Goal: Task Accomplishment & Management: Manage account settings

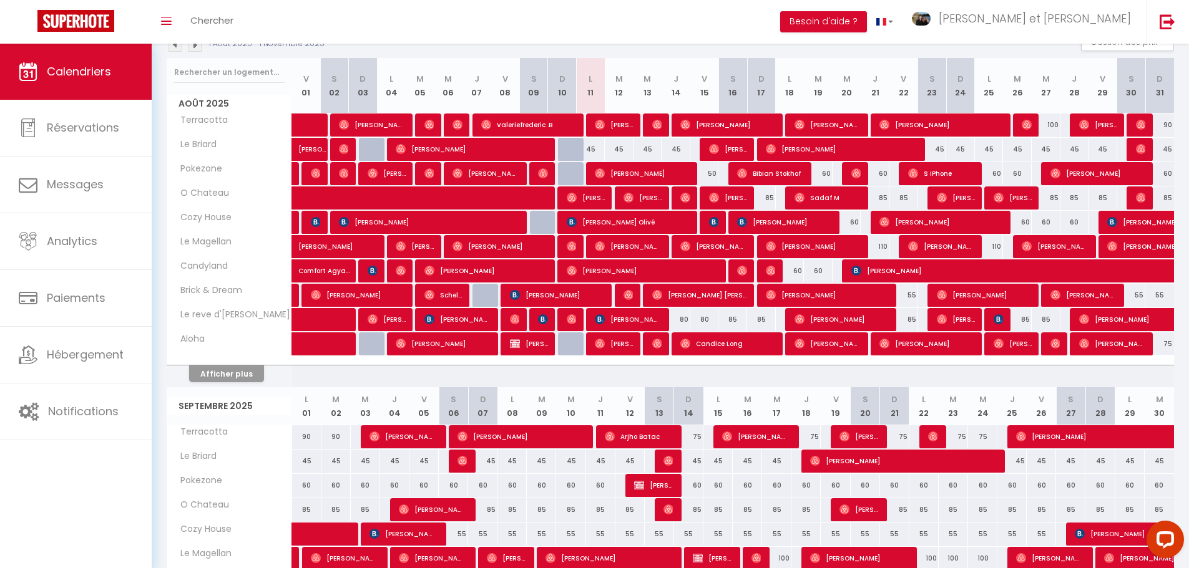
click at [769, 199] on div "85" at bounding box center [761, 198] width 29 height 23
type input "85"
type input "Dim 17 Août 2025"
type input "Lun 18 Août 2025"
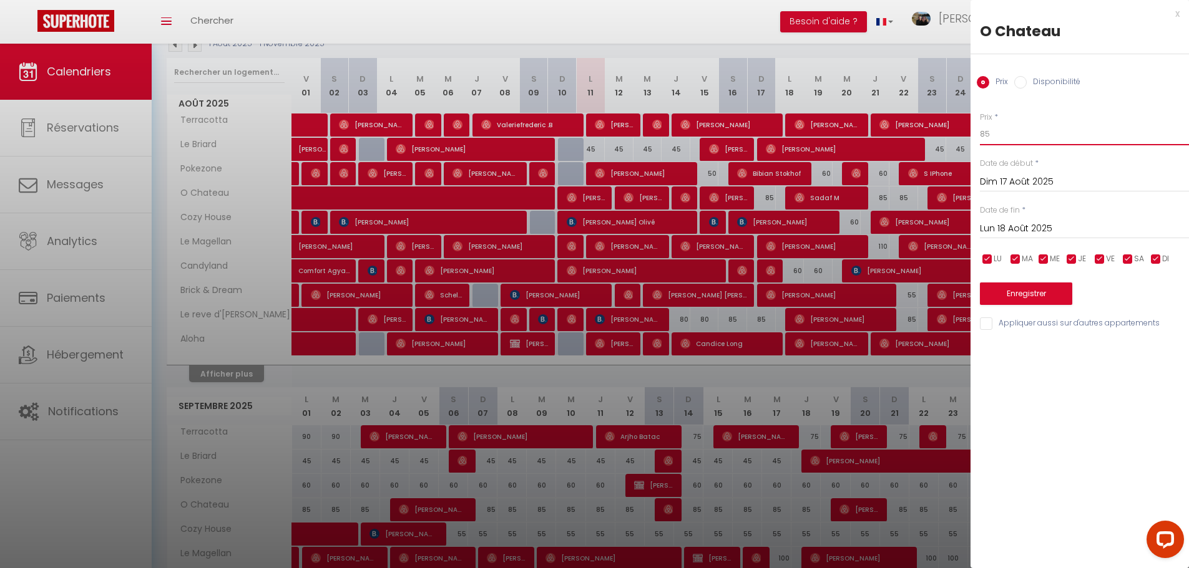
click at [1033, 127] on input "85" at bounding box center [1084, 134] width 209 height 22
drag, startPoint x: 1033, startPoint y: 127, endPoint x: 965, endPoint y: 125, distance: 68.0
click at [965, 125] on body "Questions et aide sur la MIGRATION - [GEOGRAPHIC_DATA] ouverte de 13 à 14h puis…" at bounding box center [594, 480] width 1189 height 1167
type input "80"
click at [1040, 225] on input "Lun 18 Août 2025" at bounding box center [1084, 229] width 209 height 16
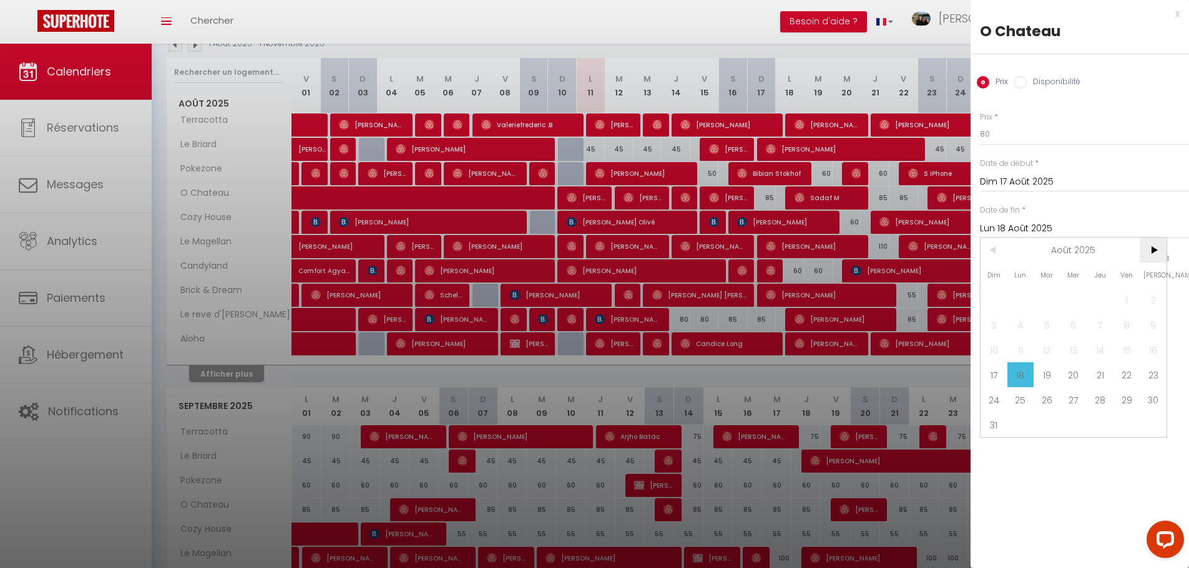
click at [1148, 253] on span ">" at bounding box center [1152, 250] width 27 height 25
click at [1021, 301] on span "1" at bounding box center [1020, 300] width 27 height 25
type input "Lun 01 Septembre 2025"
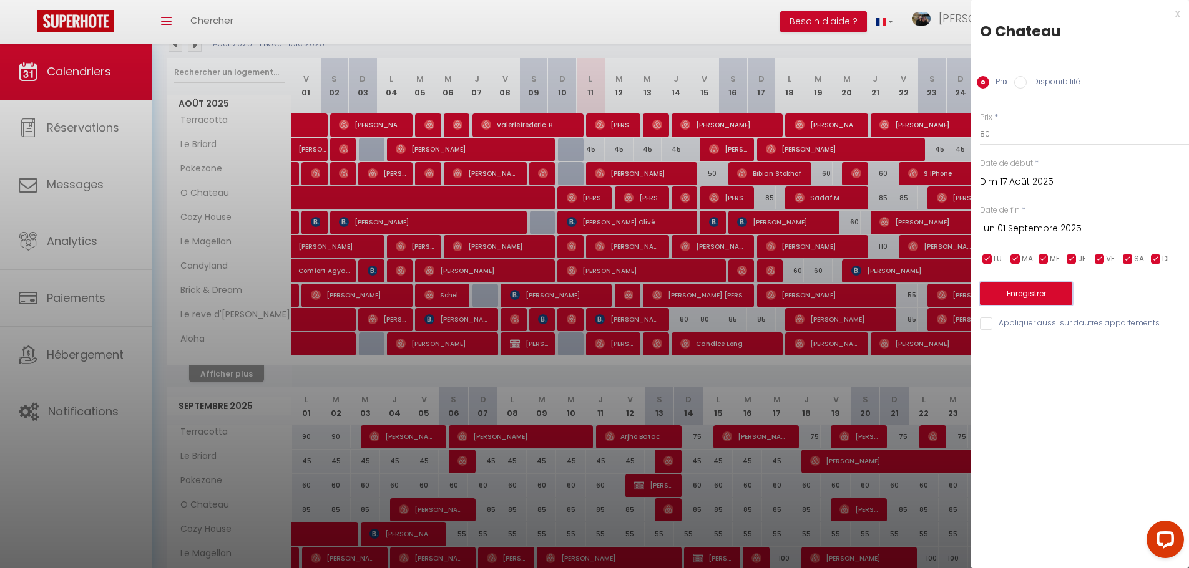
click at [1038, 293] on button "Enregistrer" at bounding box center [1026, 294] width 92 height 22
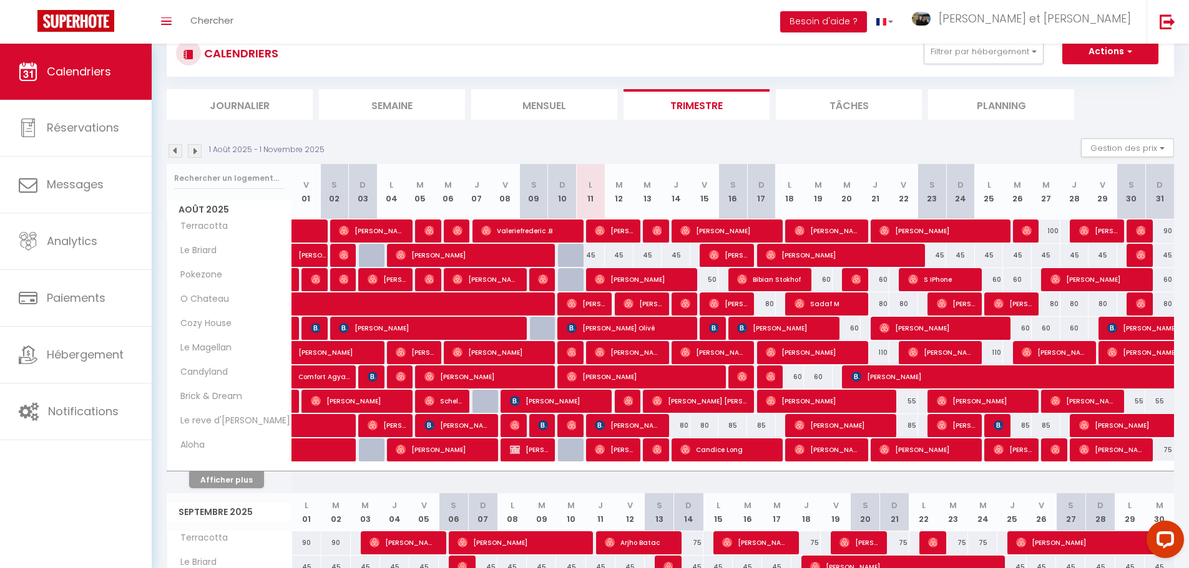
scroll to position [62, 0]
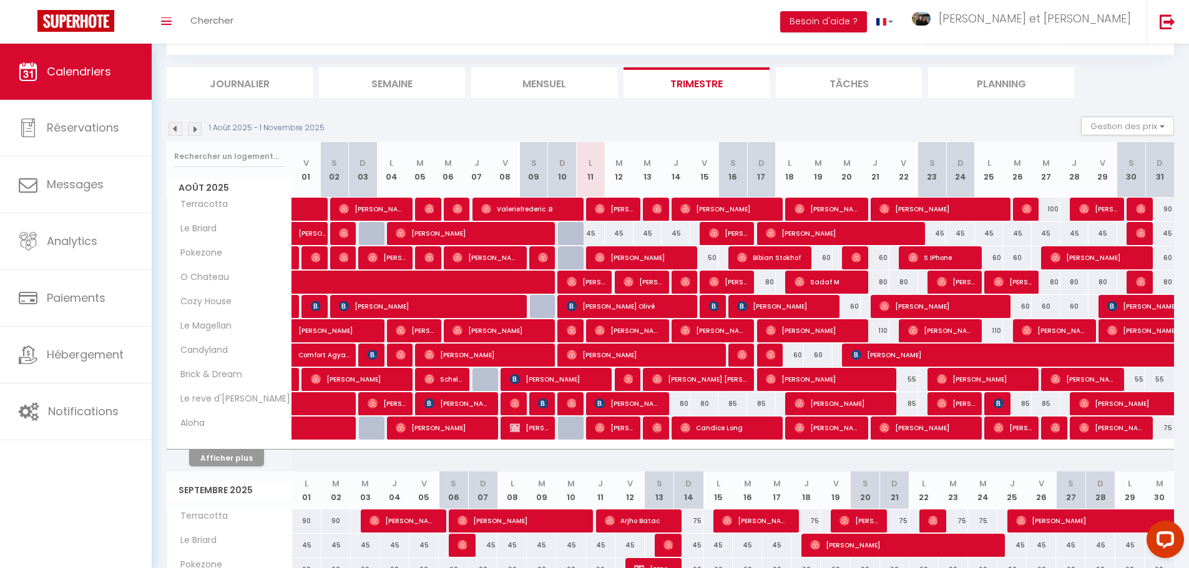
click at [178, 134] on img at bounding box center [175, 129] width 14 height 14
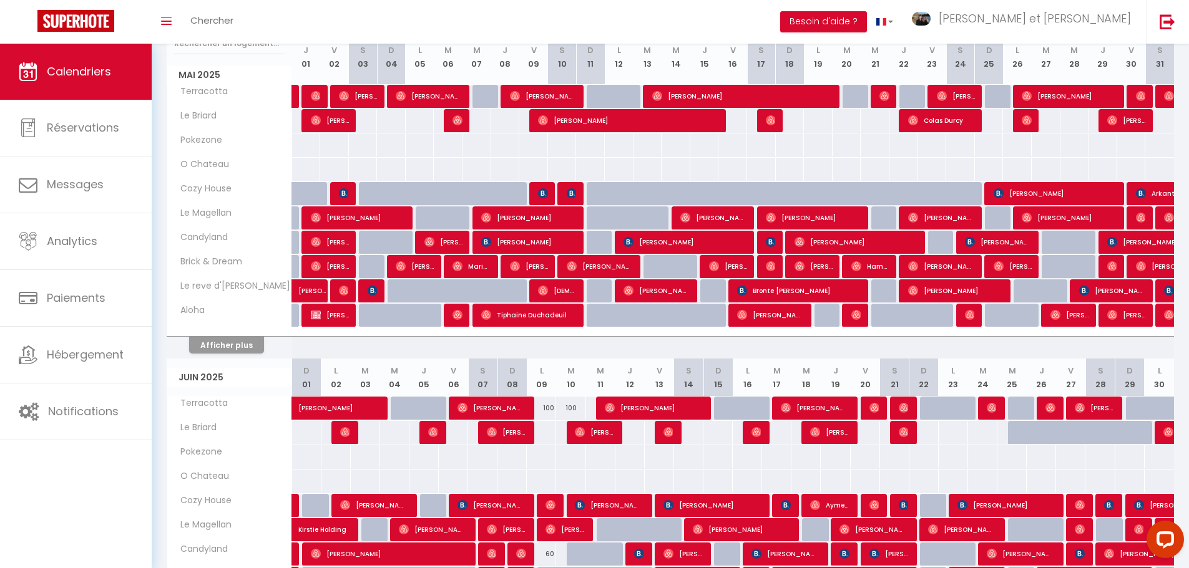
scroll to position [0, 0]
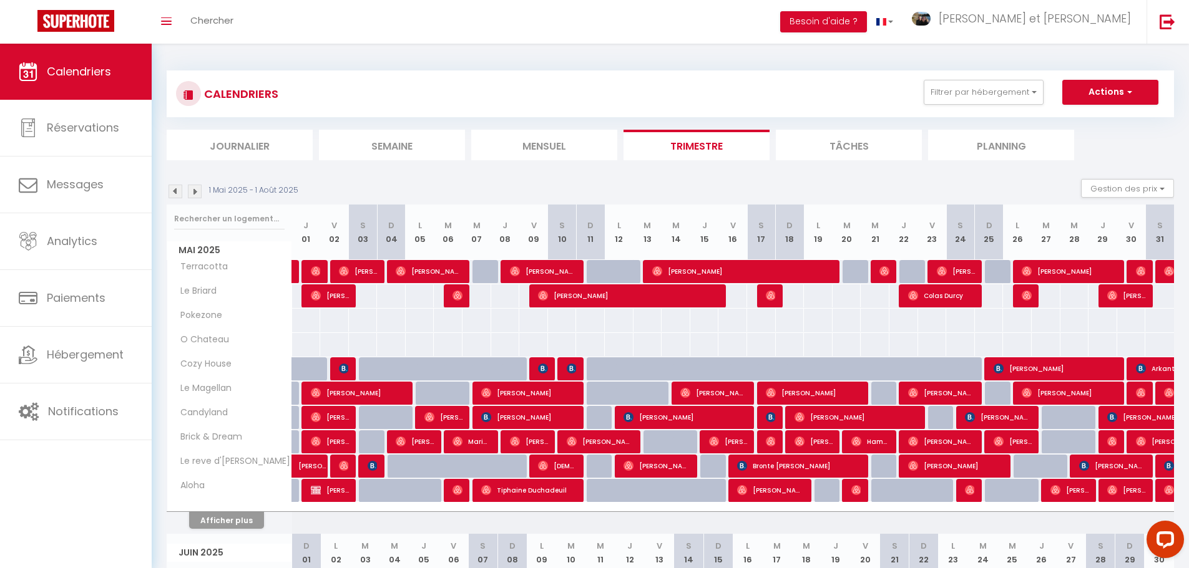
click at [194, 188] on img at bounding box center [195, 192] width 14 height 14
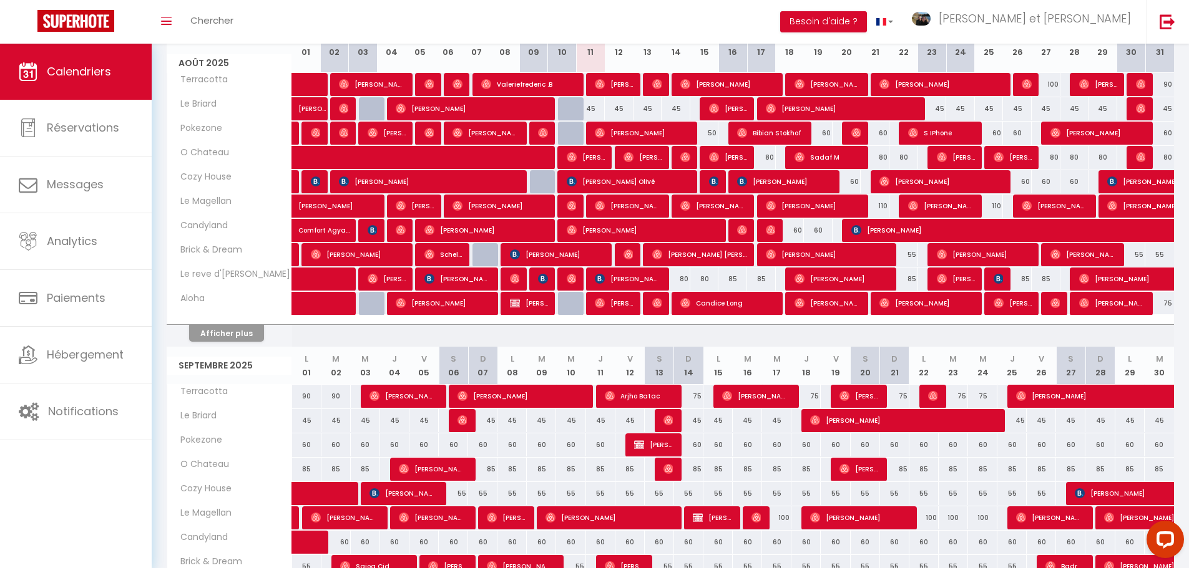
scroll to position [62, 0]
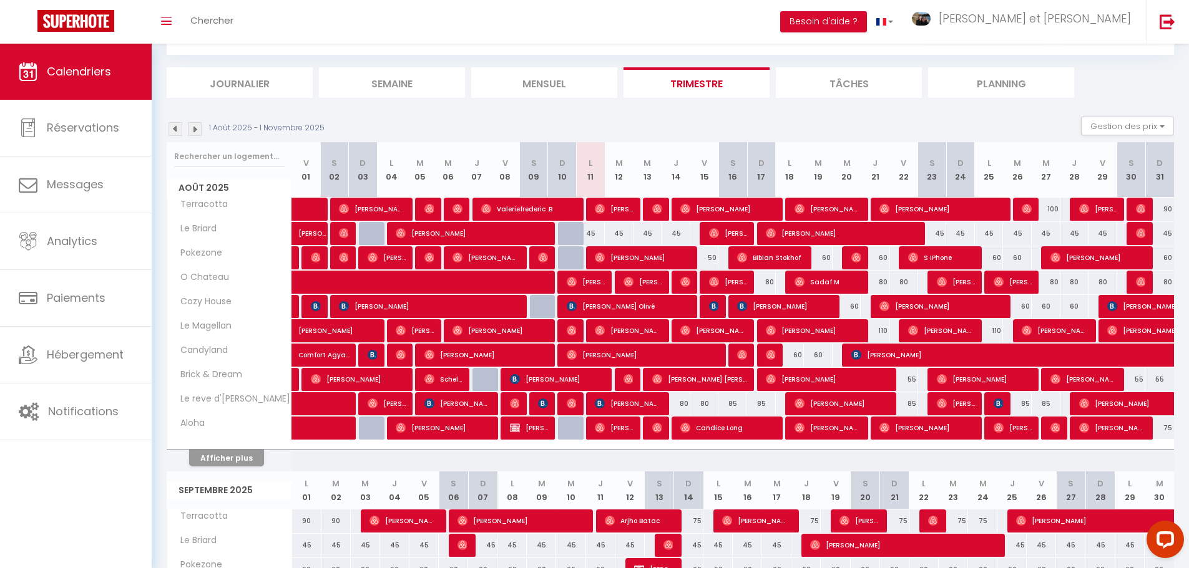
click at [858, 308] on div "60" at bounding box center [846, 306] width 29 height 23
type input "60"
type input "Mer 20 Août 2025"
type input "[DEMOGRAPHIC_DATA] 21 Août 2025"
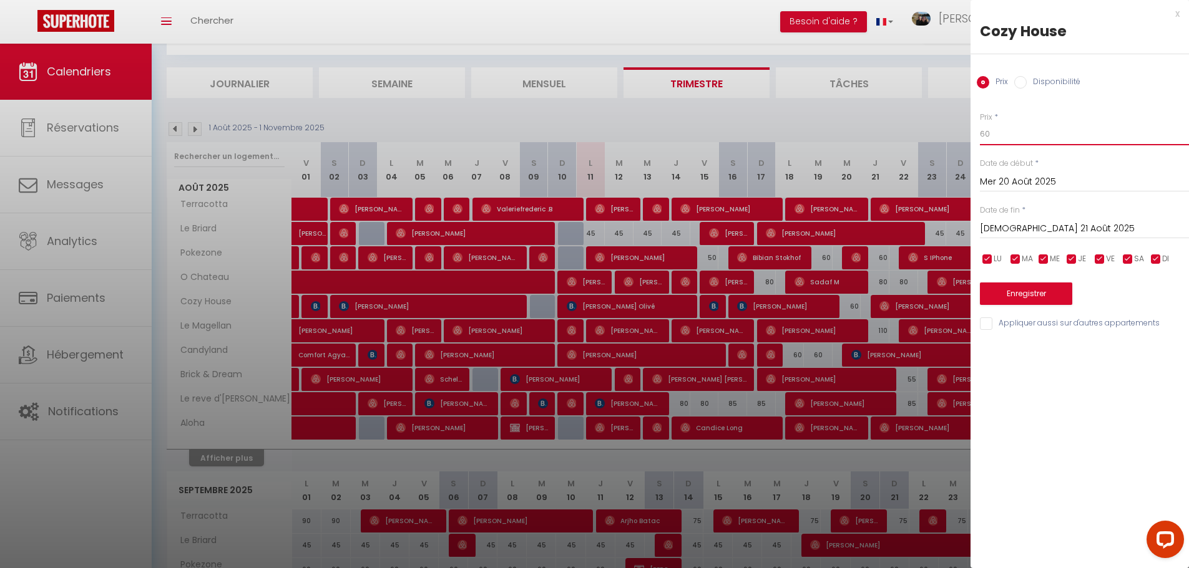
drag, startPoint x: 967, startPoint y: 128, endPoint x: 879, endPoint y: 115, distance: 89.6
click at [879, 116] on body "Questions et aide sur la MIGRATION - [GEOGRAPHIC_DATA] ouverte de 13 à 14h puis…" at bounding box center [594, 564] width 1189 height 1167
type input "50"
click at [1079, 104] on div "Prix * 50 Statut * Disponible Indisponible Date de début * Mer 20 Août 2025 < A…" at bounding box center [1079, 214] width 218 height 236
click at [1053, 229] on input "[DEMOGRAPHIC_DATA] 21 Août 2025" at bounding box center [1084, 229] width 209 height 16
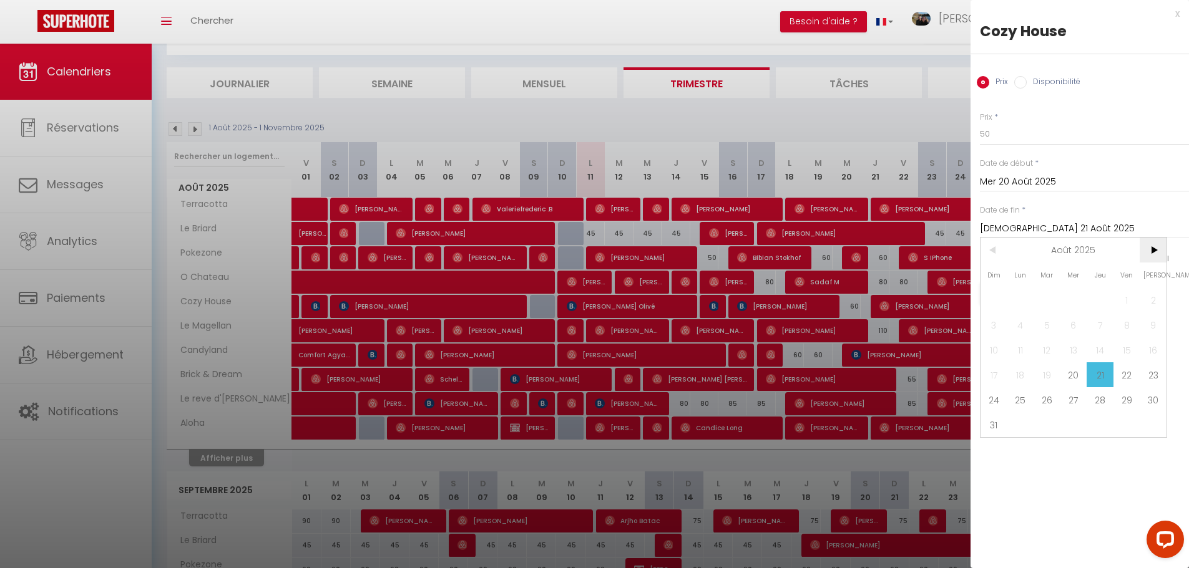
click at [1156, 250] on span ">" at bounding box center [1152, 250] width 27 height 25
click at [1026, 299] on span "1" at bounding box center [1020, 300] width 27 height 25
type input "Lun 01 Septembre 2025"
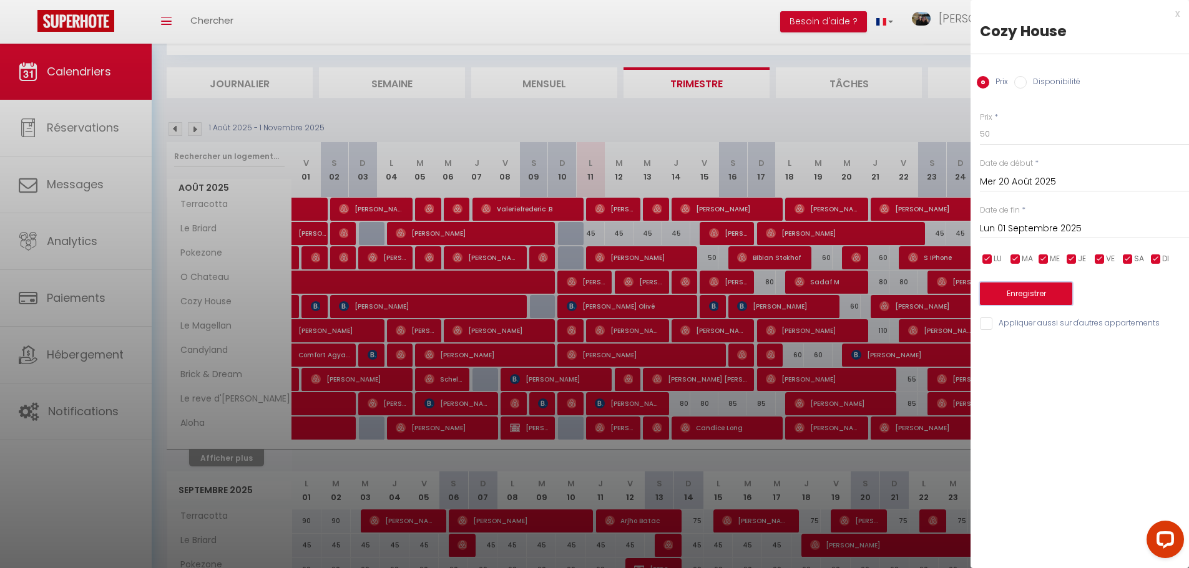
click at [1035, 293] on button "Enregistrer" at bounding box center [1026, 294] width 92 height 22
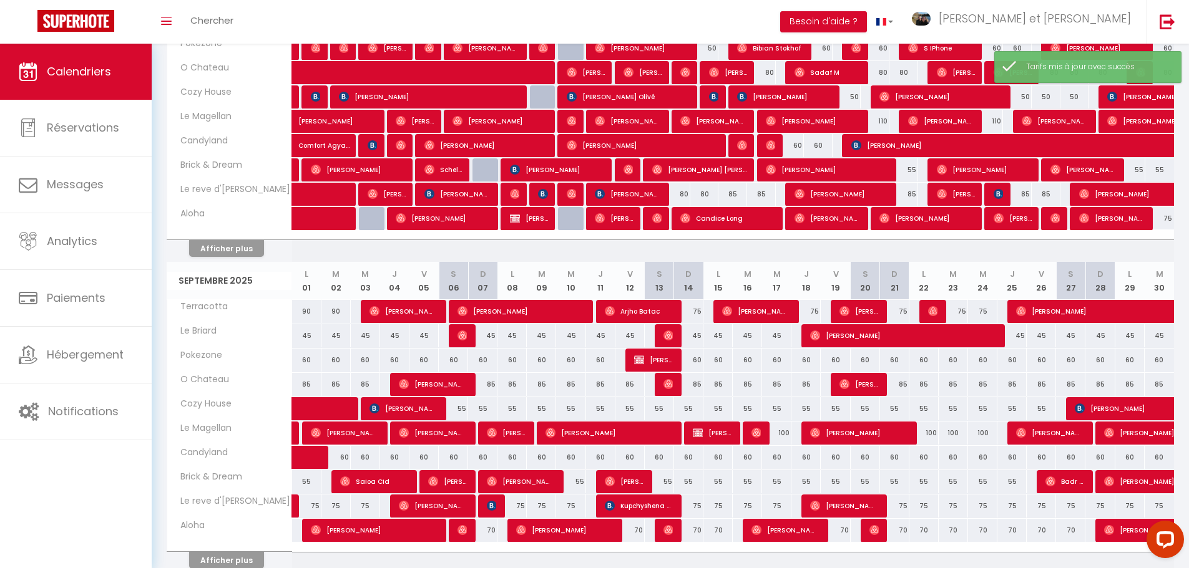
scroll to position [312, 0]
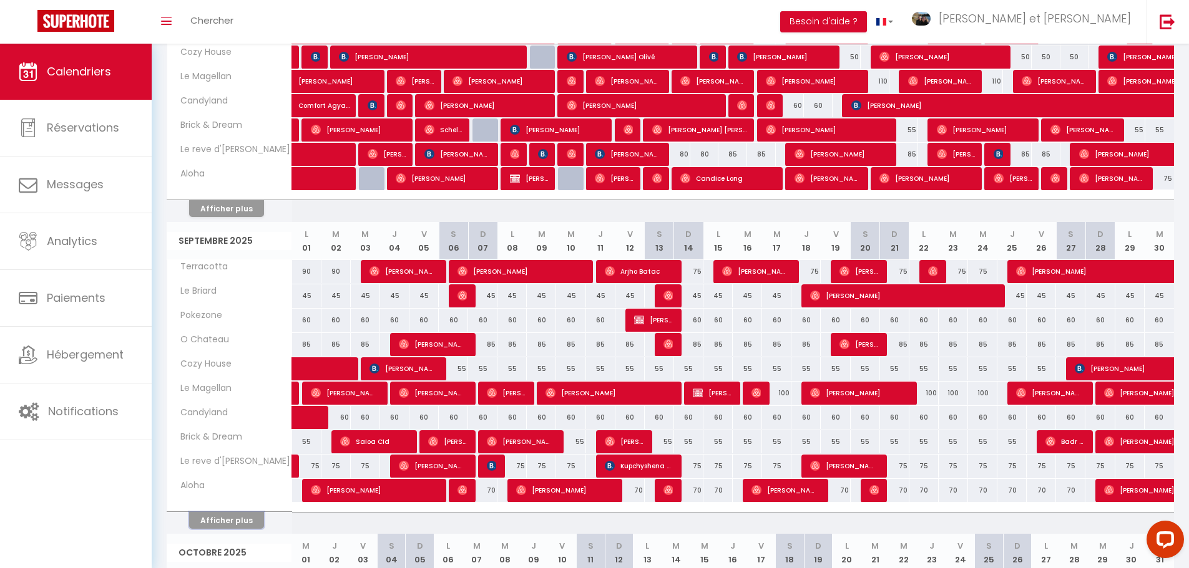
drag, startPoint x: 245, startPoint y: 520, endPoint x: 336, endPoint y: 511, distance: 92.1
click at [245, 520] on button "Afficher plus" at bounding box center [226, 520] width 75 height 17
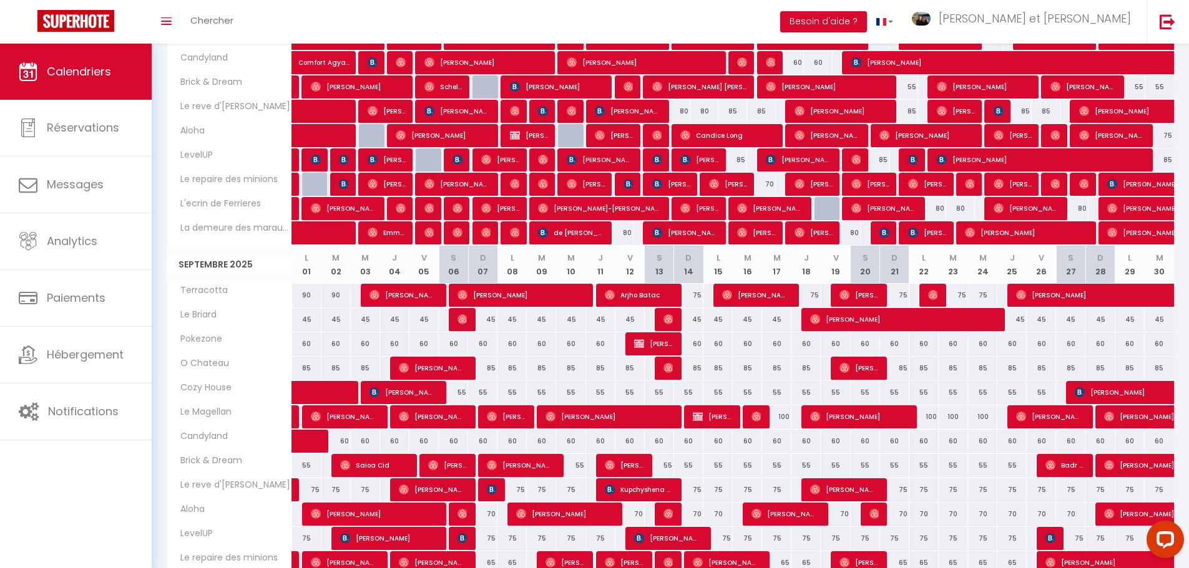
scroll to position [437, 0]
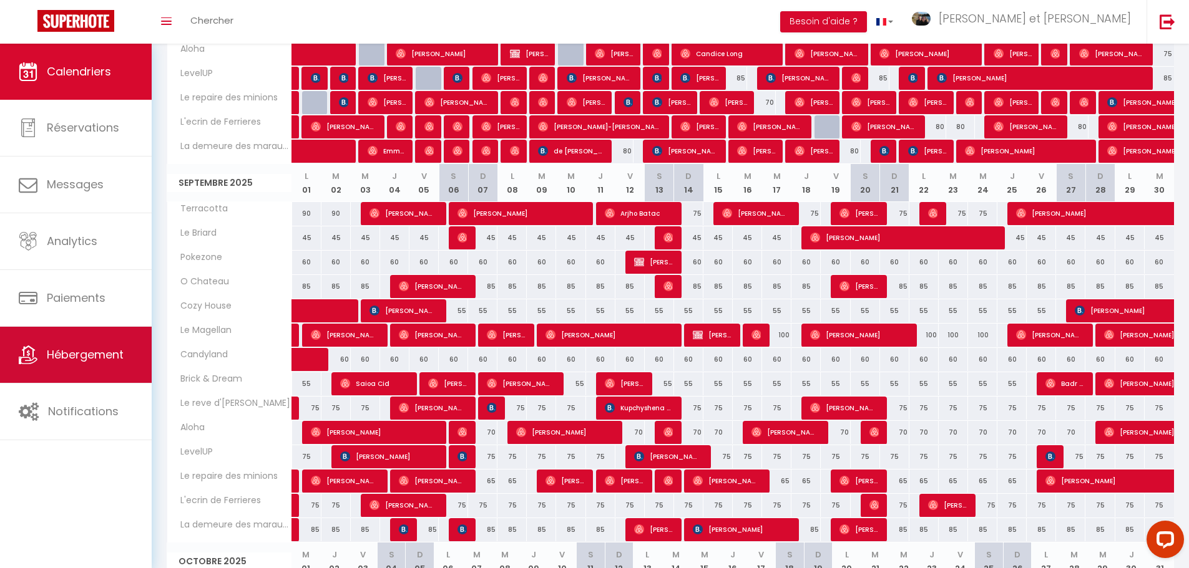
click at [88, 368] on link "Hébergement" at bounding box center [76, 355] width 152 height 56
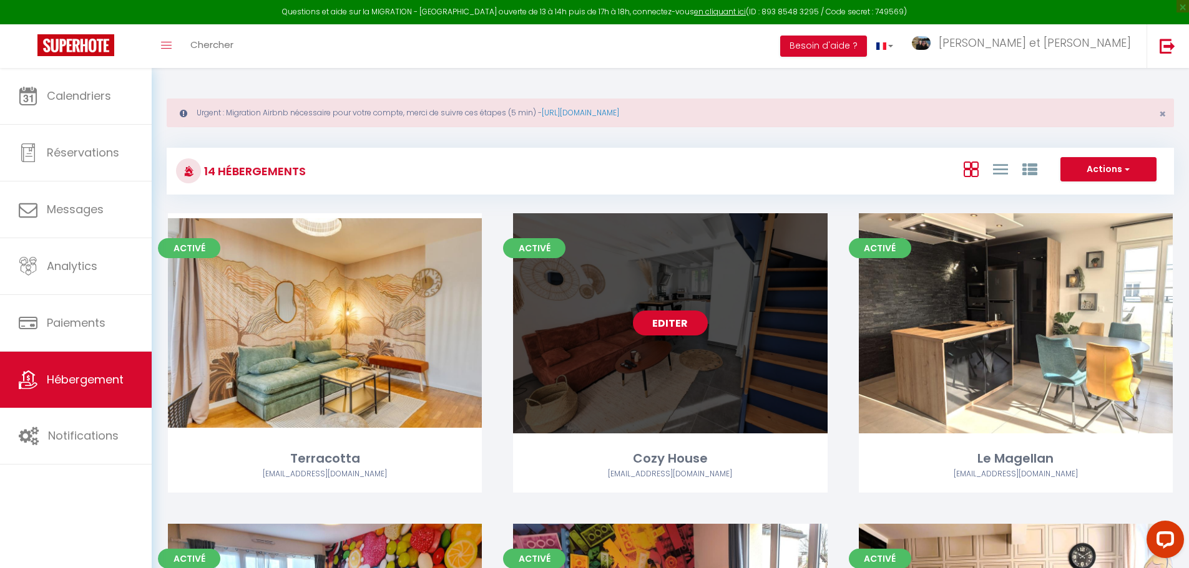
click at [676, 322] on link "Editer" at bounding box center [670, 323] width 75 height 25
click at [666, 321] on link "Editer" at bounding box center [670, 323] width 75 height 25
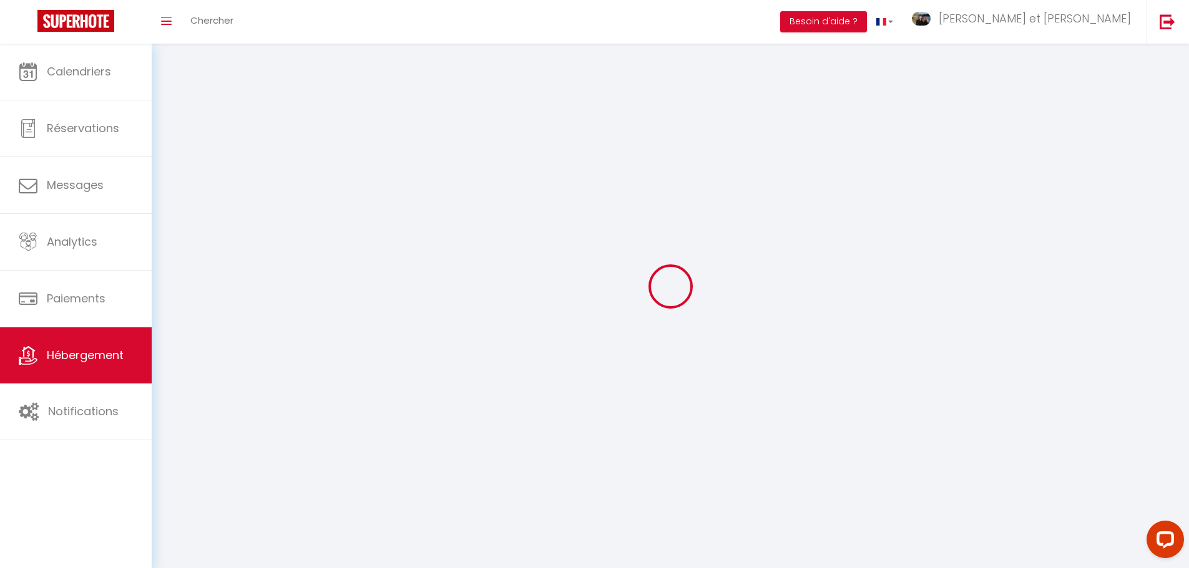
select select "1"
select select
select select "28"
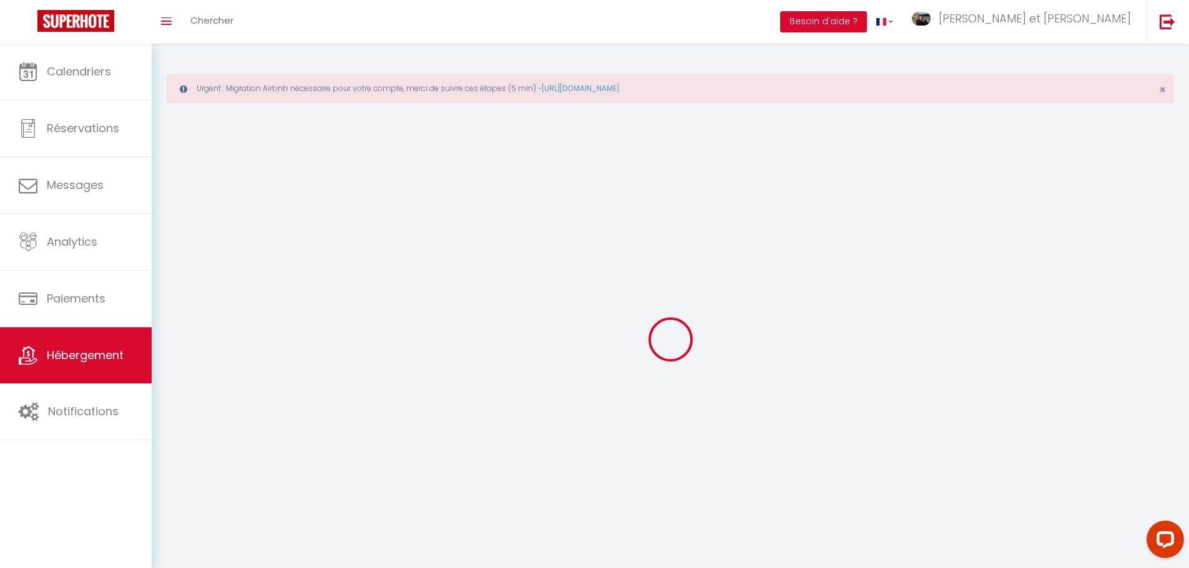
select select
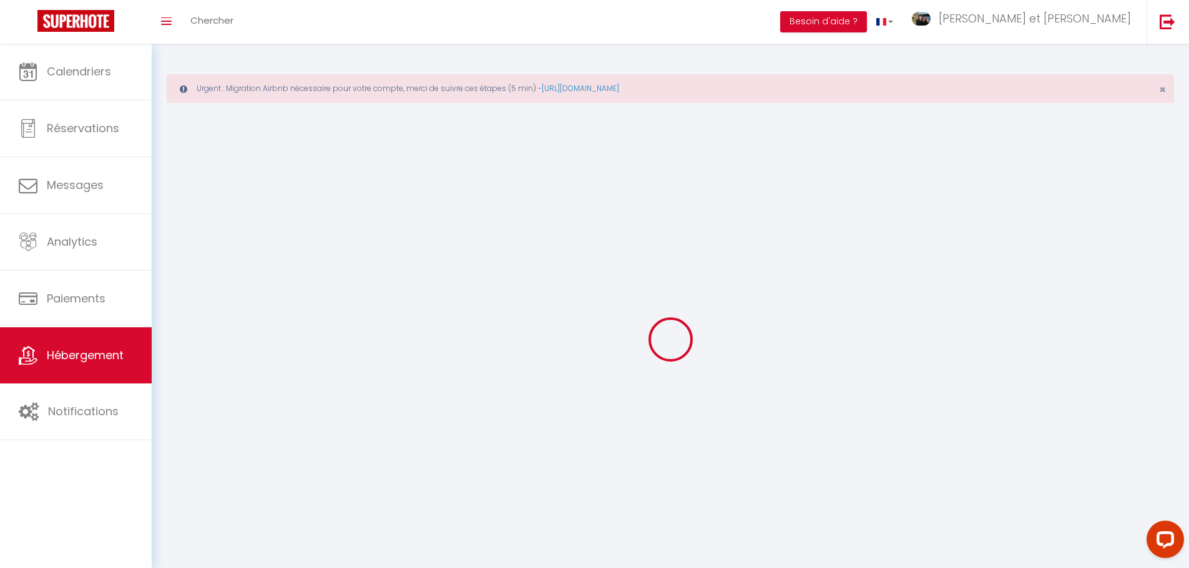
select select
checkbox input "false"
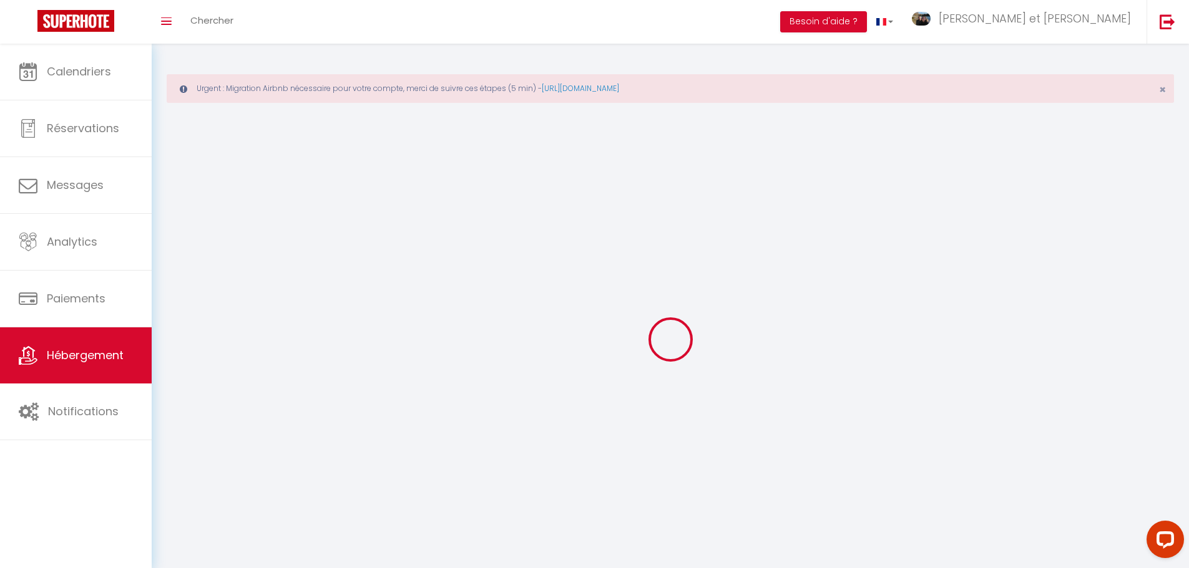
select select
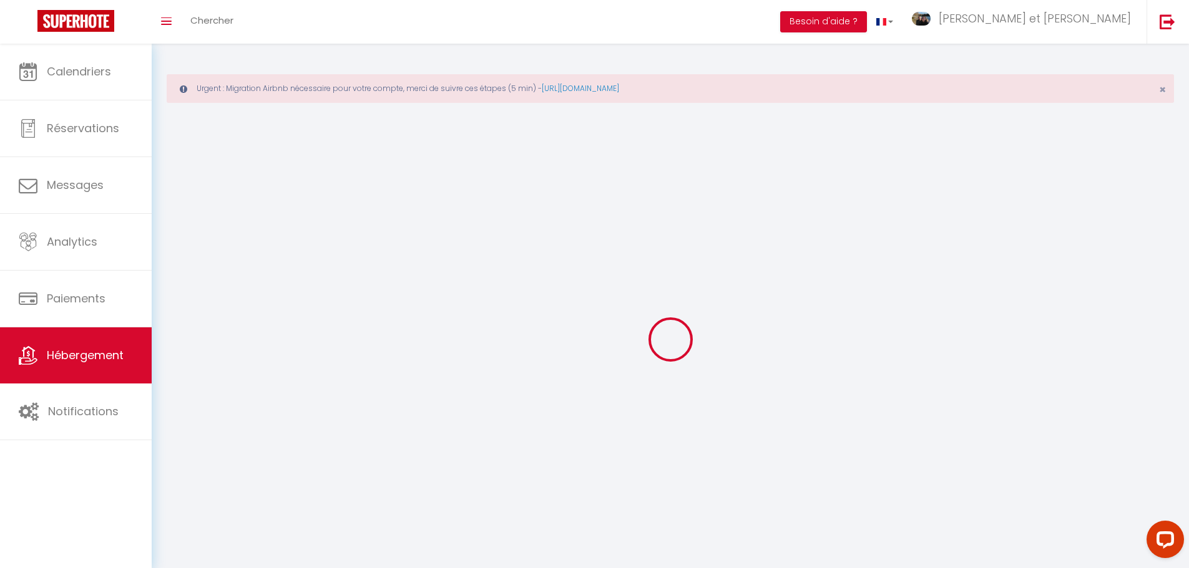
select select
checkbox input "false"
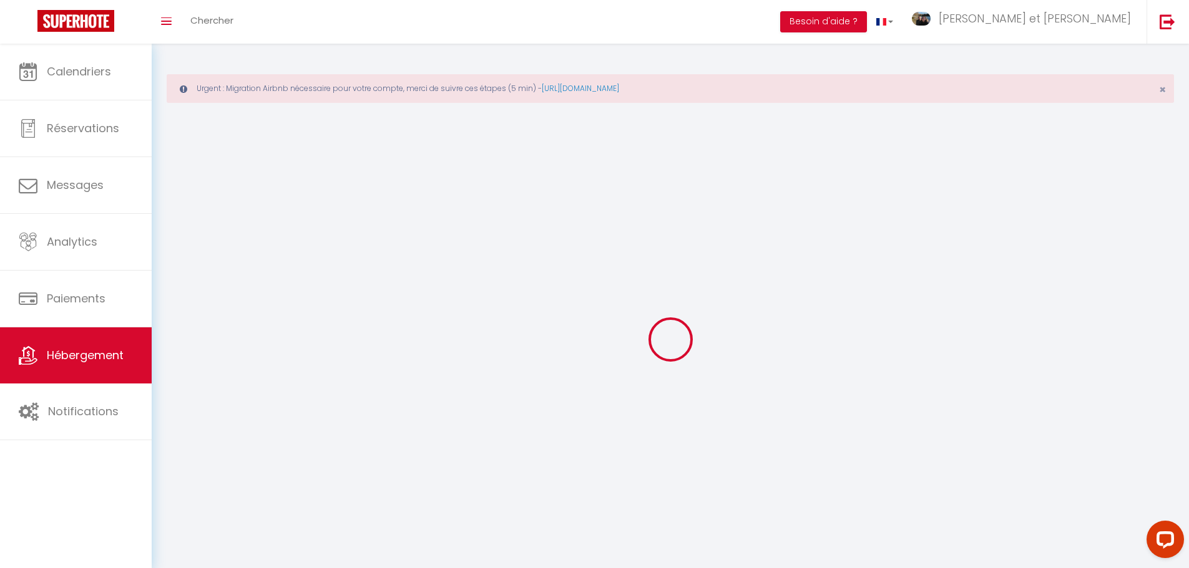
checkbox input "false"
select select
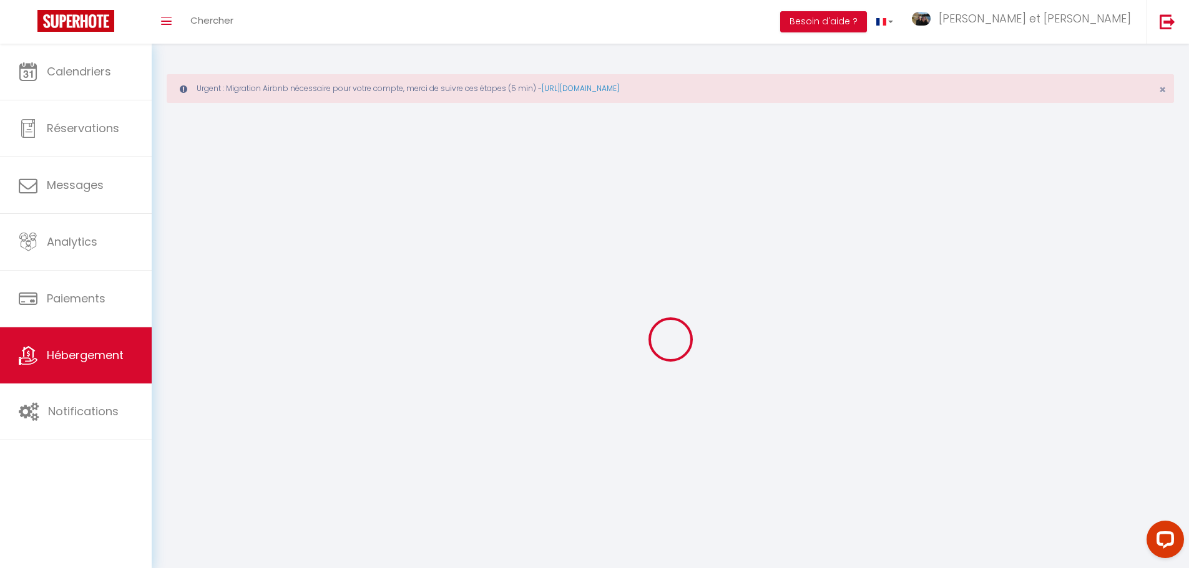
select select
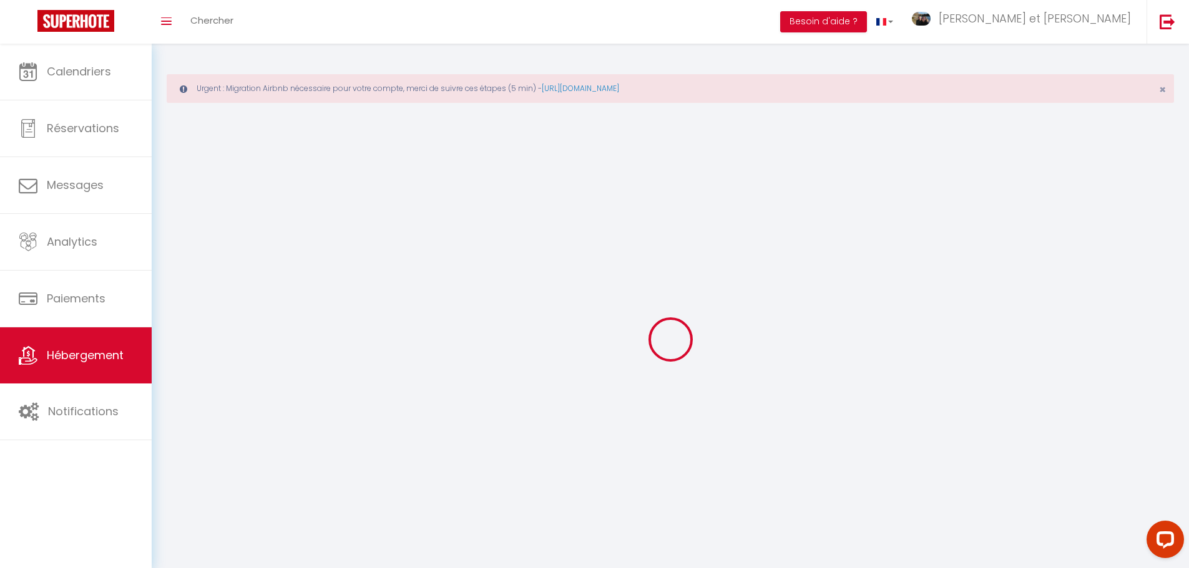
checkbox input "false"
select select
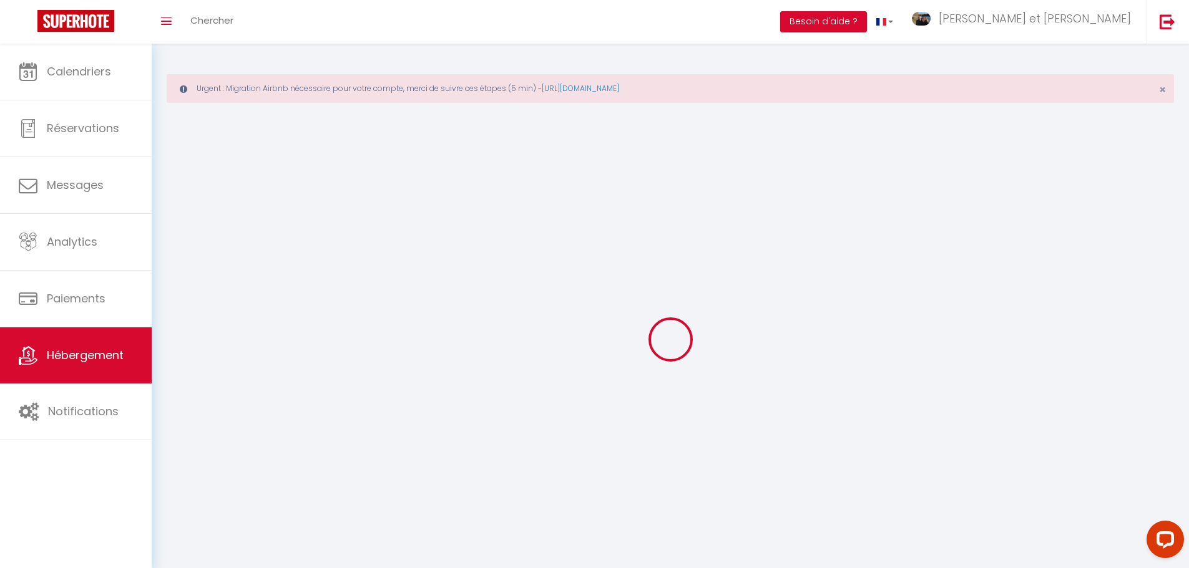
select select
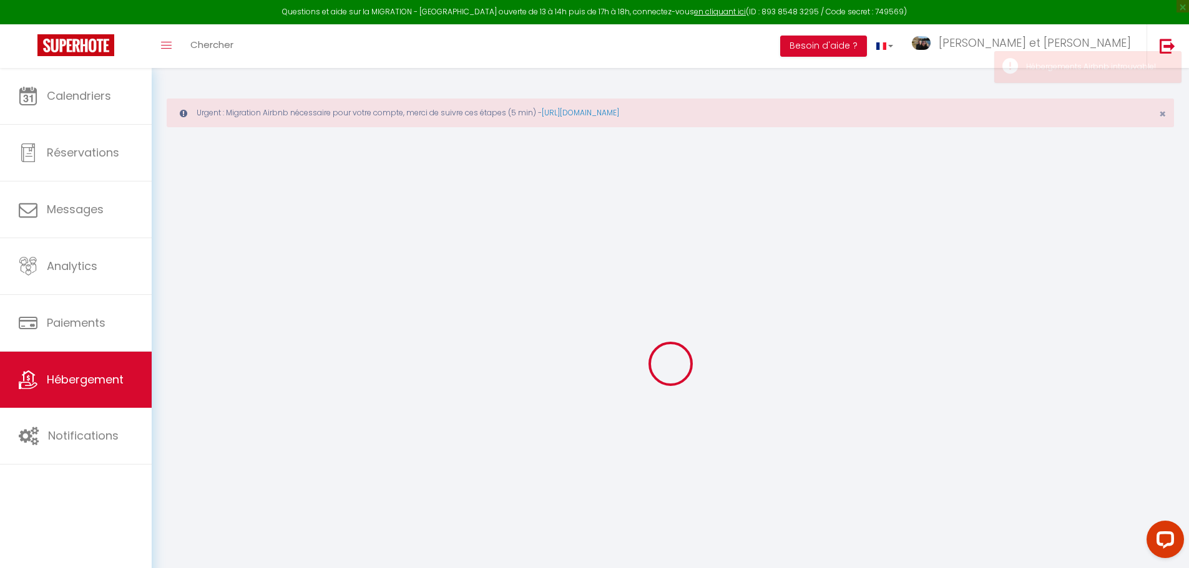
select select
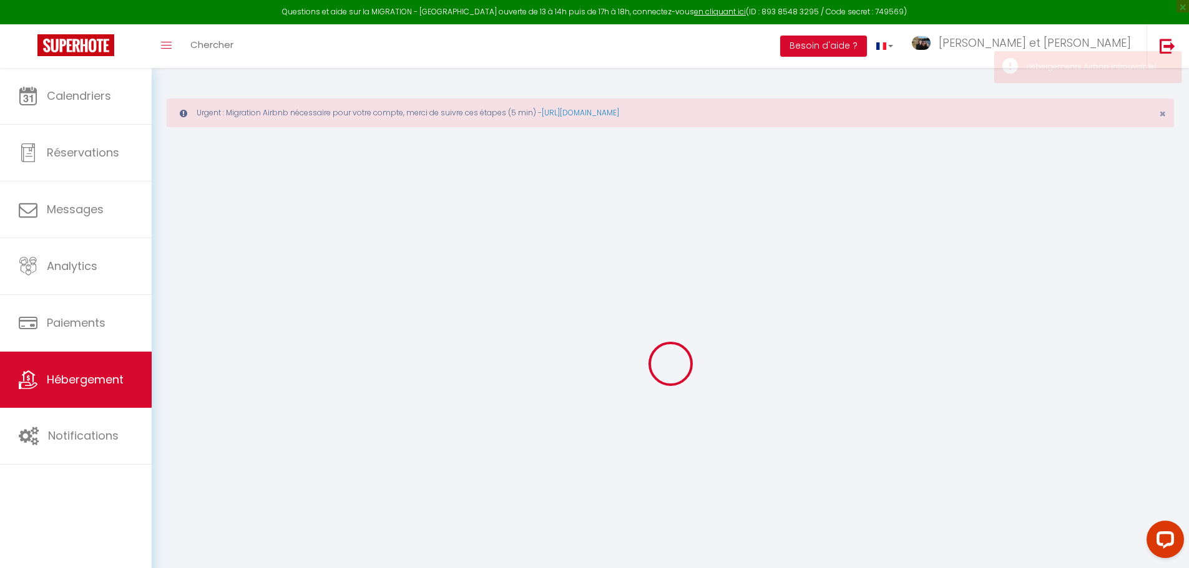
select select
checkbox input "false"
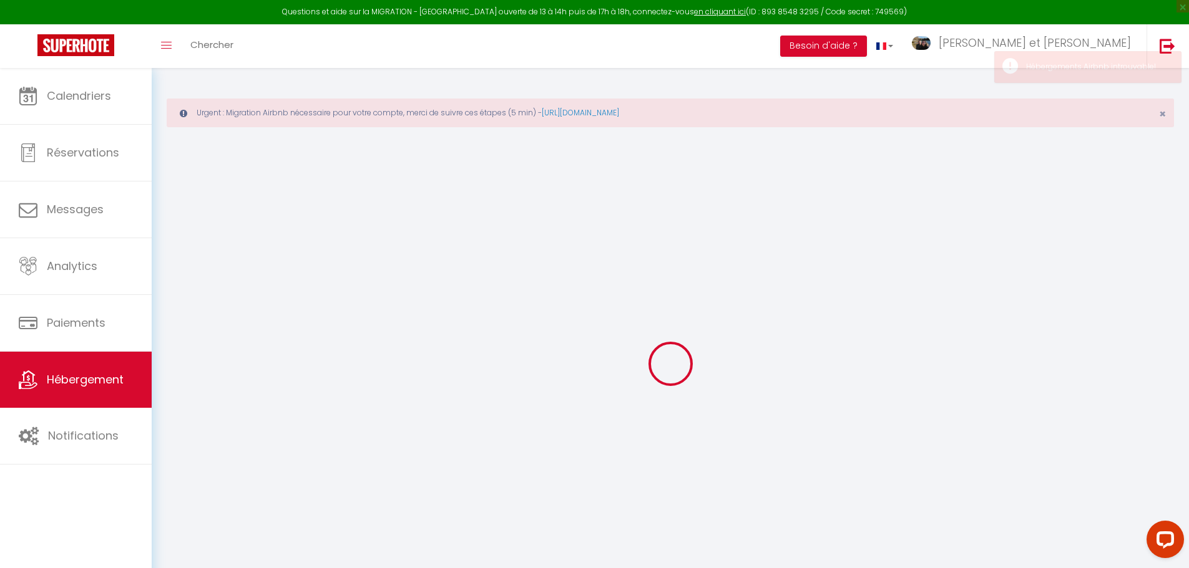
select select
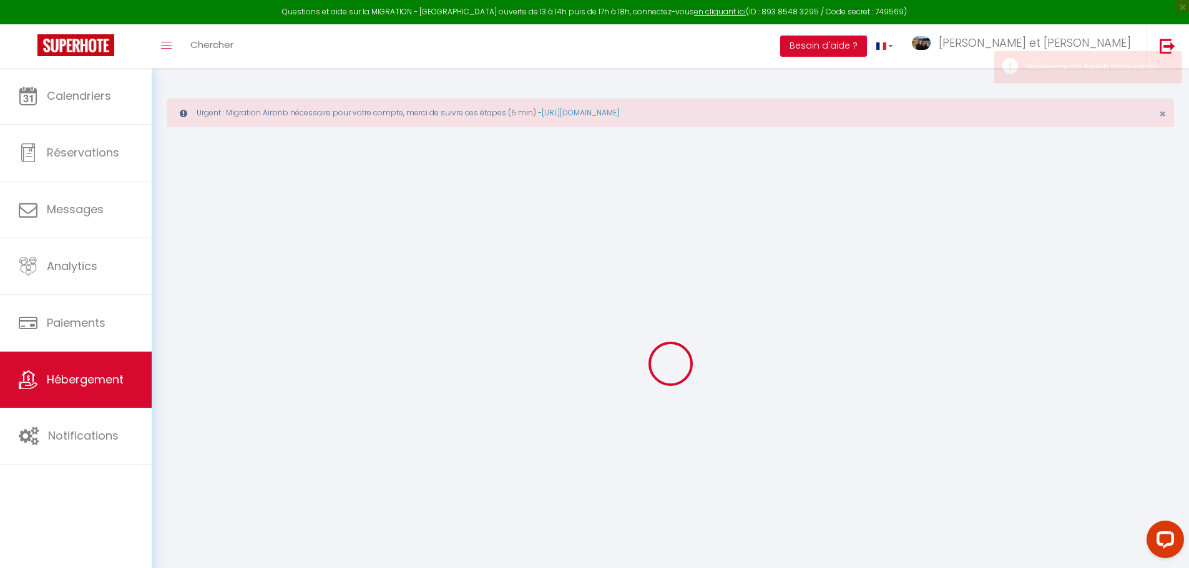
select select
checkbox input "false"
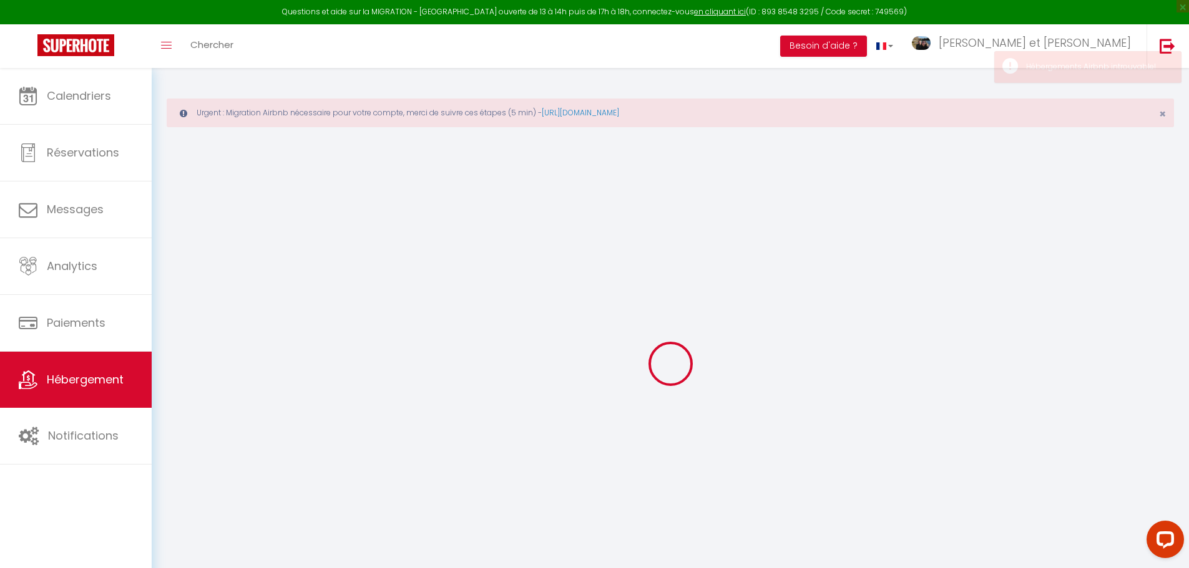
checkbox input "false"
select select
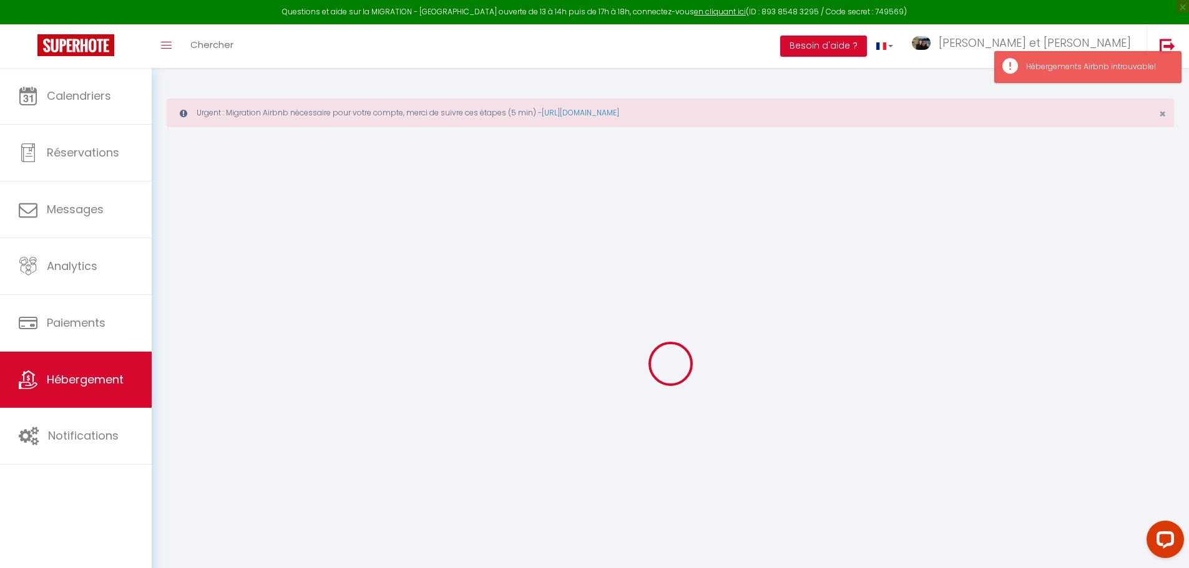
select select
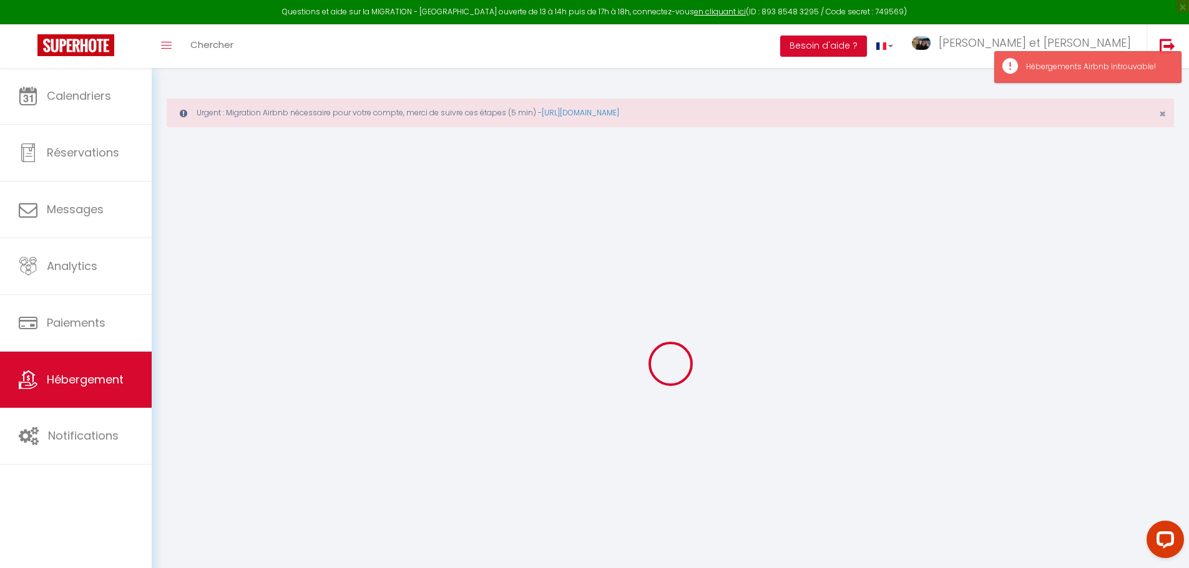
checkbox input "false"
select select
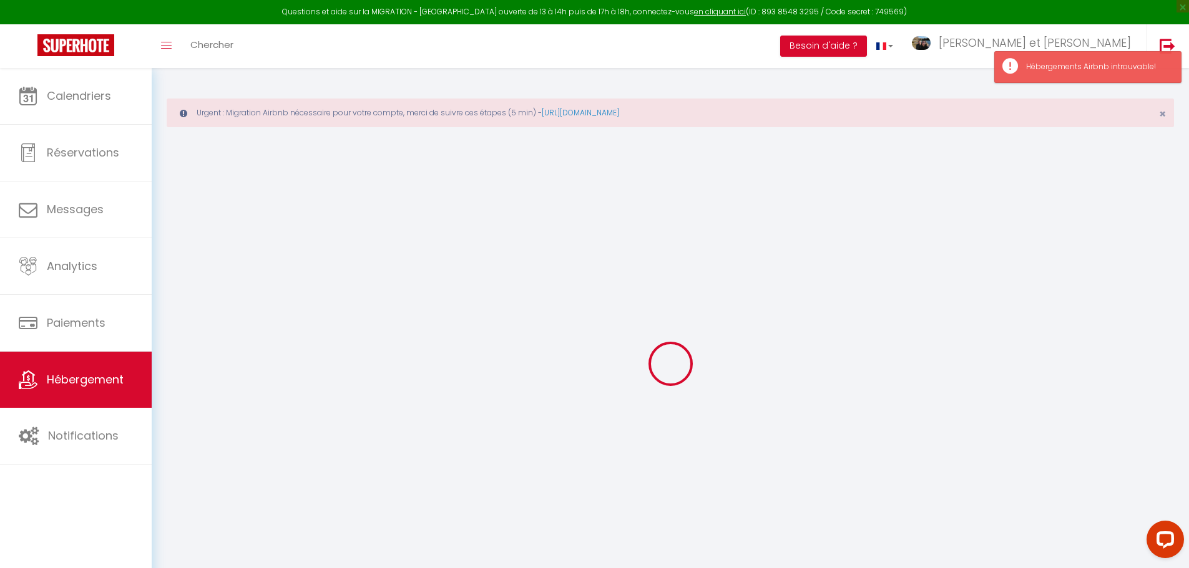
select select
type input "Cozy House"
type input "[PERSON_NAME]"
type input "Souday"
type input "[STREET_ADDRESS][PERSON_NAME]"
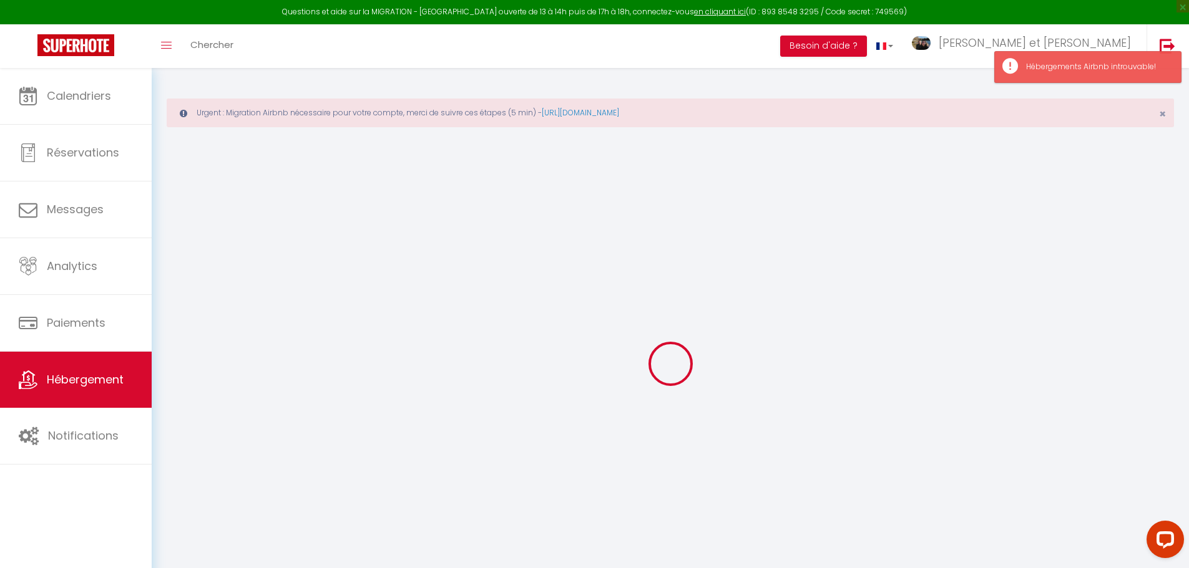
type input "77100"
type input "Nanteuil [PERSON_NAME]"
select select "houses"
type input "80"
type input "35"
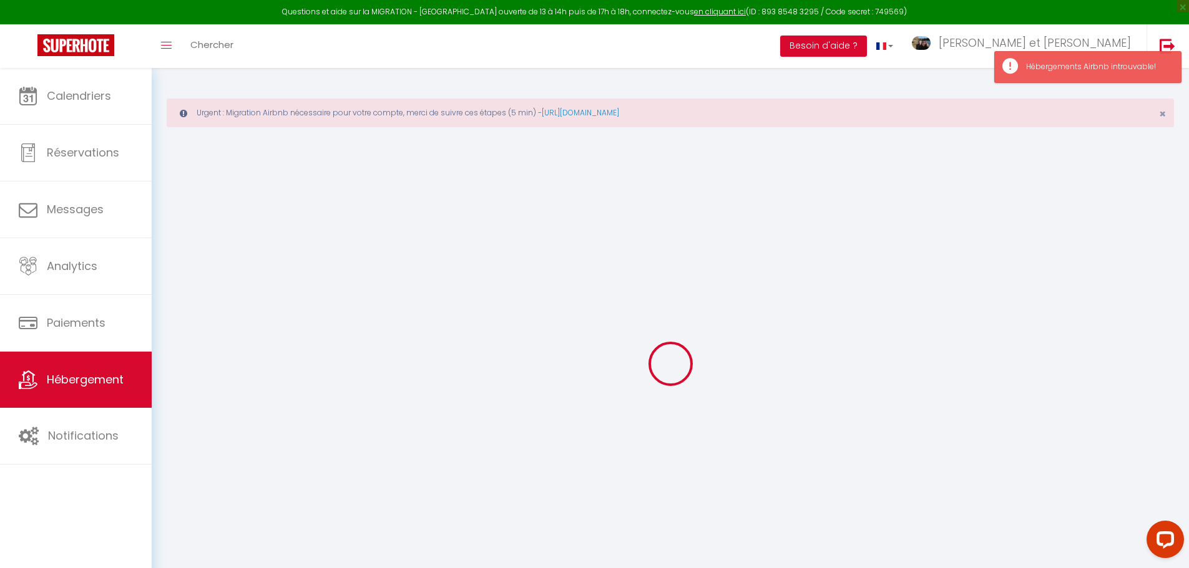
select select
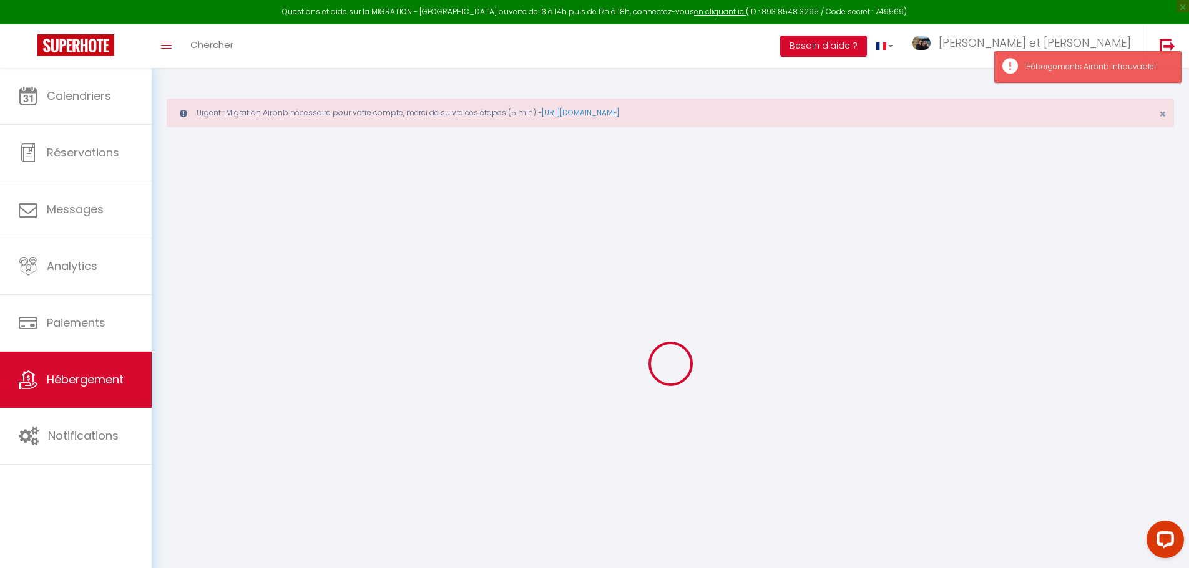
select select
type input "[STREET_ADDRESS][PERSON_NAME]"
type input "77100"
type input "Nanteuil [PERSON_NAME]"
type input "[EMAIL_ADDRESS][DOMAIN_NAME]"
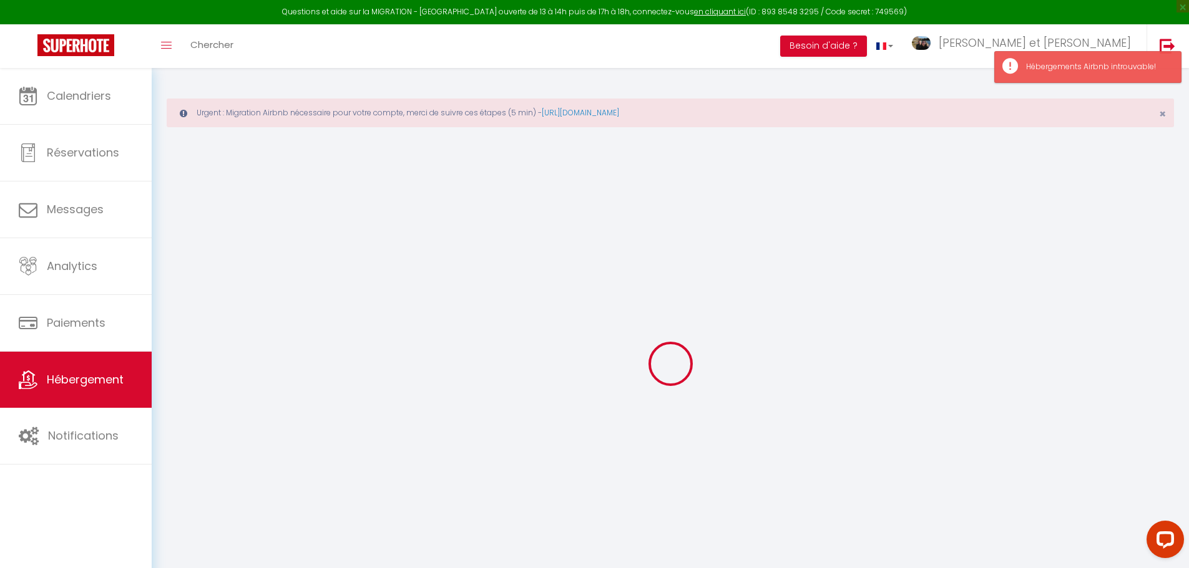
select select "2046"
checkbox input "false"
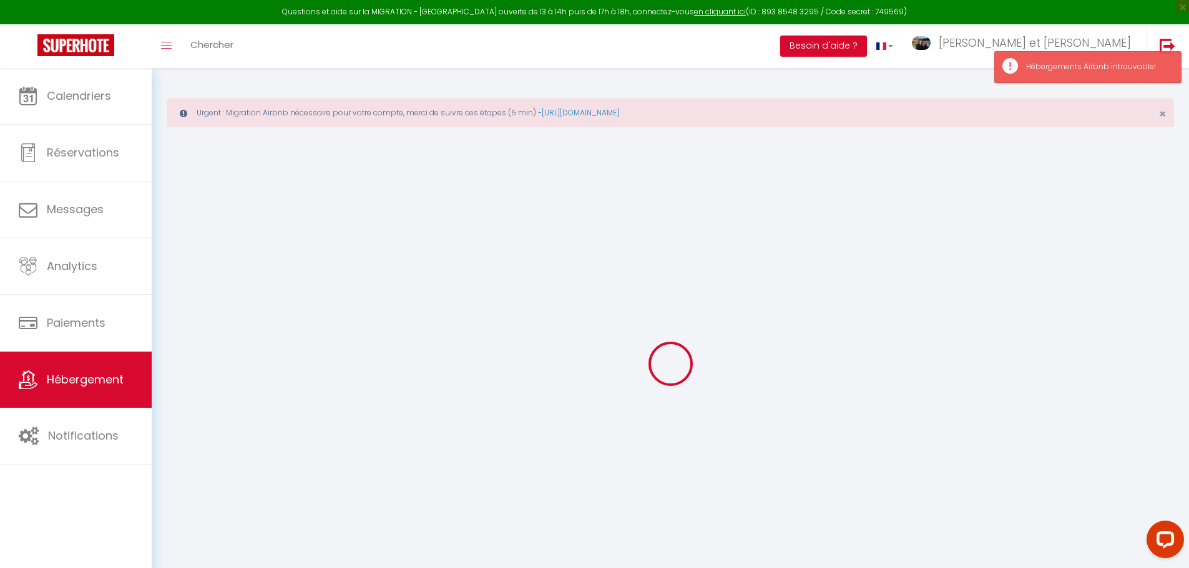
type input "35"
type input "0"
select select
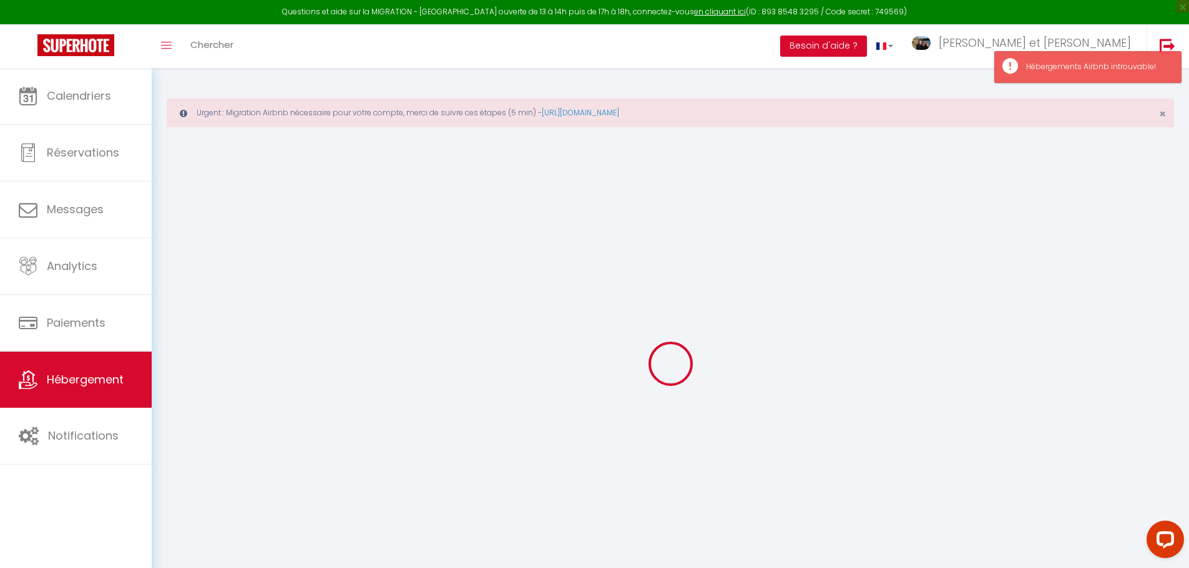
select select
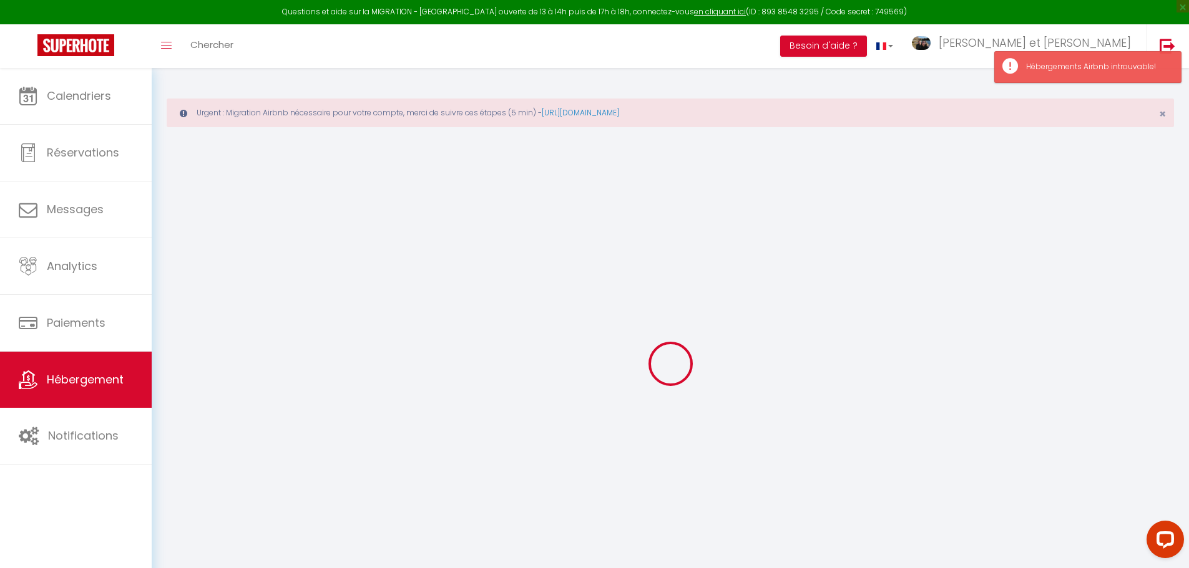
checkbox input "false"
select select
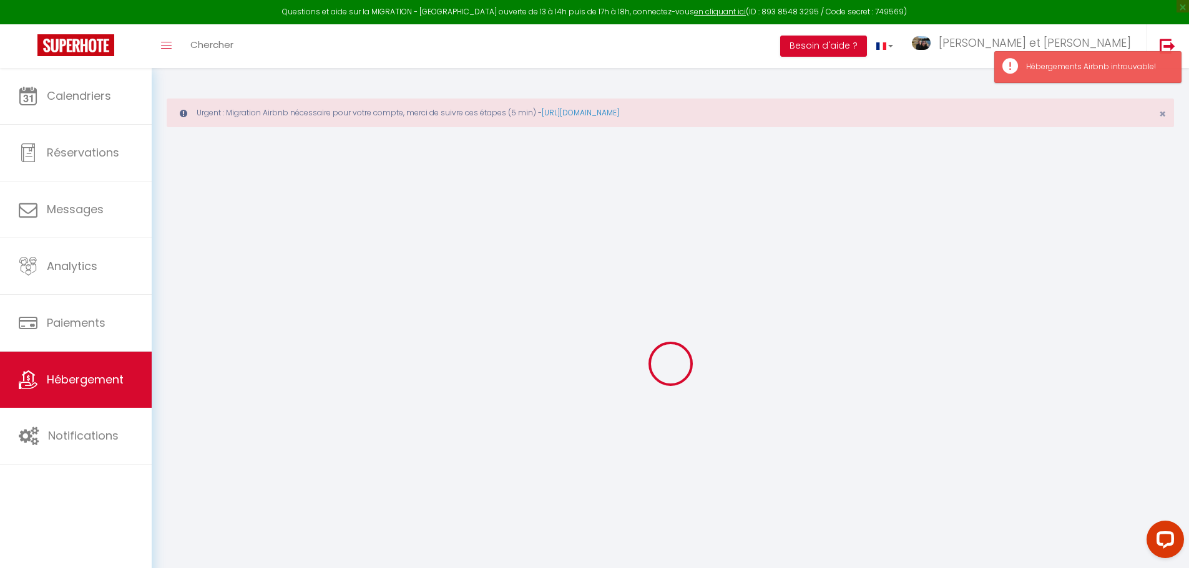
select select
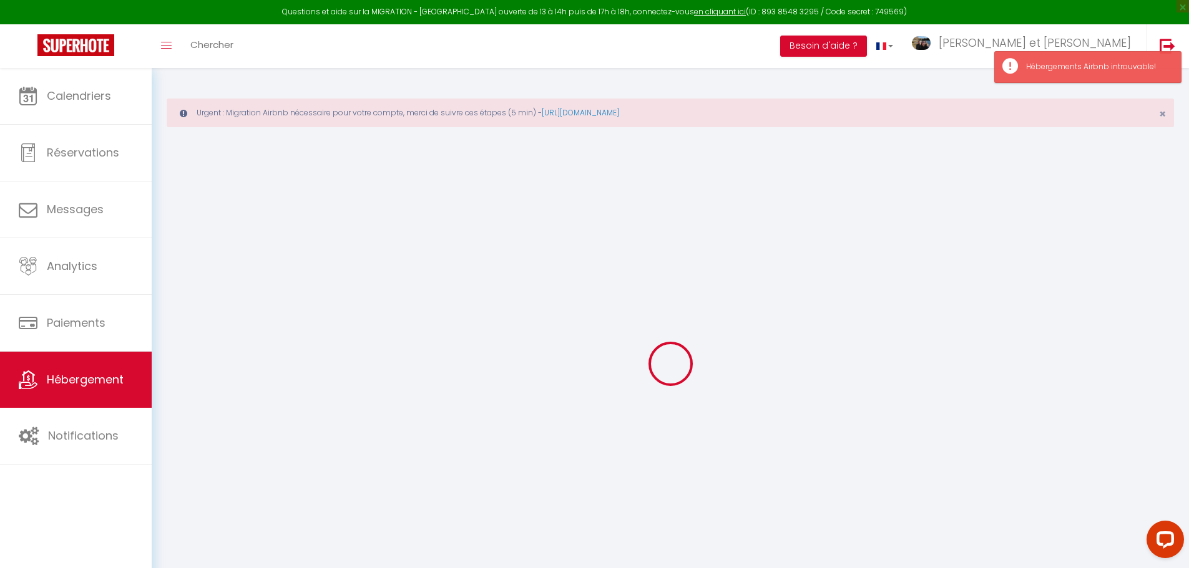
checkbox input "false"
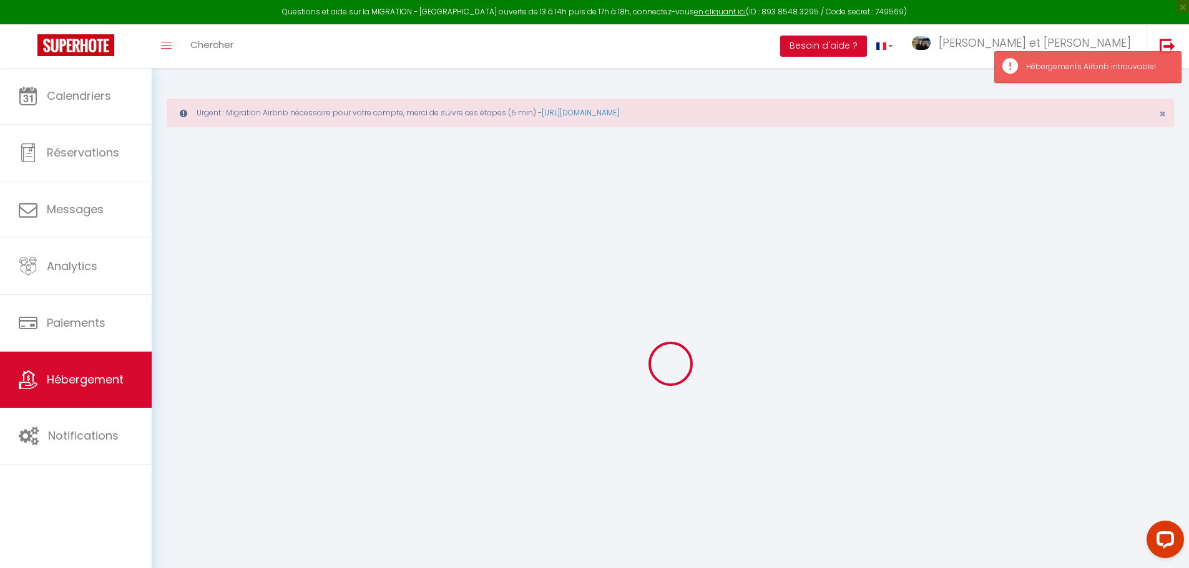
checkbox input "false"
select select "16:00"
select select "23:45"
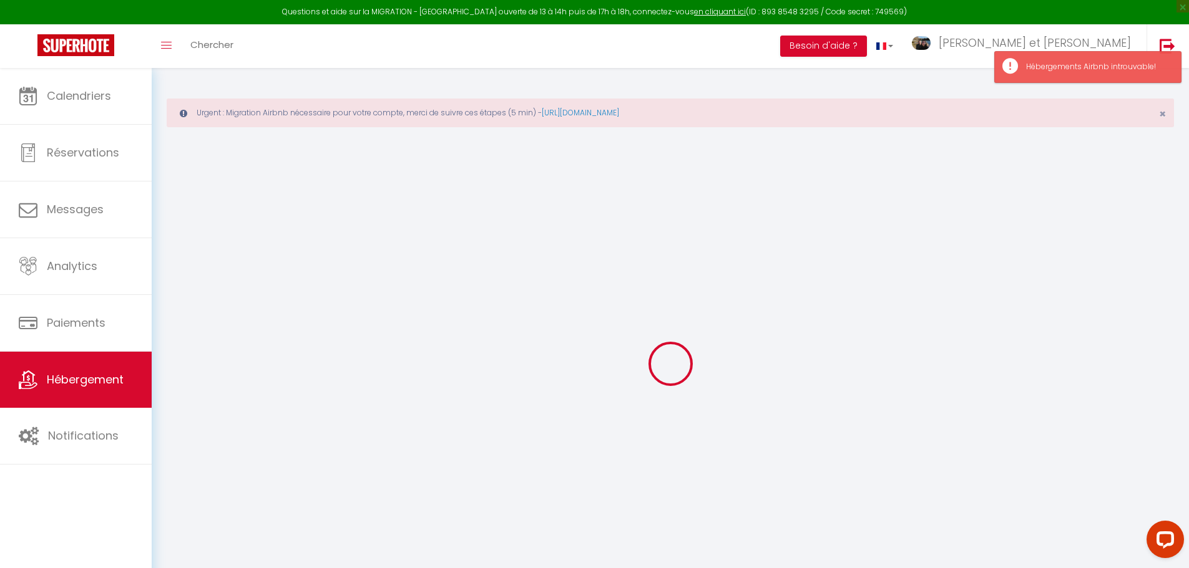
select select "11:00"
select select "30"
select select "120"
select select "21:00"
checkbox input "false"
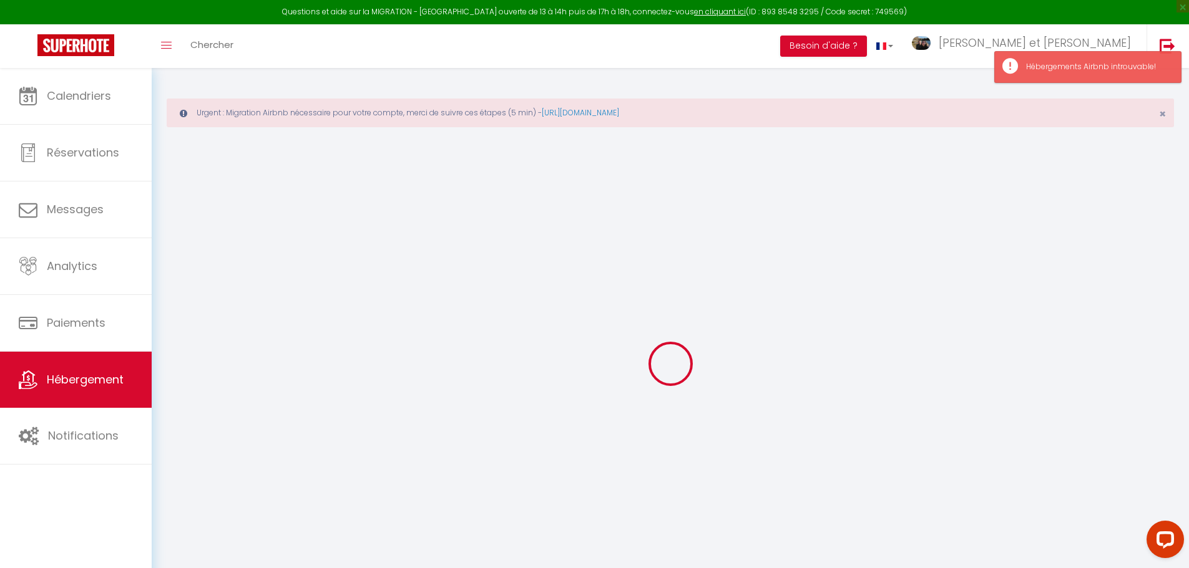
checkbox input "false"
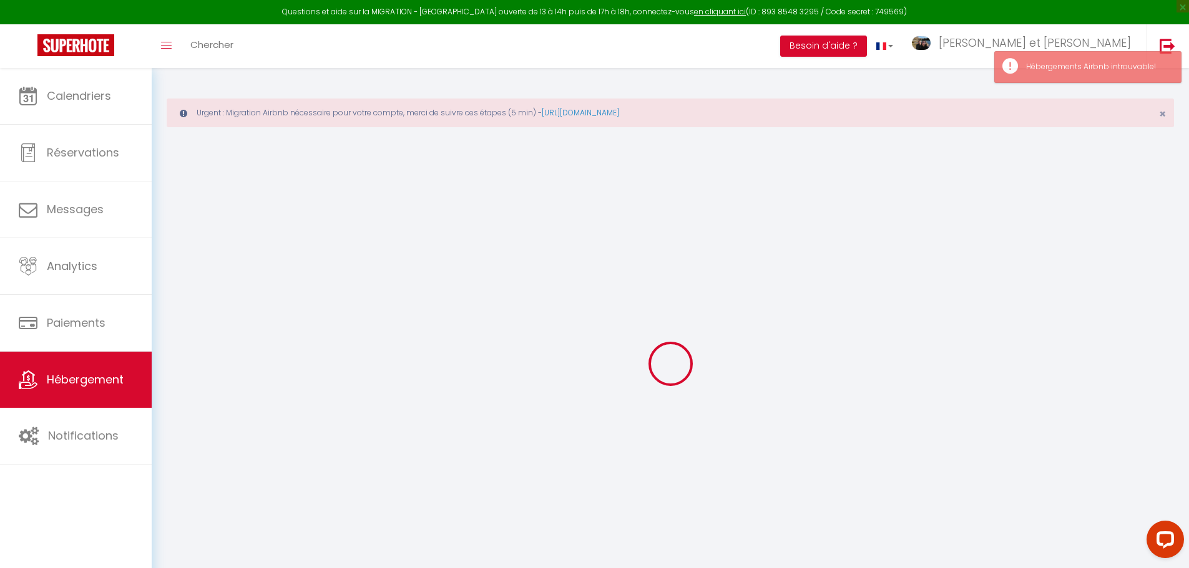
checkbox input "false"
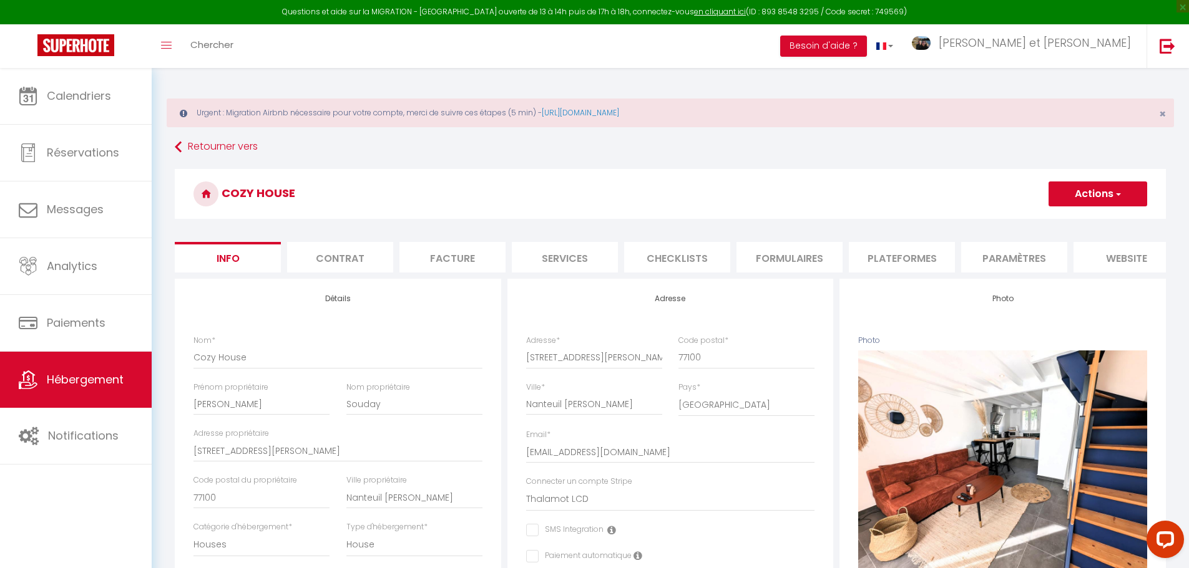
click at [1015, 254] on li "Paramètres" at bounding box center [1014, 257] width 106 height 31
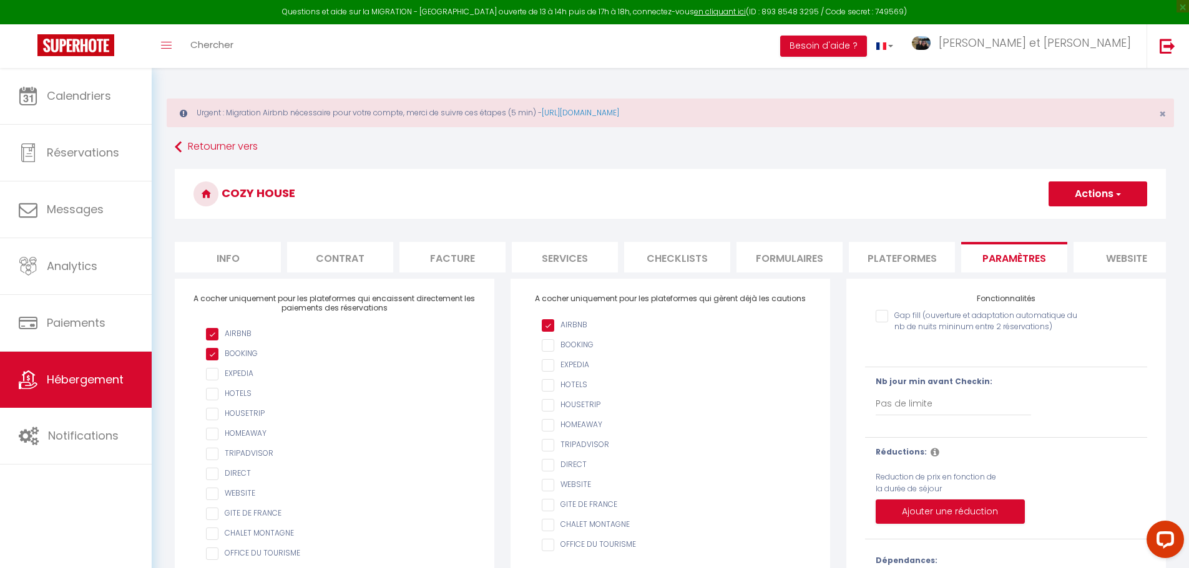
click at [894, 253] on li "Plateformes" at bounding box center [902, 257] width 106 height 31
select select
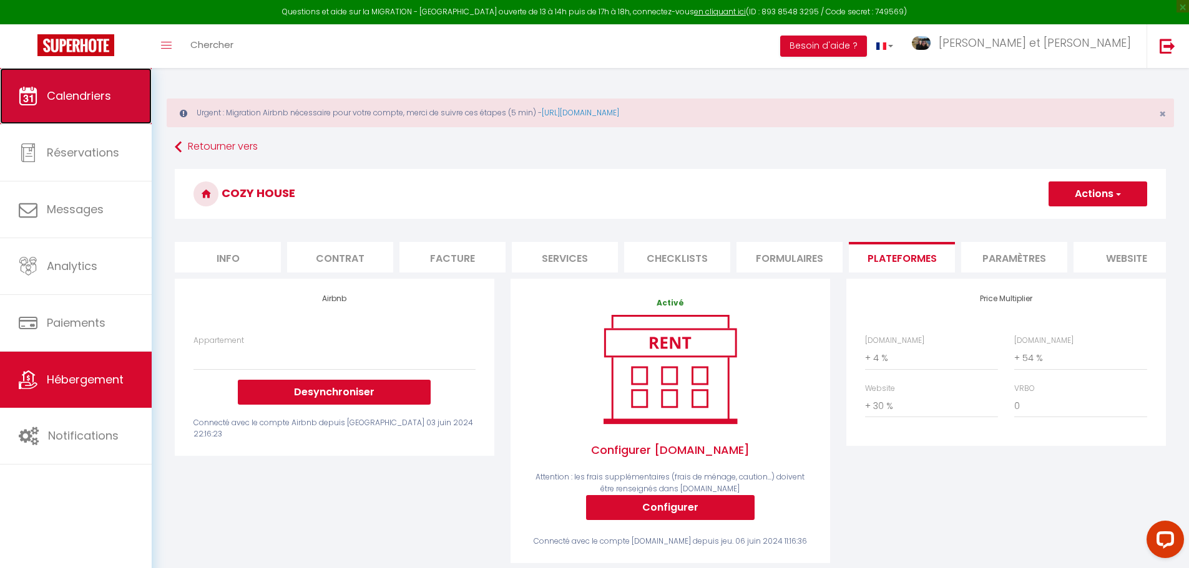
click at [84, 93] on span "Calendriers" at bounding box center [79, 96] width 64 height 16
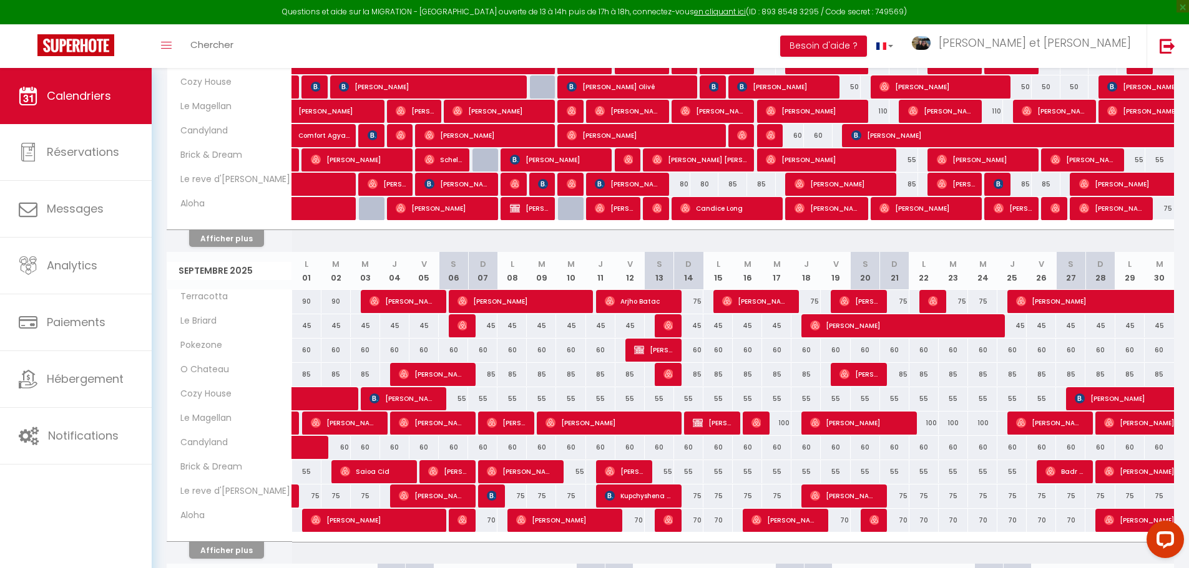
scroll to position [374, 0]
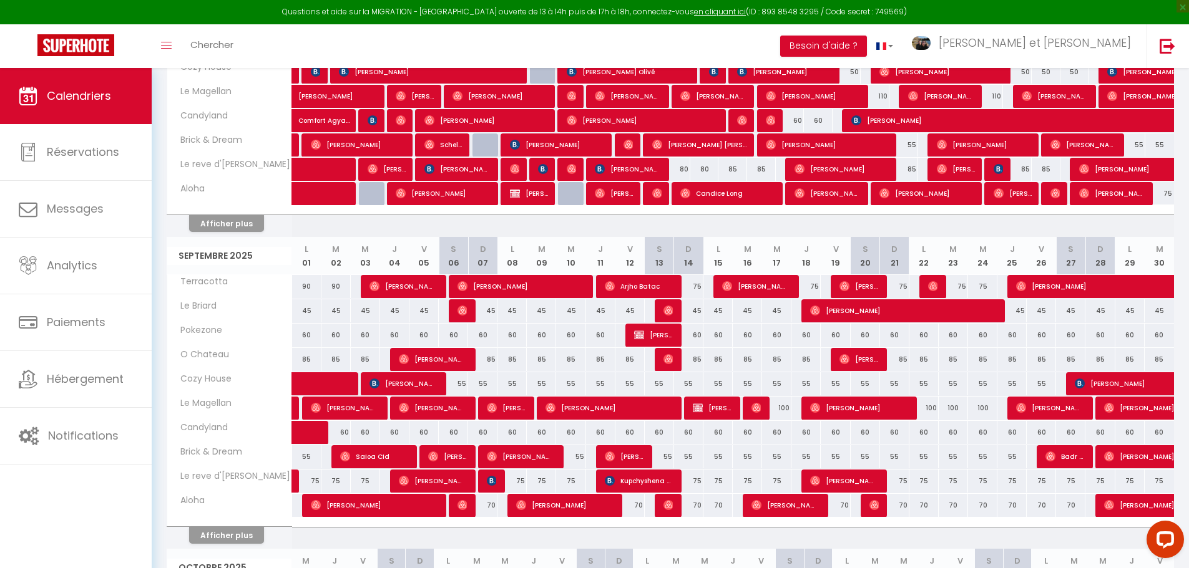
click at [459, 384] on div "55" at bounding box center [453, 384] width 29 height 23
type input "55"
type input "Sam 06 Septembre 2025"
type input "Dim 07 Septembre 2025"
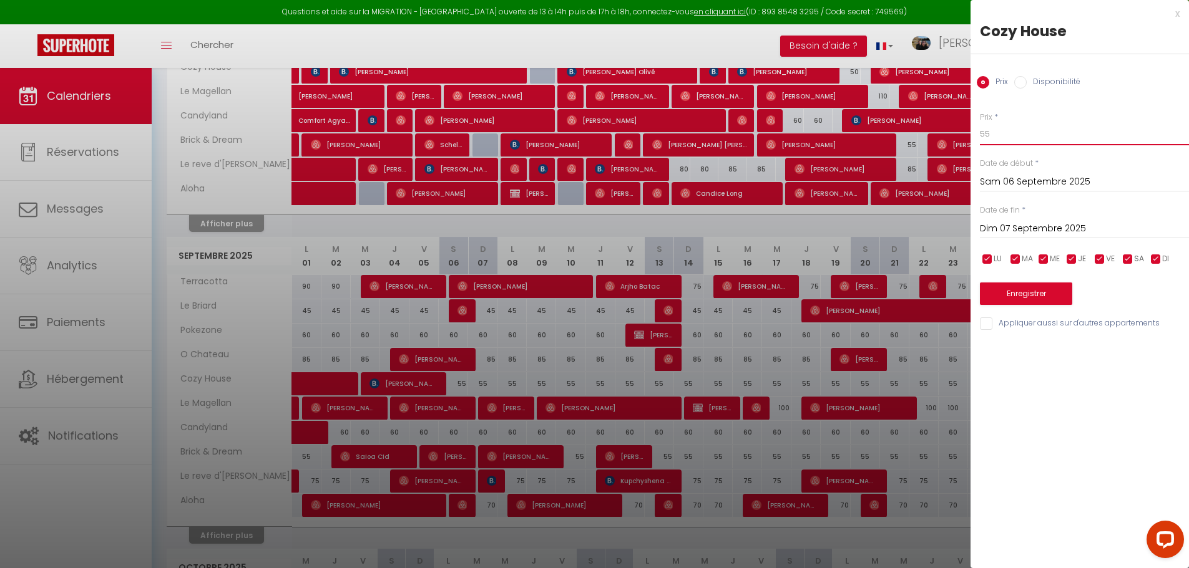
click at [888, 140] on body "Questions et aide sur la MIGRATION - [GEOGRAPHIC_DATA] ouverte de 13 à 14h puis…" at bounding box center [594, 304] width 1189 height 1220
click at [1108, 463] on div "x Cozy House Prix Disponibilité Prix * 50 Statut * Disponible Indisponible Date…" at bounding box center [1079, 284] width 218 height 568
click at [1181, 14] on div "x Cozy House Prix Disponibilité Prix * 50 Statut * Disponible Indisponible Date…" at bounding box center [1079, 172] width 218 height 344
click at [1177, 12] on div "x" at bounding box center [1074, 13] width 209 height 15
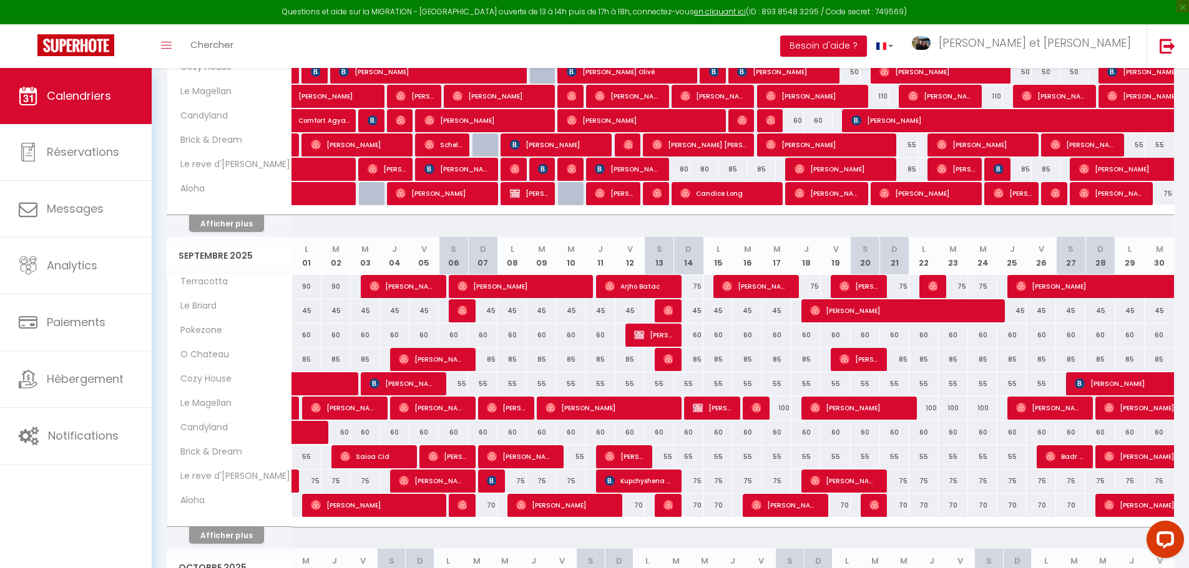
click at [460, 384] on div "55" at bounding box center [453, 384] width 29 height 23
type input "55"
type input "Sam 06 Septembre 2025"
type input "Dim 07 Septembre 2025"
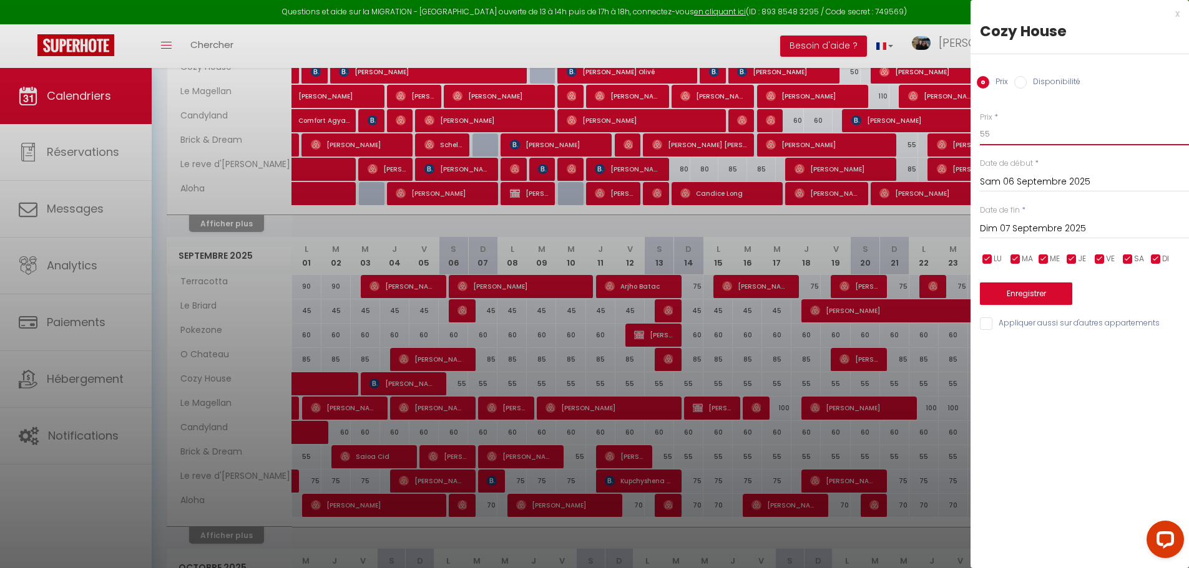
drag, startPoint x: 998, startPoint y: 128, endPoint x: 830, endPoint y: 104, distance: 169.6
click at [876, 115] on body "Questions et aide sur la MIGRATION - [GEOGRAPHIC_DATA] ouverte de 13 à 14h puis…" at bounding box center [594, 304] width 1189 height 1220
type input "50"
click at [1138, 79] on div "Prix Disponibilité" at bounding box center [1079, 75] width 218 height 42
click at [1069, 235] on input "Dim 07 Septembre 2025" at bounding box center [1084, 229] width 209 height 16
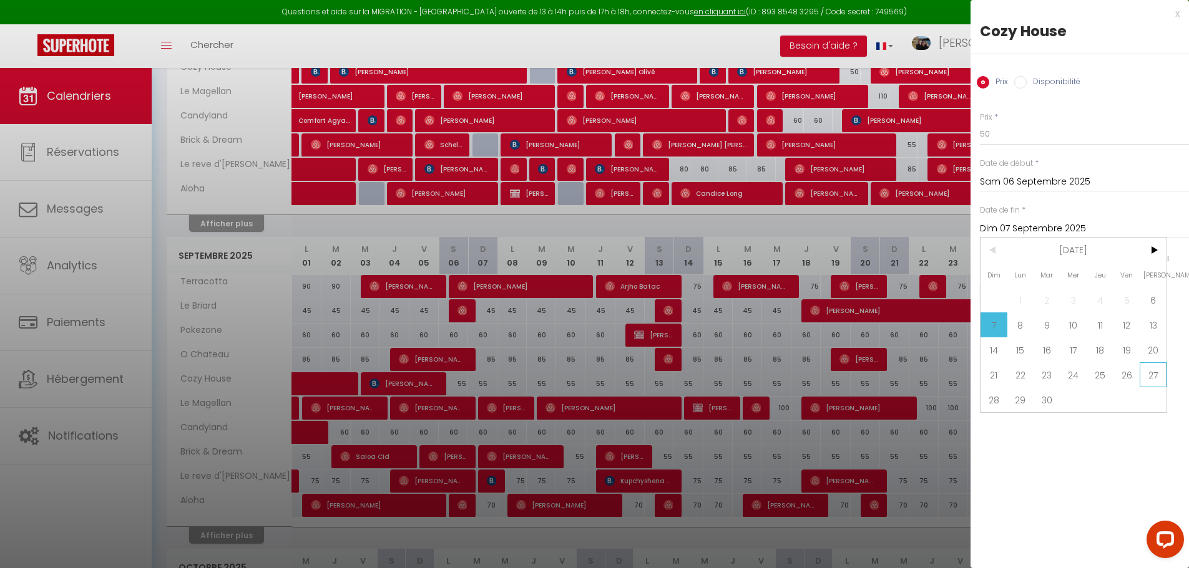
click at [1149, 378] on span "27" at bounding box center [1152, 375] width 27 height 25
type input "[PERSON_NAME] 27 Septembre 2025"
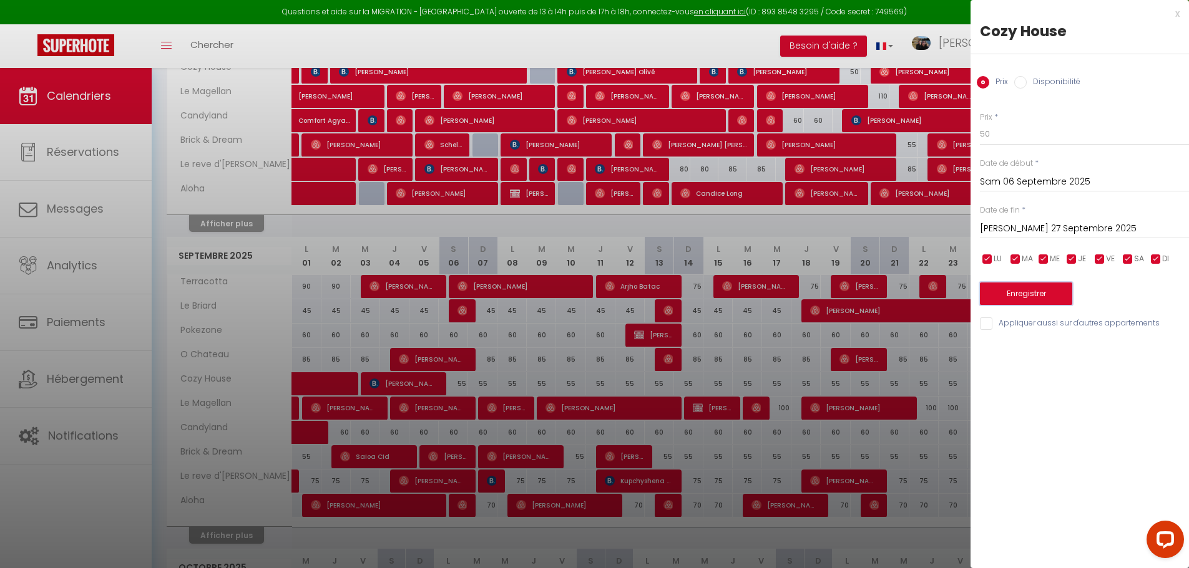
click at [1054, 289] on button "Enregistrer" at bounding box center [1026, 294] width 92 height 22
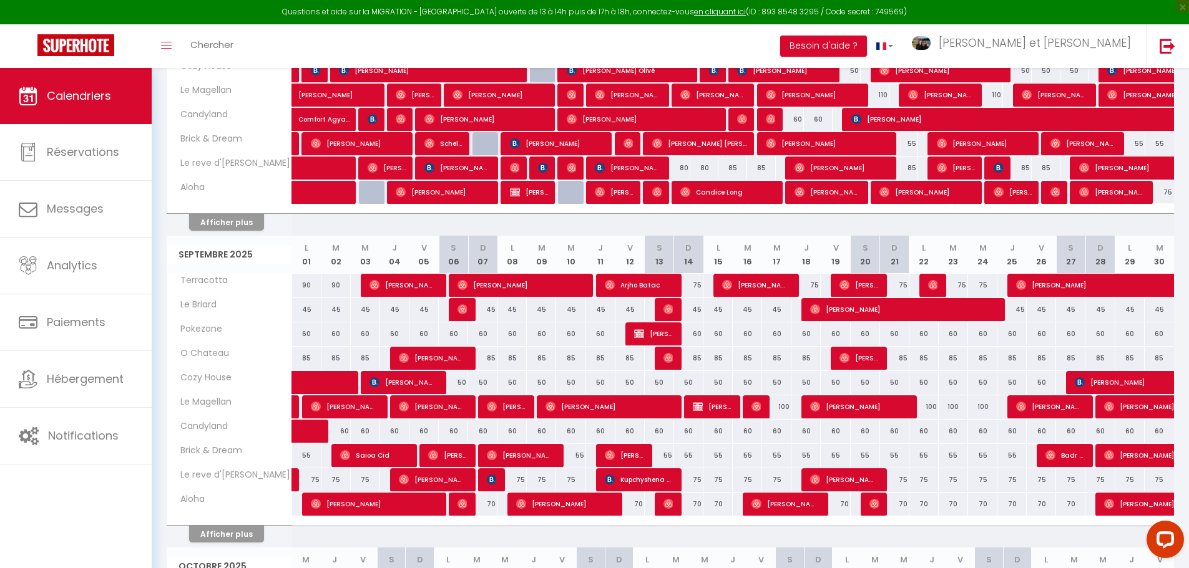
scroll to position [437, 0]
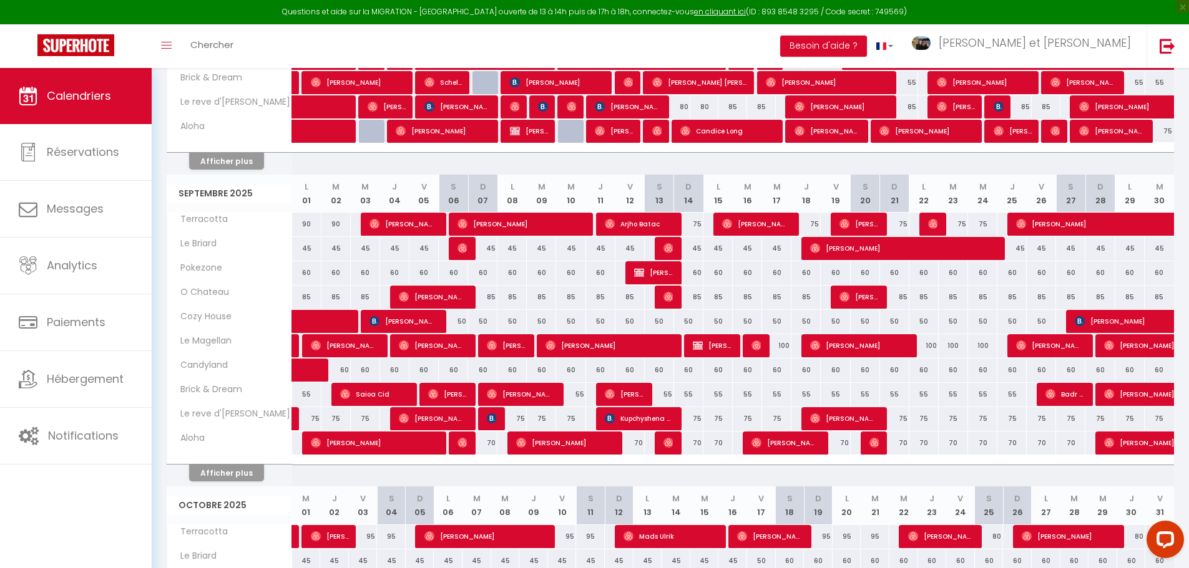
click at [781, 346] on div "100" at bounding box center [776, 345] width 29 height 23
type input "100"
type input "Mer 17 Septembre 2025"
type input "Jeu 18 Septembre 2025"
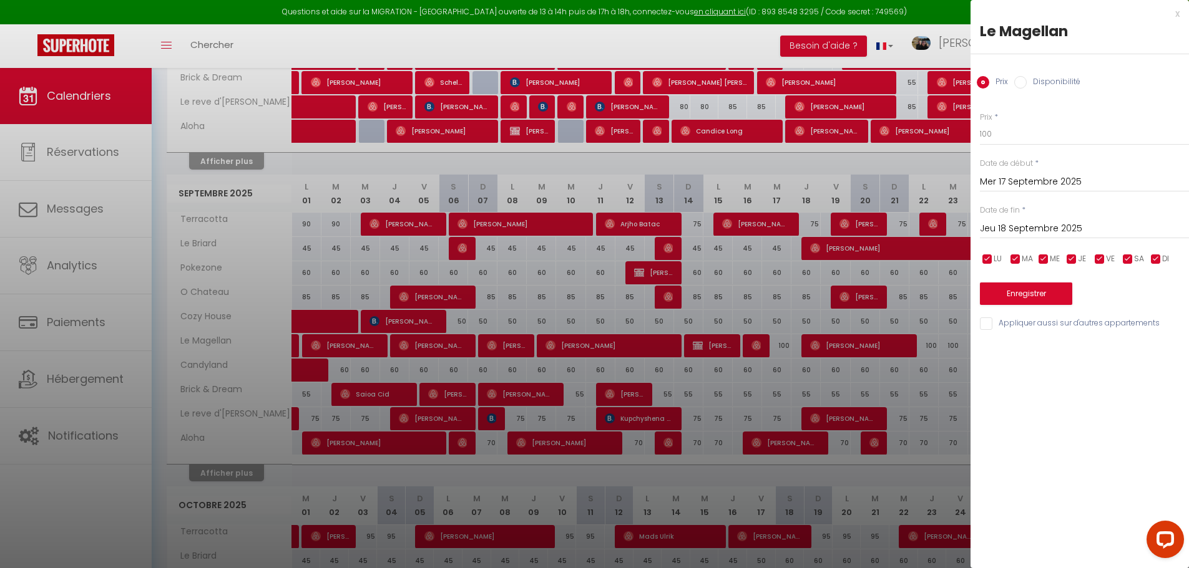
click at [868, 283] on div at bounding box center [594, 284] width 1189 height 568
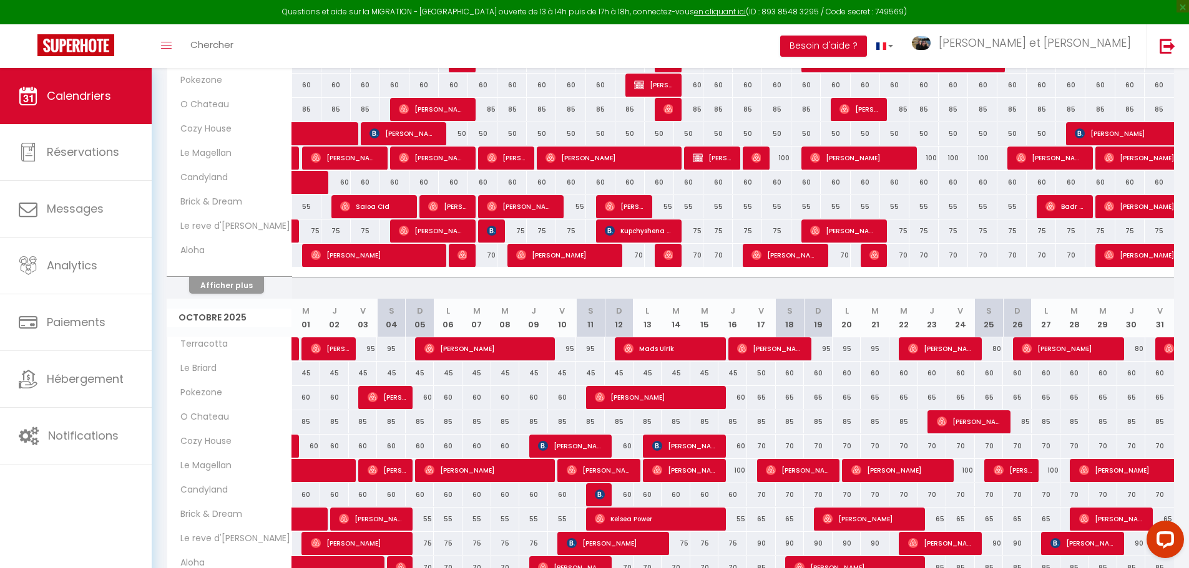
scroll to position [532, 0]
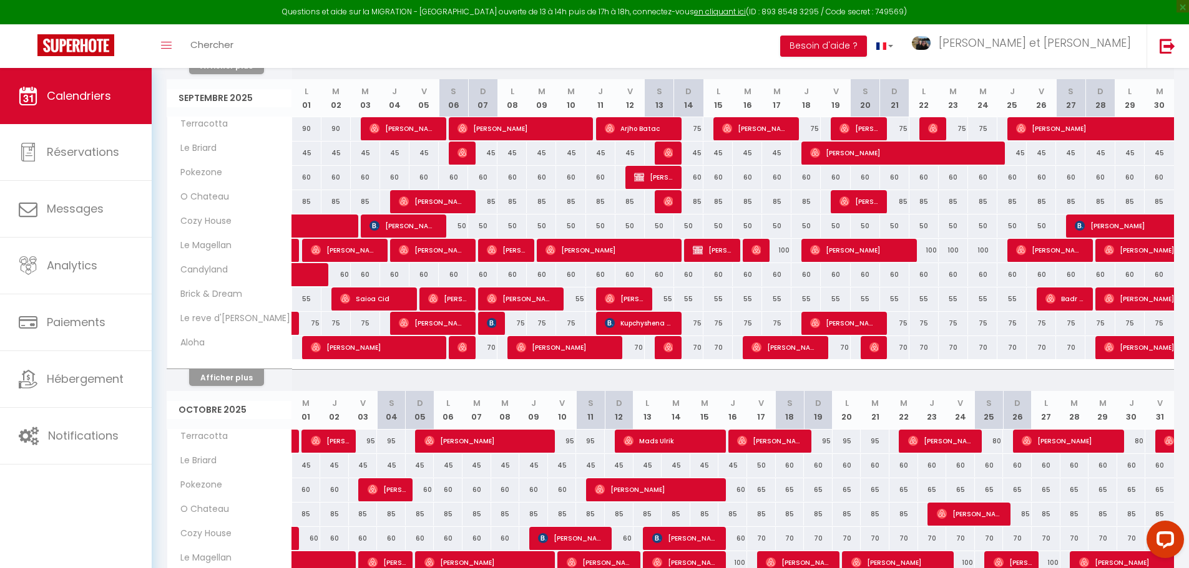
click at [786, 249] on div "100" at bounding box center [776, 250] width 29 height 23
type input "100"
type input "Mer 17 Septembre 2025"
type input "Jeu 18 Septembre 2025"
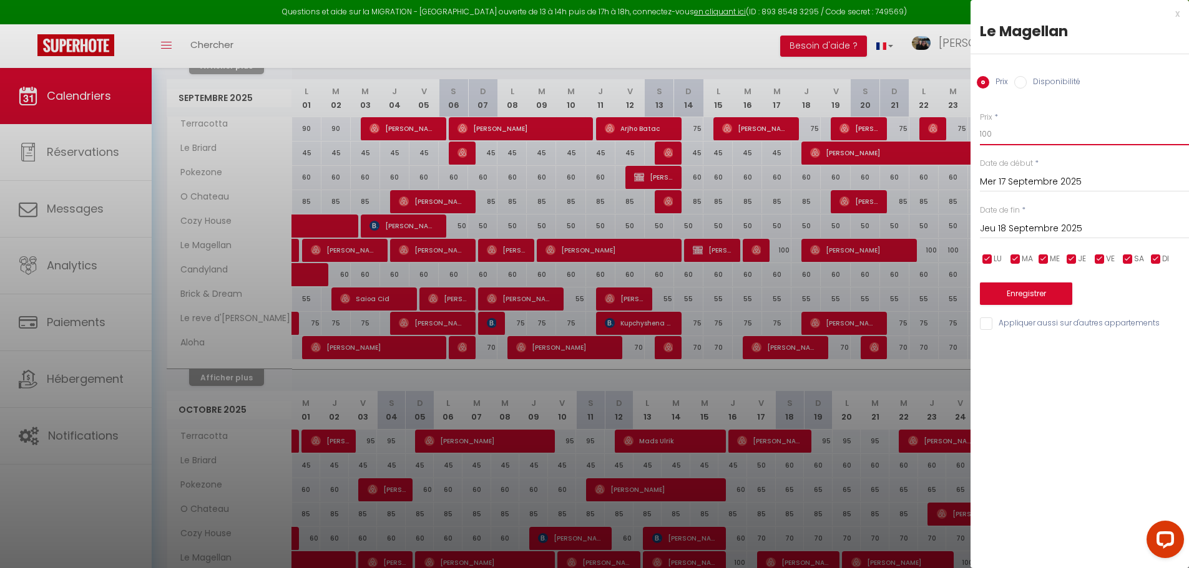
drag, startPoint x: 997, startPoint y: 137, endPoint x: 931, endPoint y: 132, distance: 66.3
click at [933, 133] on body "Questions et aide sur la MIGRATION - [GEOGRAPHIC_DATA] ouverte de 13 à 14h puis…" at bounding box center [594, 146] width 1189 height 1220
type input "95"
click at [1051, 227] on input "Jeu 18 Septembre 2025" at bounding box center [1084, 229] width 209 height 16
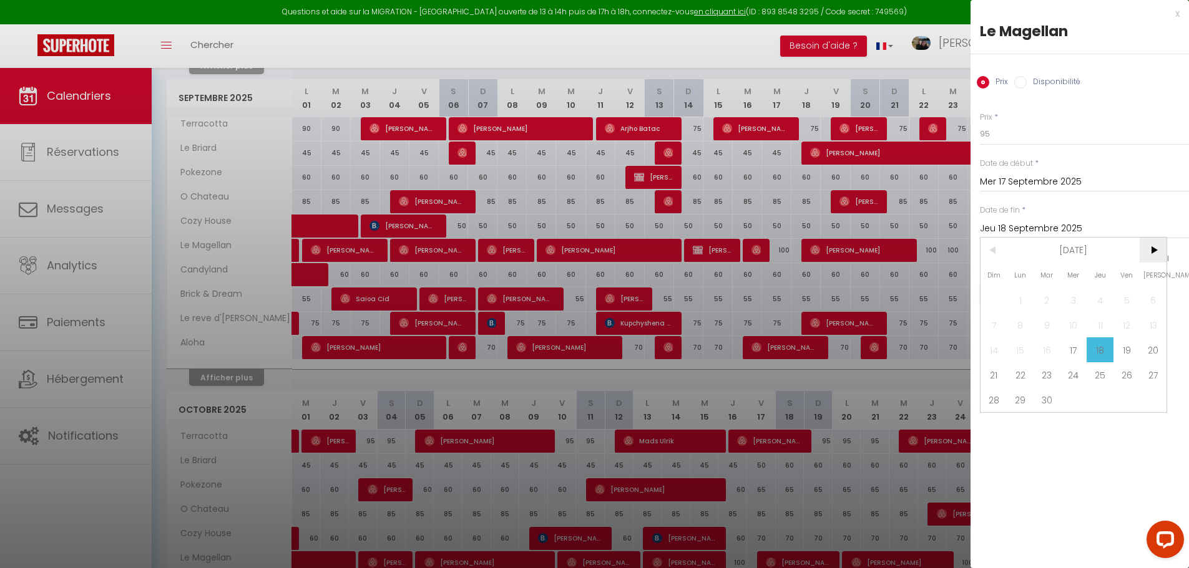
click at [1151, 250] on span ">" at bounding box center [1152, 250] width 27 height 25
click at [1042, 401] on span "28" at bounding box center [1046, 400] width 27 height 25
type input "[DATE] Octobre 2025"
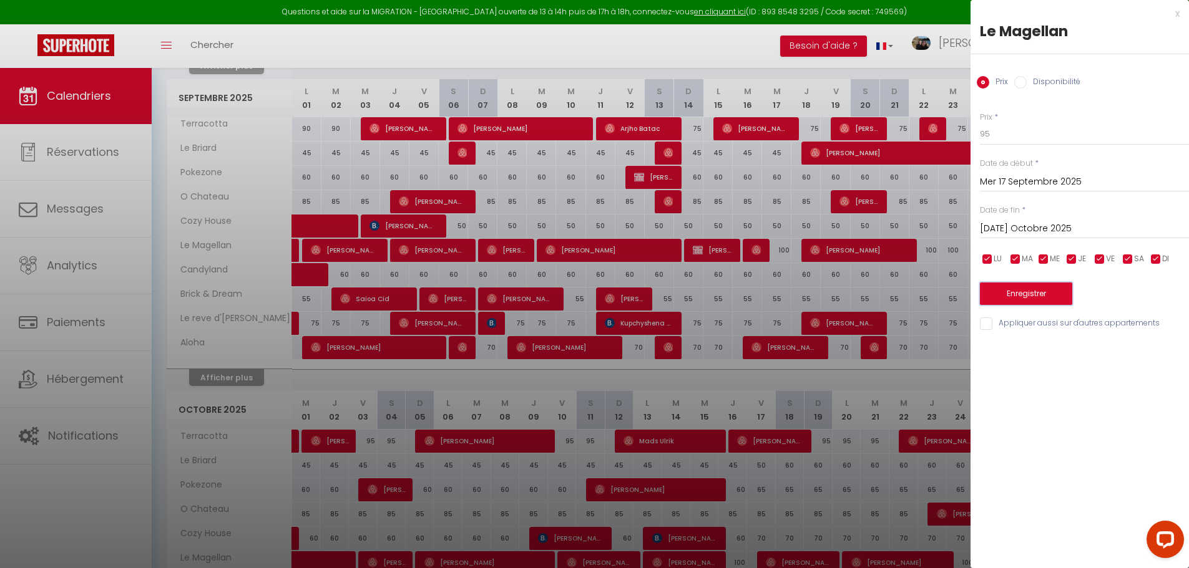
click at [1049, 291] on button "Enregistrer" at bounding box center [1026, 294] width 92 height 22
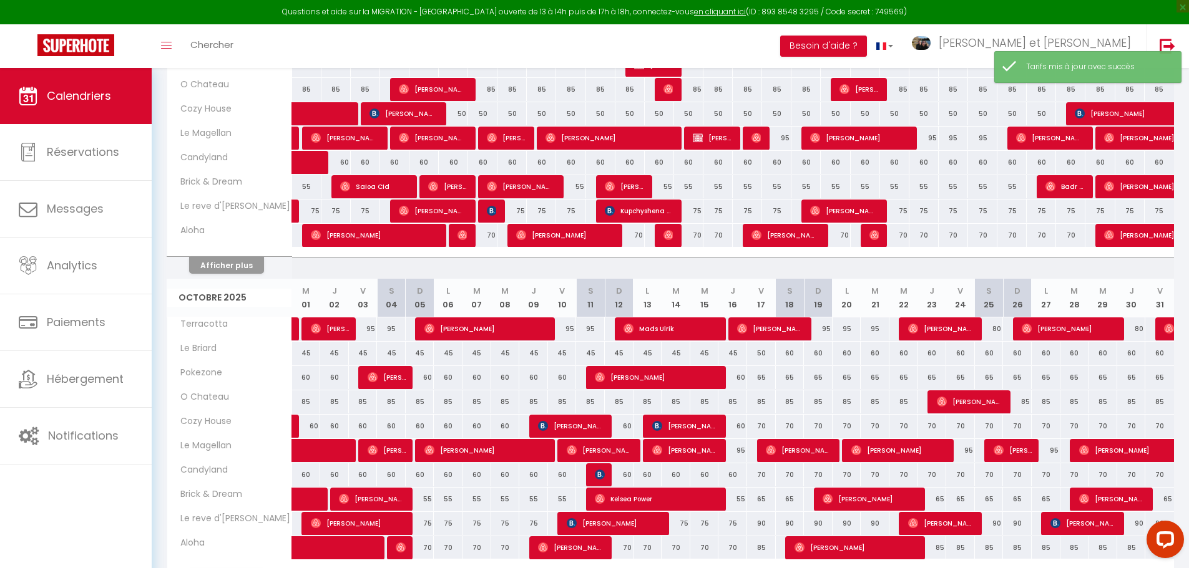
scroll to position [719, 0]
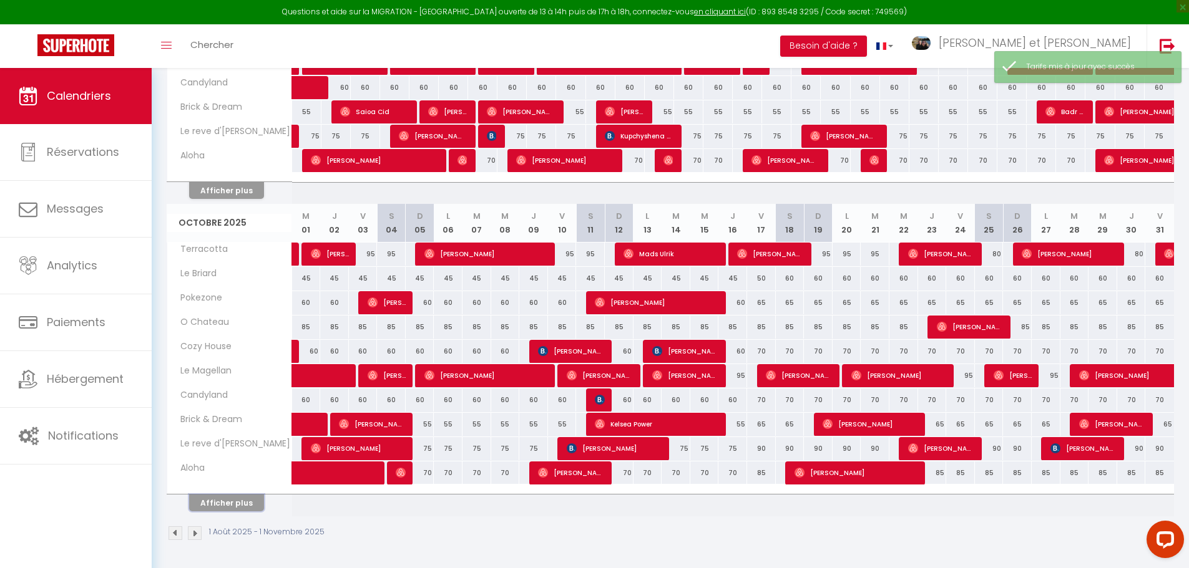
click at [245, 502] on button "Afficher plus" at bounding box center [226, 503] width 75 height 17
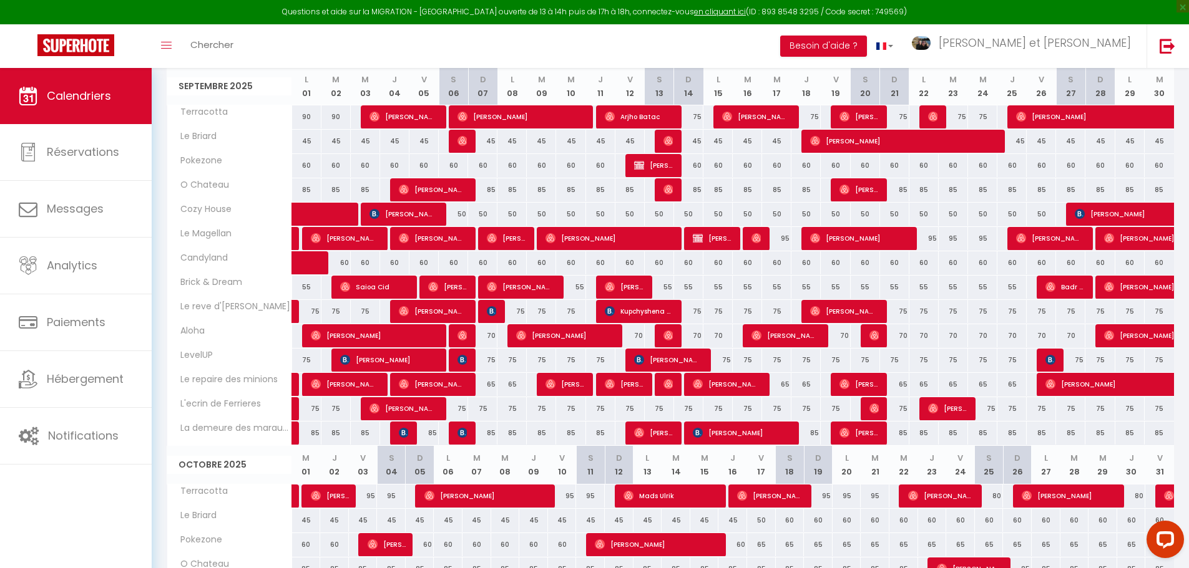
scroll to position [545, 0]
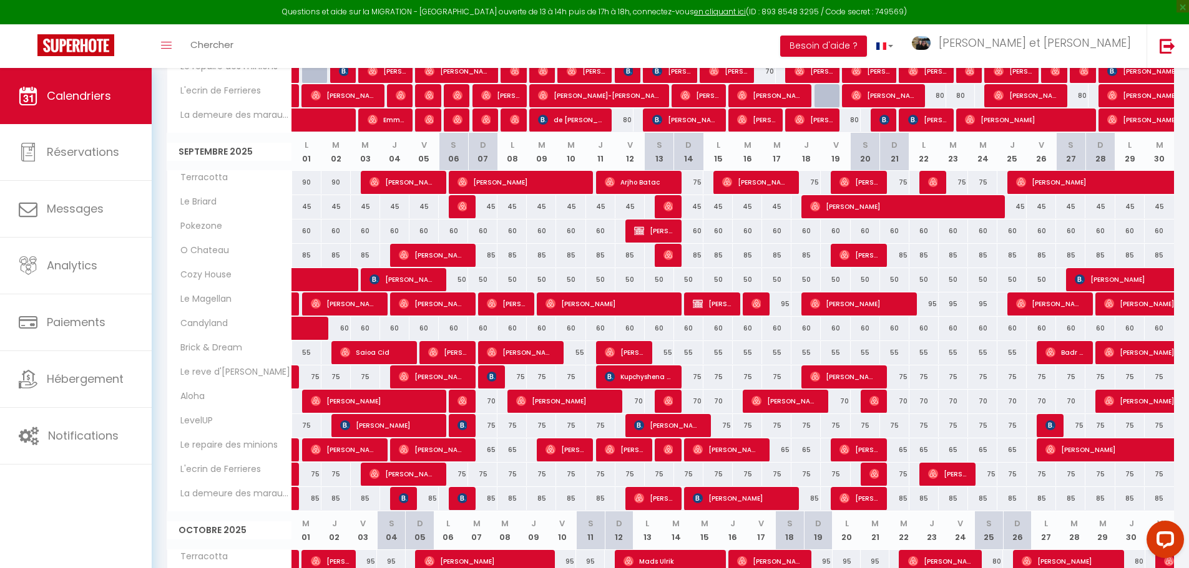
click at [343, 328] on div "60" at bounding box center [335, 328] width 29 height 23
type input "60"
type input "[DATE] Septembre 2025"
type input "Mer 03 Septembre 2025"
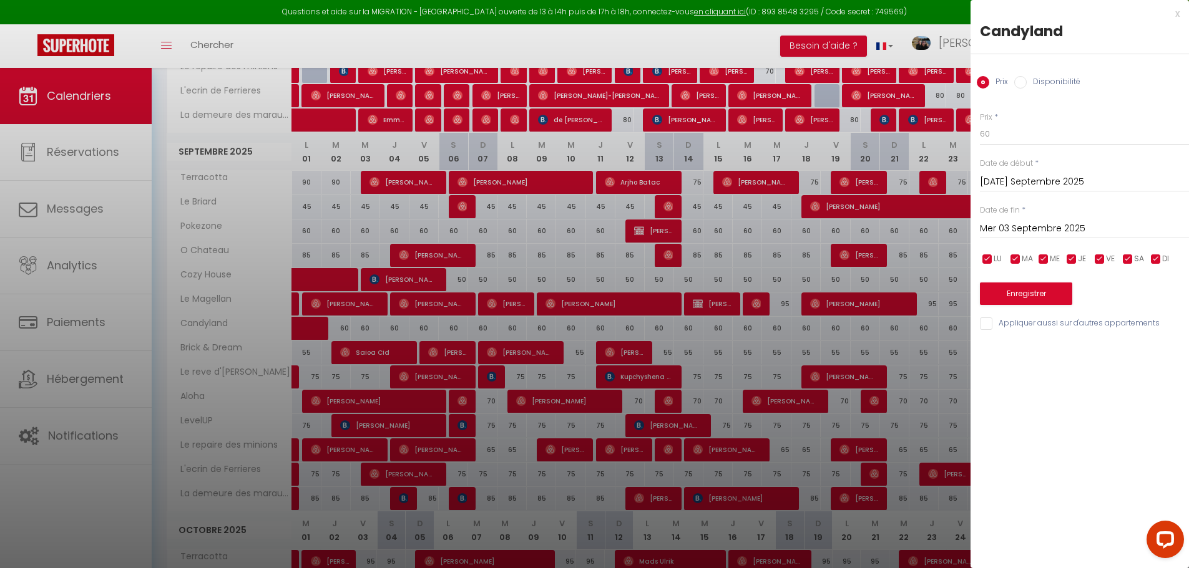
click at [809, 250] on div at bounding box center [594, 284] width 1189 height 568
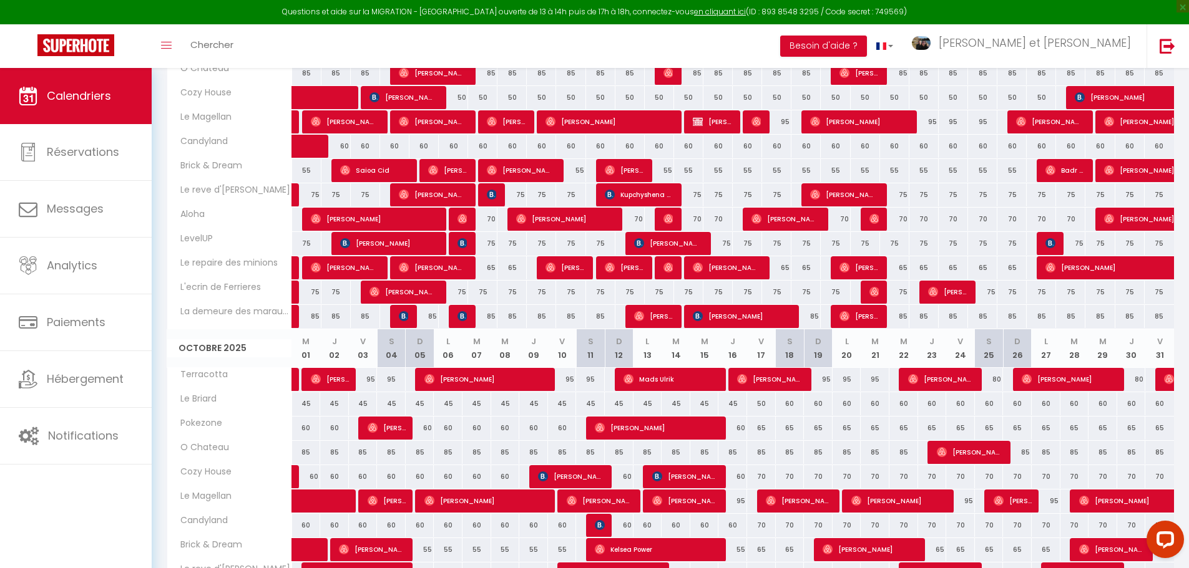
scroll to position [608, 0]
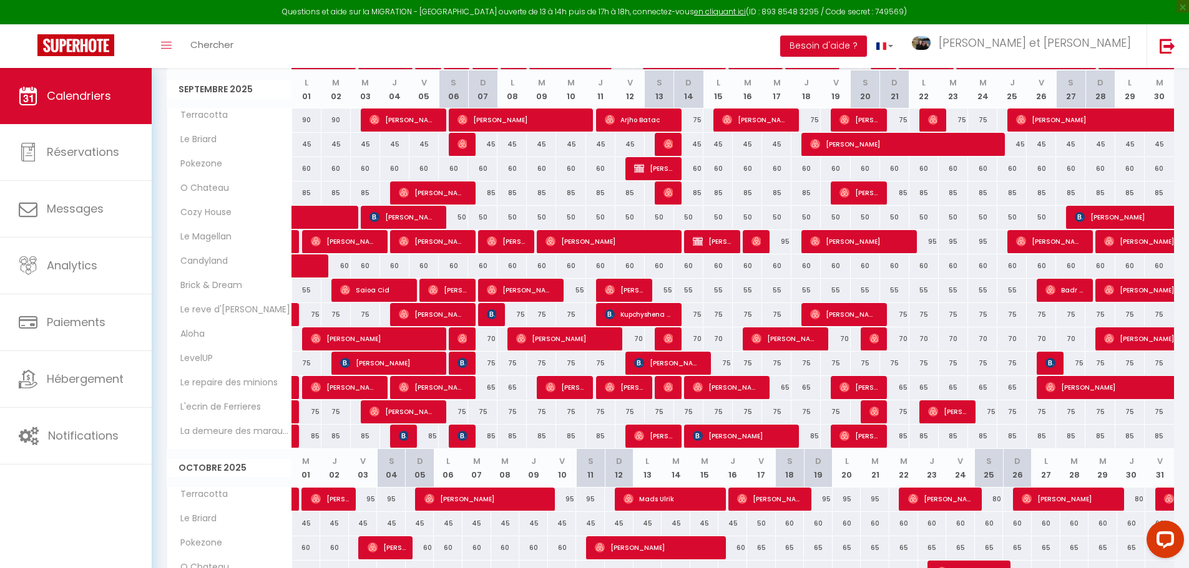
click at [340, 265] on div "60" at bounding box center [335, 266] width 29 height 23
type input "60"
type input "[DATE] Septembre 2025"
type input "Mer 03 Septembre 2025"
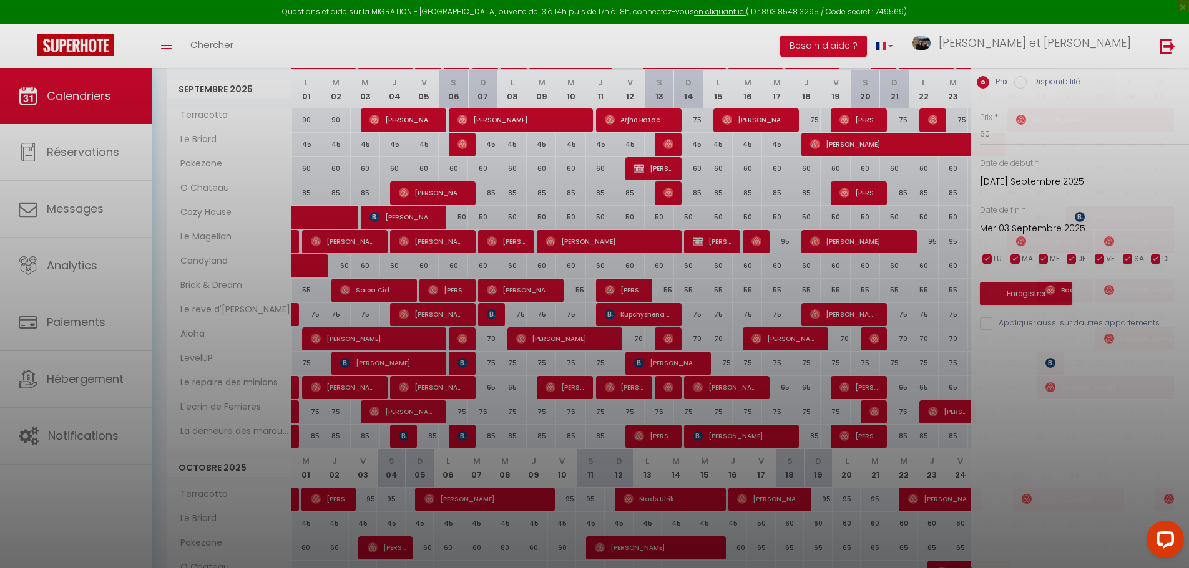
click at [343, 265] on div at bounding box center [594, 284] width 1189 height 568
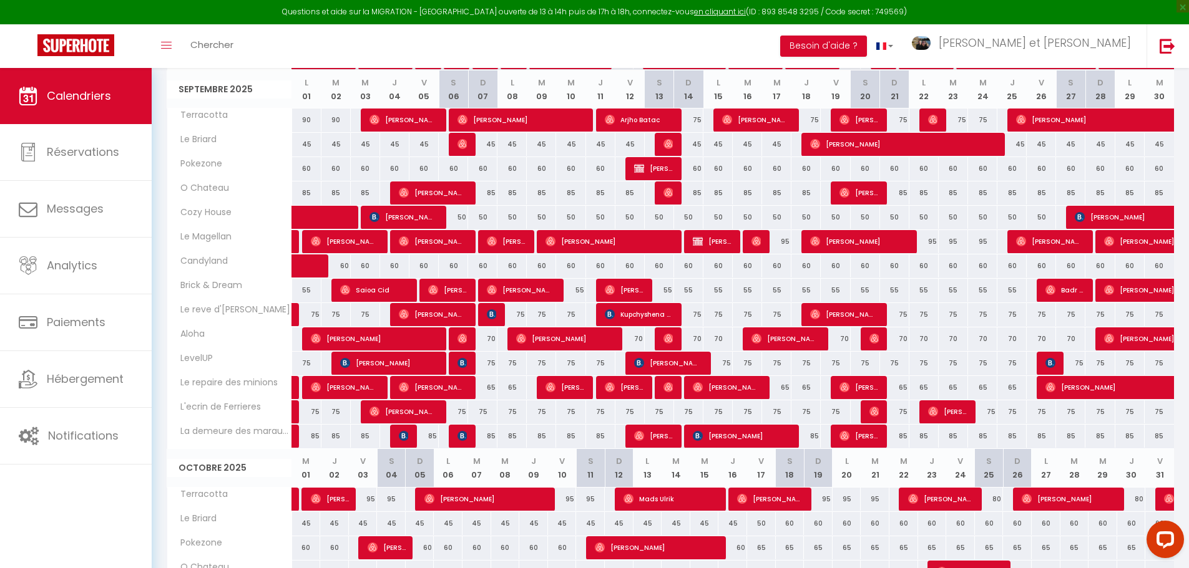
click at [343, 270] on div "60" at bounding box center [335, 266] width 29 height 23
type input "60"
type input "[DATE] Septembre 2025"
type input "Mer 03 Septembre 2025"
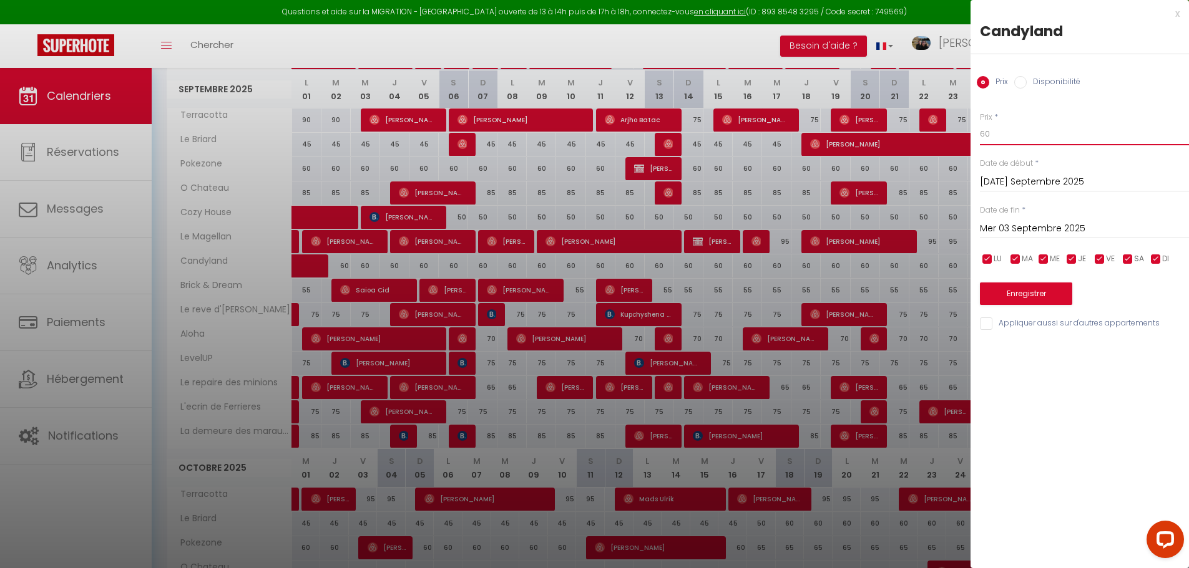
click at [911, 132] on body "Questions et aide sur la MIGRATION - [GEOGRAPHIC_DATA] ouverte de 13 à 14h puis…" at bounding box center [594, 170] width 1189 height 1420
type input "55"
click at [1043, 233] on input "Mer 03 Septembre 2025" at bounding box center [1084, 229] width 209 height 16
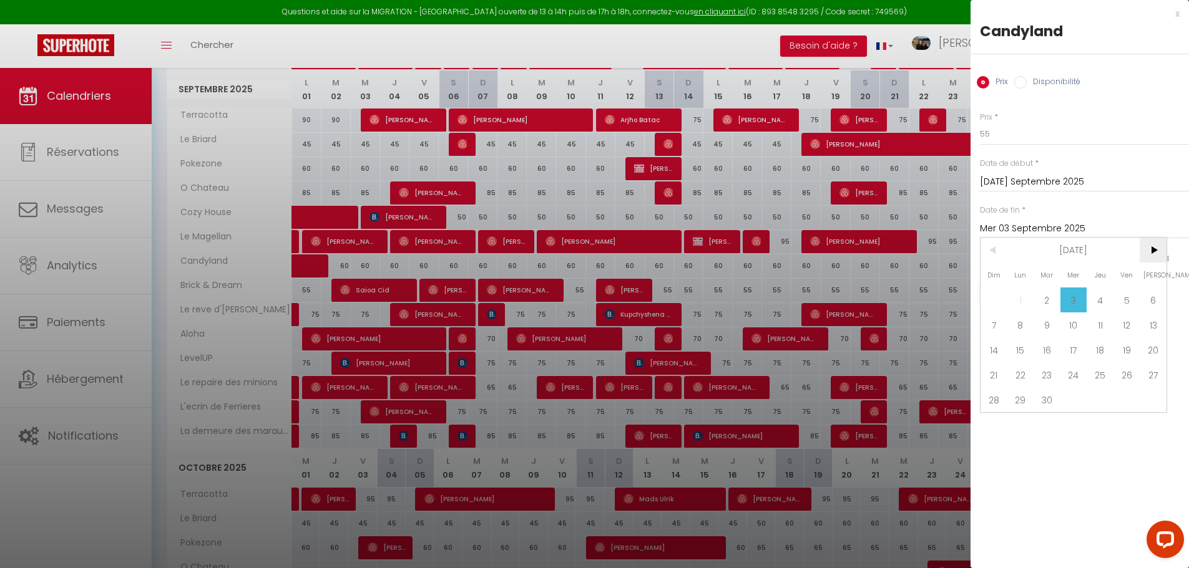
click at [1144, 253] on span ">" at bounding box center [1152, 250] width 27 height 25
click at [1129, 351] on span "17" at bounding box center [1126, 350] width 27 height 25
type input "Ven 17 Octobre 2025"
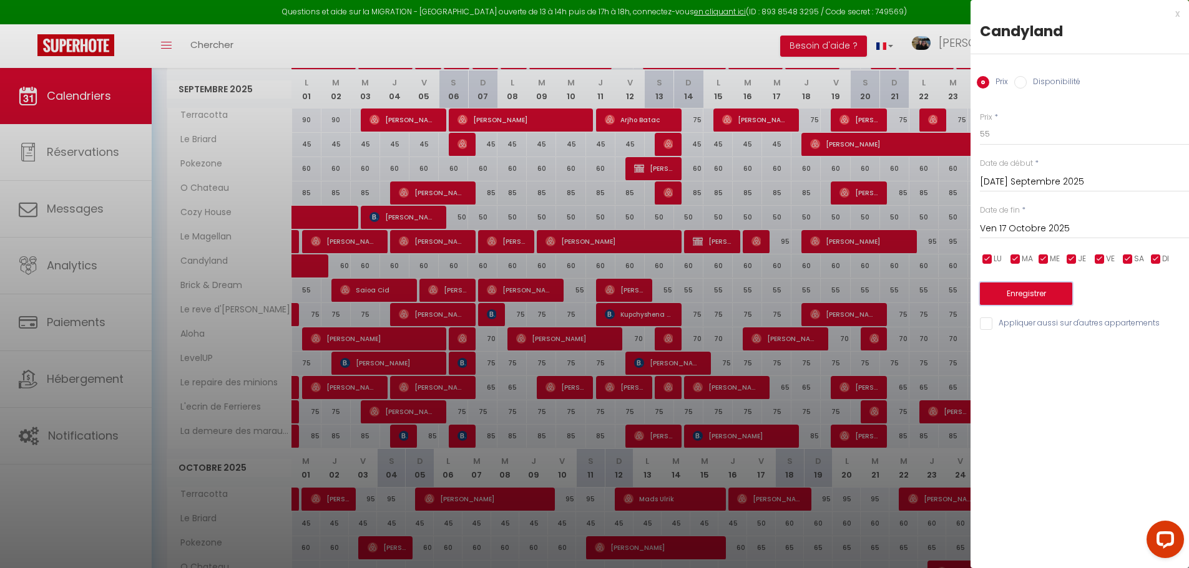
click at [1033, 290] on button "Enregistrer" at bounding box center [1026, 294] width 92 height 22
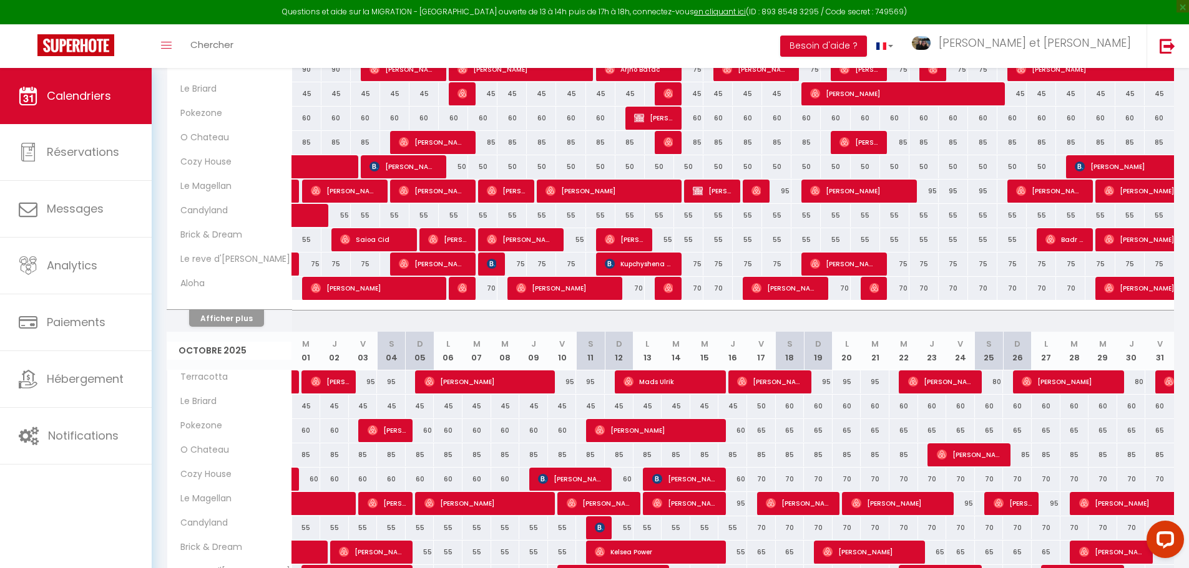
scroll to position [532, 0]
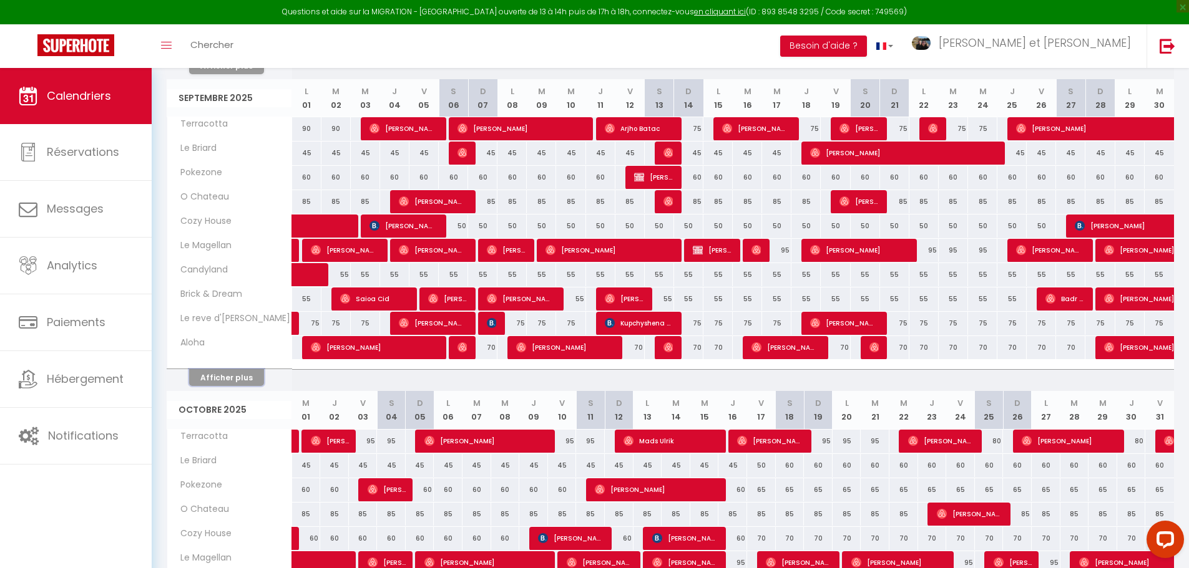
click at [229, 376] on button "Afficher plus" at bounding box center [226, 377] width 75 height 17
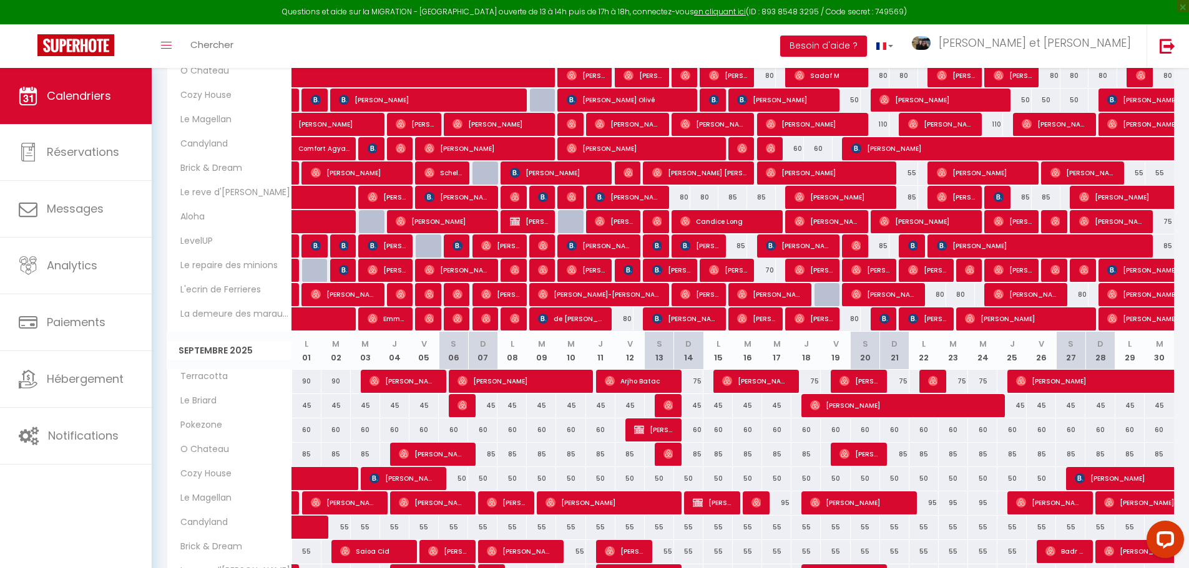
scroll to position [345, 0]
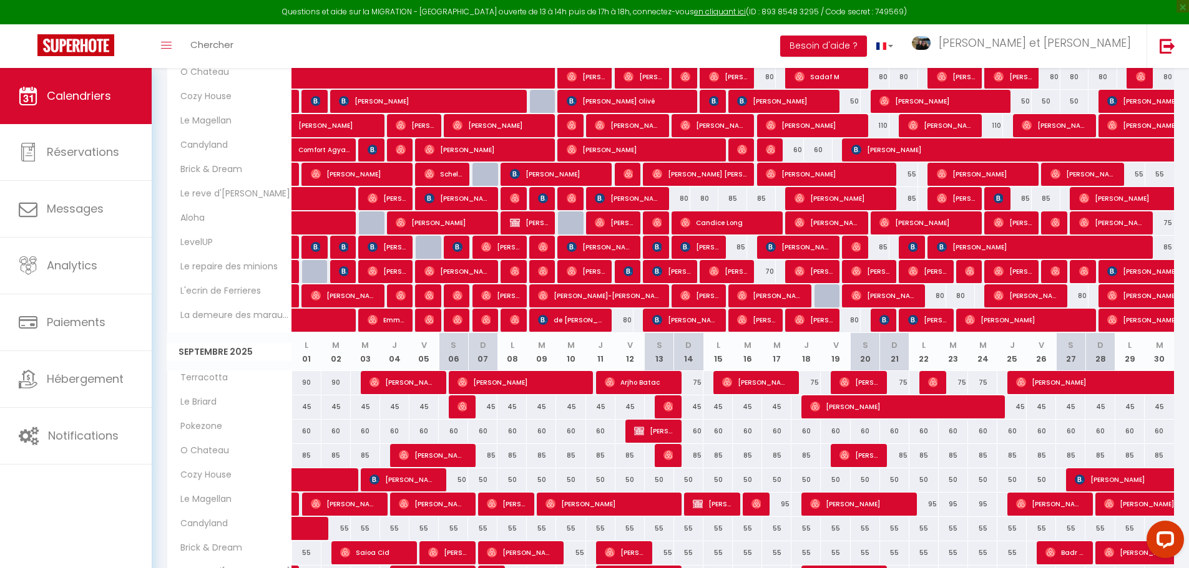
click at [796, 149] on div "60" at bounding box center [790, 150] width 29 height 23
type input "60"
type input "Lun 18 Août 2025"
type input "[DATE] Août 2025"
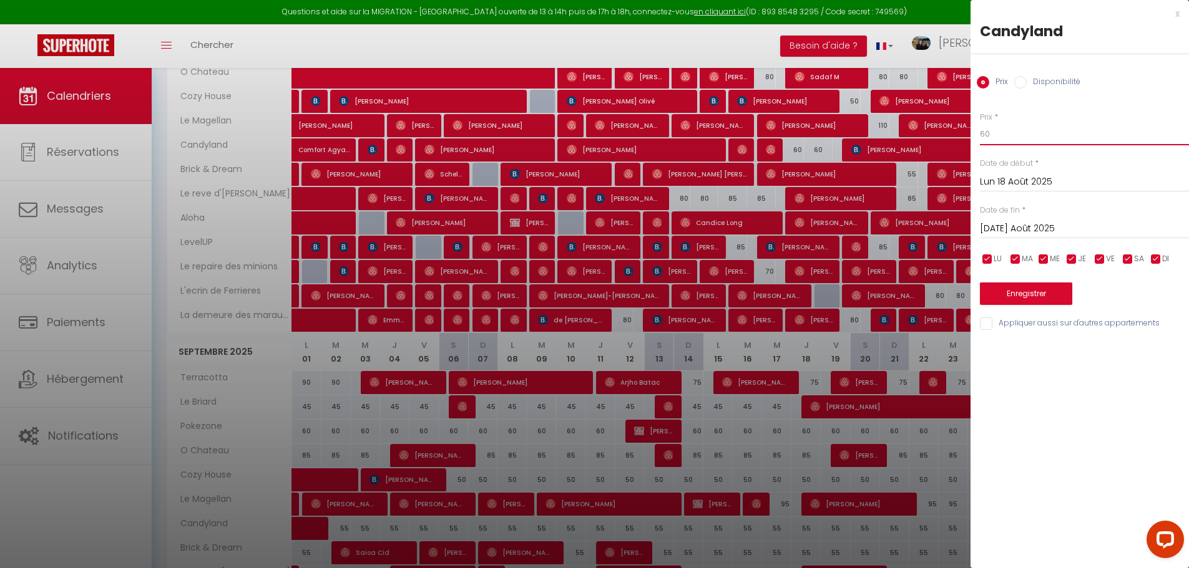
click at [885, 130] on body "Questions et aide sur la MIGRATION - [GEOGRAPHIC_DATA] ouverte de 13 à 14h puis…" at bounding box center [594, 433] width 1189 height 1420
type input "55"
click at [1040, 233] on input "[DATE] Août 2025" at bounding box center [1084, 229] width 209 height 16
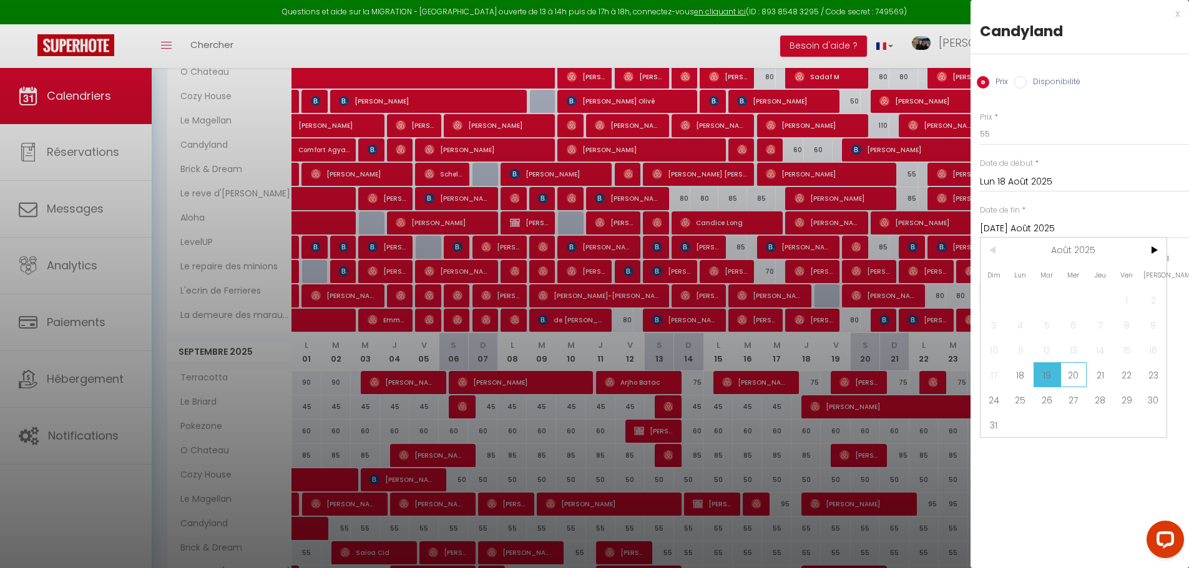
click at [1067, 378] on span "20" at bounding box center [1073, 375] width 27 height 25
type input "Mer 20 Août 2025"
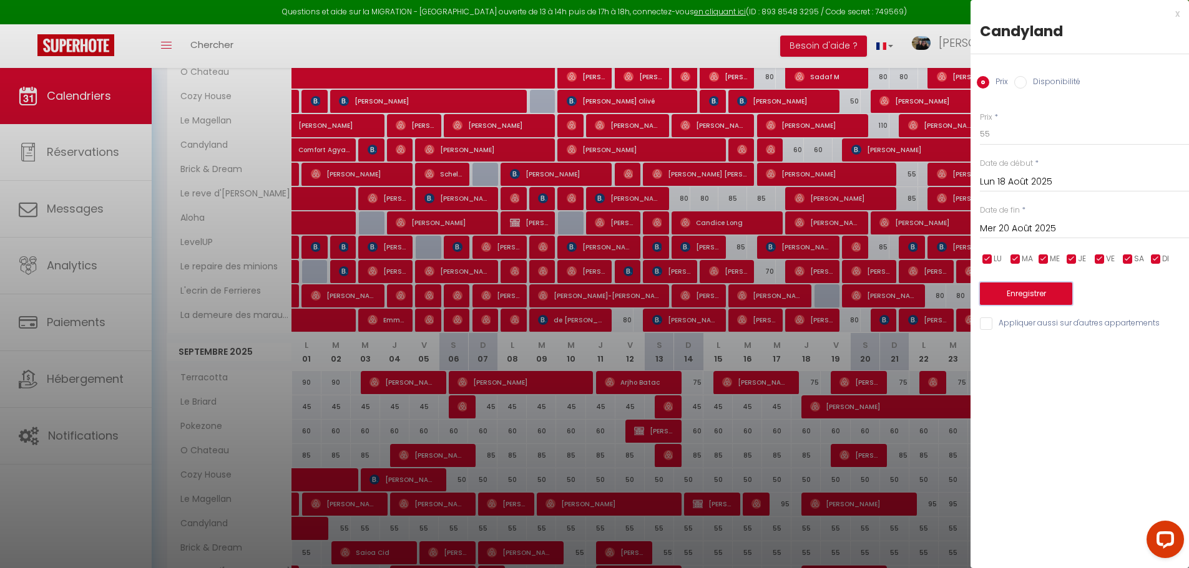
click at [1054, 295] on button "Enregistrer" at bounding box center [1026, 294] width 92 height 22
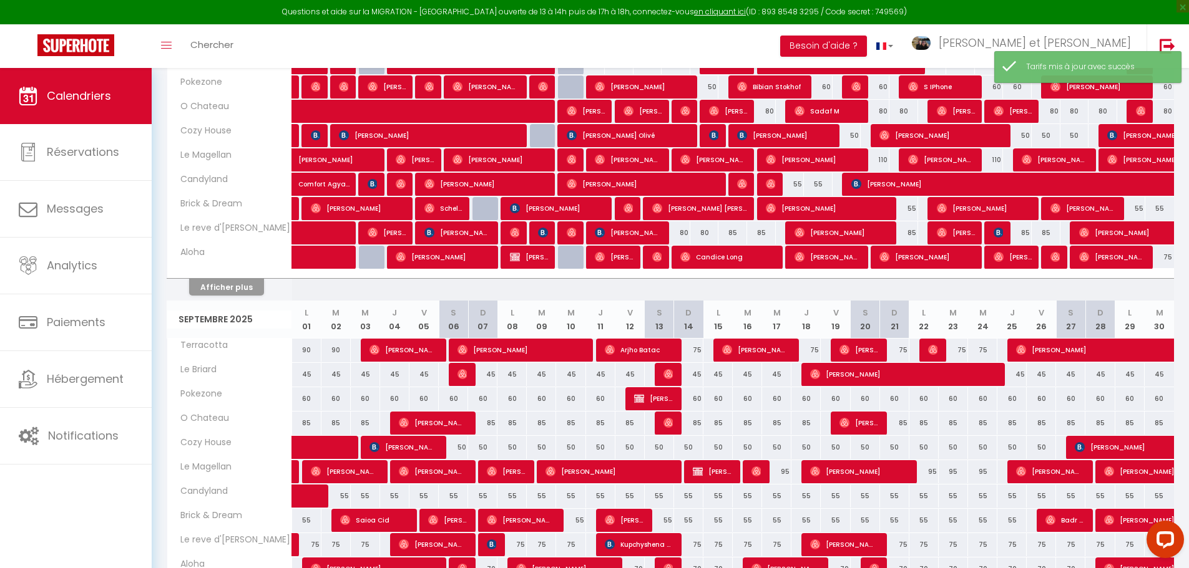
scroll to position [283, 0]
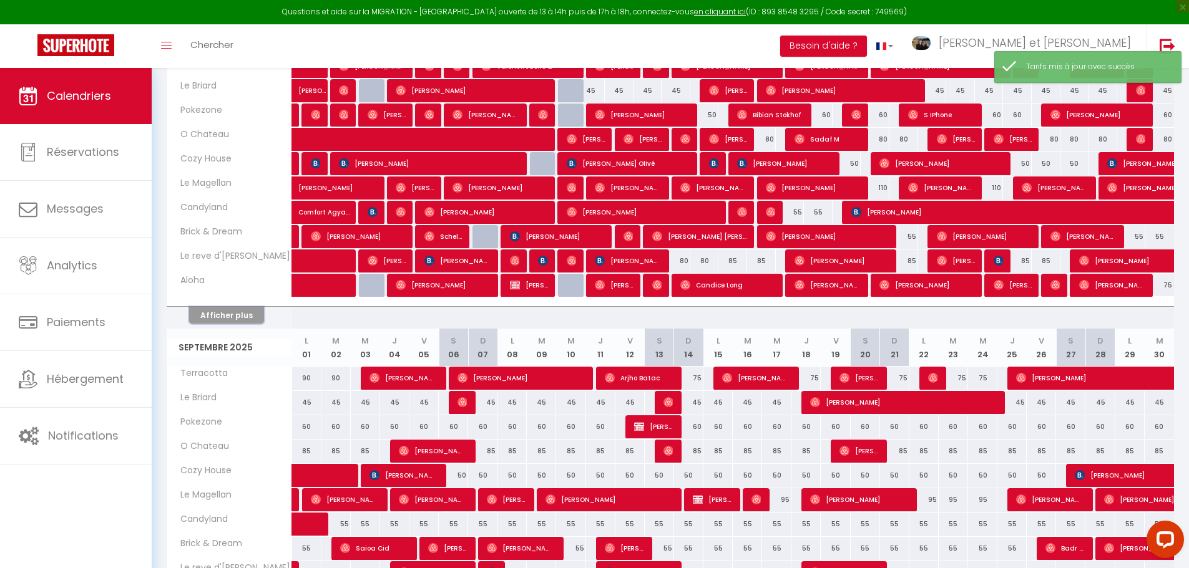
click at [231, 318] on button "Afficher plus" at bounding box center [226, 315] width 75 height 17
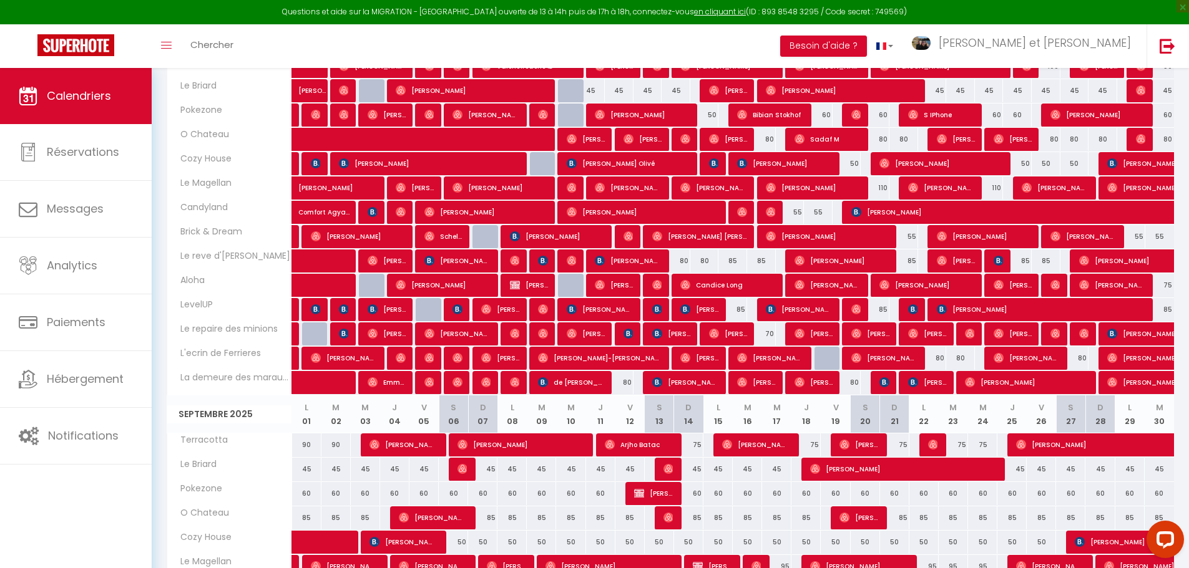
click at [910, 236] on div "55" at bounding box center [903, 236] width 29 height 23
type input "55"
type input "Ven 22 Août 2025"
type input "Sam 23 Août 2025"
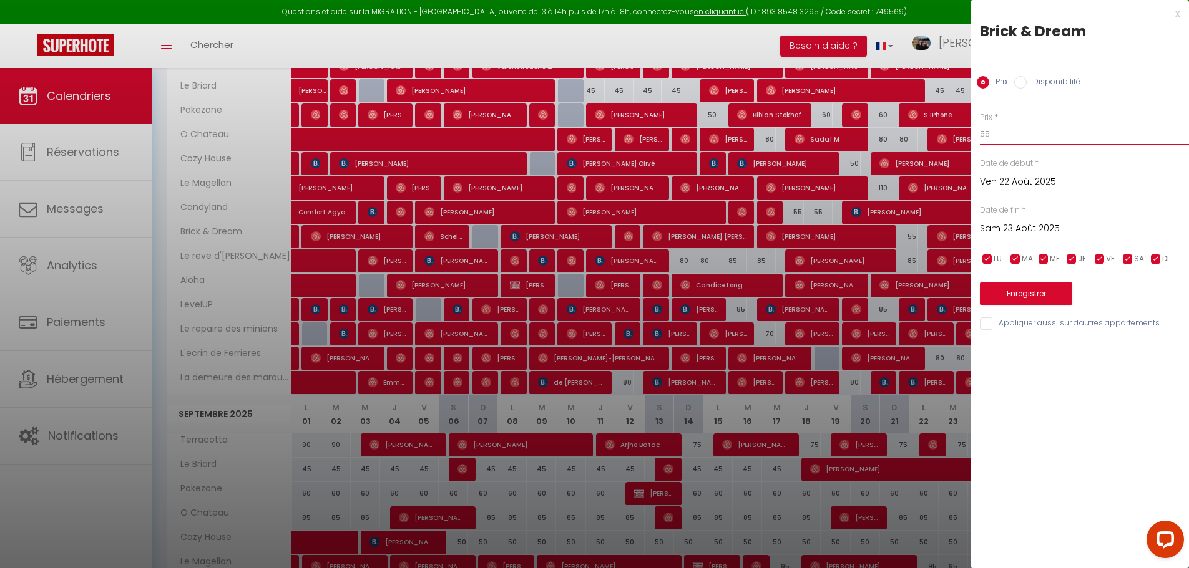
drag, startPoint x: 1031, startPoint y: 129, endPoint x: 789, endPoint y: 142, distance: 243.1
click at [807, 142] on body "Questions et aide sur la MIGRATION - [GEOGRAPHIC_DATA] ouverte de 13 à 14h puis…" at bounding box center [594, 495] width 1189 height 1420
type input "50"
click at [1061, 409] on div "x Brick & Dream Prix Disponibilité Prix * 50 Statut * Disponible Indisponible D…" at bounding box center [1079, 284] width 218 height 568
click at [1061, 295] on button "Enregistrer" at bounding box center [1026, 294] width 92 height 22
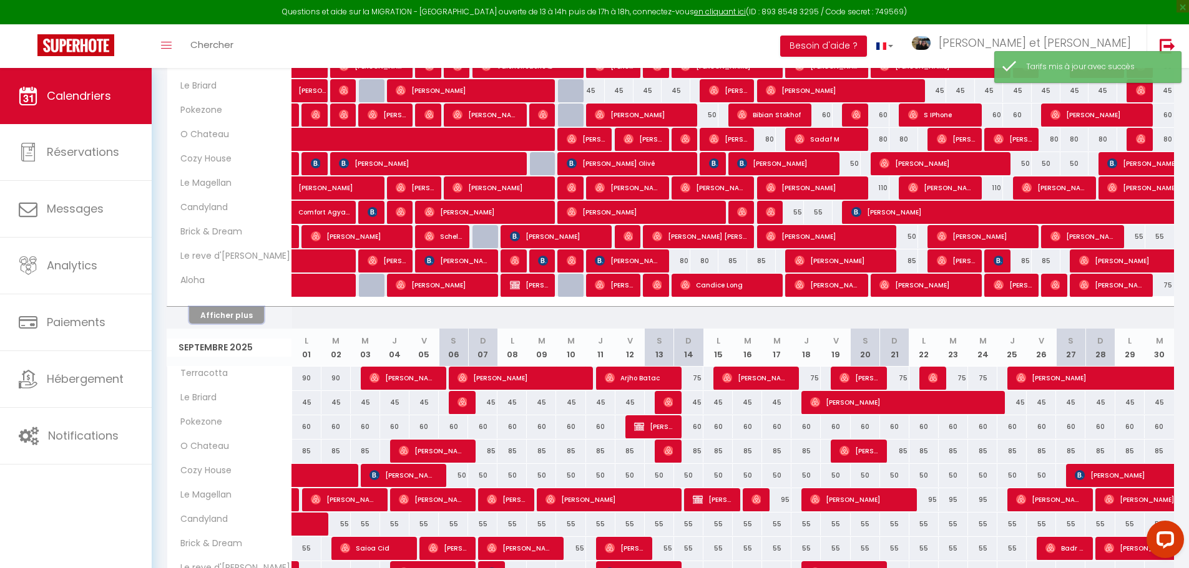
click at [214, 313] on button "Afficher plus" at bounding box center [226, 315] width 75 height 17
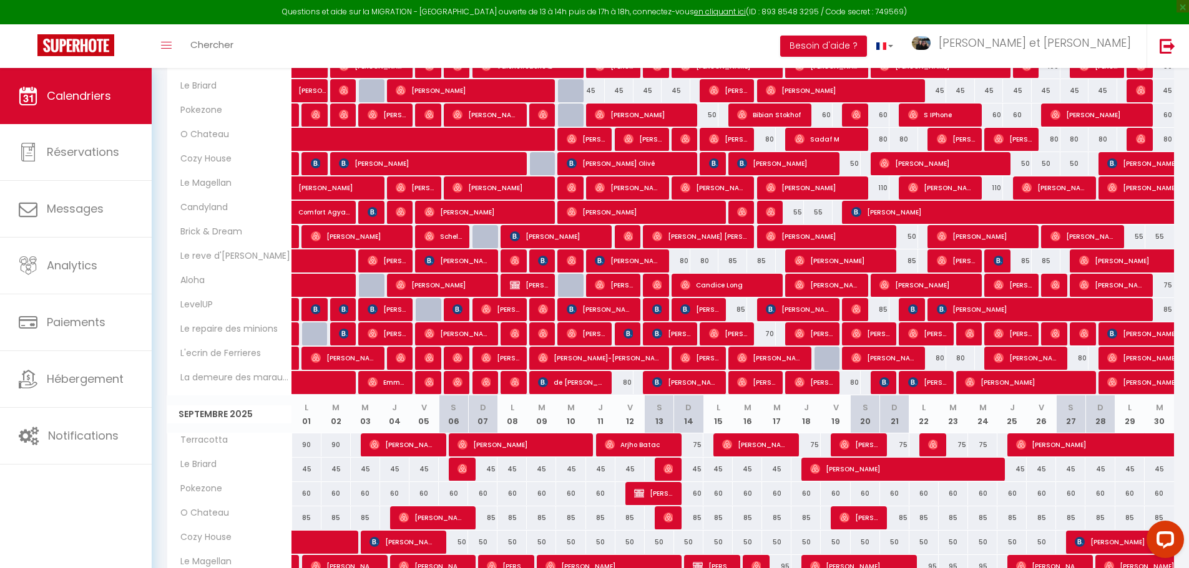
click at [1141, 236] on div "55" at bounding box center [1131, 236] width 29 height 23
type input "55"
type input "[PERSON_NAME] 30 Août 2025"
type input "Dim 31 Août 2025"
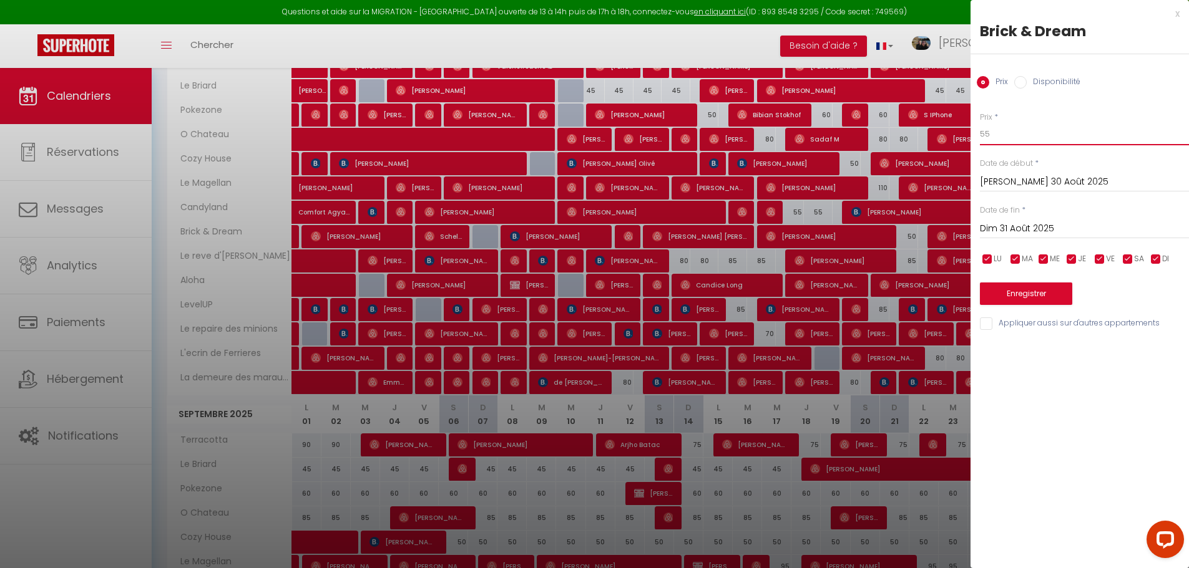
drag, startPoint x: 1043, startPoint y: 135, endPoint x: 786, endPoint y: 126, distance: 256.6
click at [835, 132] on body "Questions et aide sur la MIGRATION - [GEOGRAPHIC_DATA] ouverte de 13 à 14h puis…" at bounding box center [594, 495] width 1189 height 1420
type input "50"
click at [1079, 422] on div "x Brick & Dream Prix Disponibilité Prix * 50 Statut * Disponible Indisponible D…" at bounding box center [1079, 284] width 218 height 568
click at [1050, 225] on input "Dim 31 Août 2025" at bounding box center [1084, 229] width 209 height 16
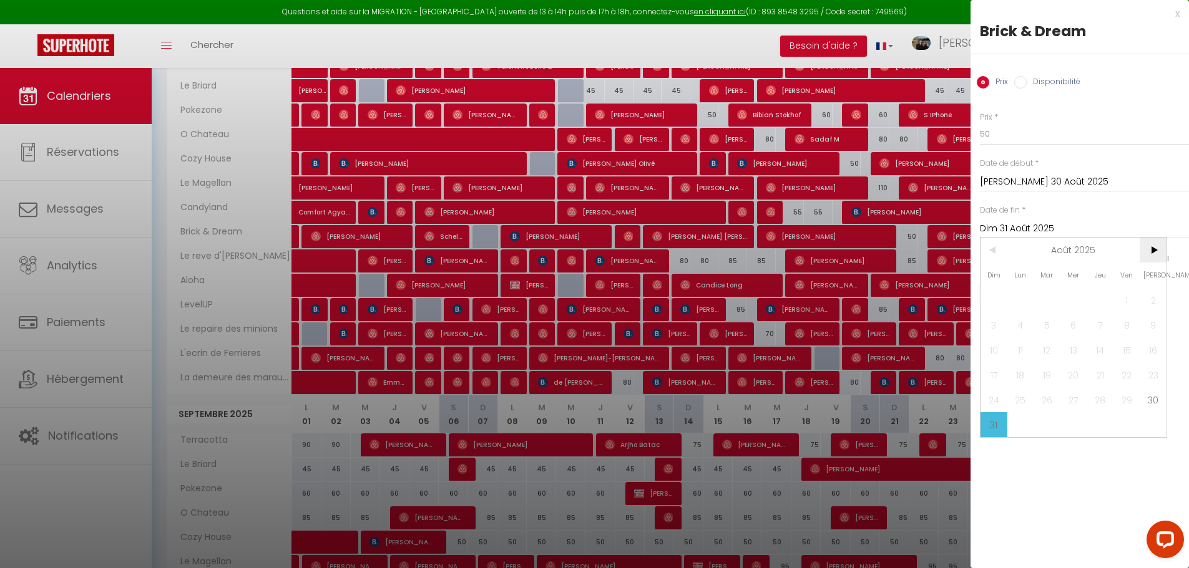
click at [1161, 253] on span ">" at bounding box center [1152, 250] width 27 height 25
click at [1129, 374] on span "26" at bounding box center [1126, 375] width 27 height 25
type input "Ven 26 Septembre 2025"
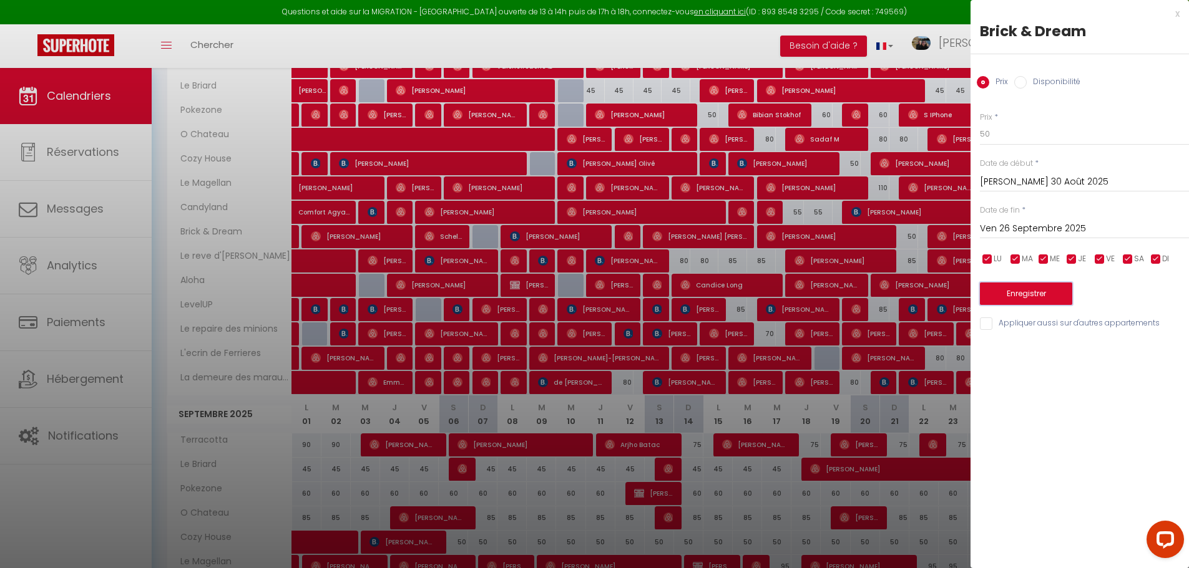
click at [1052, 291] on button "Enregistrer" at bounding box center [1026, 294] width 92 height 22
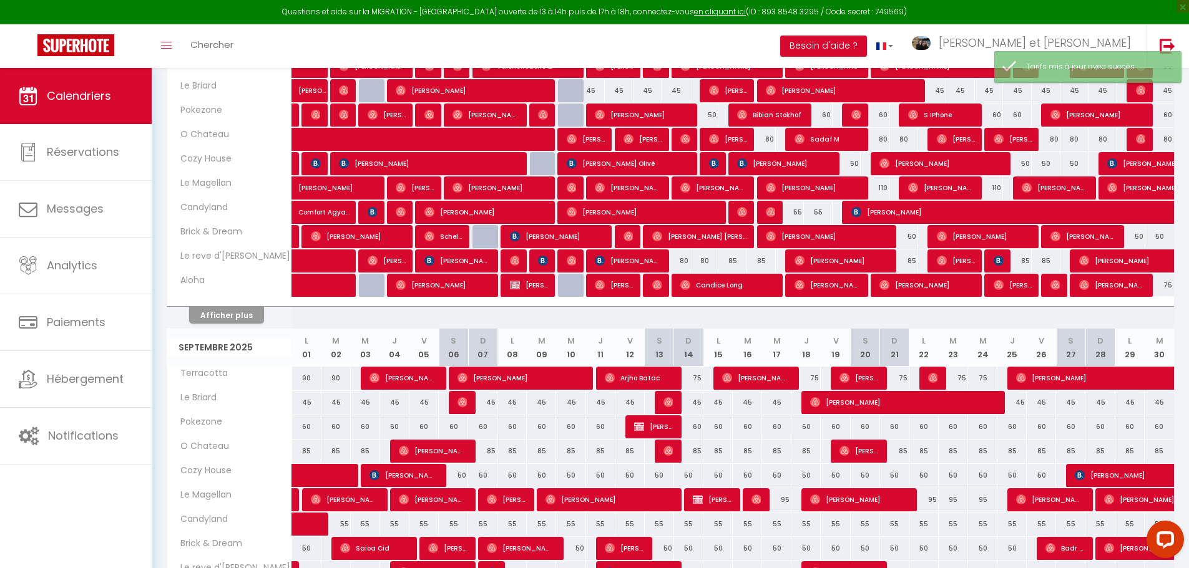
click at [240, 306] on div "Afficher plus" at bounding box center [226, 314] width 131 height 17
click at [240, 315] on button "Afficher plus" at bounding box center [226, 315] width 75 height 17
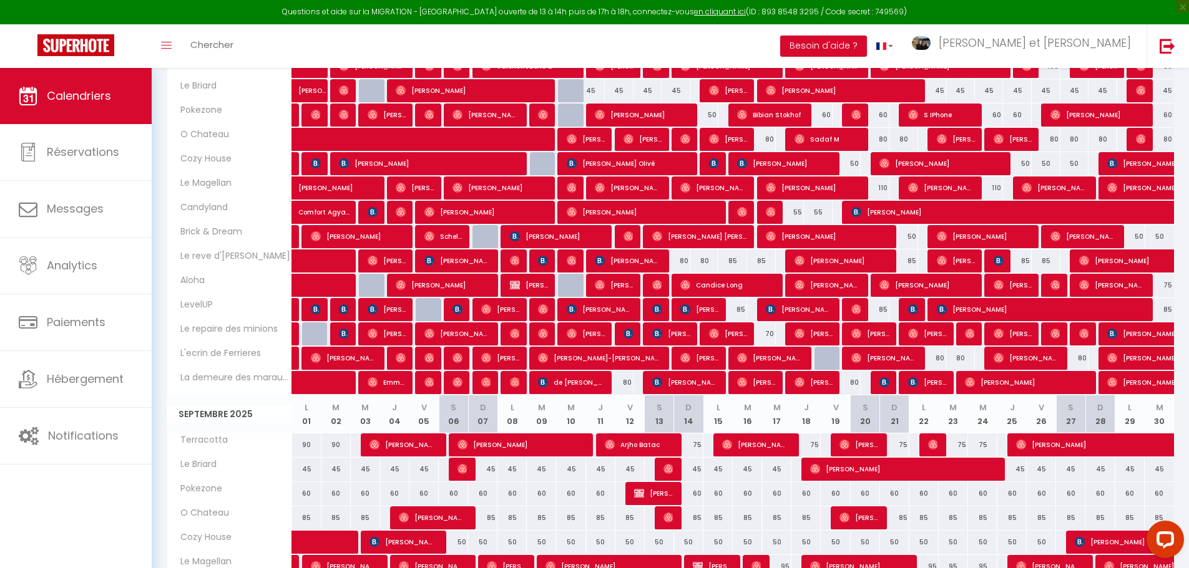
click at [680, 259] on div "80" at bounding box center [675, 261] width 29 height 23
type input "80"
type input "[DEMOGRAPHIC_DATA] 14 Août 2025"
type input "Ven 15 Août 2025"
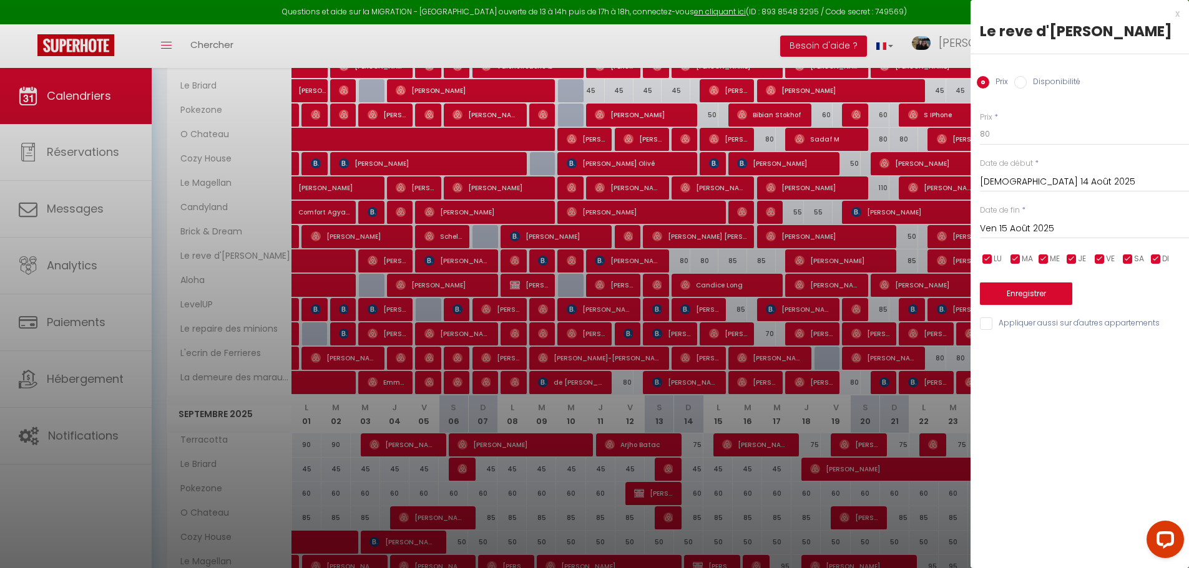
drag, startPoint x: 691, startPoint y: 250, endPoint x: 743, endPoint y: 165, distance: 100.3
click at [690, 251] on div at bounding box center [594, 284] width 1189 height 568
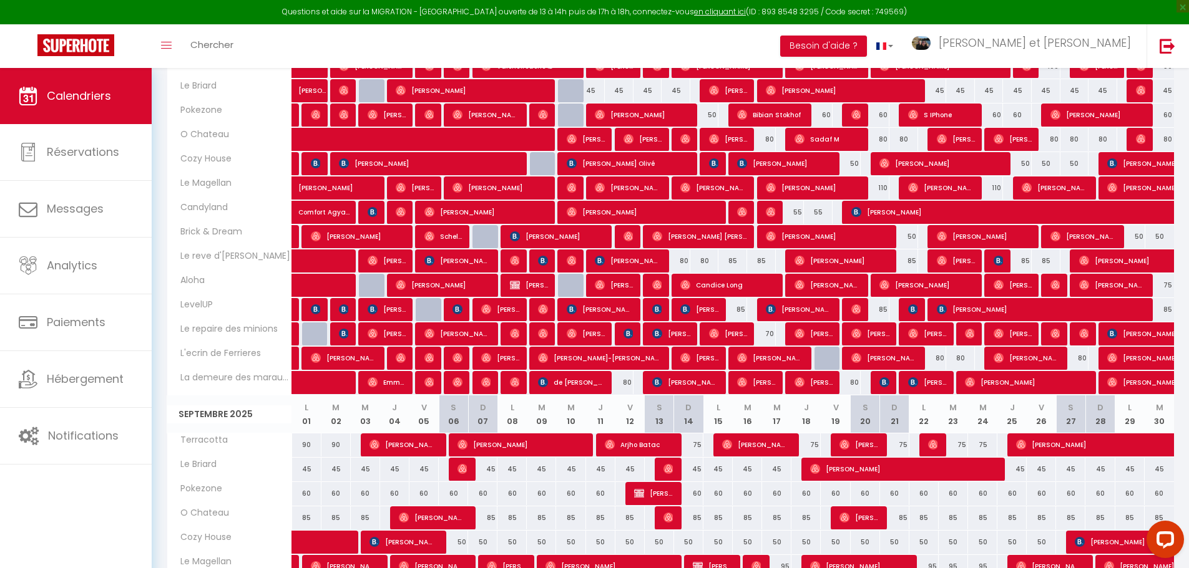
click at [681, 259] on div "80" at bounding box center [675, 261] width 29 height 23
type input "80"
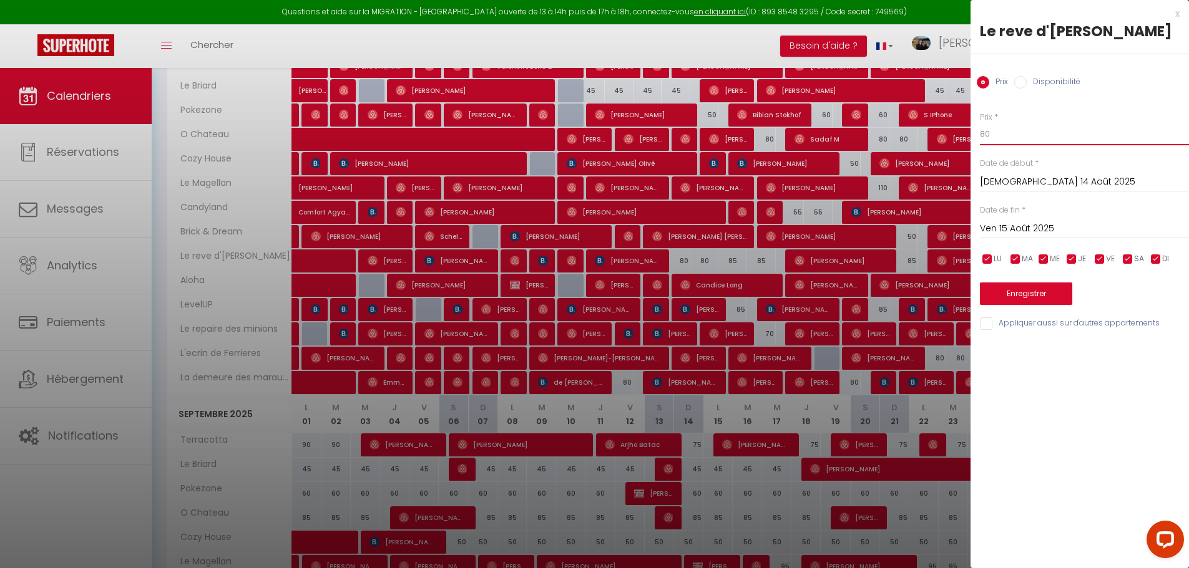
drag, startPoint x: 1007, startPoint y: 131, endPoint x: 905, endPoint y: 122, distance: 102.1
click at [942, 132] on body "Questions et aide sur la MIGRATION - [GEOGRAPHIC_DATA] ouverte de 13 à 14h puis…" at bounding box center [594, 495] width 1189 height 1420
click at [1056, 232] on input "Ven 15 Août 2025" at bounding box center [1084, 229] width 209 height 16
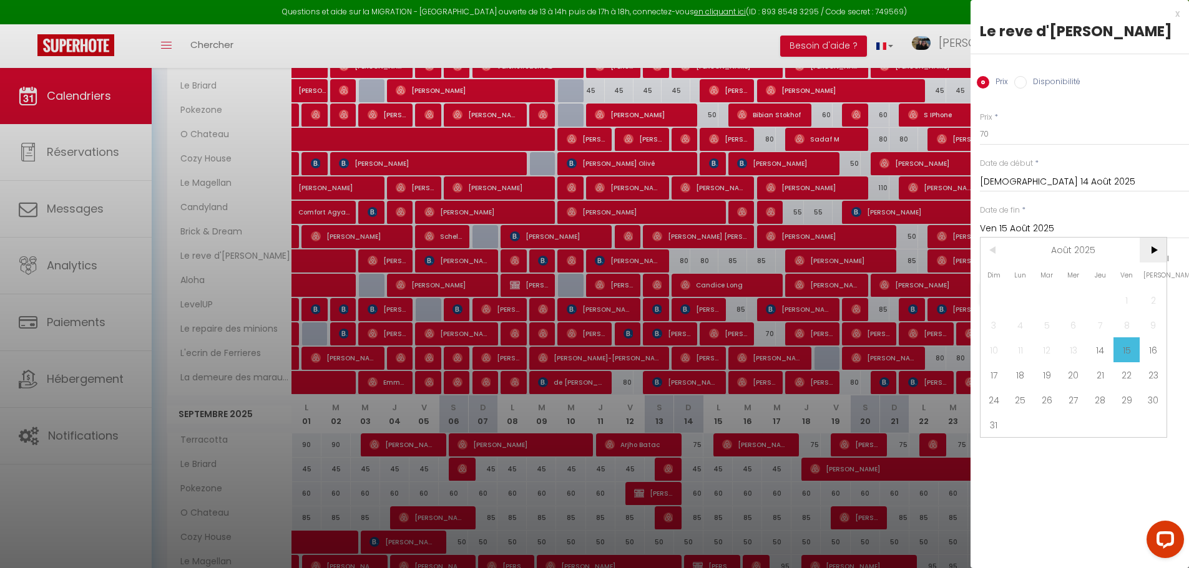
click at [1159, 253] on span ">" at bounding box center [1152, 250] width 27 height 25
click at [1020, 403] on span "29" at bounding box center [1020, 400] width 27 height 25
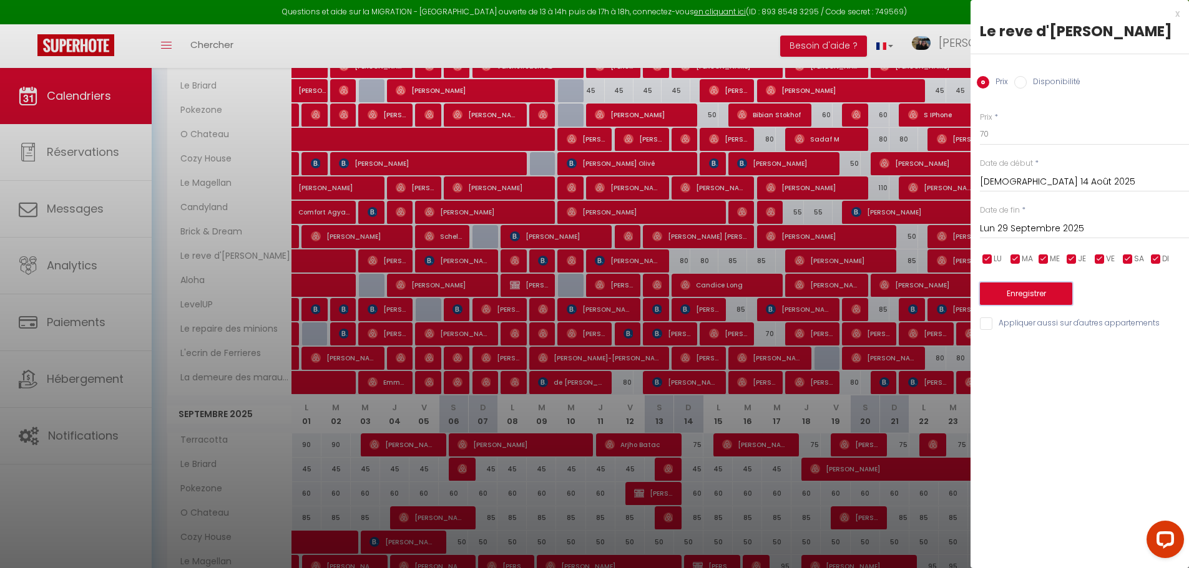
click at [1058, 295] on button "Enregistrer" at bounding box center [1026, 294] width 92 height 22
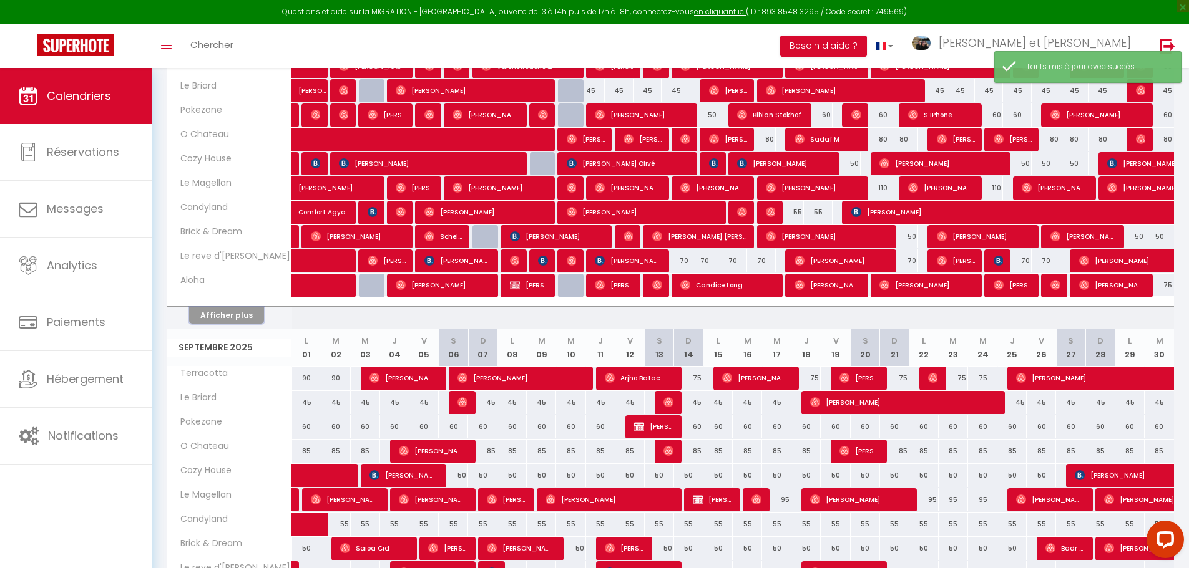
click at [236, 319] on button "Afficher plus" at bounding box center [226, 315] width 75 height 17
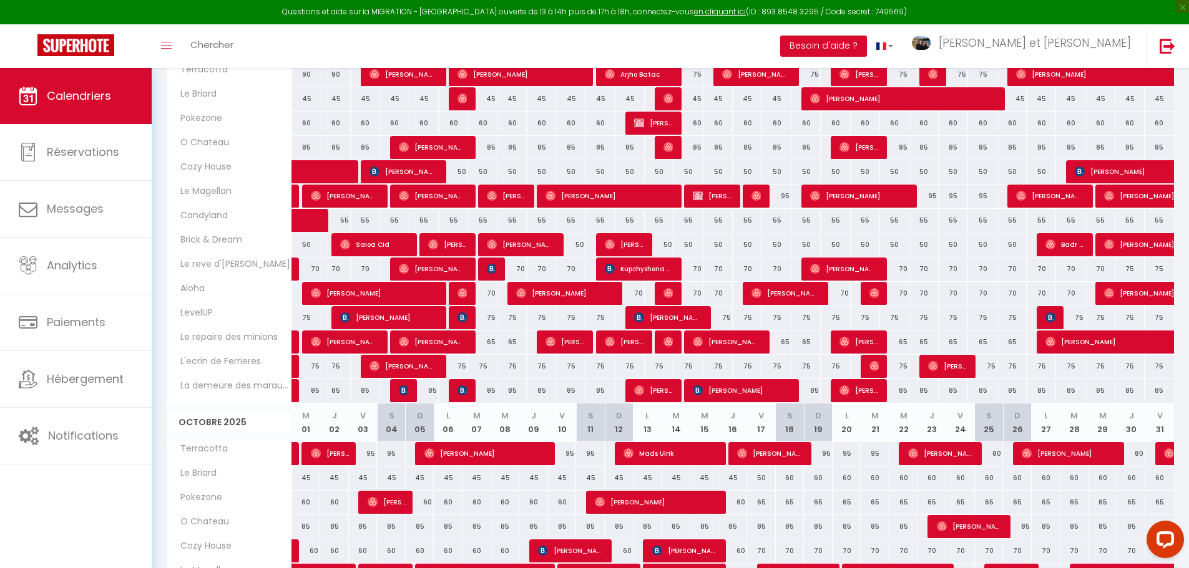
scroll to position [657, 0]
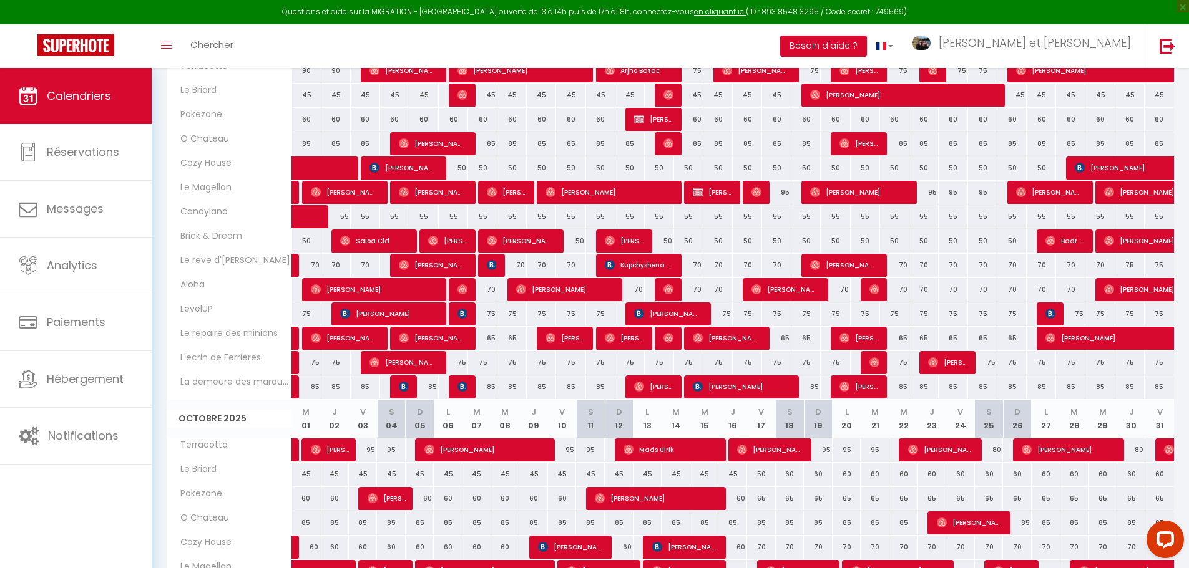
click at [1127, 261] on div "75" at bounding box center [1129, 265] width 29 height 23
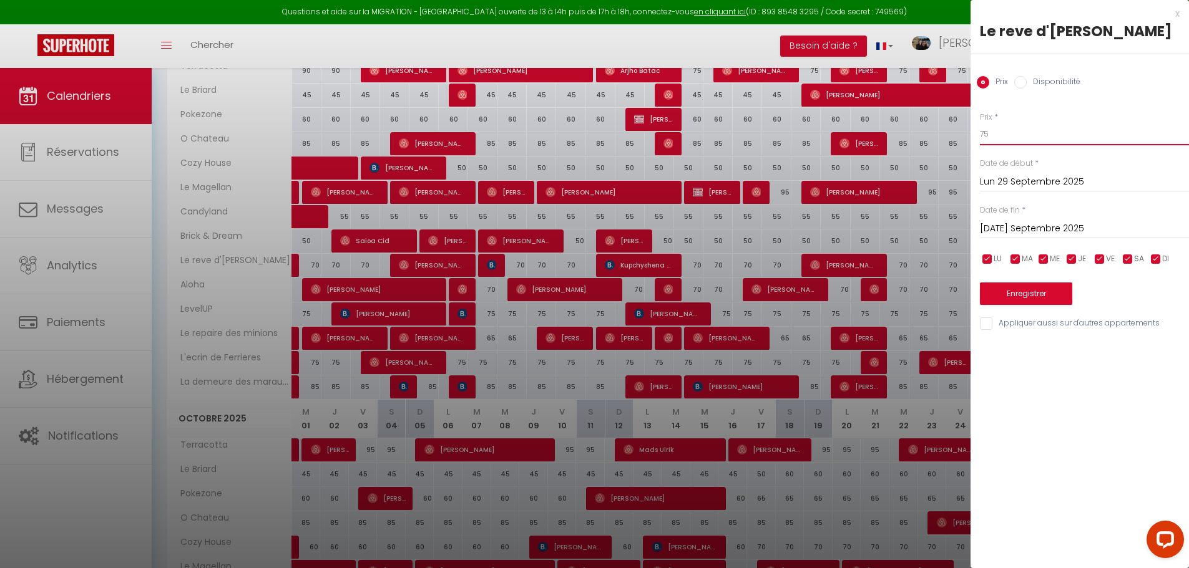
drag, startPoint x: 967, startPoint y: 132, endPoint x: 924, endPoint y: 120, distance: 44.7
click at [935, 127] on body "Questions et aide sur la MIGRATION - [GEOGRAPHIC_DATA] ouverte de 13 à 14h puis…" at bounding box center [594, 121] width 1189 height 1420
click at [1091, 110] on div "Prix * 70 Statut * Disponible Indisponible Date de début * Lun 29 Septembre 202…" at bounding box center [1079, 214] width 218 height 236
click at [1070, 228] on input "[DATE] Septembre 2025" at bounding box center [1084, 229] width 209 height 16
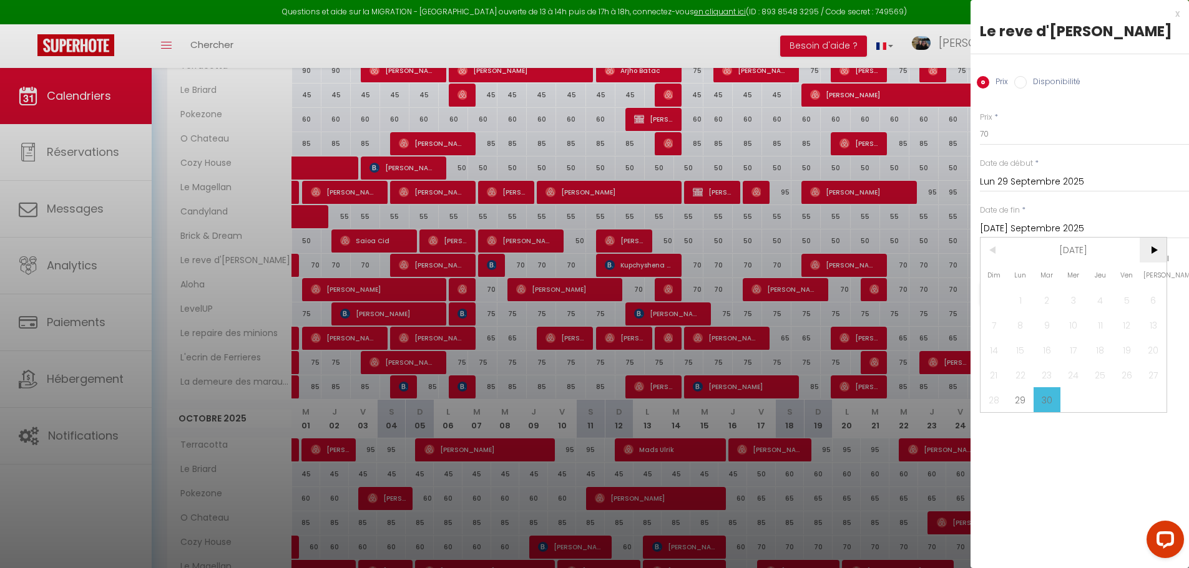
click at [1157, 255] on span ">" at bounding box center [1152, 250] width 27 height 25
drag, startPoint x: 1068, startPoint y: 300, endPoint x: 1090, endPoint y: 301, distance: 21.2
click at [1067, 301] on span "1" at bounding box center [1073, 300] width 27 height 25
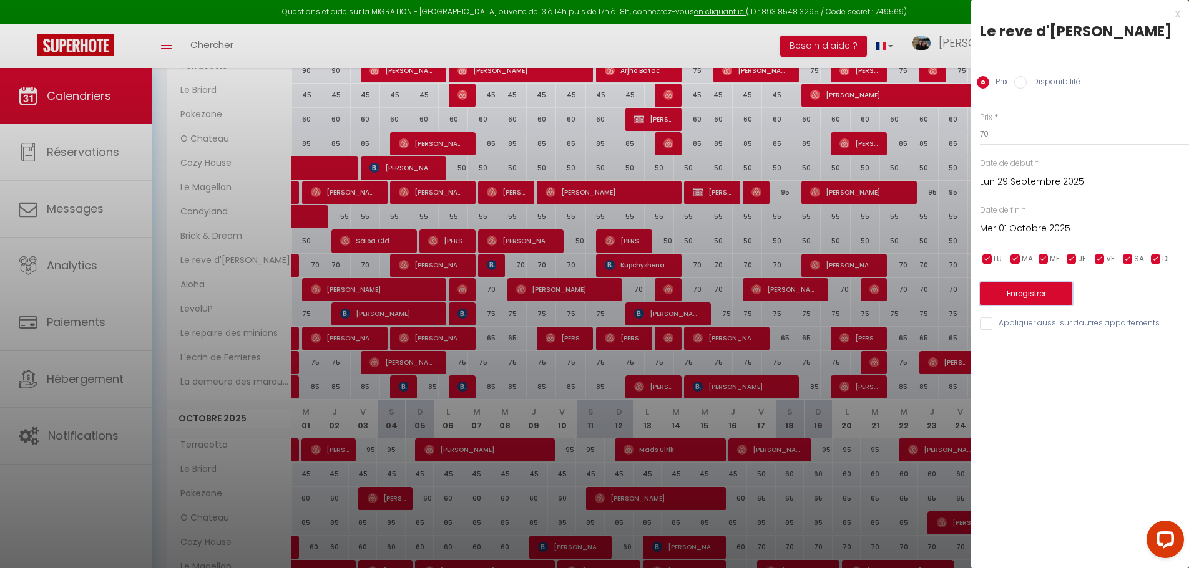
click at [1050, 291] on button "Enregistrer" at bounding box center [1026, 294] width 92 height 22
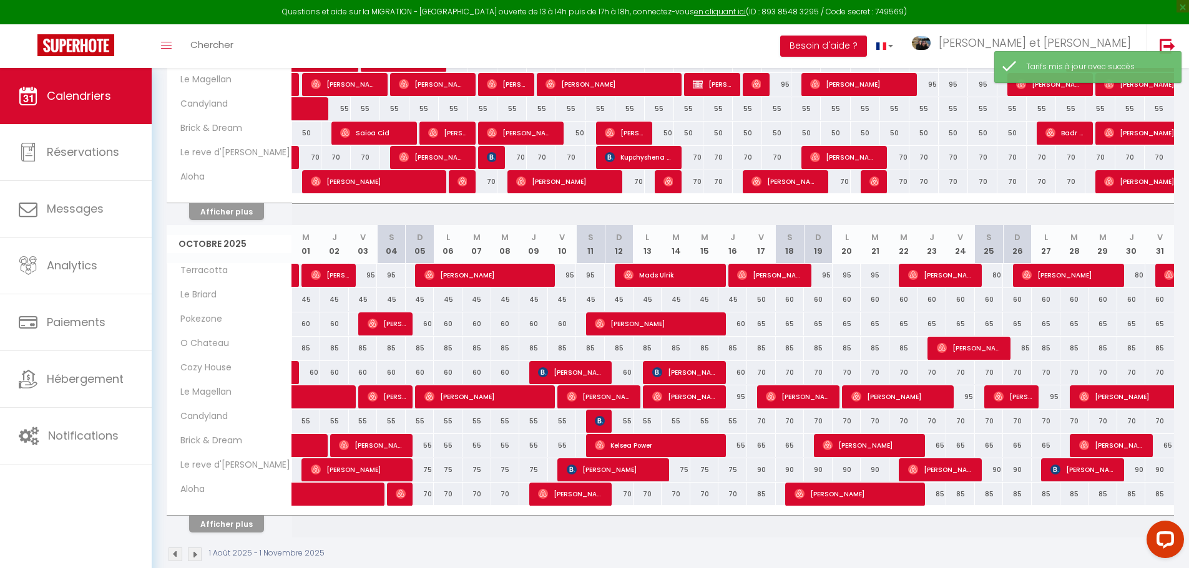
scroll to position [719, 0]
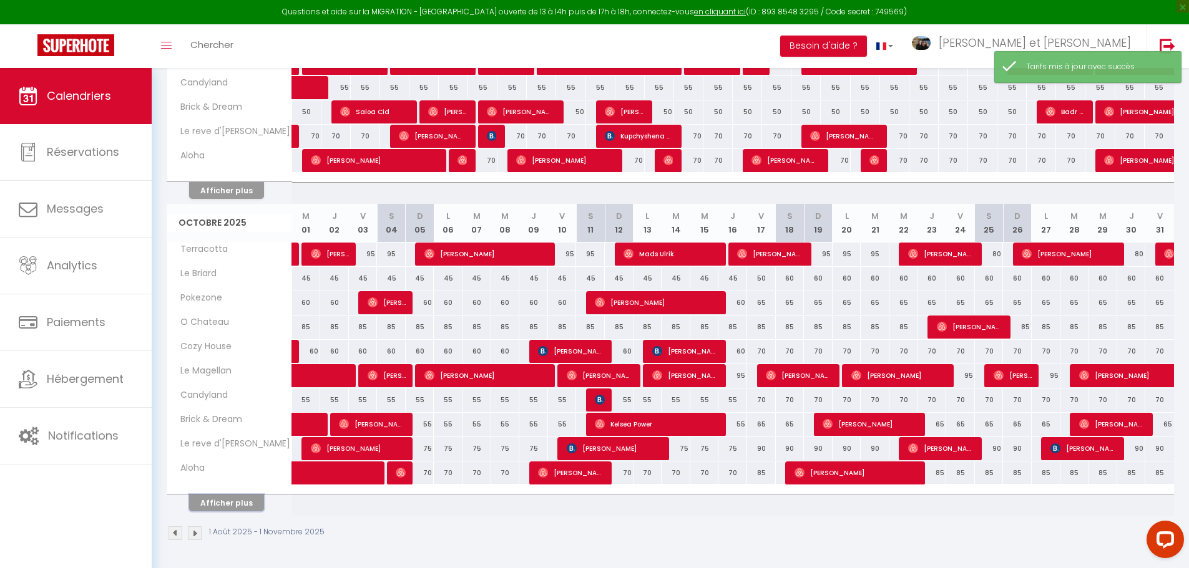
click at [227, 501] on button "Afficher plus" at bounding box center [226, 503] width 75 height 17
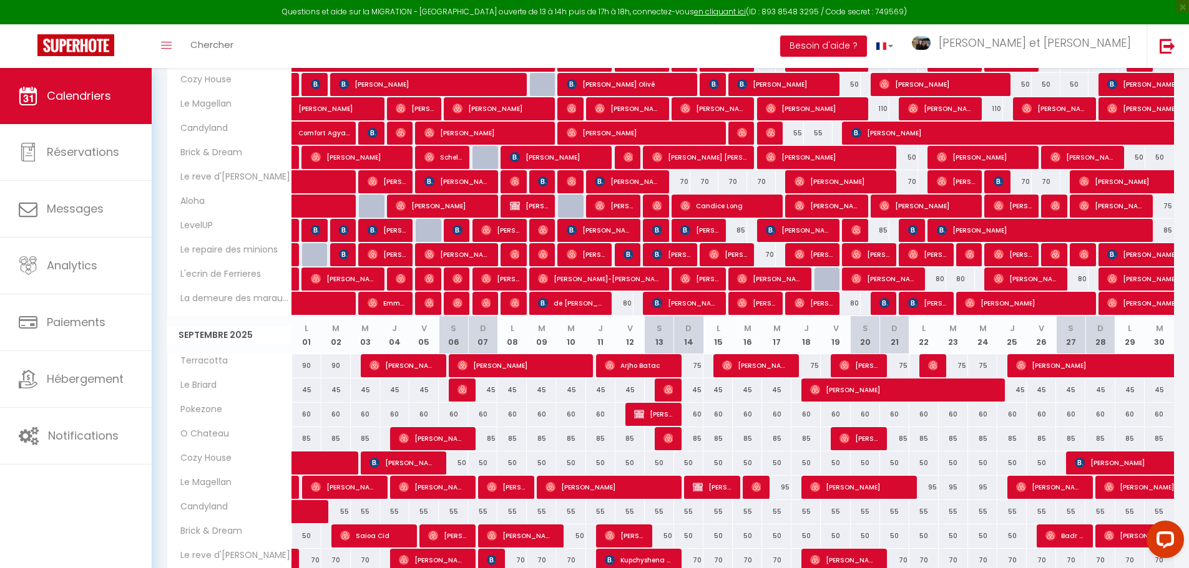
scroll to position [349, 0]
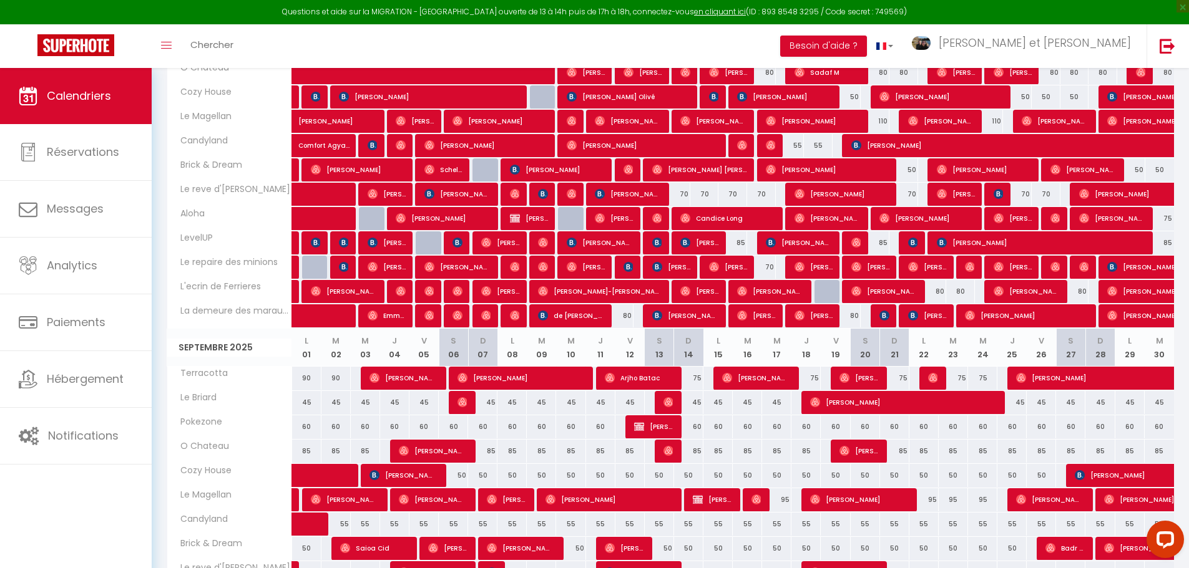
click at [1171, 217] on div "75" at bounding box center [1159, 218] width 29 height 23
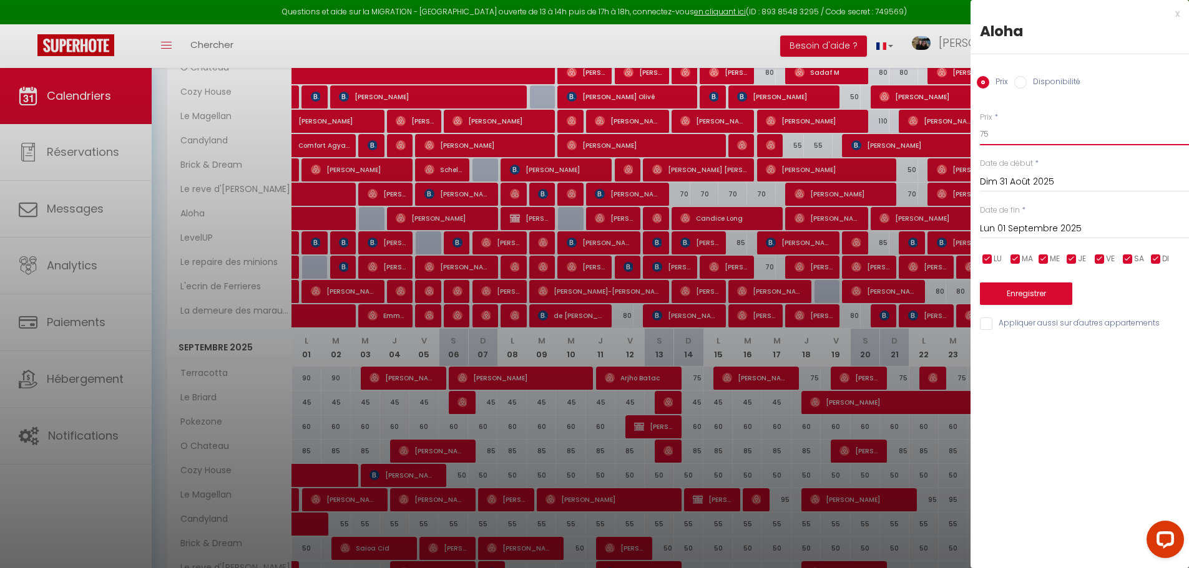
drag, startPoint x: 1028, startPoint y: 129, endPoint x: 782, endPoint y: 130, distance: 246.5
click at [775, 132] on body "Questions et aide sur la MIGRATION - [GEOGRAPHIC_DATA] ouverte de 13 à 14h puis…" at bounding box center [594, 429] width 1189 height 1420
click at [1067, 222] on input "Lun 01 Septembre 2025" at bounding box center [1084, 229] width 209 height 16
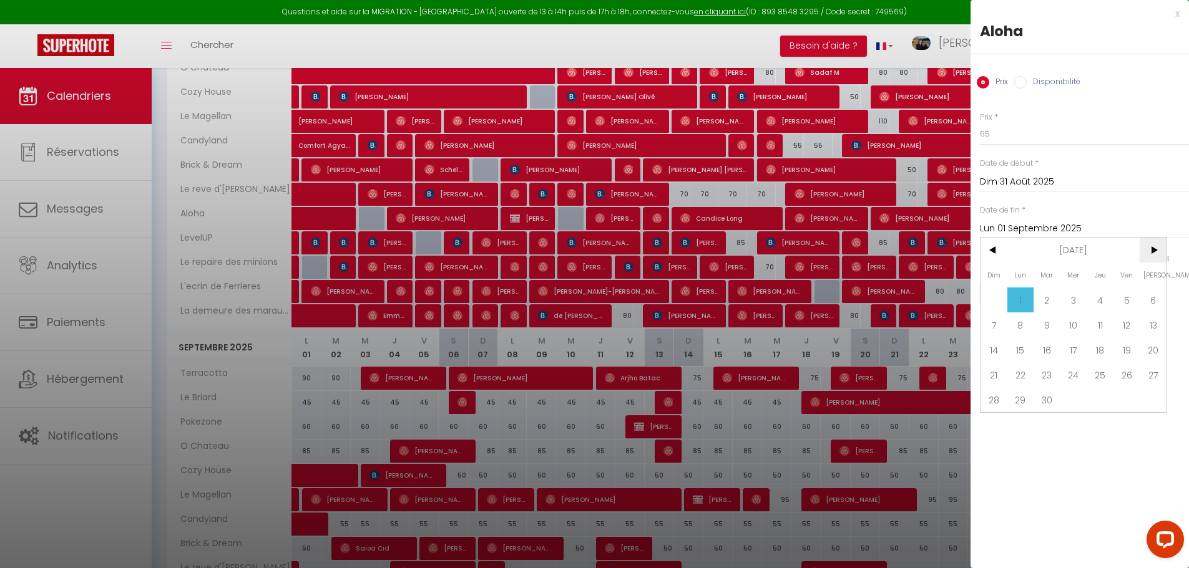
click at [1153, 253] on span ">" at bounding box center [1152, 250] width 27 height 25
click at [1107, 328] on span "9" at bounding box center [1099, 325] width 27 height 25
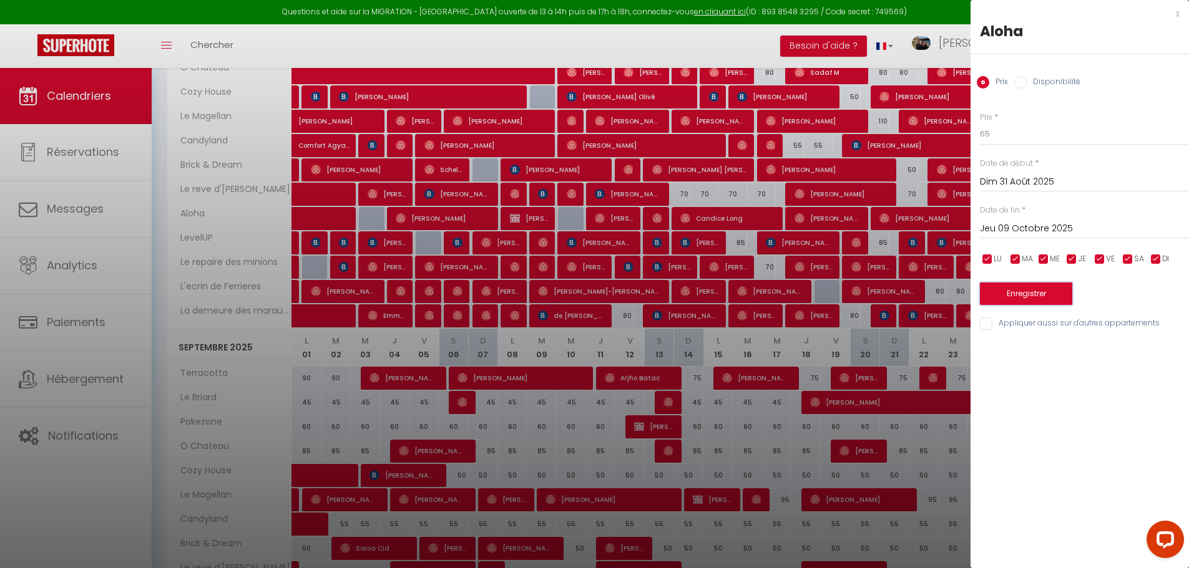
click at [1058, 291] on button "Enregistrer" at bounding box center [1026, 294] width 92 height 22
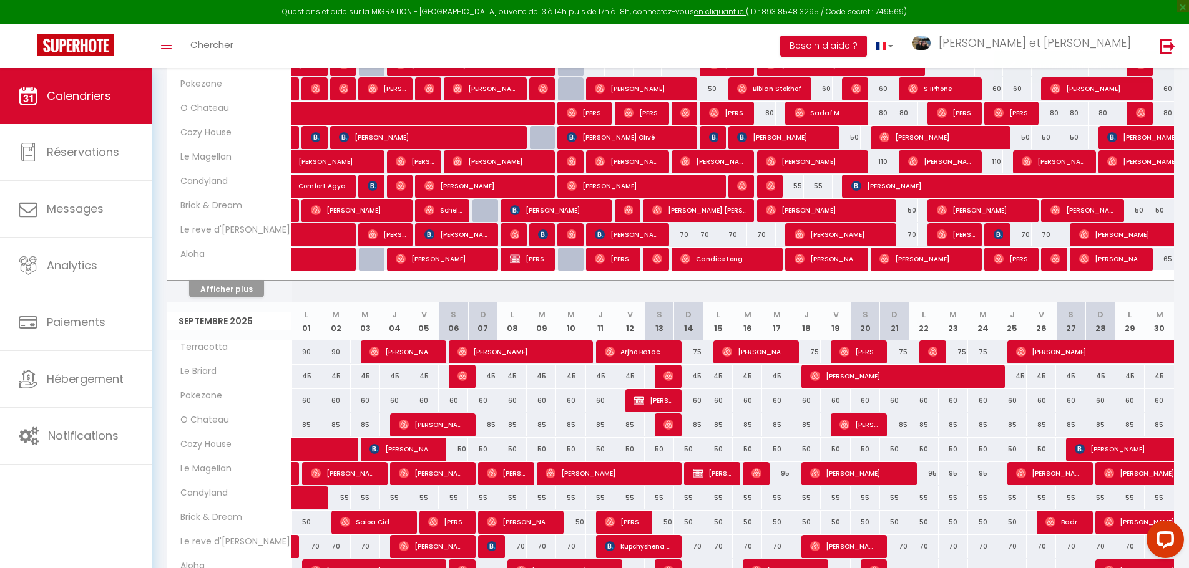
scroll to position [287, 0]
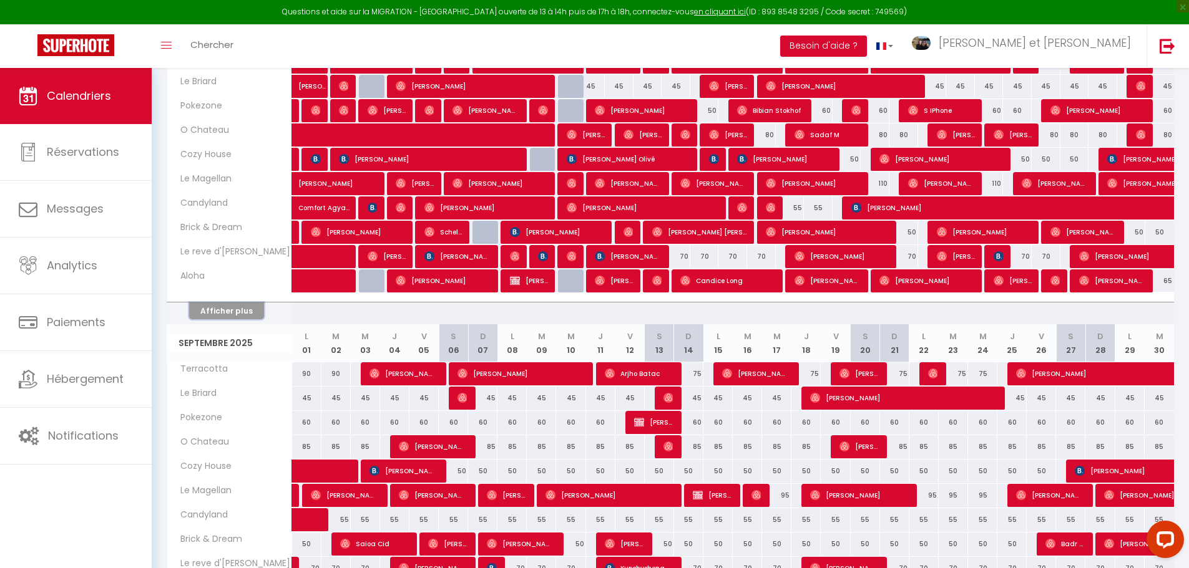
click at [207, 317] on button "Afficher plus" at bounding box center [226, 311] width 75 height 17
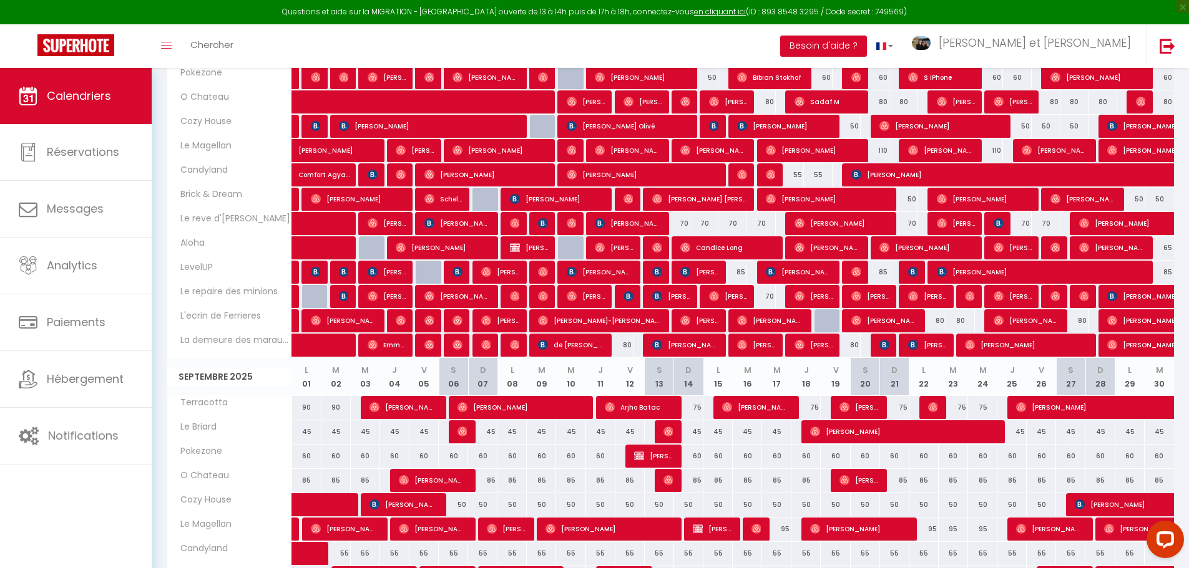
scroll to position [349, 0]
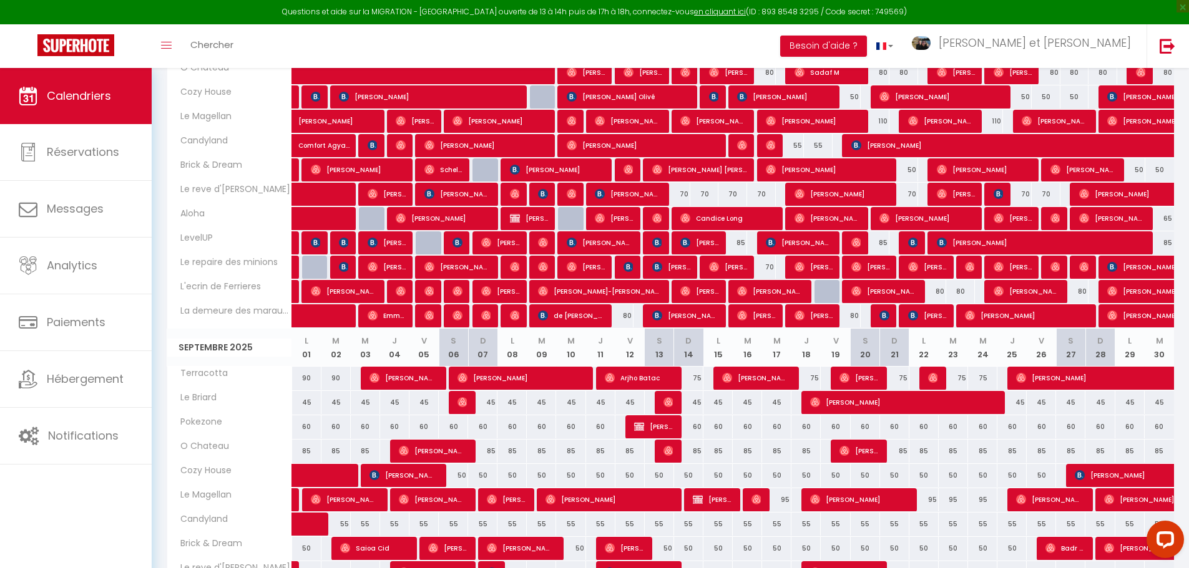
click at [741, 243] on div "85" at bounding box center [732, 243] width 29 height 23
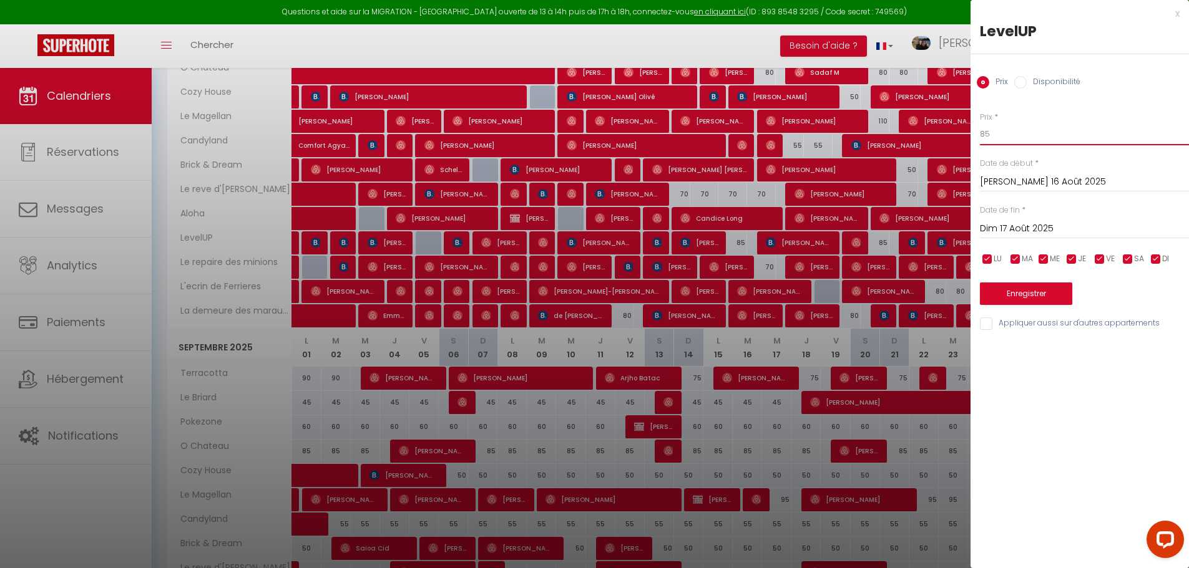
drag, startPoint x: 992, startPoint y: 136, endPoint x: 953, endPoint y: 106, distance: 48.4
click at [958, 114] on body "Questions et aide sur la MIGRATION - [GEOGRAPHIC_DATA] ouverte de 13 à 14h puis…" at bounding box center [594, 429] width 1189 height 1420
click at [1023, 227] on input "Dim 17 Août 2025" at bounding box center [1084, 229] width 209 height 16
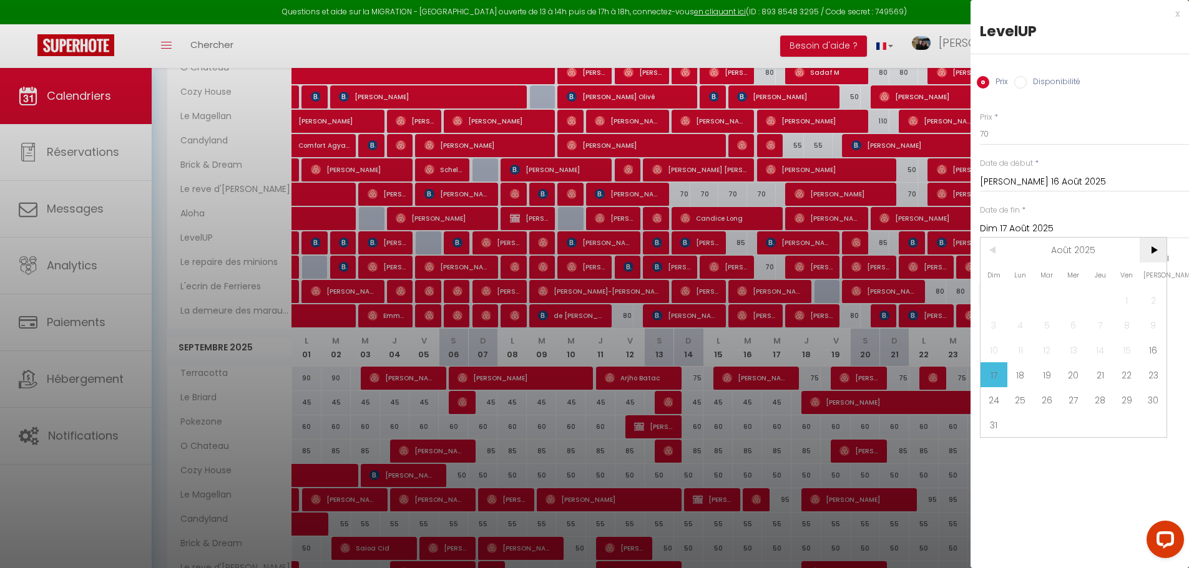
click at [1151, 248] on span ">" at bounding box center [1152, 250] width 27 height 25
drag, startPoint x: 1022, startPoint y: 295, endPoint x: 1061, endPoint y: 289, distance: 39.7
click at [1022, 295] on span "1" at bounding box center [1020, 300] width 27 height 25
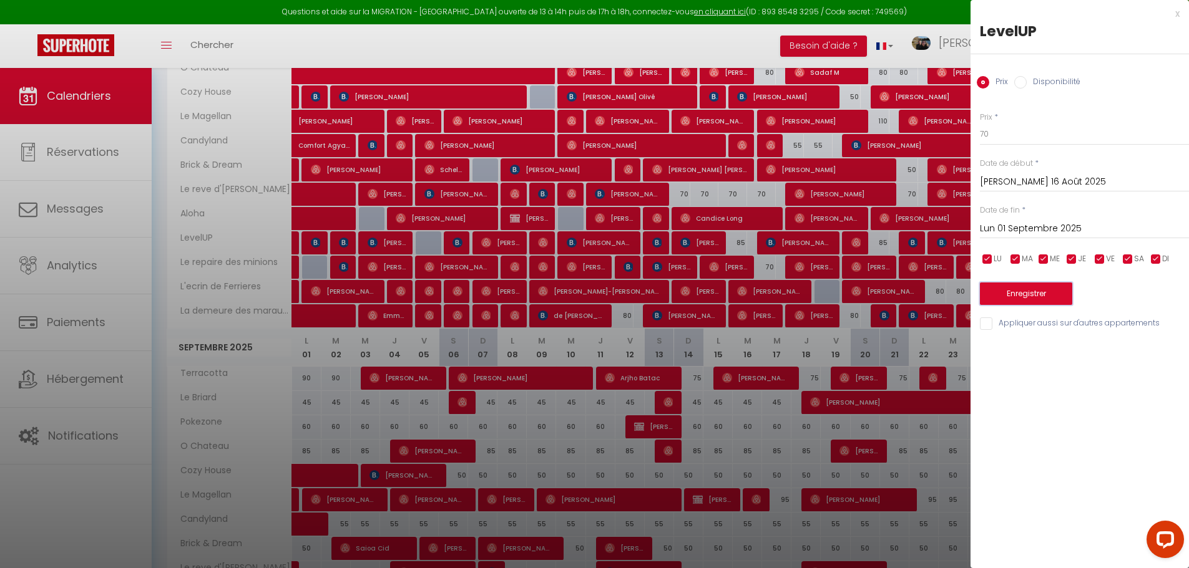
click at [1042, 291] on button "Enregistrer" at bounding box center [1026, 294] width 92 height 22
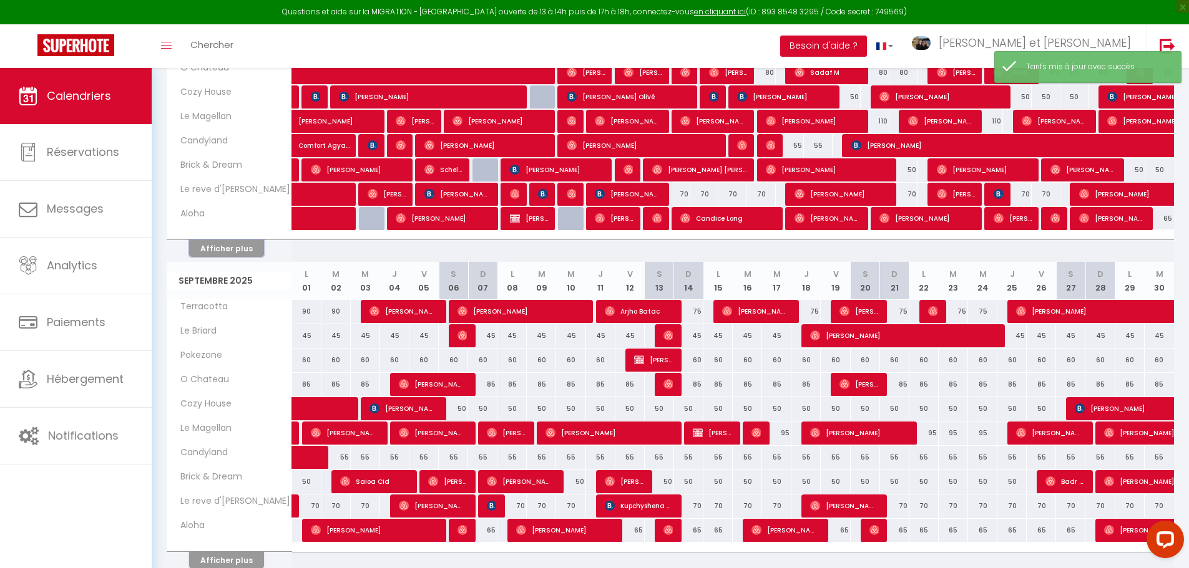
click at [227, 245] on button "Afficher plus" at bounding box center [226, 248] width 75 height 17
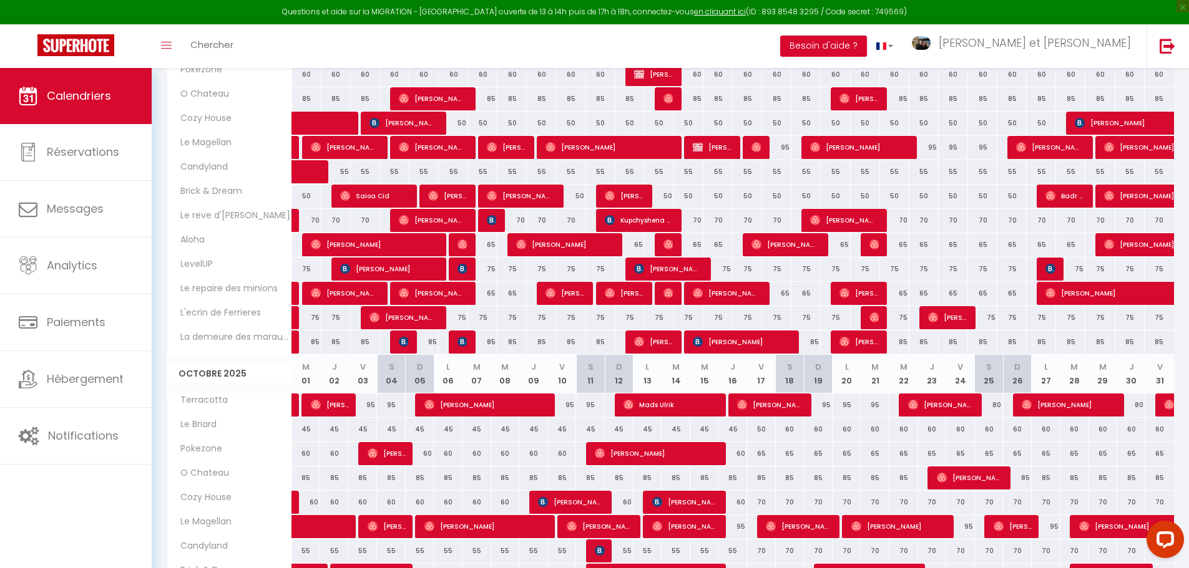
scroll to position [724, 0]
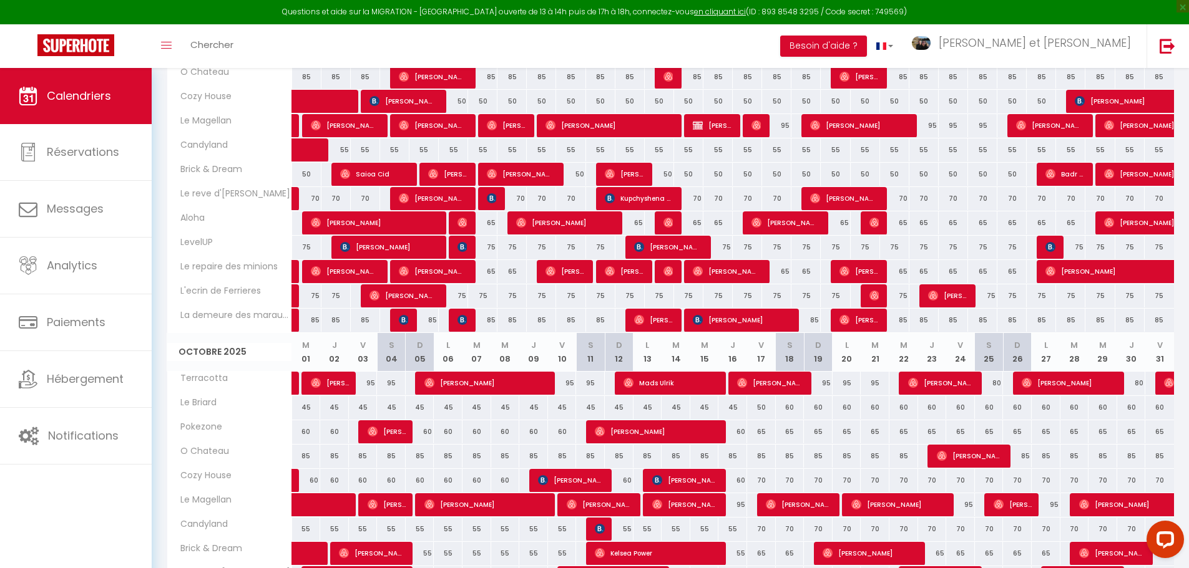
click at [305, 248] on div "75" at bounding box center [306, 247] width 29 height 23
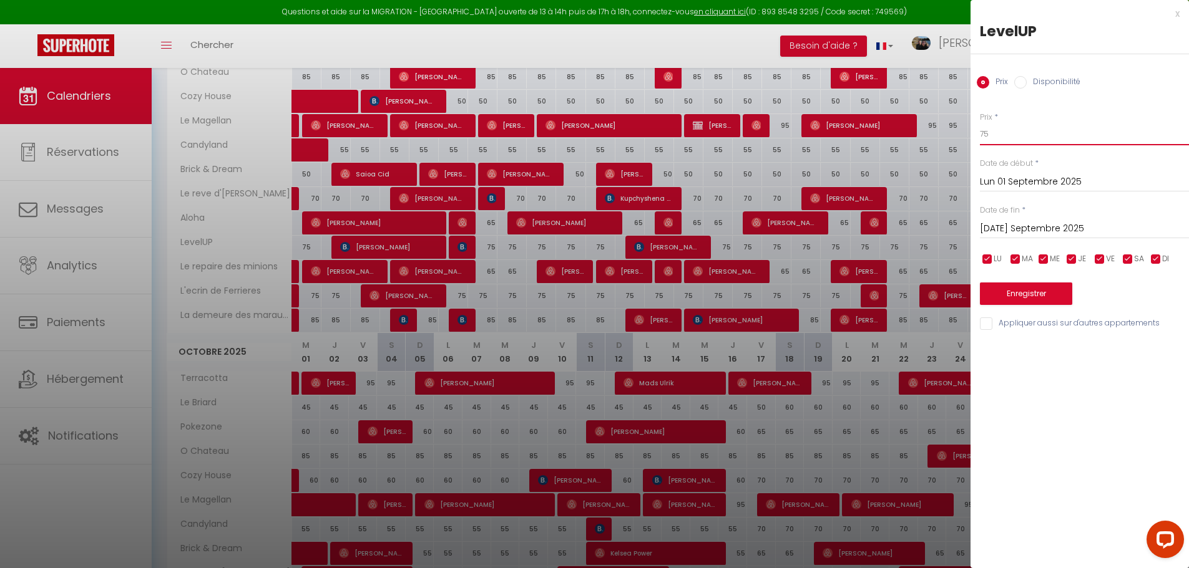
drag, startPoint x: 973, startPoint y: 139, endPoint x: 942, endPoint y: 137, distance: 31.3
click at [944, 138] on body "Questions et aide sur la MIGRATION - [GEOGRAPHIC_DATA] ouverte de 13 à 14h puis…" at bounding box center [594, 54] width 1189 height 1420
click at [1045, 232] on input "[DATE] Septembre 2025" at bounding box center [1084, 229] width 209 height 16
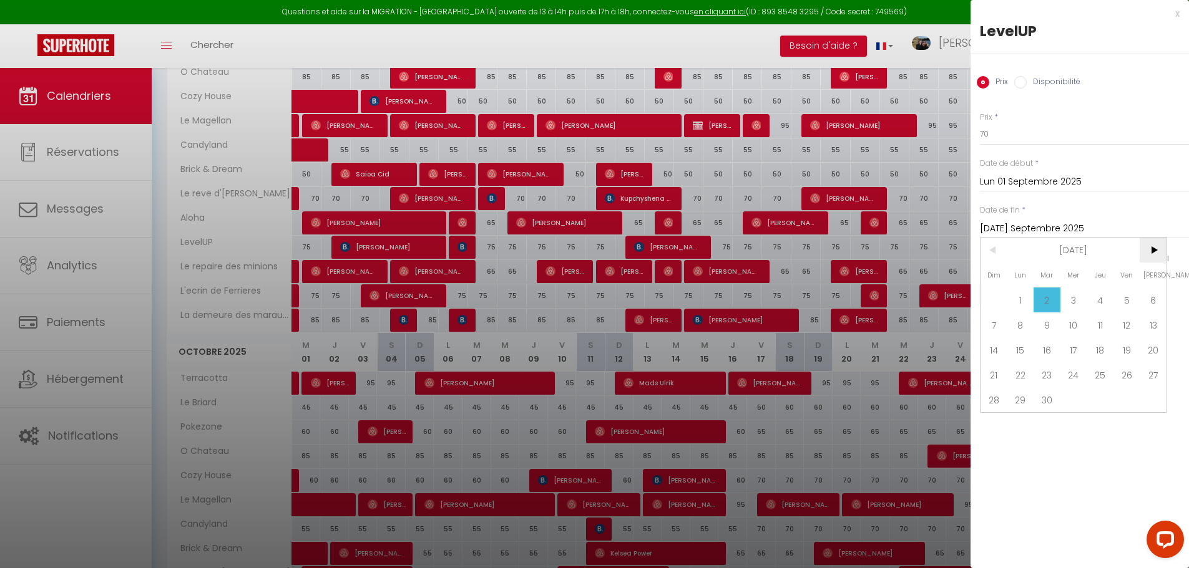
click at [1154, 248] on span ">" at bounding box center [1152, 250] width 27 height 25
click at [1126, 356] on span "17" at bounding box center [1126, 350] width 27 height 25
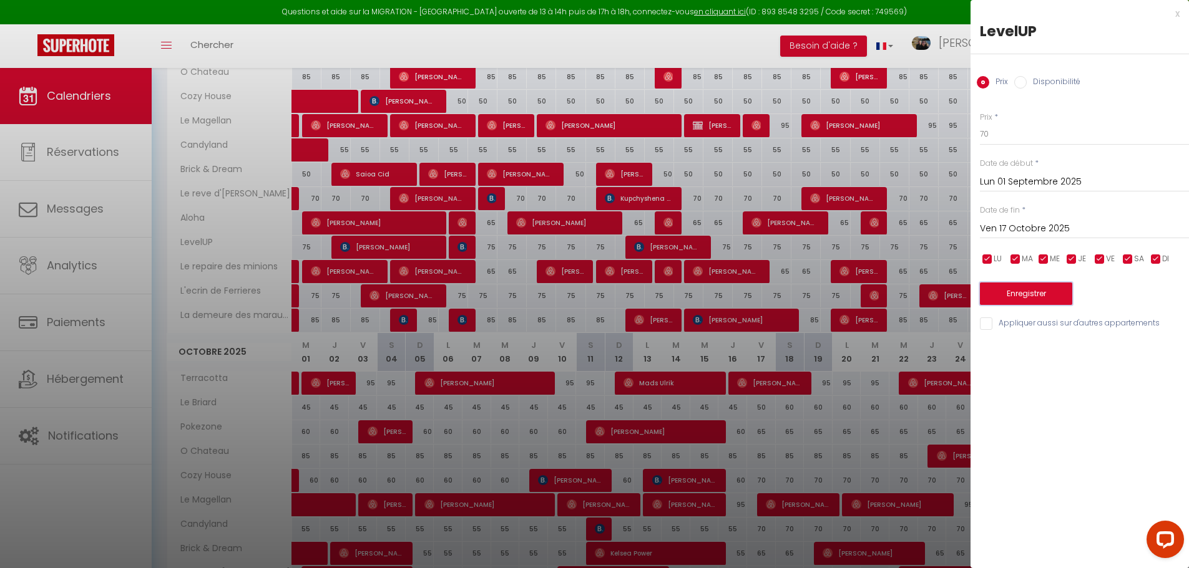
click at [1045, 295] on button "Enregistrer" at bounding box center [1026, 294] width 92 height 22
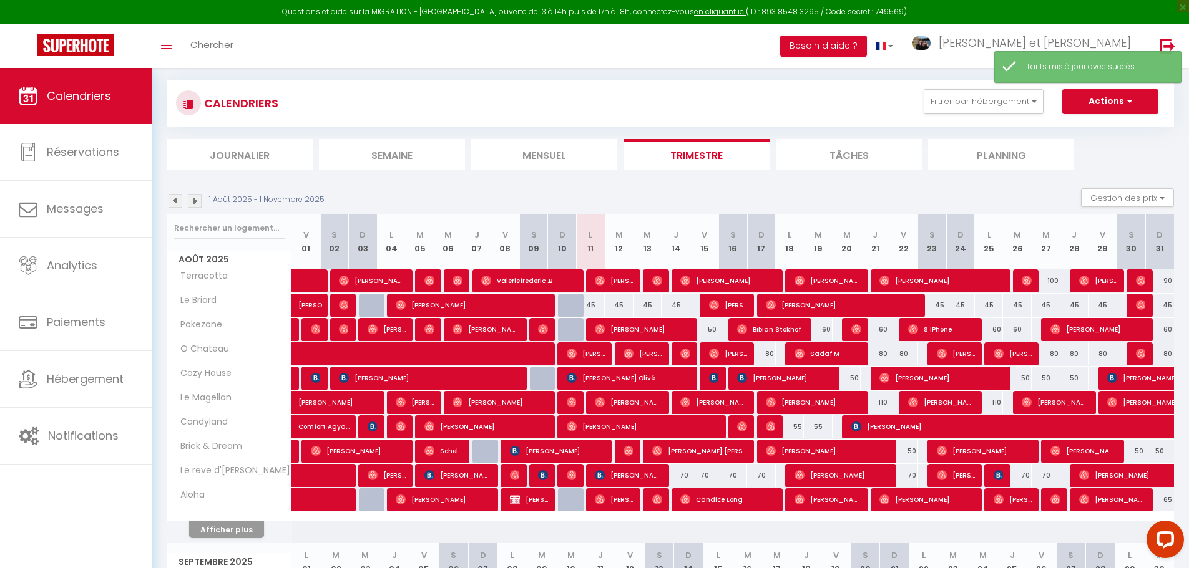
scroll to position [719, 0]
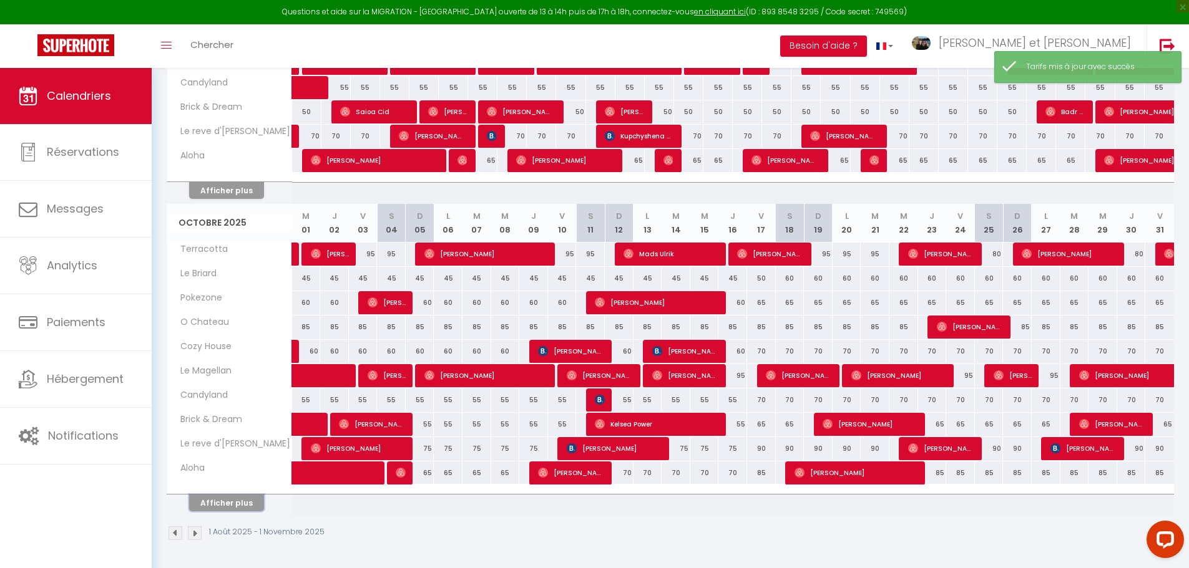
click at [239, 501] on button "Afficher plus" at bounding box center [226, 503] width 75 height 17
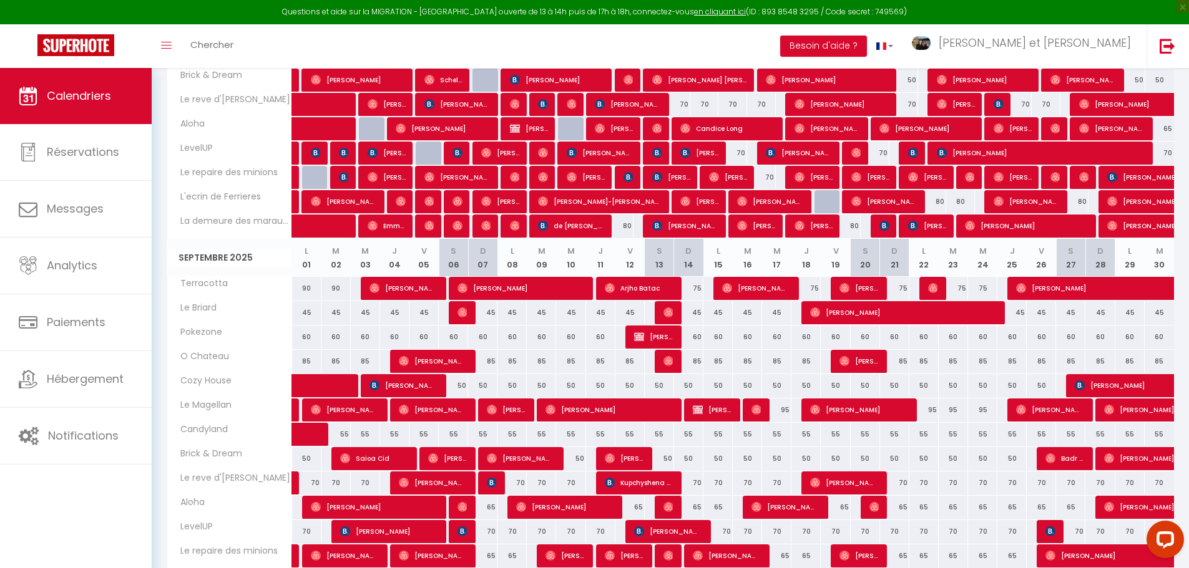
scroll to position [412, 0]
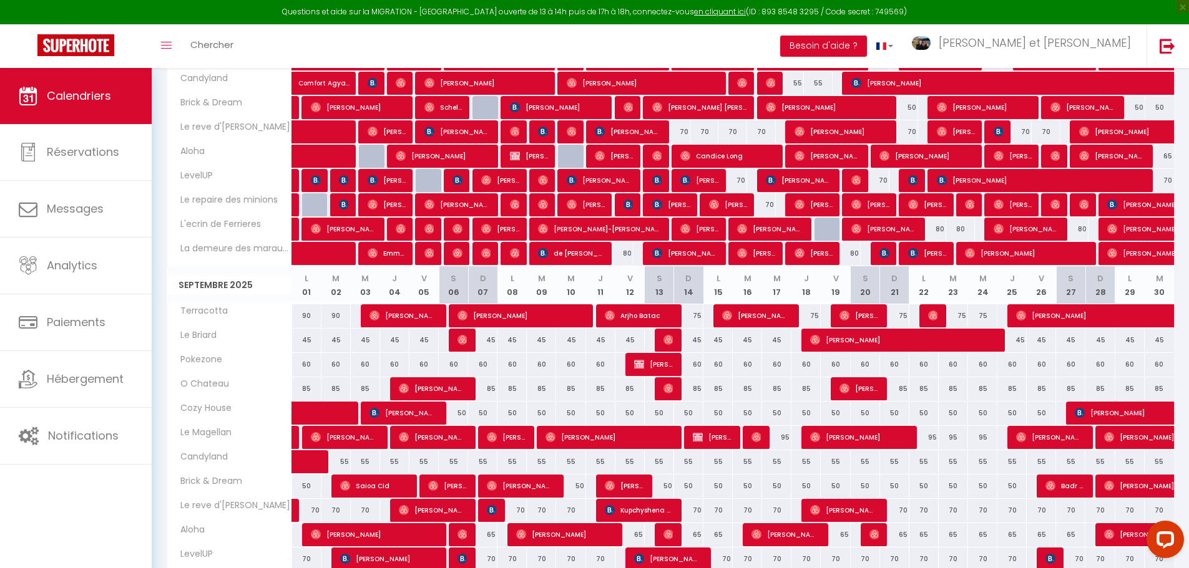
click at [766, 204] on div "70" at bounding box center [761, 204] width 29 height 23
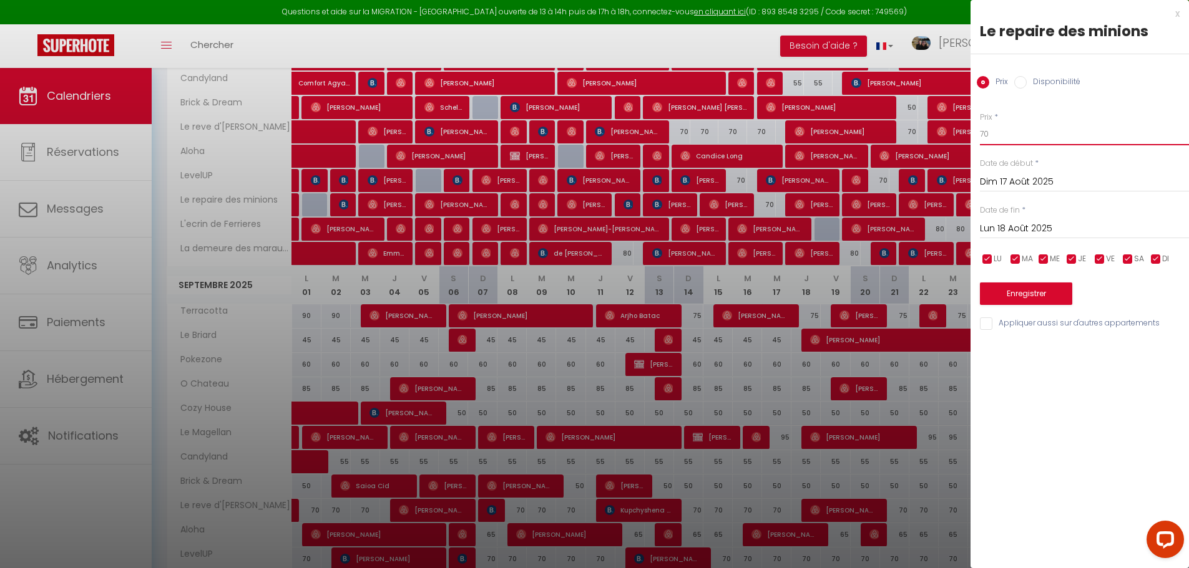
click at [943, 133] on body "Questions et aide sur la MIGRATION - [GEOGRAPHIC_DATA] ouverte de 13 à 14h puis…" at bounding box center [594, 366] width 1189 height 1420
click at [1048, 216] on div "Date de fin * Lun 18 Août 2025 < Août 2025 > Dim Lun Mar Mer Jeu Ven Sam 1 2 3 …" at bounding box center [1084, 222] width 209 height 34
click at [1043, 229] on input "Lun 18 Août 2025" at bounding box center [1084, 229] width 209 height 16
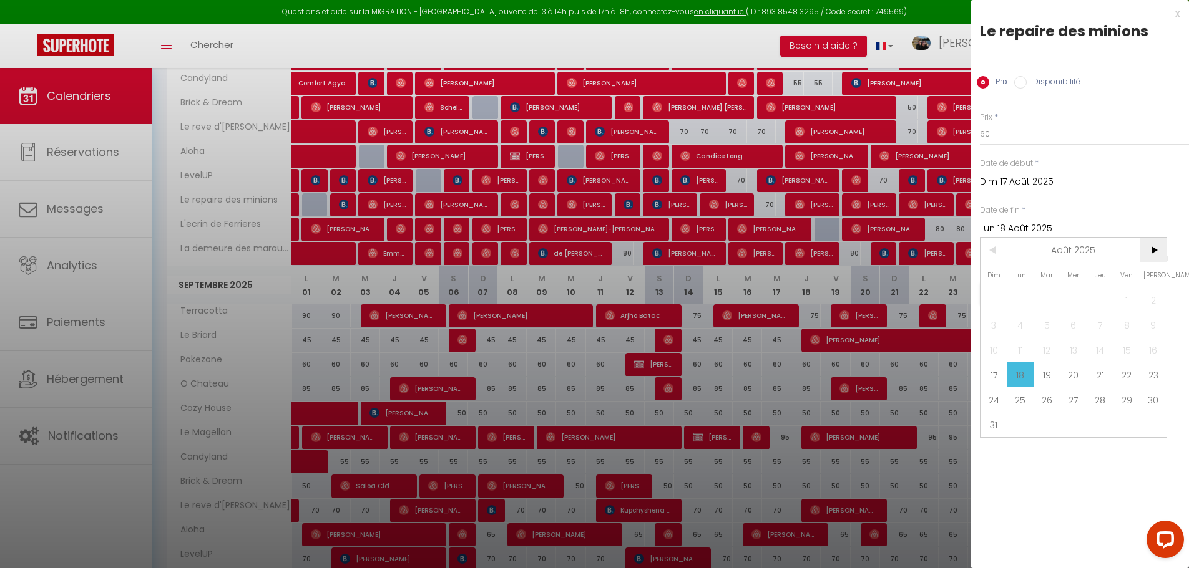
click at [1149, 253] on span ">" at bounding box center [1152, 250] width 27 height 25
click at [1129, 354] on span "17" at bounding box center [1126, 350] width 27 height 25
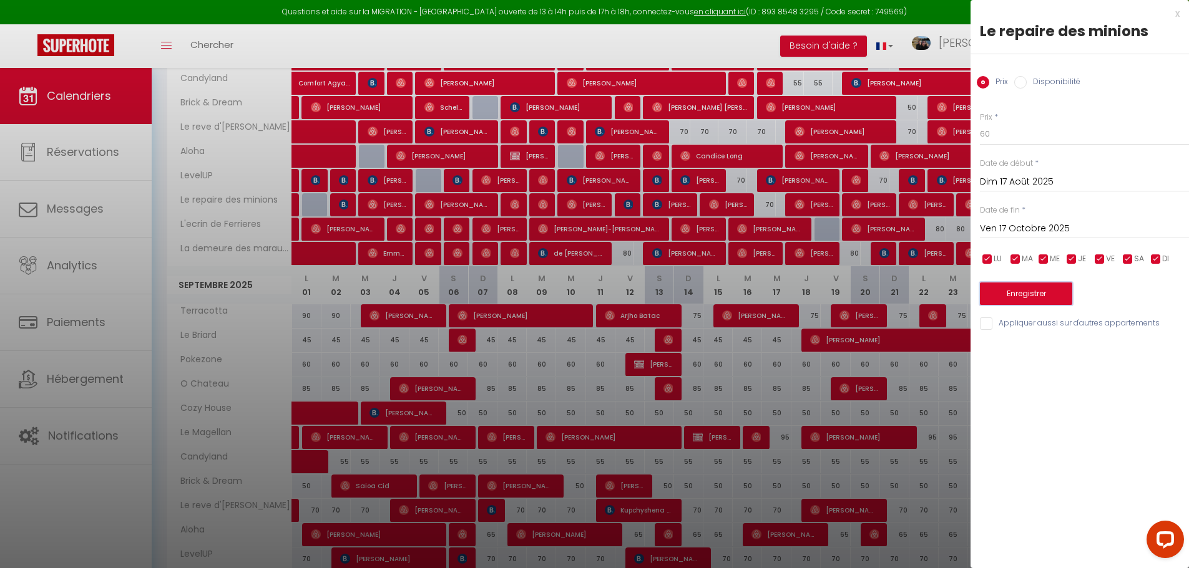
click at [1052, 285] on button "Enregistrer" at bounding box center [1026, 294] width 92 height 22
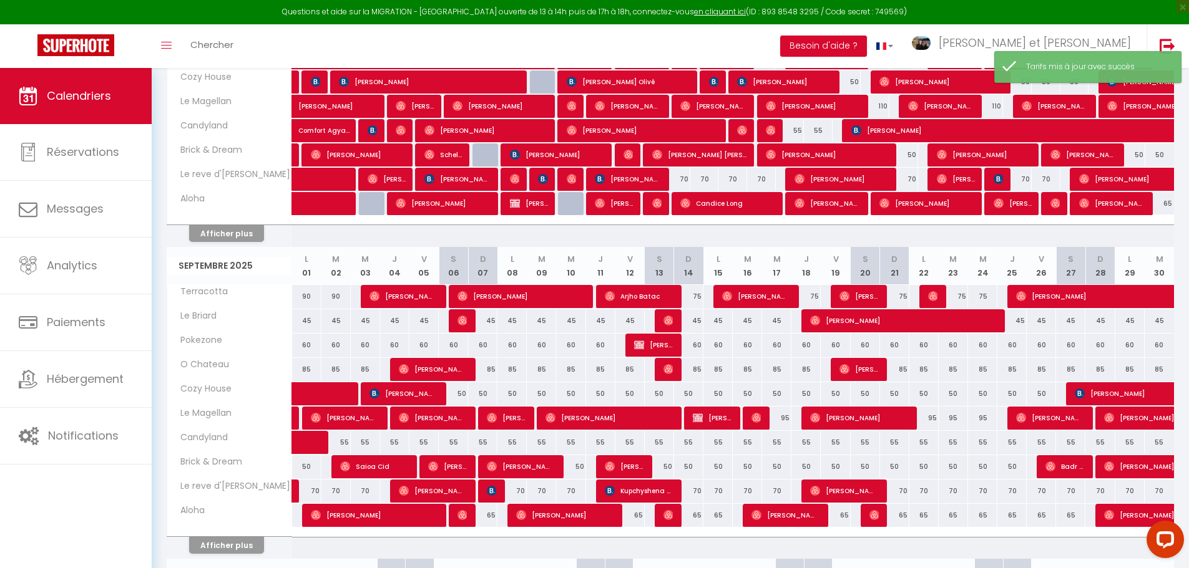
scroll to position [287, 0]
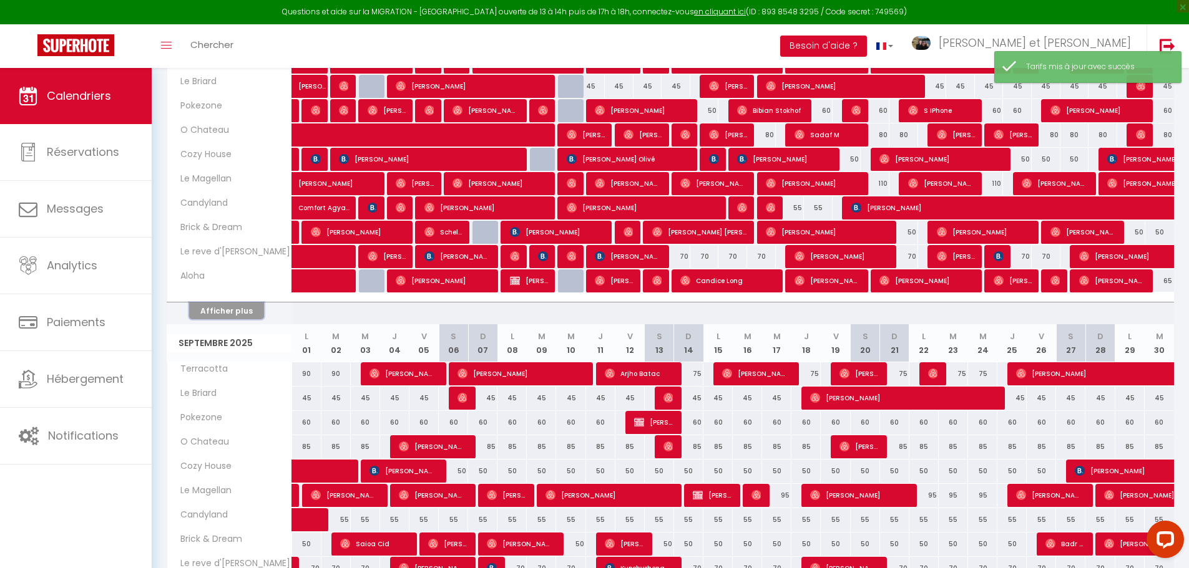
drag, startPoint x: 241, startPoint y: 308, endPoint x: 317, endPoint y: 240, distance: 102.1
click at [240, 309] on button "Afficher plus" at bounding box center [226, 311] width 75 height 17
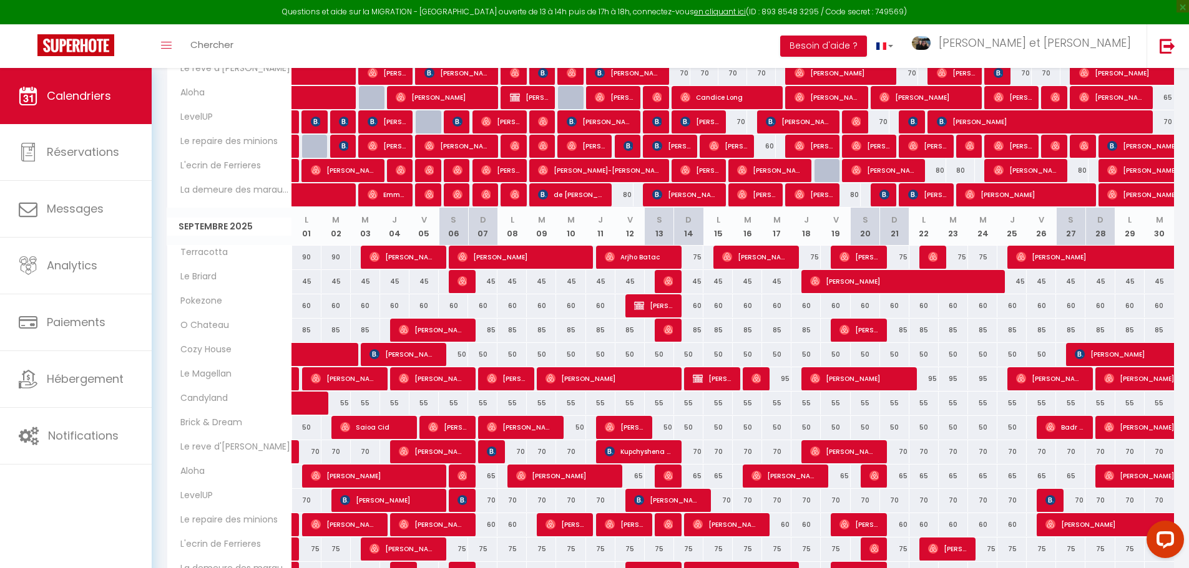
scroll to position [349, 0]
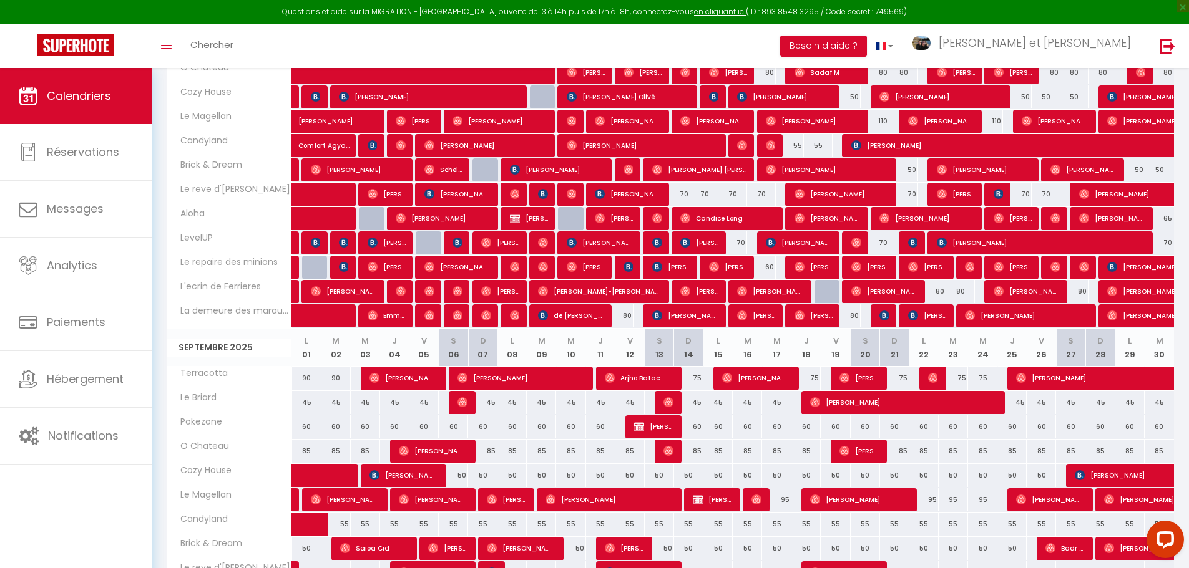
click at [935, 292] on div "80" at bounding box center [932, 291] width 29 height 23
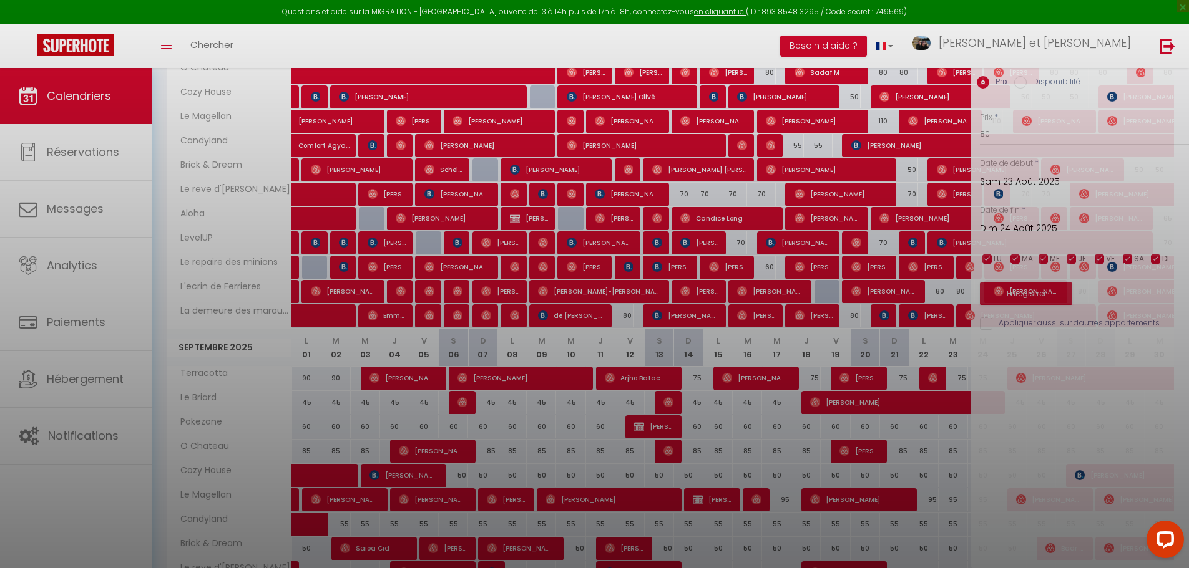
click at [939, 291] on div at bounding box center [594, 284] width 1189 height 568
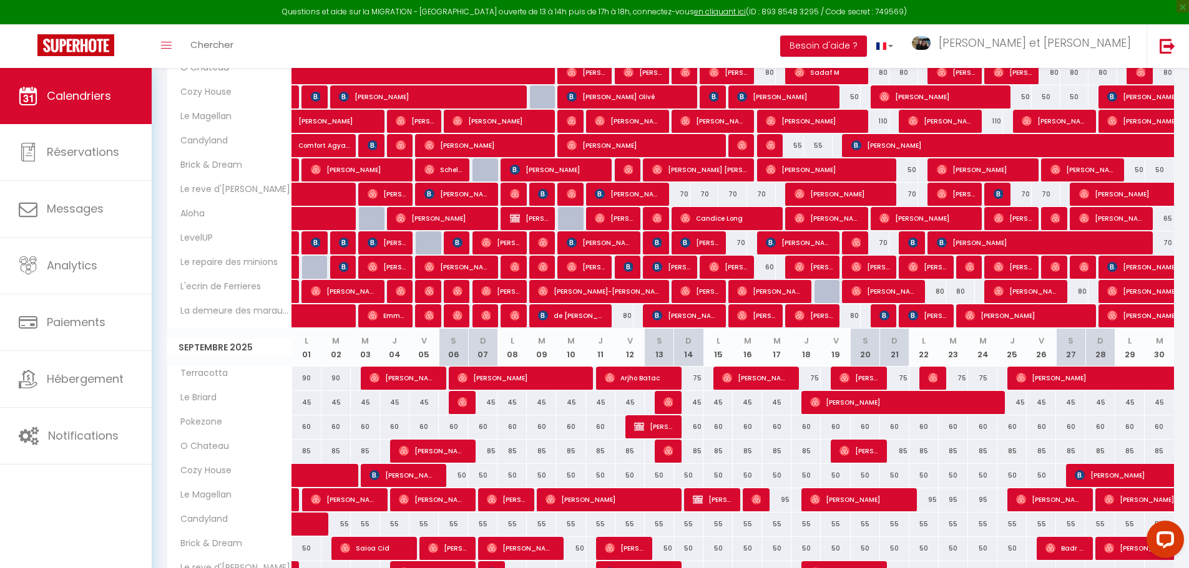
click at [940, 292] on div "80" at bounding box center [932, 291] width 29 height 23
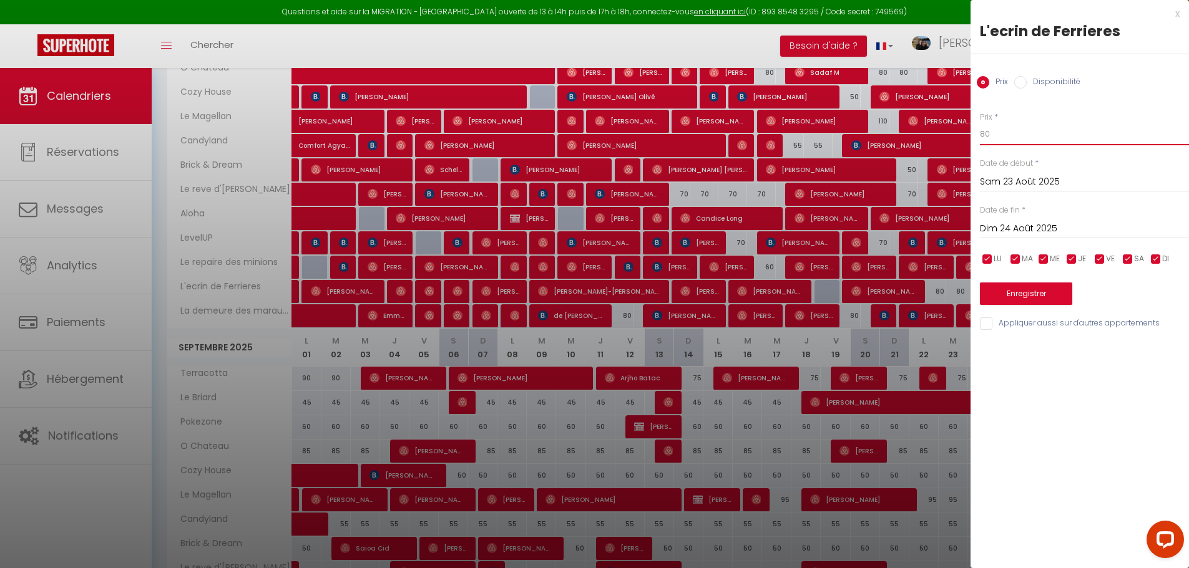
click at [913, 120] on body "Questions et aide sur la MIGRATION - [GEOGRAPHIC_DATA] ouverte de 13 à 14h puis…" at bounding box center [594, 429] width 1189 height 1420
click at [1067, 228] on input "Dim 24 Août 2025" at bounding box center [1084, 229] width 209 height 16
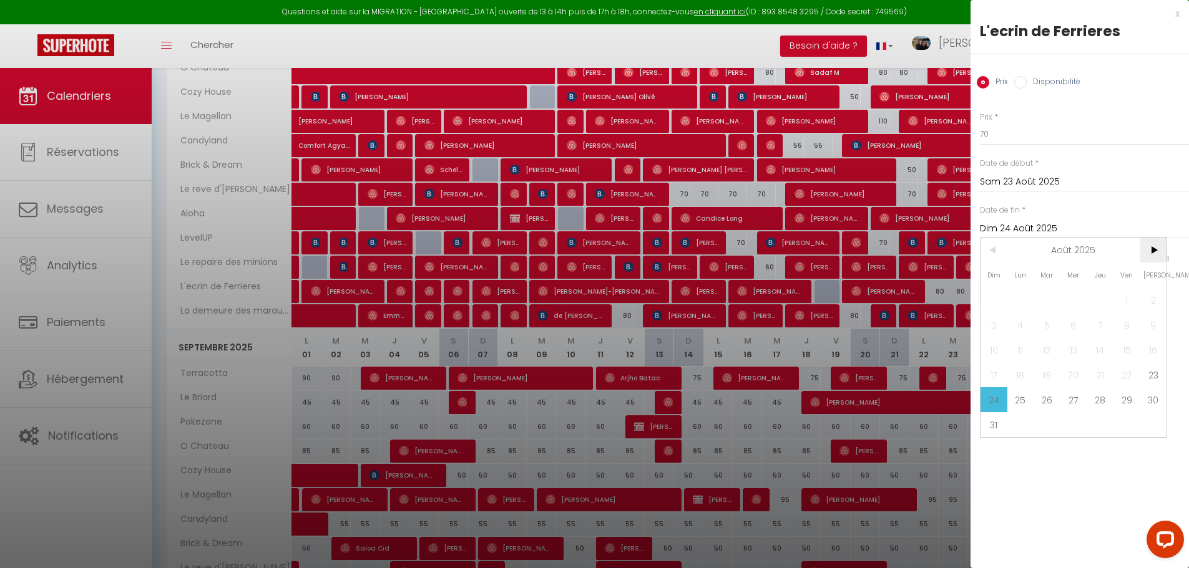
click at [1147, 250] on span ">" at bounding box center [1152, 250] width 27 height 25
click at [1145, 250] on span ">" at bounding box center [1152, 250] width 27 height 25
click at [1129, 346] on span "17" at bounding box center [1126, 350] width 27 height 25
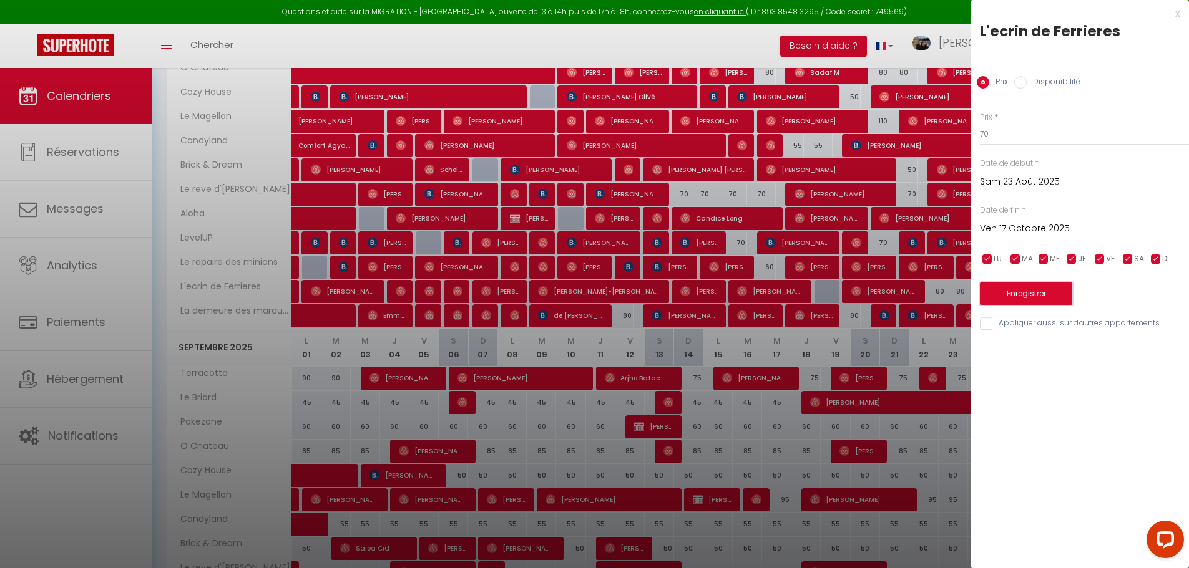
click at [1050, 294] on button "Enregistrer" at bounding box center [1026, 294] width 92 height 22
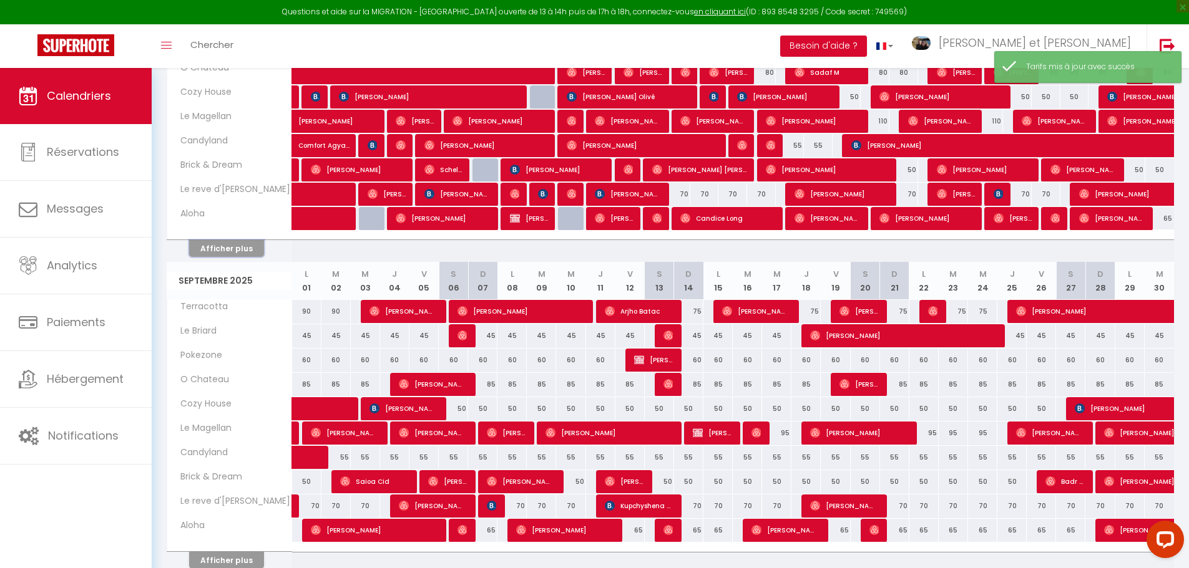
click at [251, 253] on button "Afficher plus" at bounding box center [226, 248] width 75 height 17
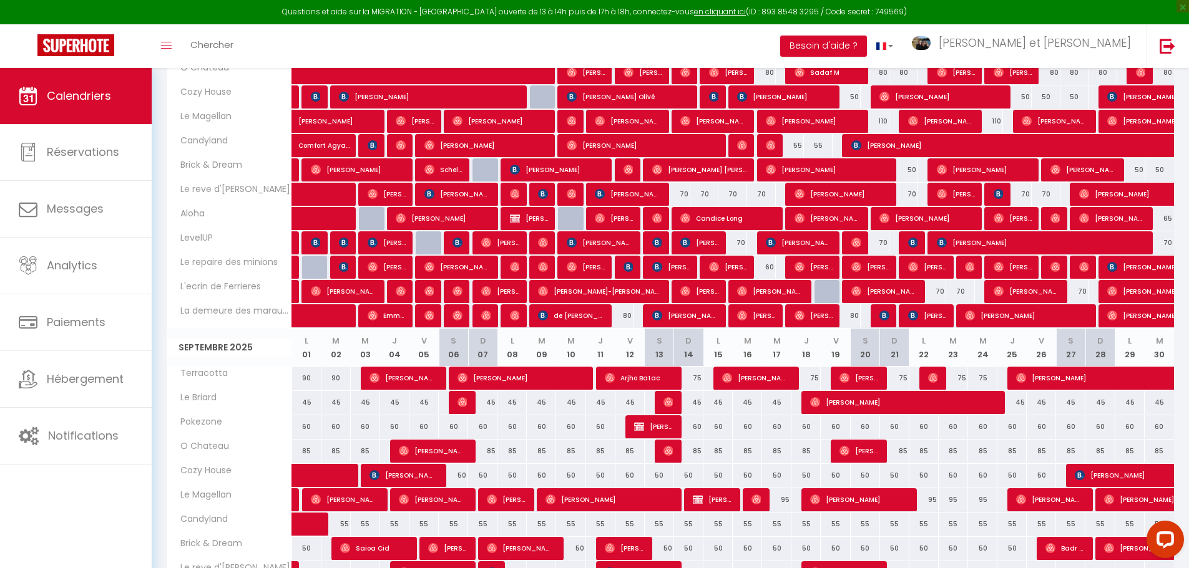
click at [627, 317] on div "80" at bounding box center [619, 316] width 29 height 23
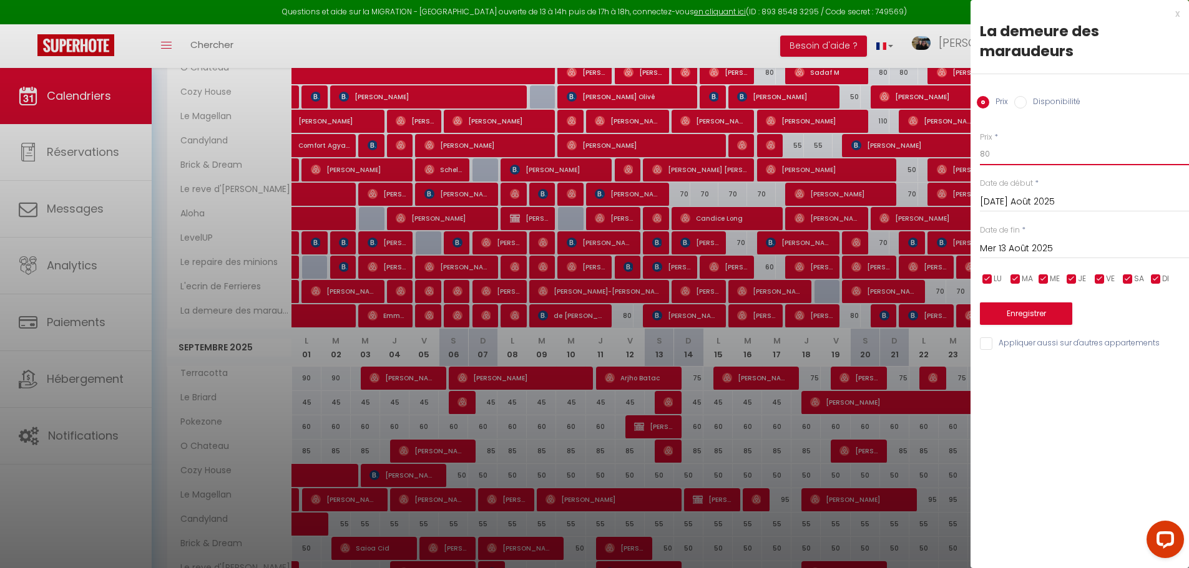
drag, startPoint x: 1017, startPoint y: 150, endPoint x: 909, endPoint y: 149, distance: 108.0
click at [910, 152] on body "Questions et aide sur la MIGRATION - [GEOGRAPHIC_DATA] ouverte de 13 à 14h puis…" at bounding box center [594, 429] width 1189 height 1420
click at [1040, 241] on input "Mer 13 Août 2025" at bounding box center [1084, 249] width 209 height 16
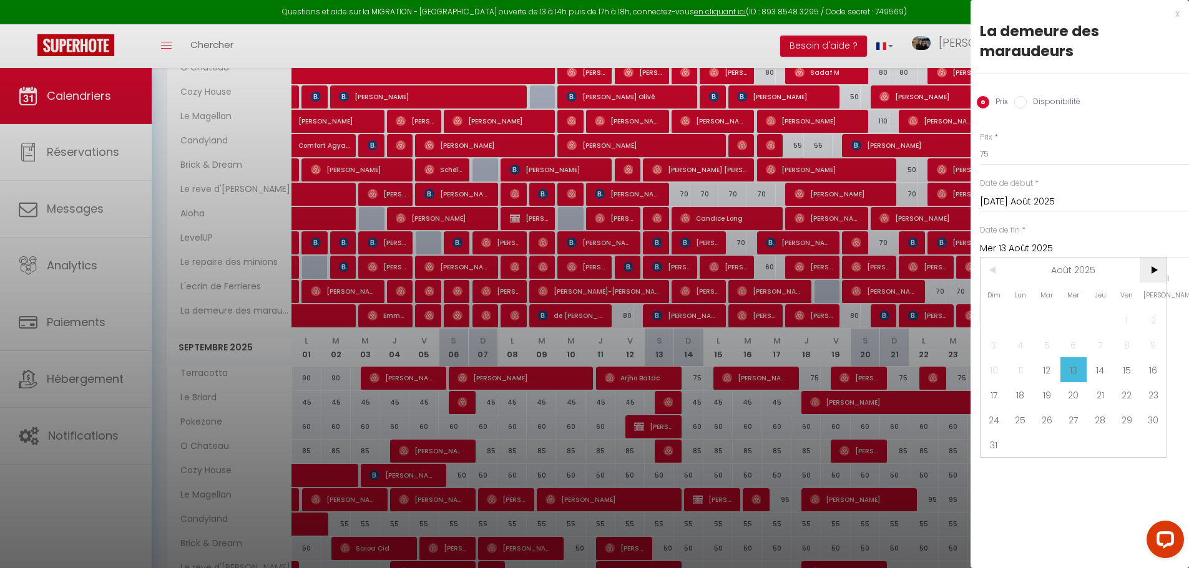
click at [1149, 275] on span ">" at bounding box center [1152, 270] width 27 height 25
click at [1023, 323] on span "1" at bounding box center [1020, 320] width 27 height 25
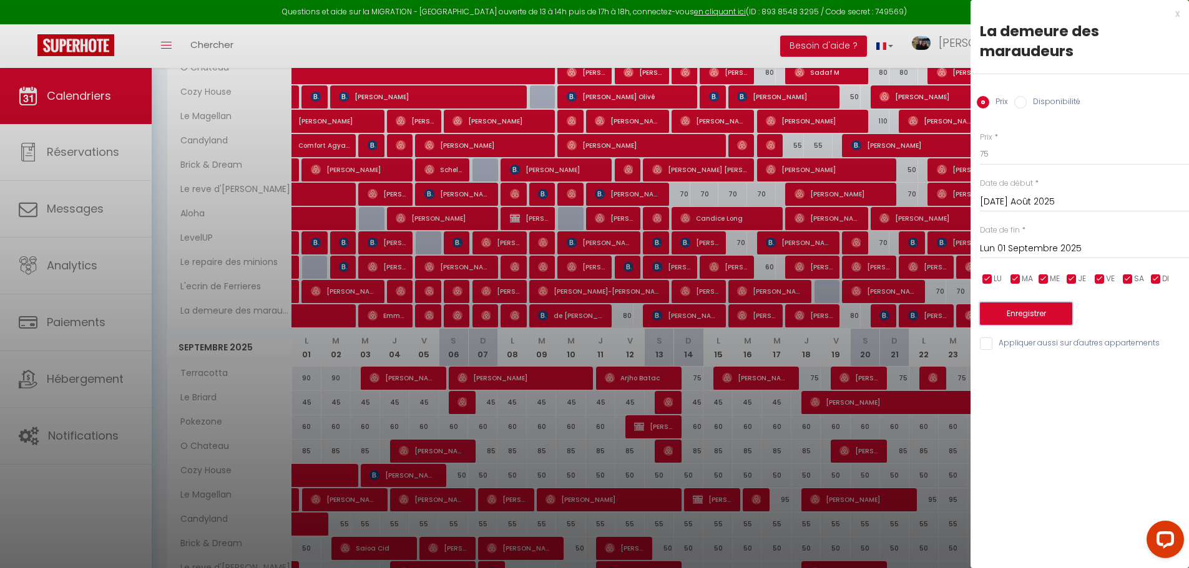
click at [1057, 313] on button "Enregistrer" at bounding box center [1026, 314] width 92 height 22
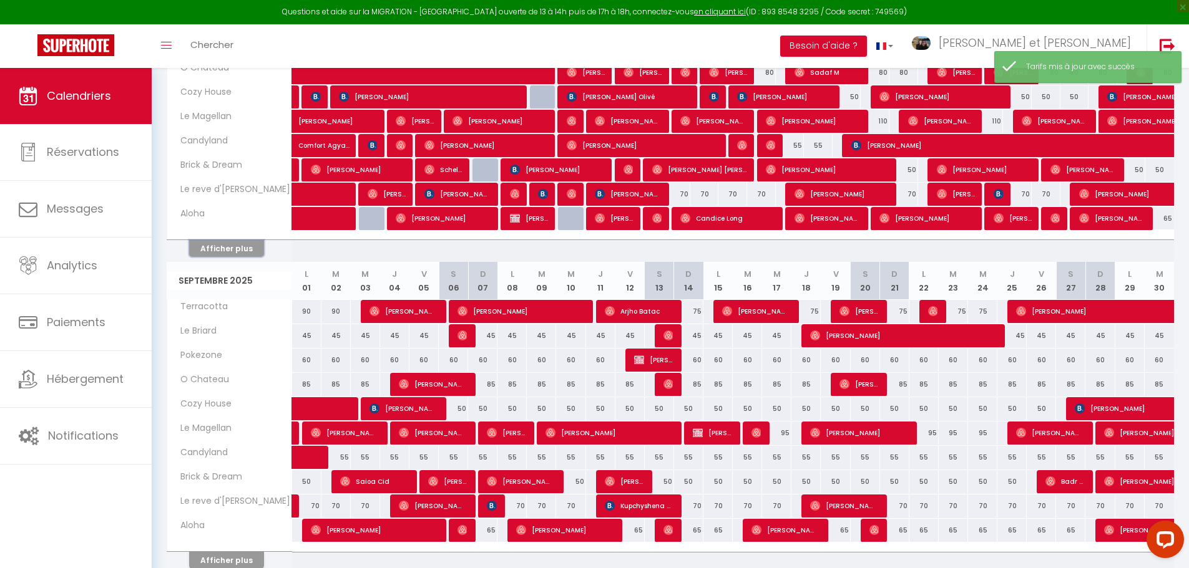
click at [238, 243] on button "Afficher plus" at bounding box center [226, 248] width 75 height 17
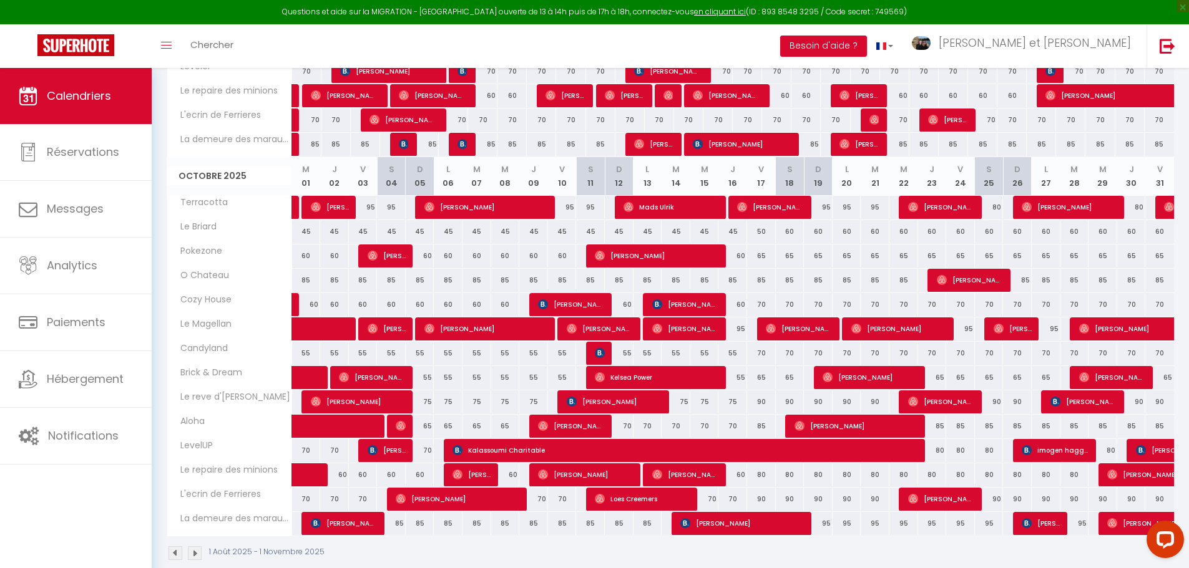
scroll to position [911, 0]
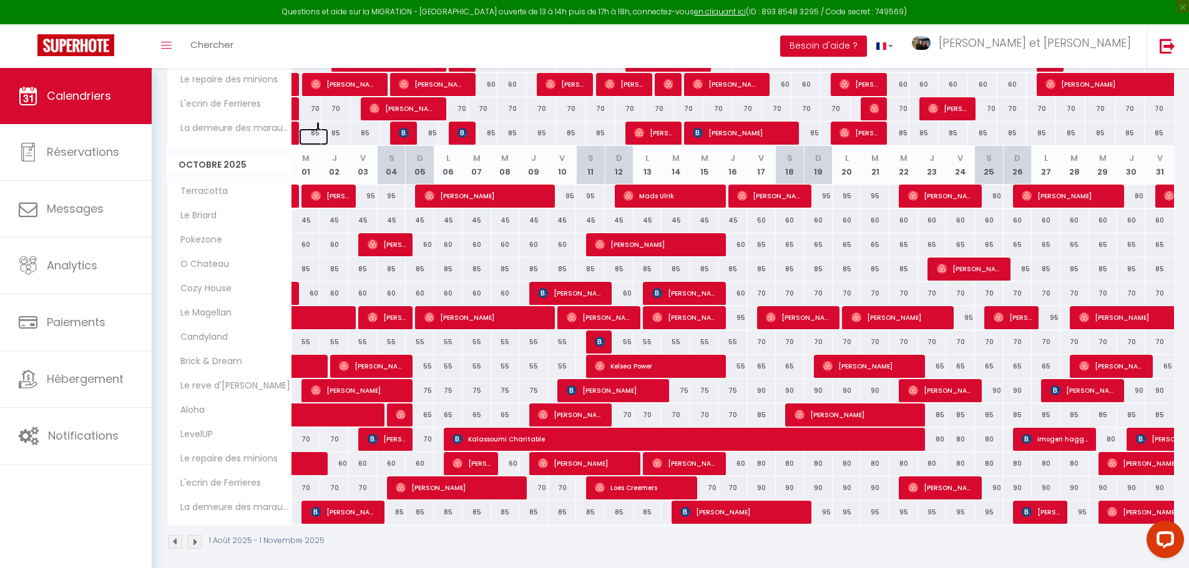
click at [316, 130] on link at bounding box center [313, 137] width 29 height 17
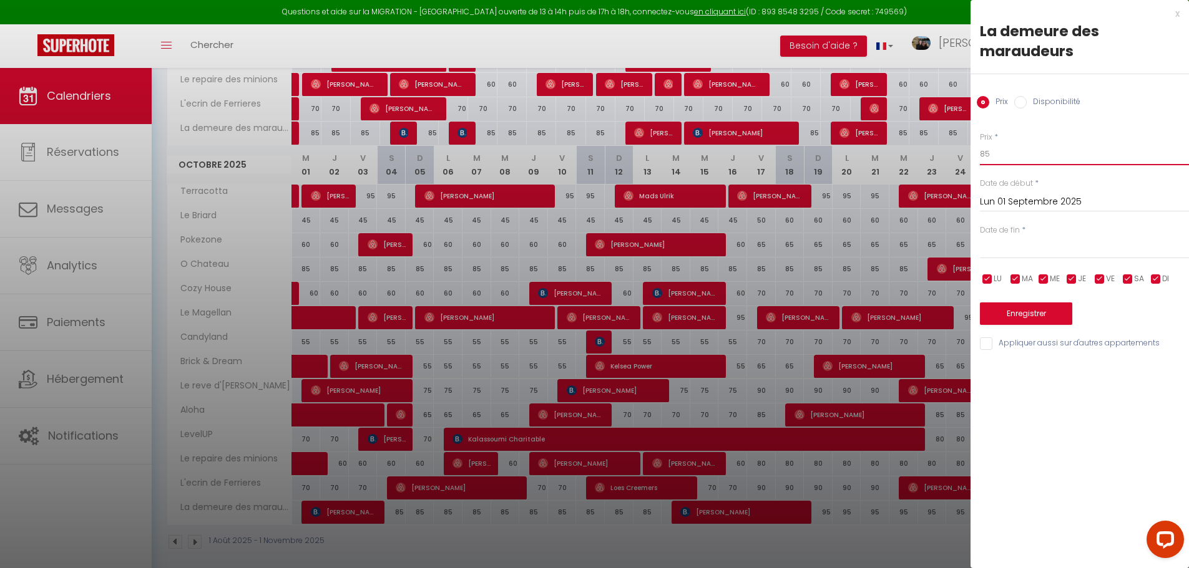
drag, startPoint x: 963, startPoint y: 152, endPoint x: 932, endPoint y: 145, distance: 31.2
click at [1062, 245] on input "text" at bounding box center [1084, 249] width 209 height 16
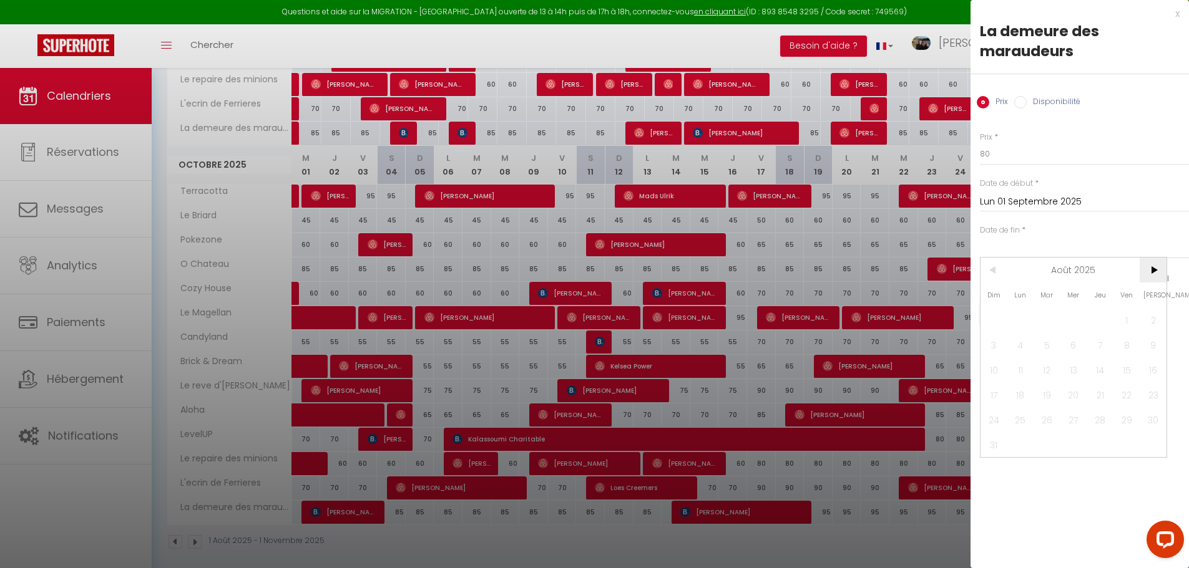
click at [1159, 273] on span ">" at bounding box center [1152, 270] width 27 height 25
click at [1123, 372] on span "17" at bounding box center [1126, 370] width 27 height 25
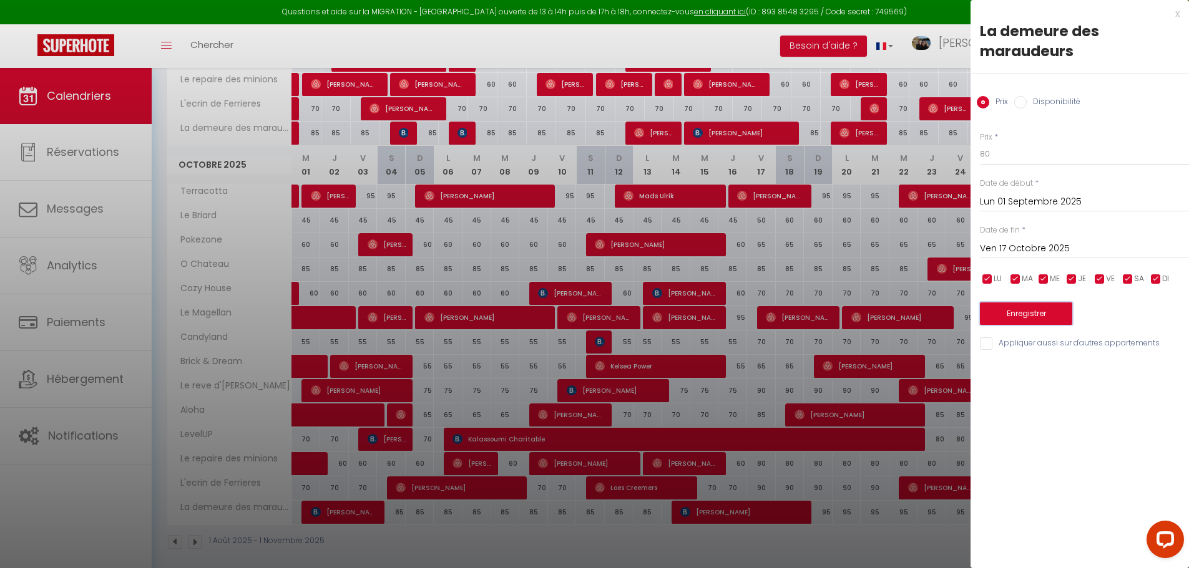
click at [1062, 313] on button "Enregistrer" at bounding box center [1026, 314] width 92 height 22
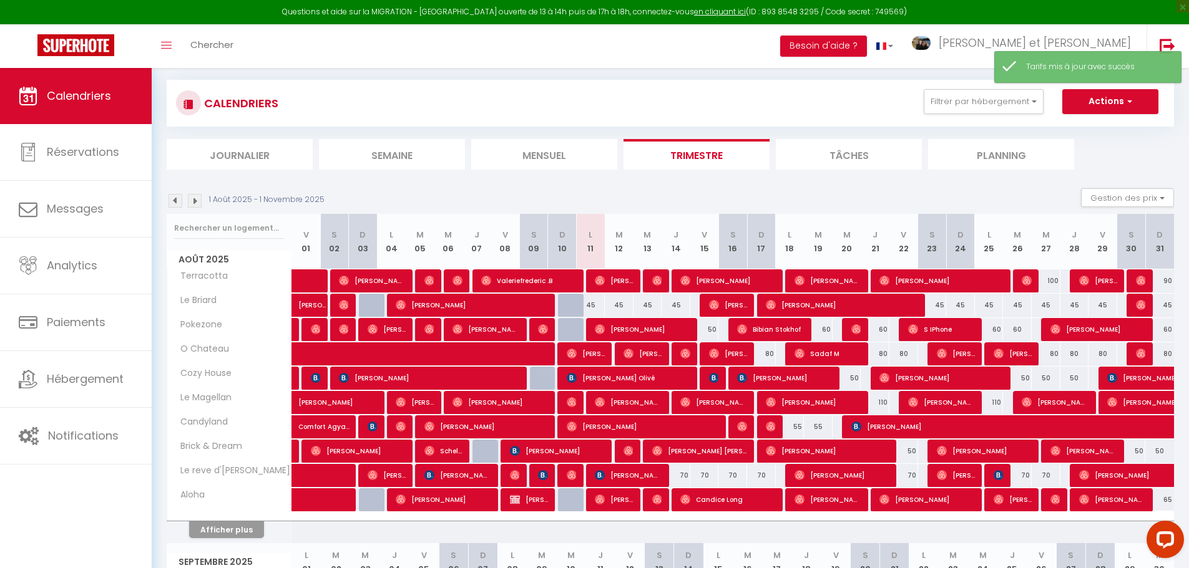
scroll to position [719, 0]
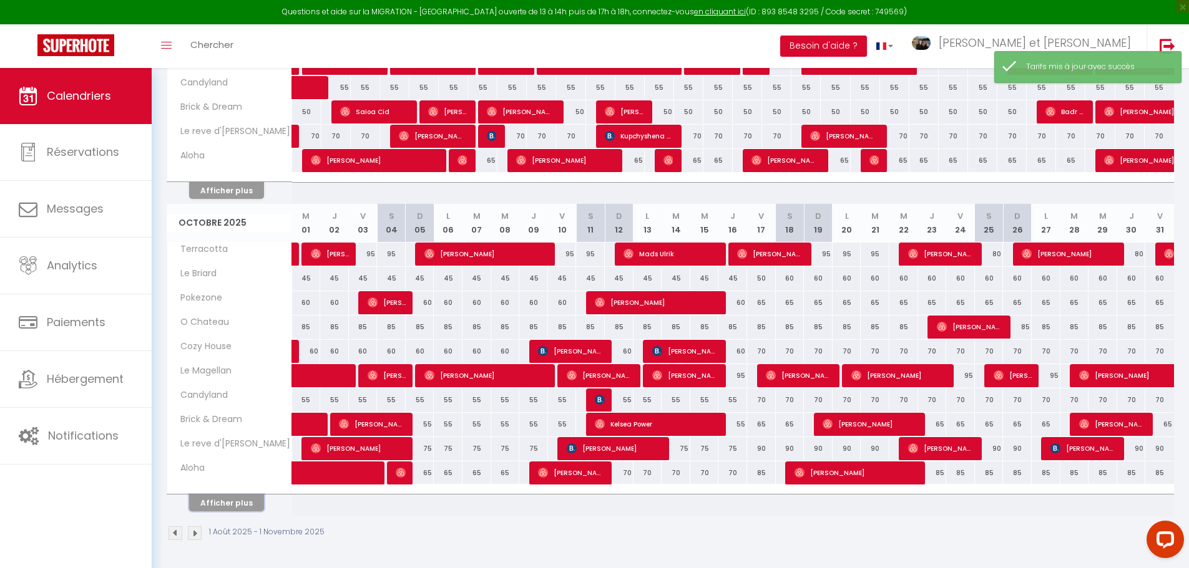
click at [205, 503] on button "Afficher plus" at bounding box center [226, 503] width 75 height 17
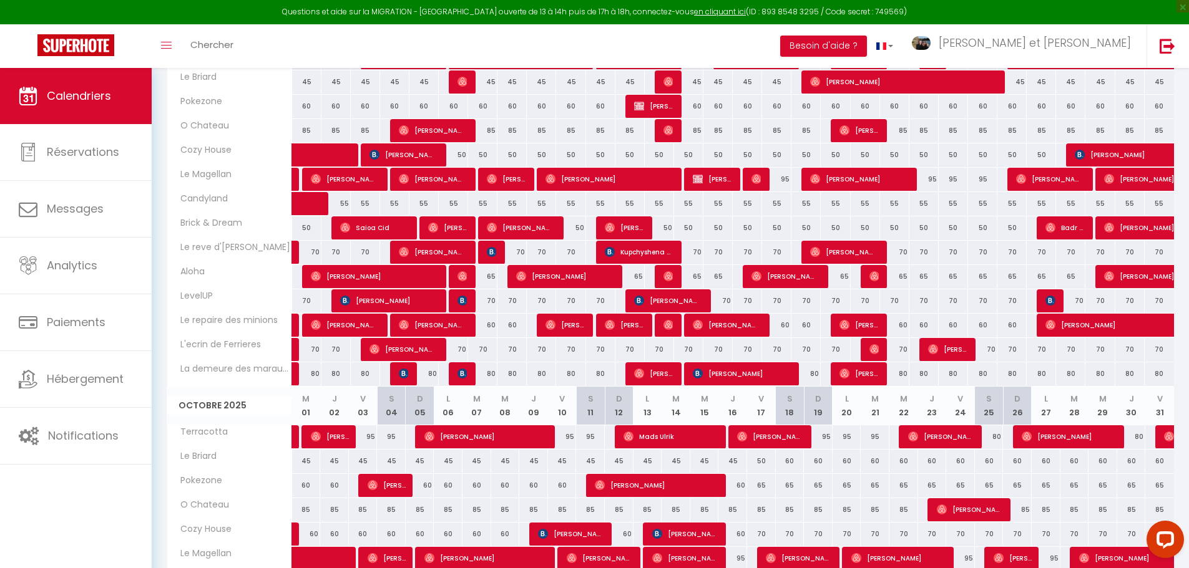
scroll to position [920, 0]
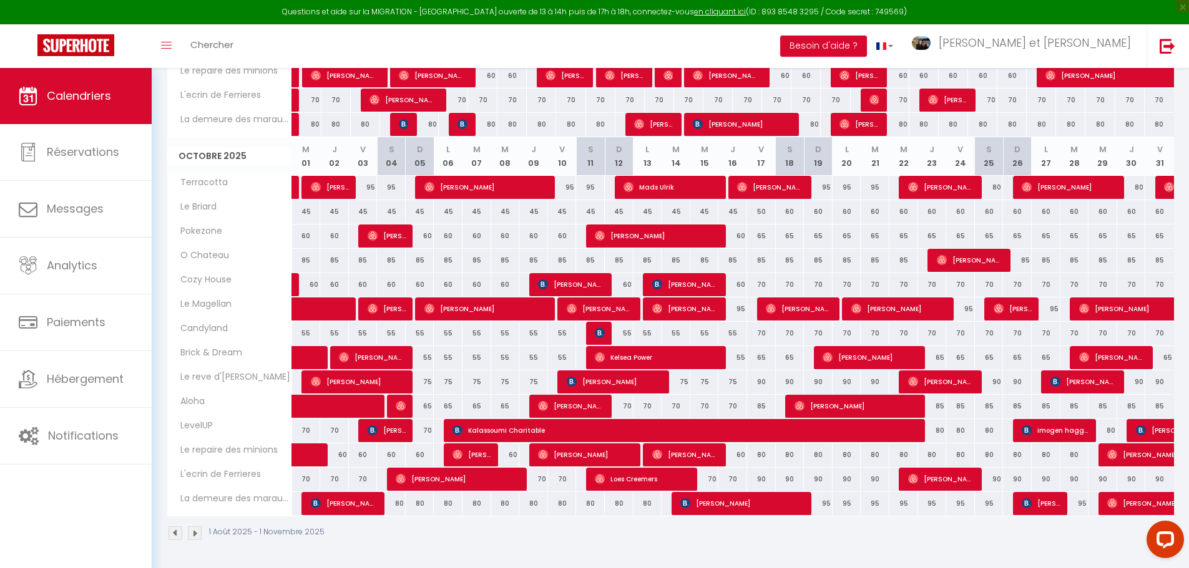
click at [790, 213] on div "60" at bounding box center [790, 211] width 29 height 23
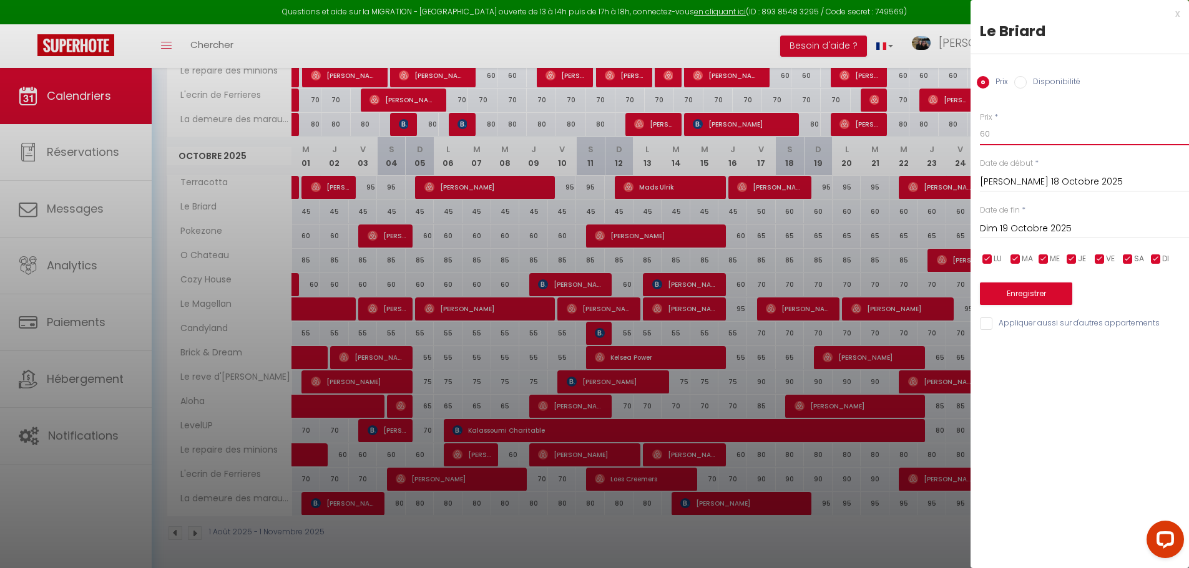
drag, startPoint x: 1004, startPoint y: 129, endPoint x: 926, endPoint y: 126, distance: 78.0
click at [1128, 115] on div "Prix * 55" at bounding box center [1084, 129] width 209 height 34
click at [1179, 13] on div "x" at bounding box center [1074, 13] width 209 height 15
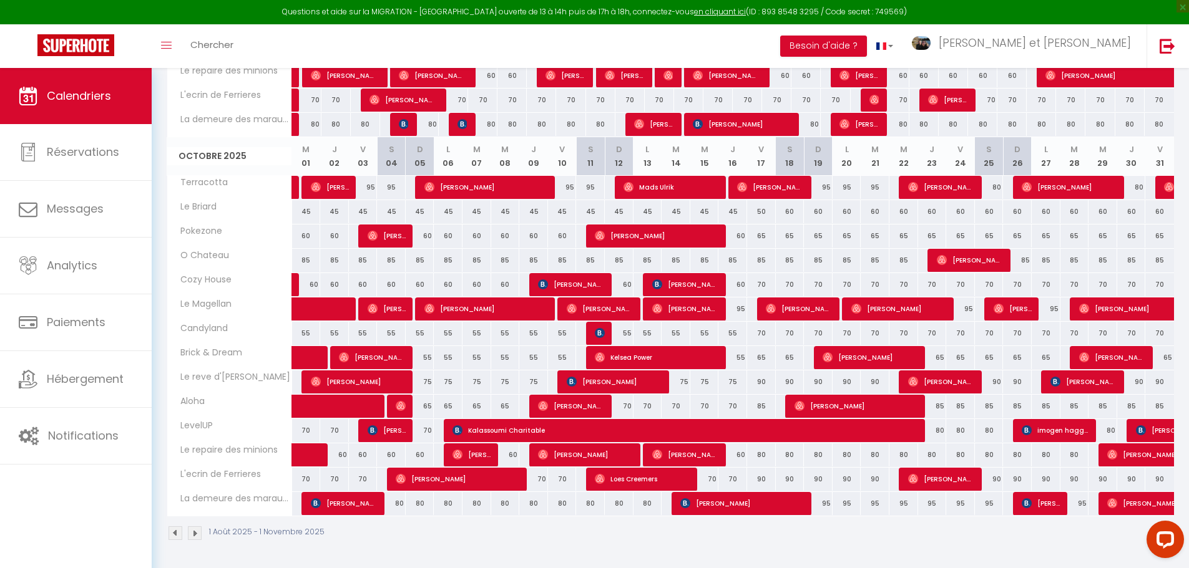
click at [788, 261] on div "85" at bounding box center [790, 260] width 29 height 23
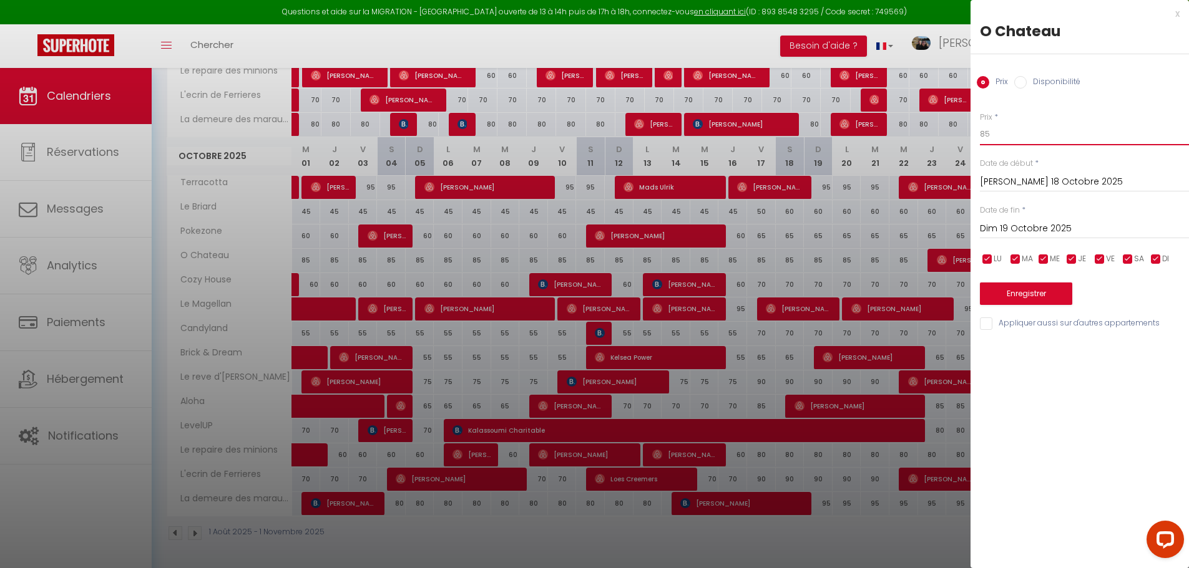
drag, startPoint x: 976, startPoint y: 135, endPoint x: 869, endPoint y: 130, distance: 107.4
click at [1055, 225] on input "Dim 19 Octobre 2025" at bounding box center [1084, 229] width 209 height 16
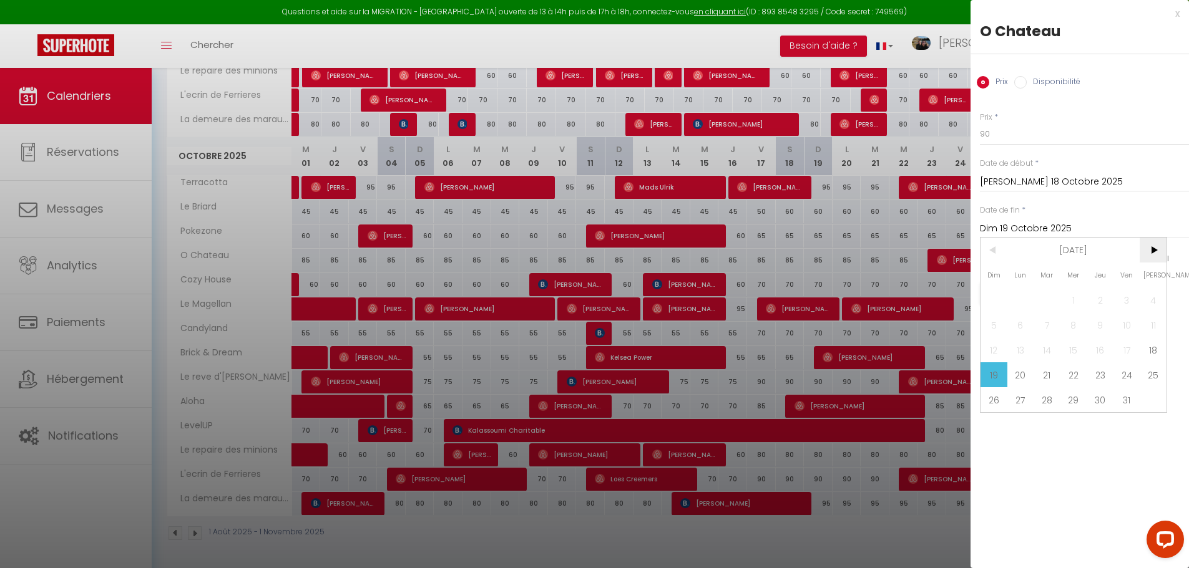
click at [1159, 249] on span ">" at bounding box center [1152, 250] width 27 height 25
click at [995, 324] on span "2" at bounding box center [993, 325] width 27 height 25
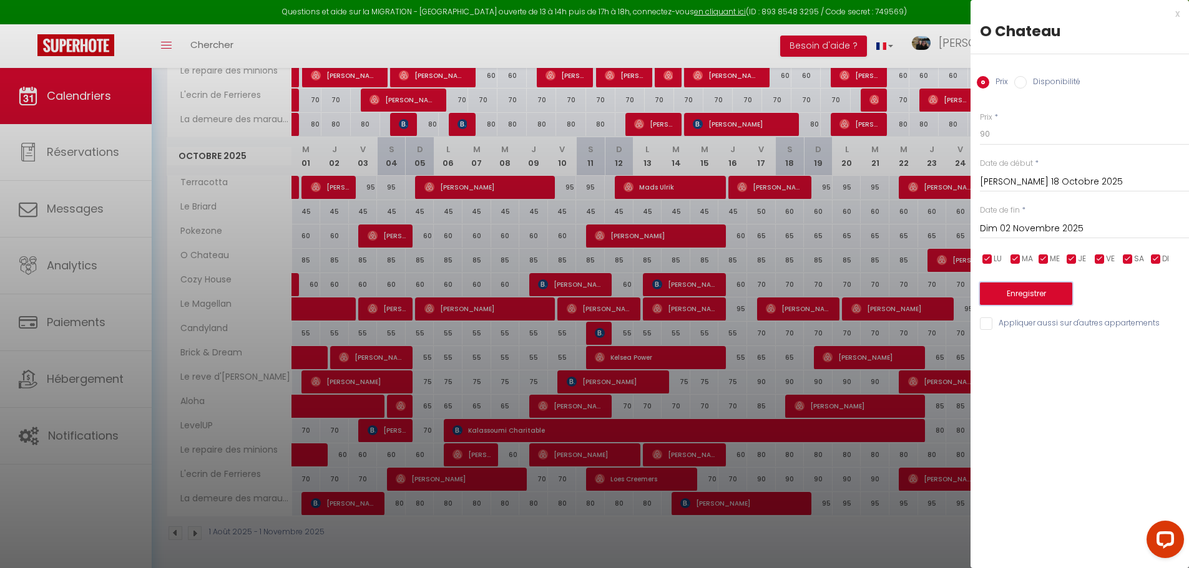
click at [1062, 292] on button "Enregistrer" at bounding box center [1026, 294] width 92 height 22
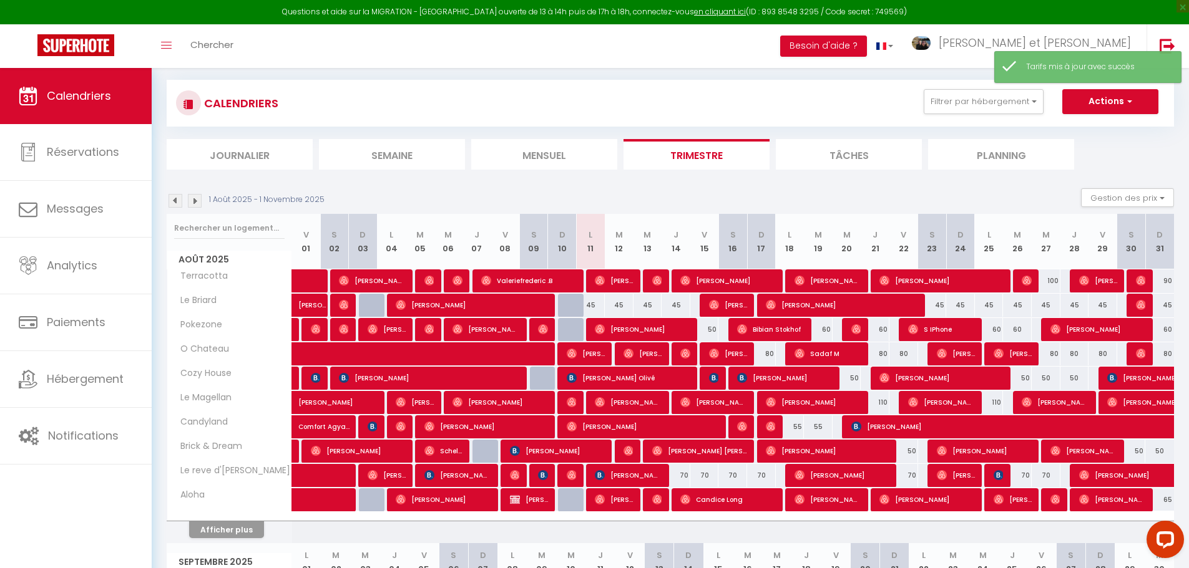
scroll to position [719, 0]
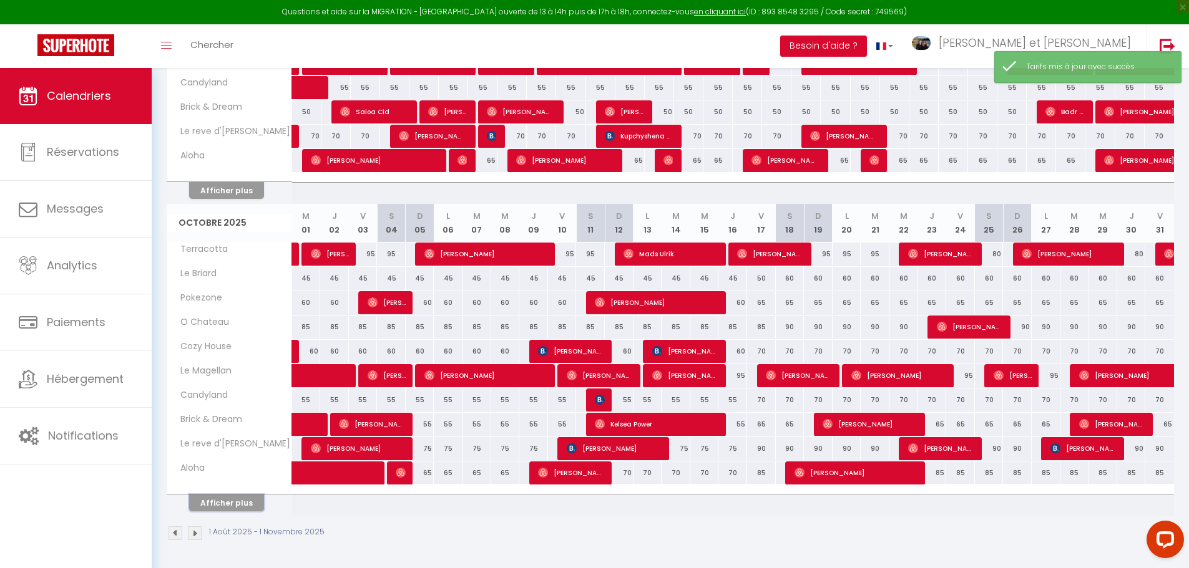
drag, startPoint x: 237, startPoint y: 502, endPoint x: 307, endPoint y: 470, distance: 77.1
click at [237, 503] on button "Afficher plus" at bounding box center [226, 503] width 75 height 17
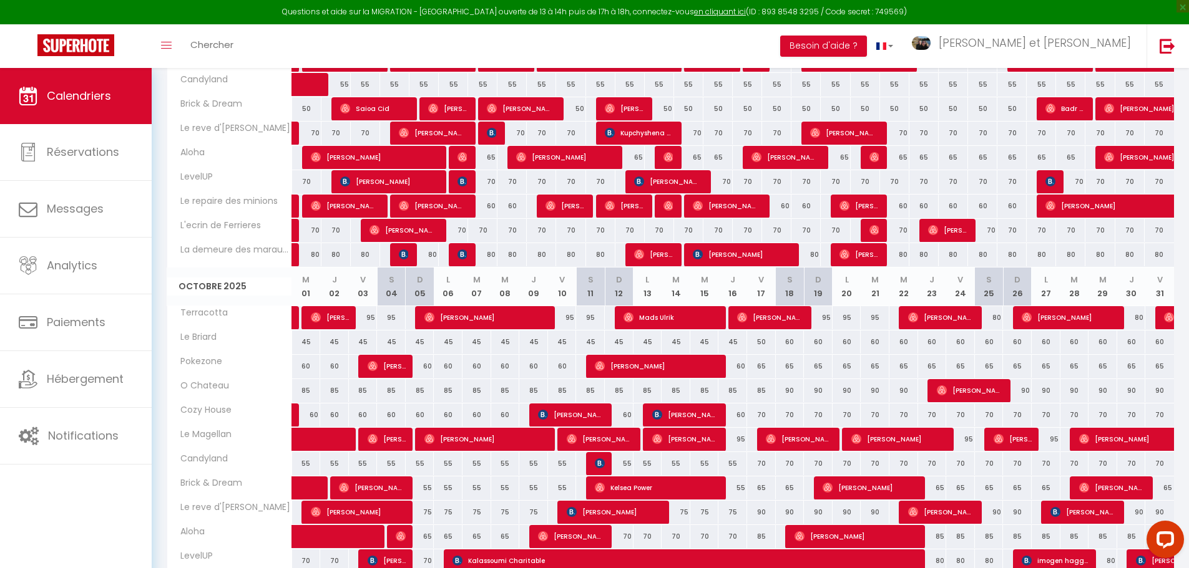
scroll to position [795, 0]
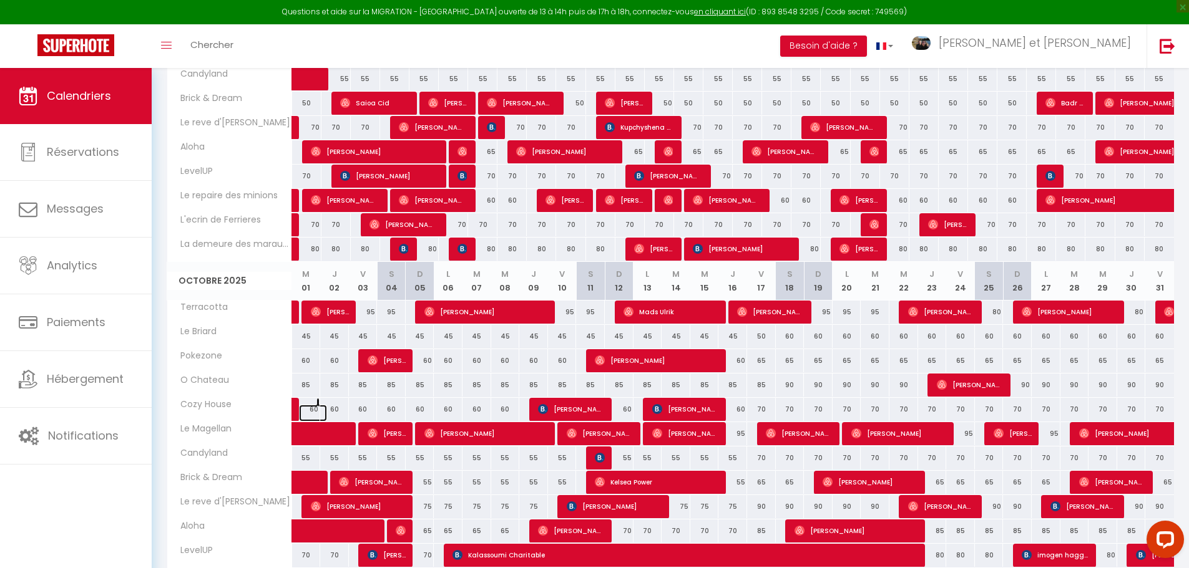
click at [310, 407] on link at bounding box center [313, 413] width 29 height 17
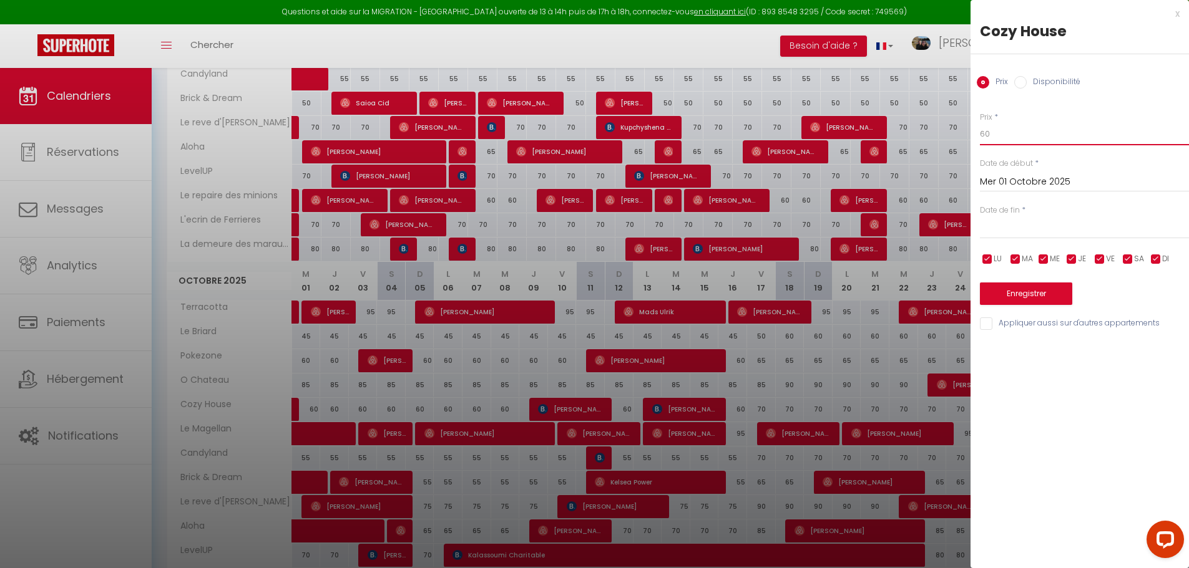
drag, startPoint x: 1003, startPoint y: 136, endPoint x: 874, endPoint y: 82, distance: 140.1
click at [1056, 114] on div "Prix * 50" at bounding box center [1084, 129] width 209 height 34
click at [1035, 232] on input "text" at bounding box center [1084, 229] width 209 height 16
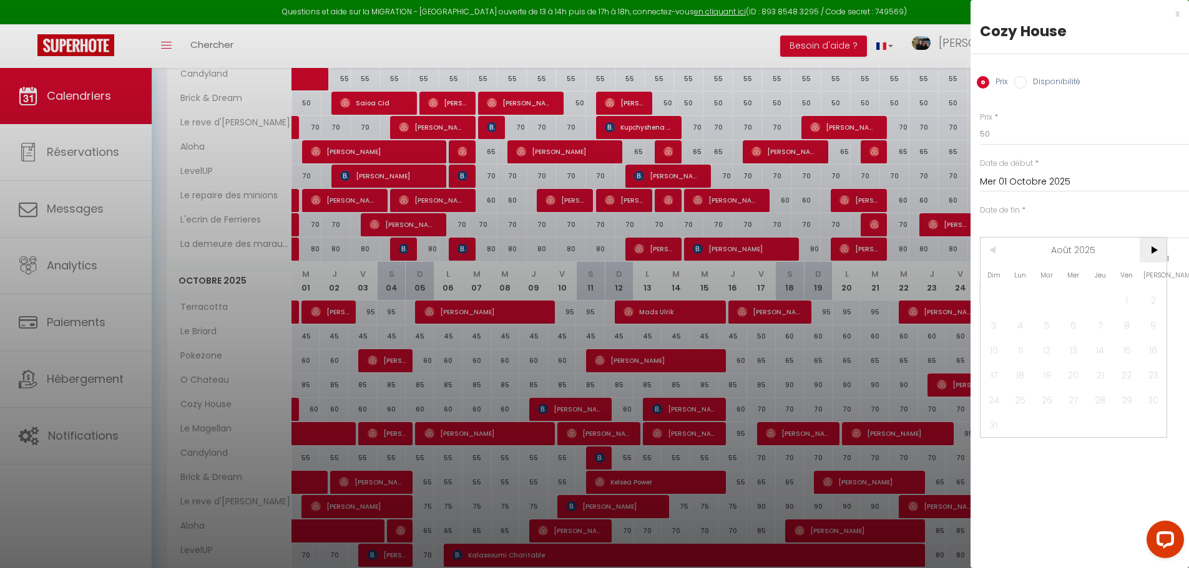
click at [1165, 255] on span ">" at bounding box center [1152, 250] width 27 height 25
click at [1155, 255] on span ">" at bounding box center [1152, 250] width 27 height 25
click at [1155, 254] on span ">" at bounding box center [1152, 250] width 27 height 25
click at [999, 252] on span "<" at bounding box center [993, 250] width 27 height 25
click at [1126, 350] on span "17" at bounding box center [1126, 350] width 27 height 25
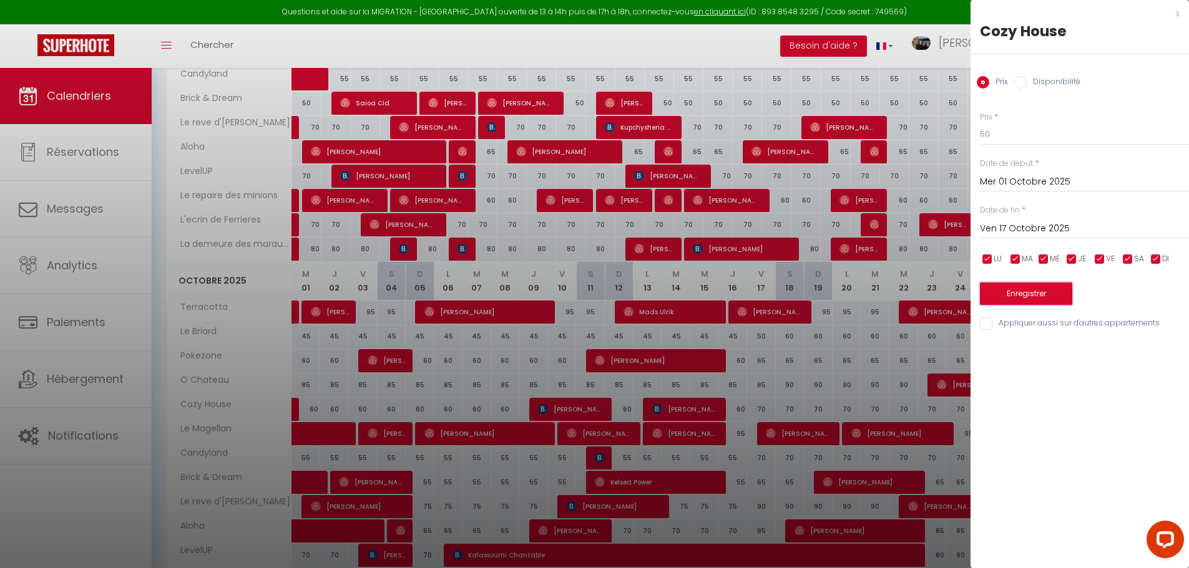
click at [1057, 299] on button "Enregistrer" at bounding box center [1026, 294] width 92 height 22
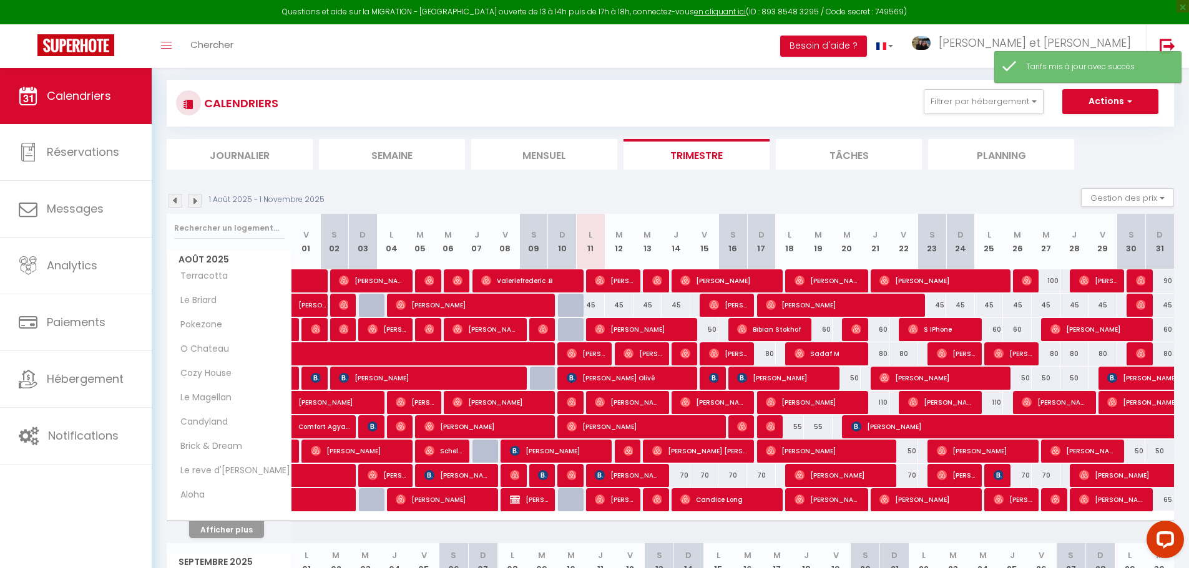
scroll to position [719, 0]
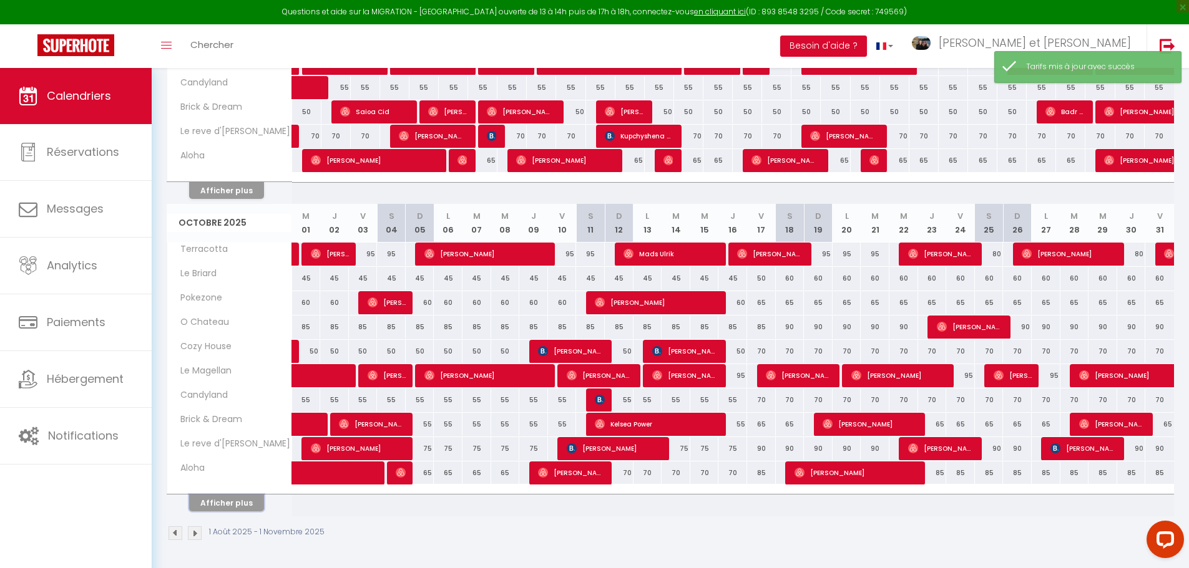
click at [212, 502] on button "Afficher plus" at bounding box center [226, 503] width 75 height 17
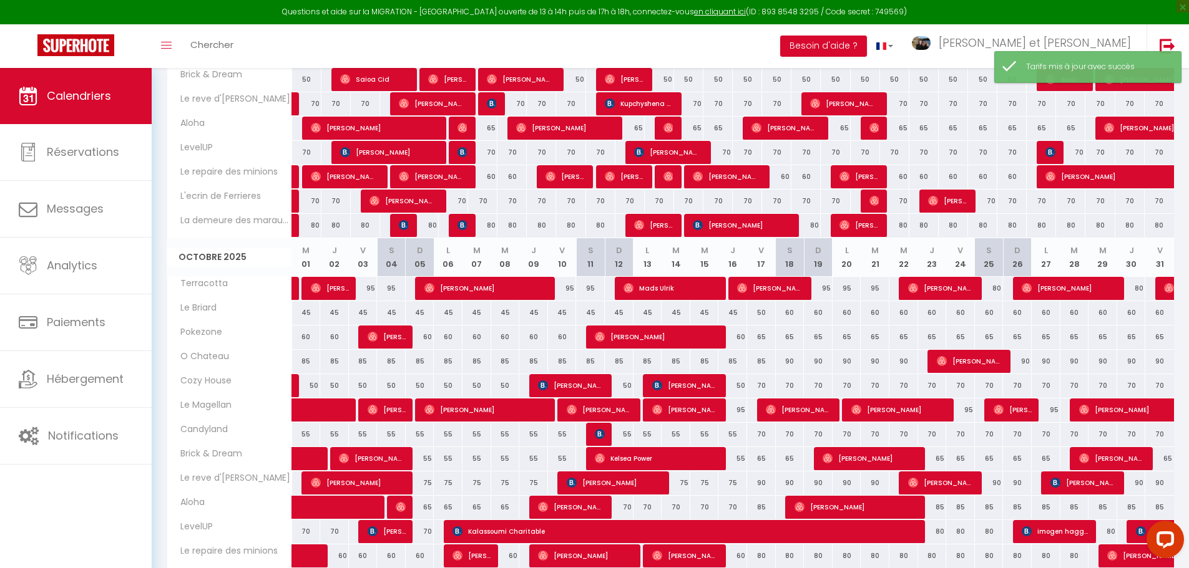
scroll to position [849, 0]
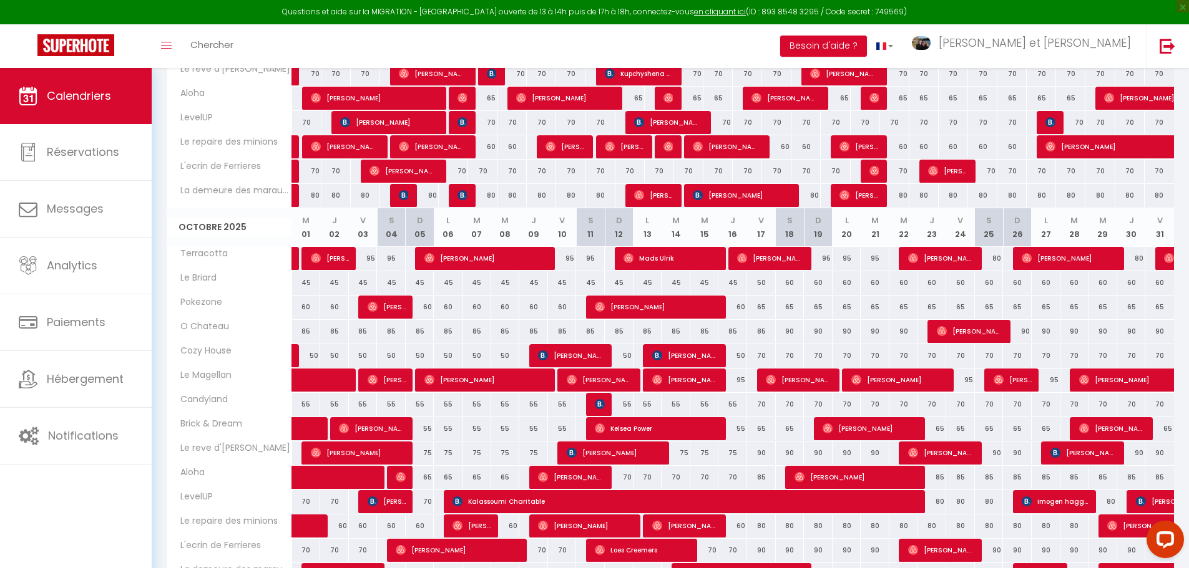
click at [764, 357] on div "70" at bounding box center [761, 355] width 29 height 23
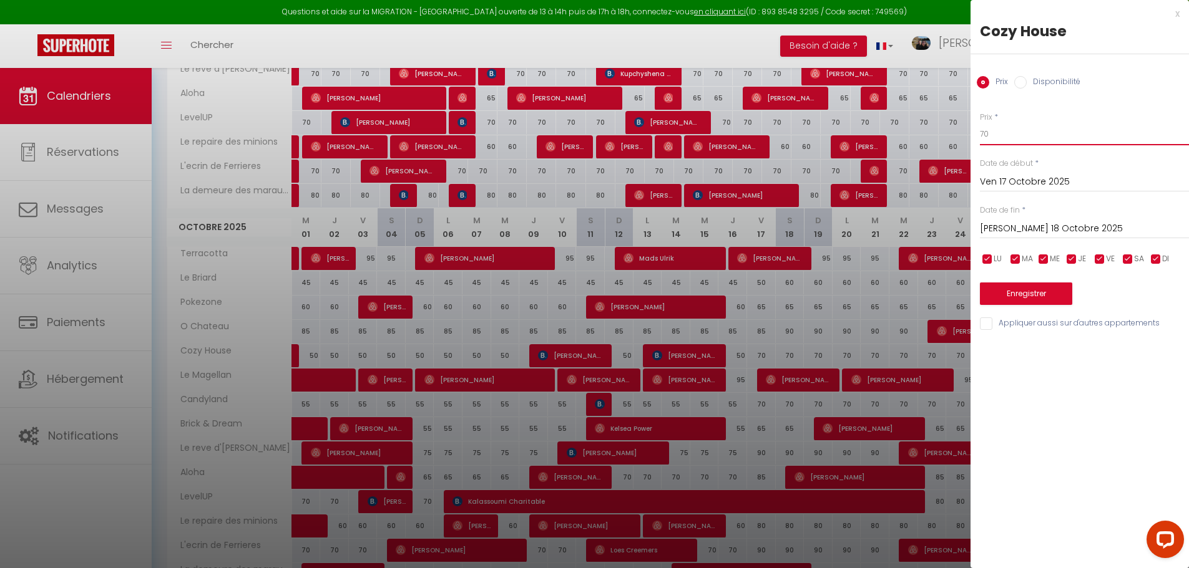
drag, startPoint x: 1046, startPoint y: 129, endPoint x: 837, endPoint y: 125, distance: 209.7
click at [1102, 114] on div "Prix * 60" at bounding box center [1084, 129] width 209 height 34
click at [1078, 230] on input "[PERSON_NAME] 18 Octobre 2025" at bounding box center [1084, 229] width 209 height 16
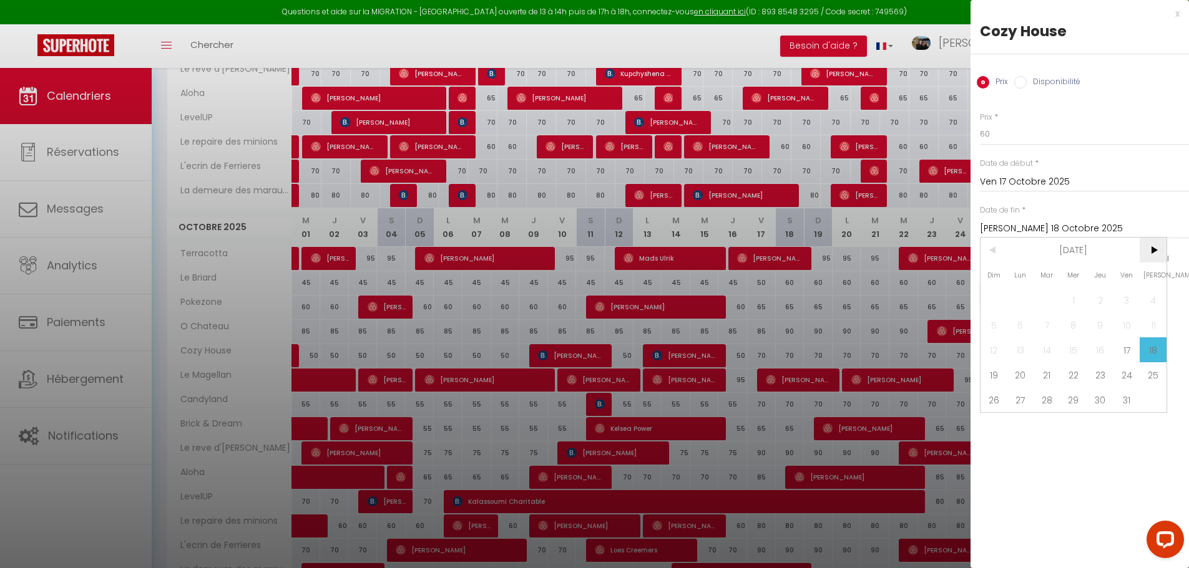
click at [1155, 251] on span ">" at bounding box center [1152, 250] width 27 height 25
click at [1000, 327] on span "2" at bounding box center [993, 325] width 27 height 25
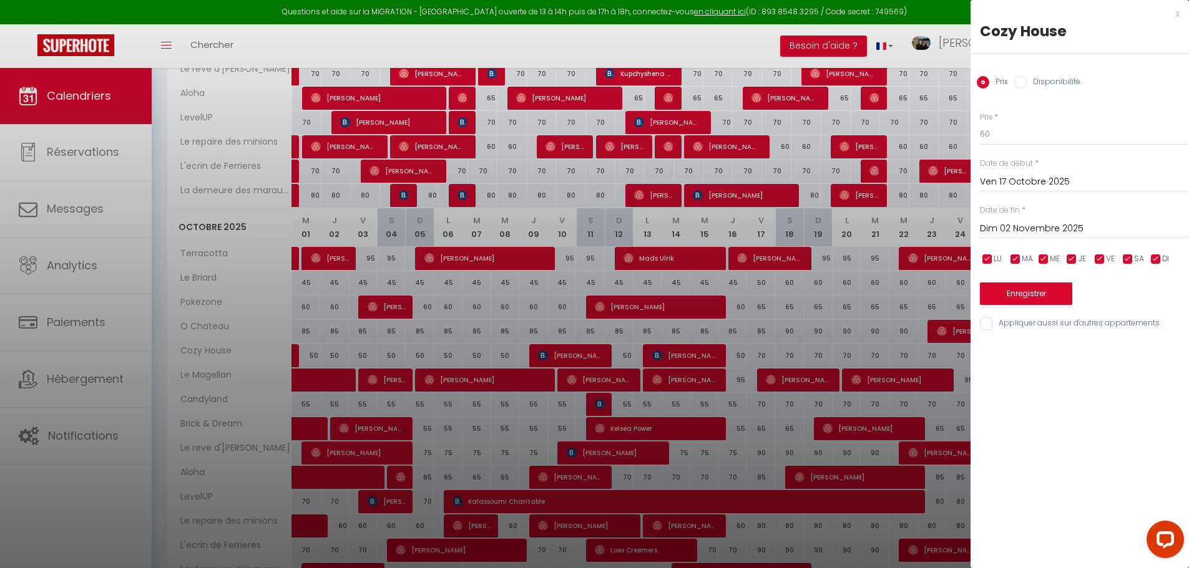
click at [1093, 225] on input "Dim 02 Novembre 2025" at bounding box center [1084, 229] width 209 height 16
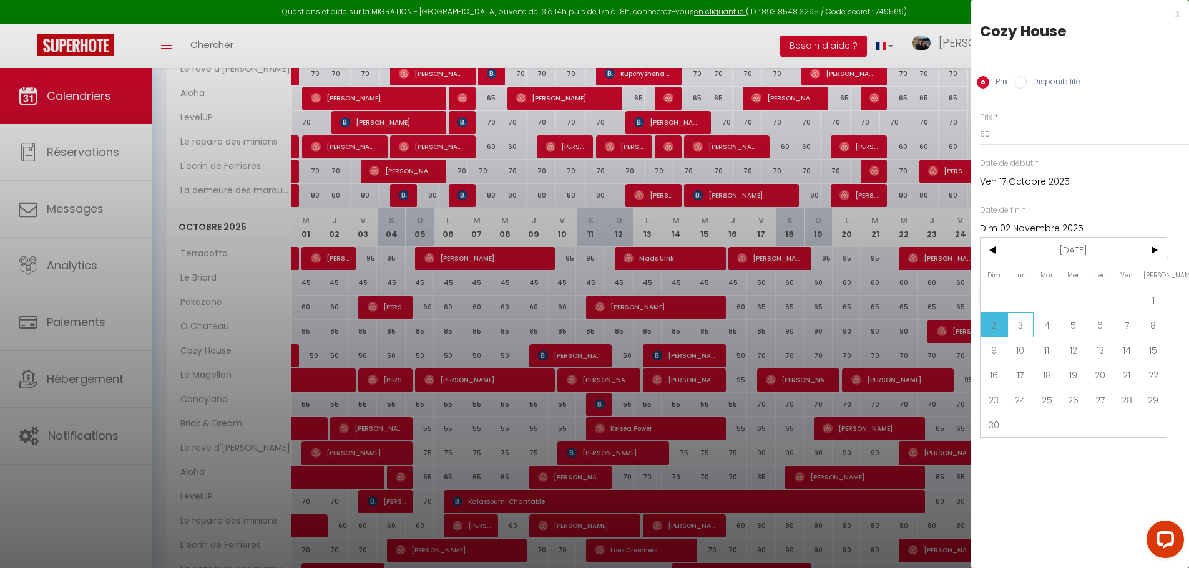
click at [1023, 323] on span "3" at bounding box center [1020, 325] width 27 height 25
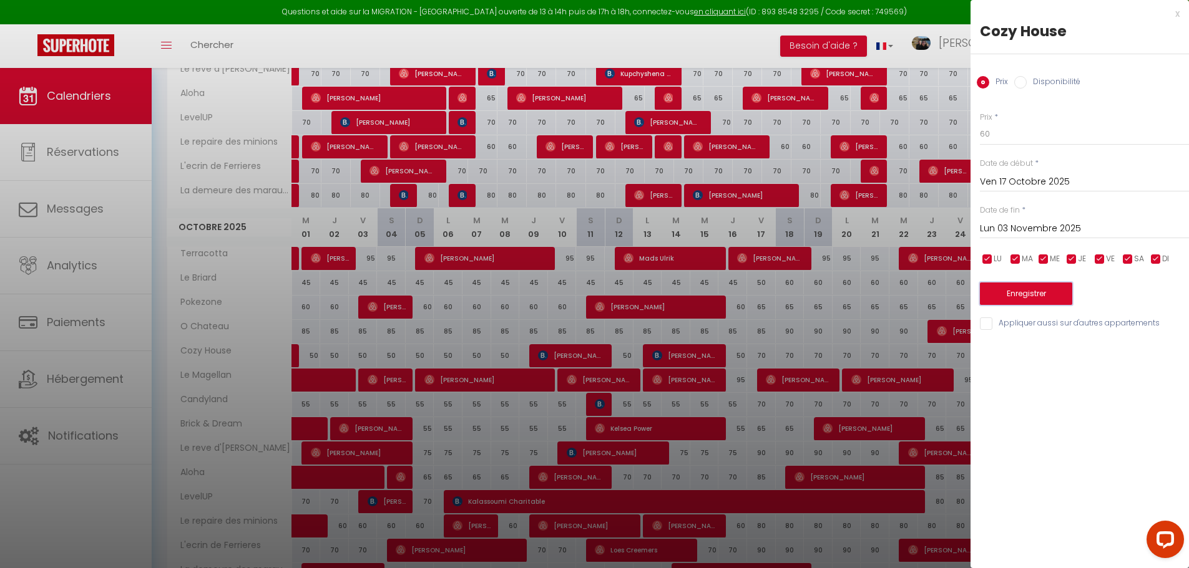
click at [1043, 286] on button "Enregistrer" at bounding box center [1026, 294] width 92 height 22
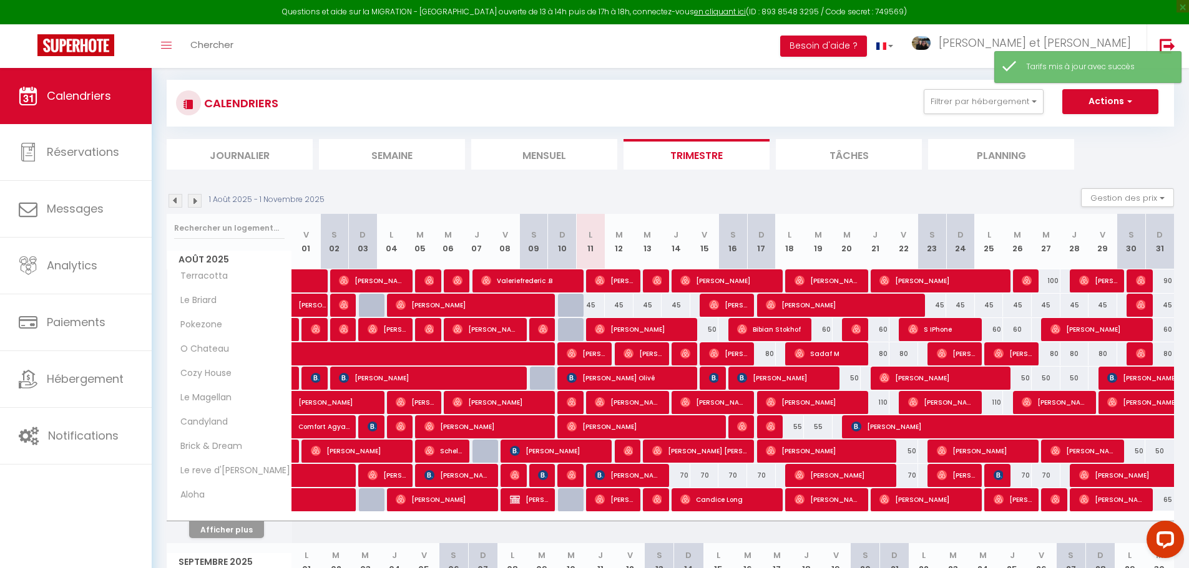
scroll to position [719, 0]
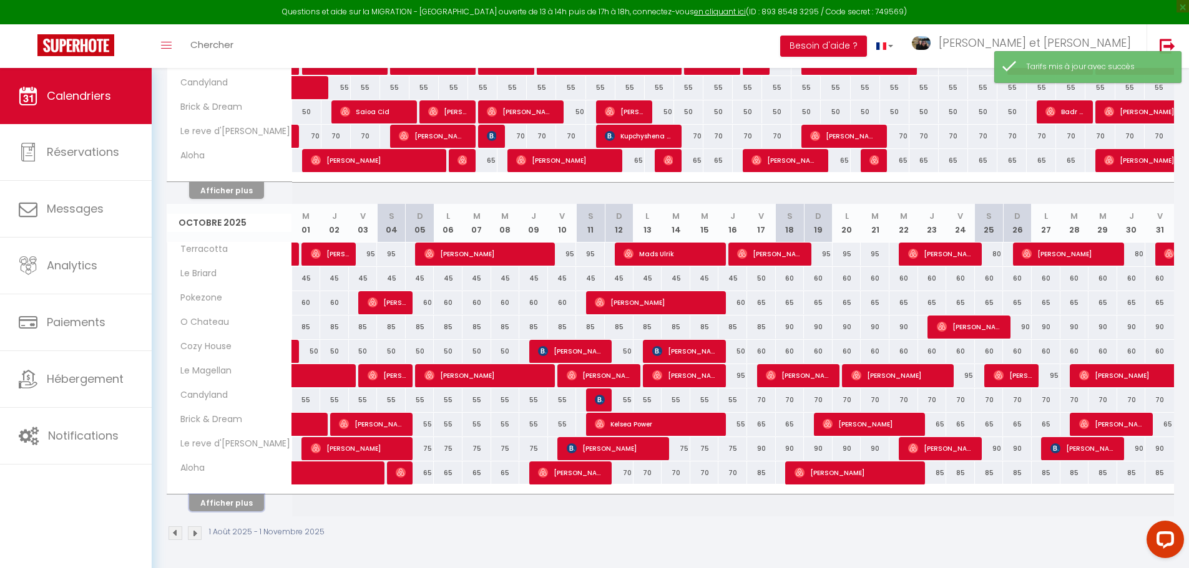
click at [218, 505] on button "Afficher plus" at bounding box center [226, 503] width 75 height 17
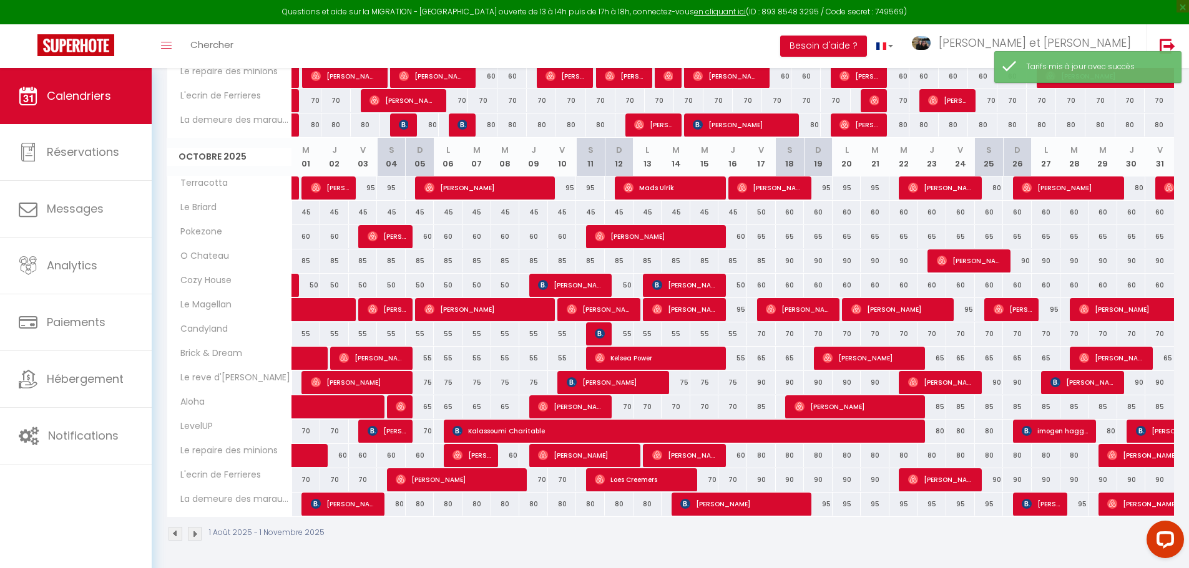
scroll to position [920, 0]
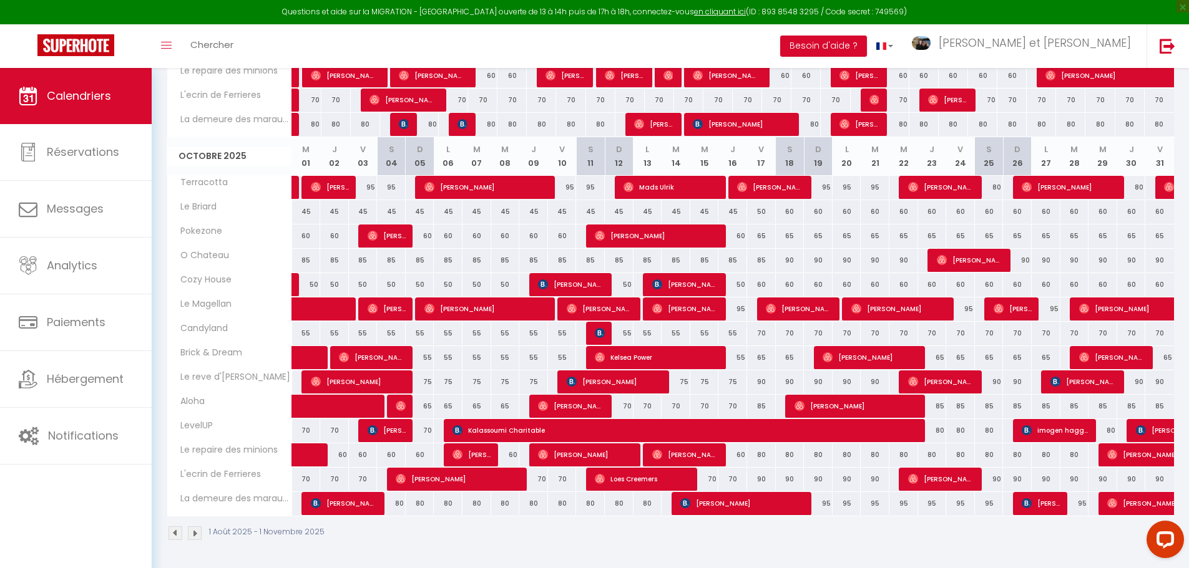
click at [762, 334] on div "70" at bounding box center [761, 333] width 29 height 23
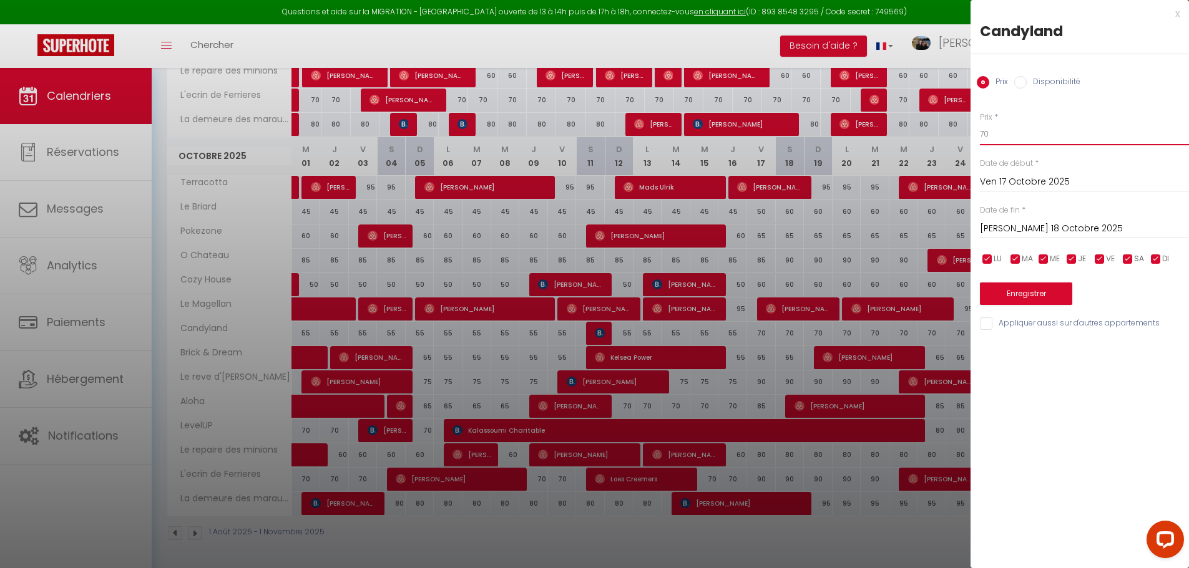
drag, startPoint x: 1013, startPoint y: 134, endPoint x: 864, endPoint y: 124, distance: 149.5
click at [1082, 108] on div "Prix * 65 Statut * Disponible Indisponible Date de début * Ven 17 Octobre 2025 …" at bounding box center [1079, 214] width 218 height 236
click at [1056, 230] on input "[PERSON_NAME] 18 Octobre 2025" at bounding box center [1084, 229] width 209 height 16
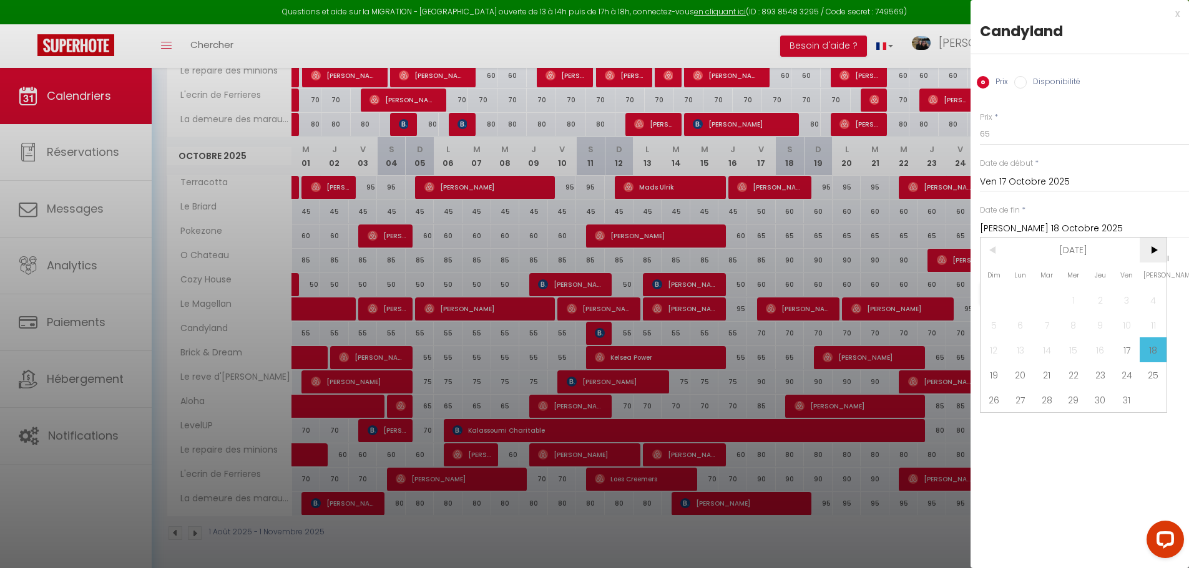
click at [1159, 253] on span ">" at bounding box center [1152, 250] width 27 height 25
click at [1028, 330] on span "3" at bounding box center [1020, 325] width 27 height 25
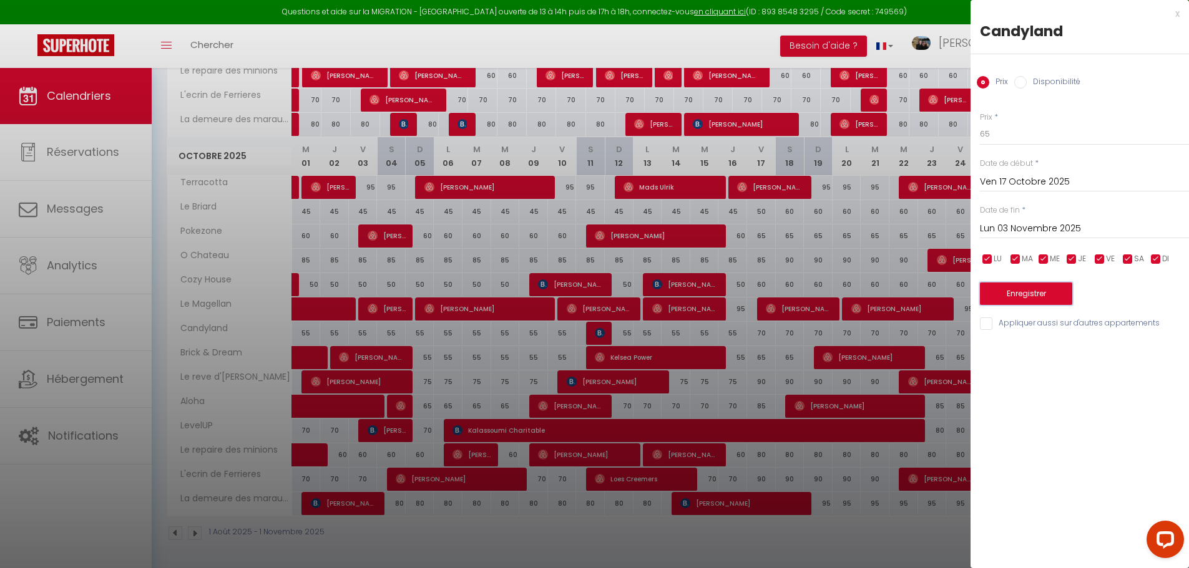
click at [1059, 286] on button "Enregistrer" at bounding box center [1026, 294] width 92 height 22
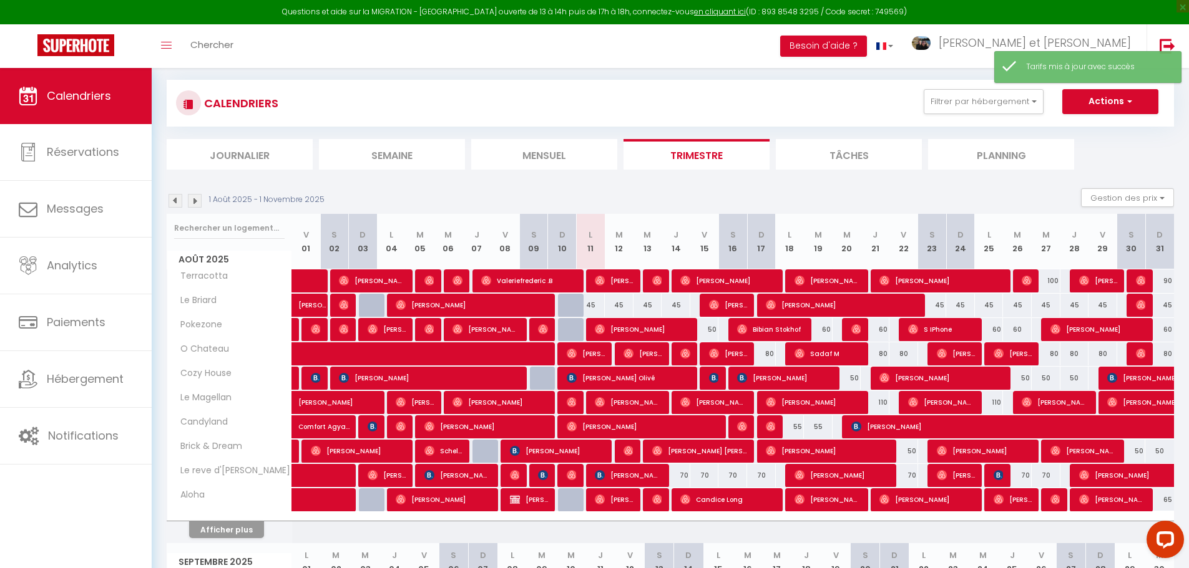
scroll to position [719, 0]
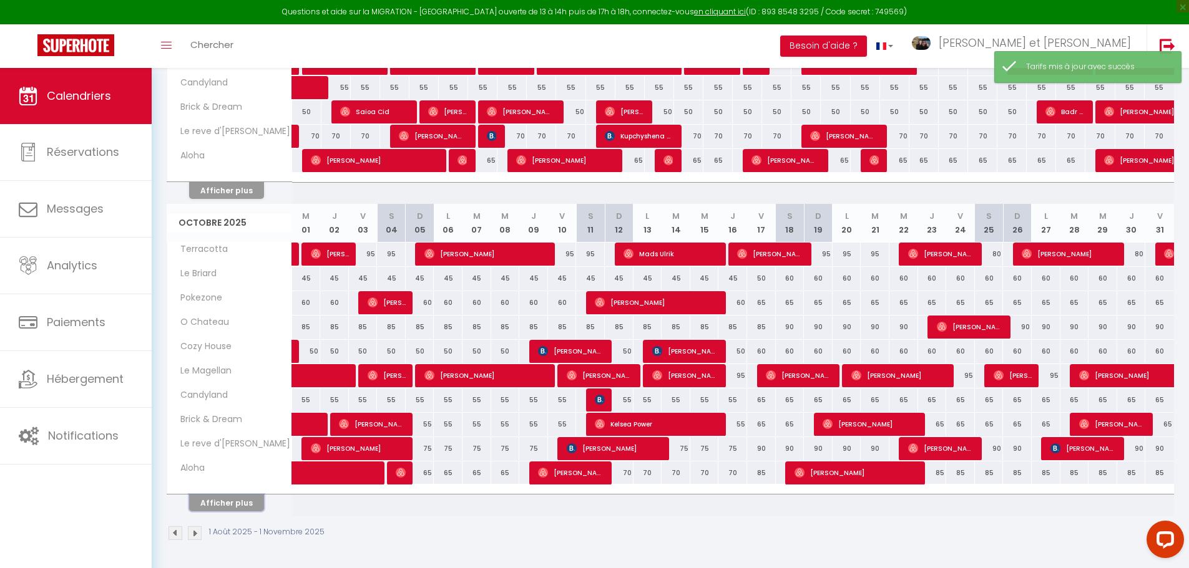
click at [225, 510] on button "Afficher plus" at bounding box center [226, 503] width 75 height 17
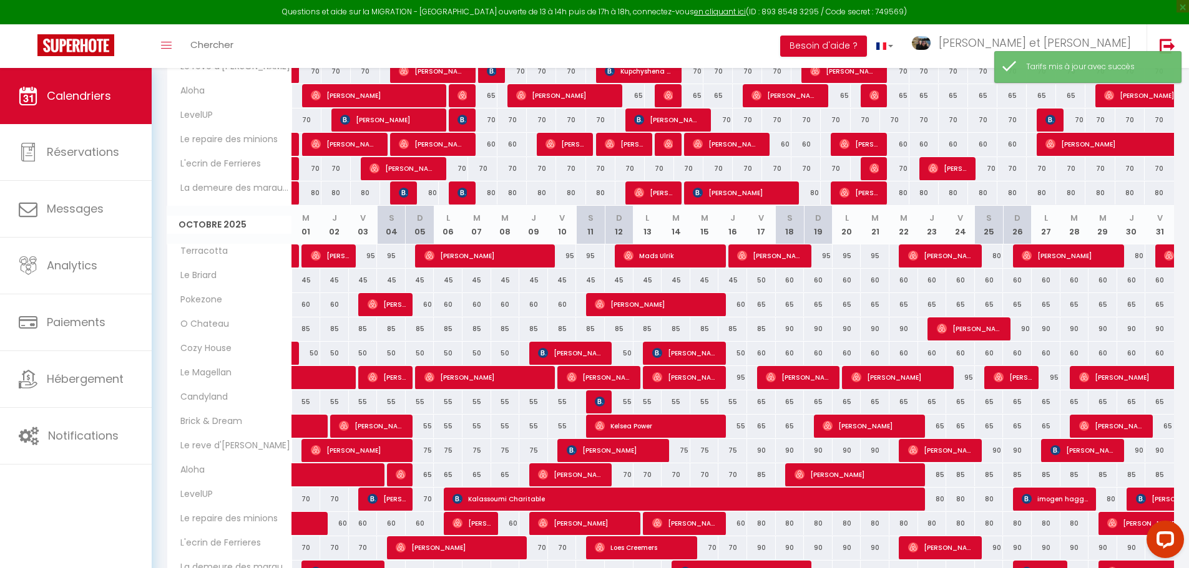
scroll to position [919, 0]
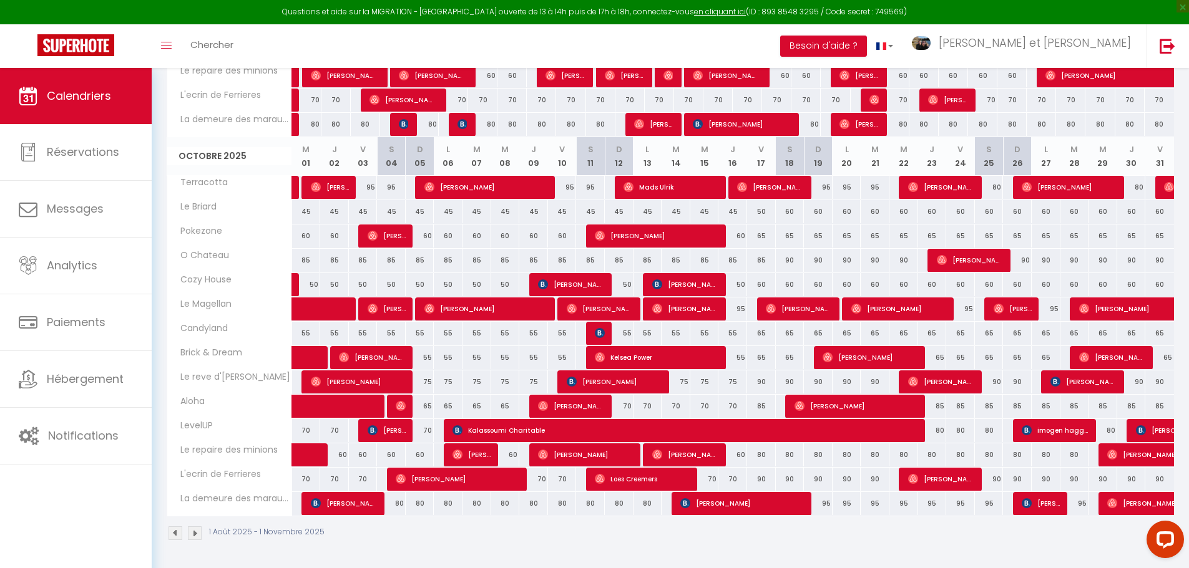
click at [764, 383] on div "90" at bounding box center [761, 382] width 29 height 23
type input "90"
type input "Ven 17 Octobre 2025"
type input "[PERSON_NAME] 18 Octobre 2025"
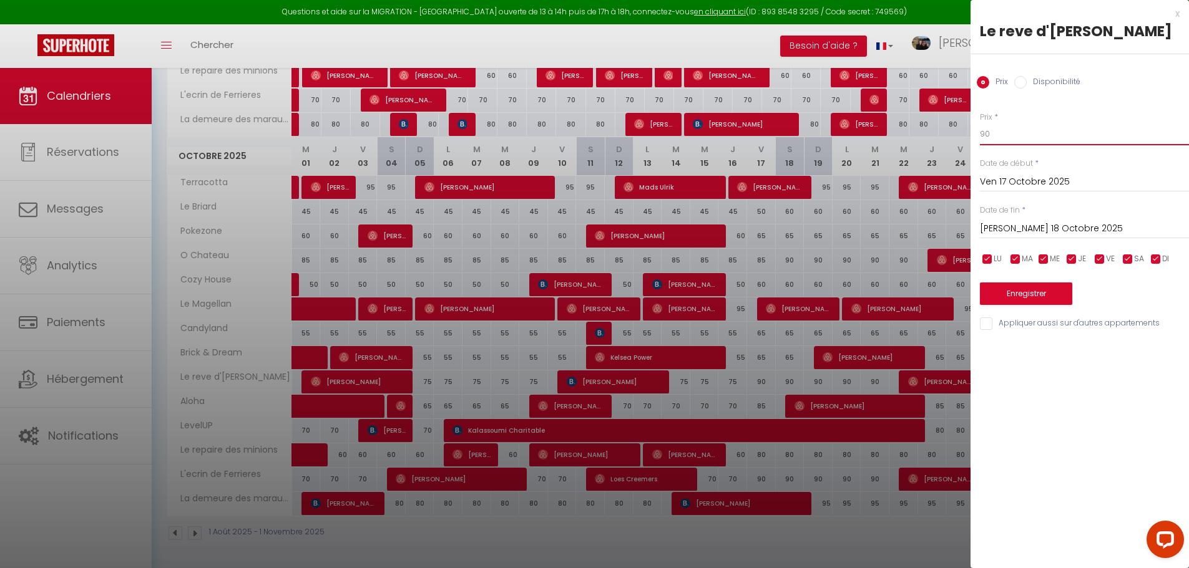
drag, startPoint x: 870, startPoint y: 134, endPoint x: 785, endPoint y: 133, distance: 85.5
type input "80"
click at [1100, 117] on div "Prix * 80" at bounding box center [1084, 129] width 209 height 34
click at [1052, 228] on input "[PERSON_NAME] 18 Octobre 2025" at bounding box center [1084, 229] width 209 height 16
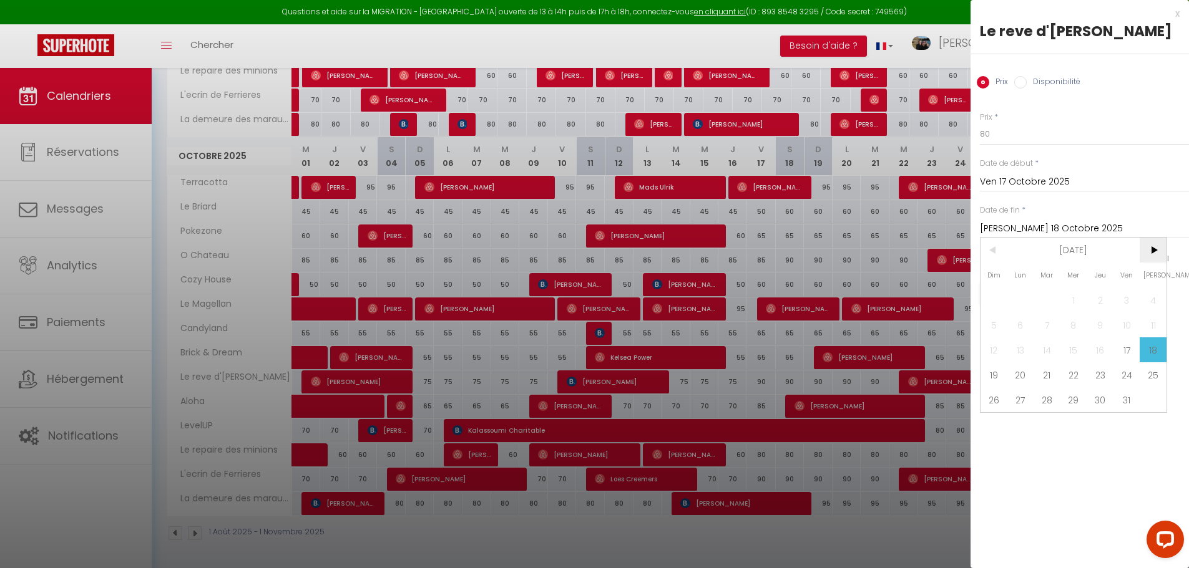
click at [1160, 250] on span ">" at bounding box center [1152, 250] width 27 height 25
click at [1018, 321] on span "3" at bounding box center [1020, 325] width 27 height 25
type input "Lun 03 Novembre 2025"
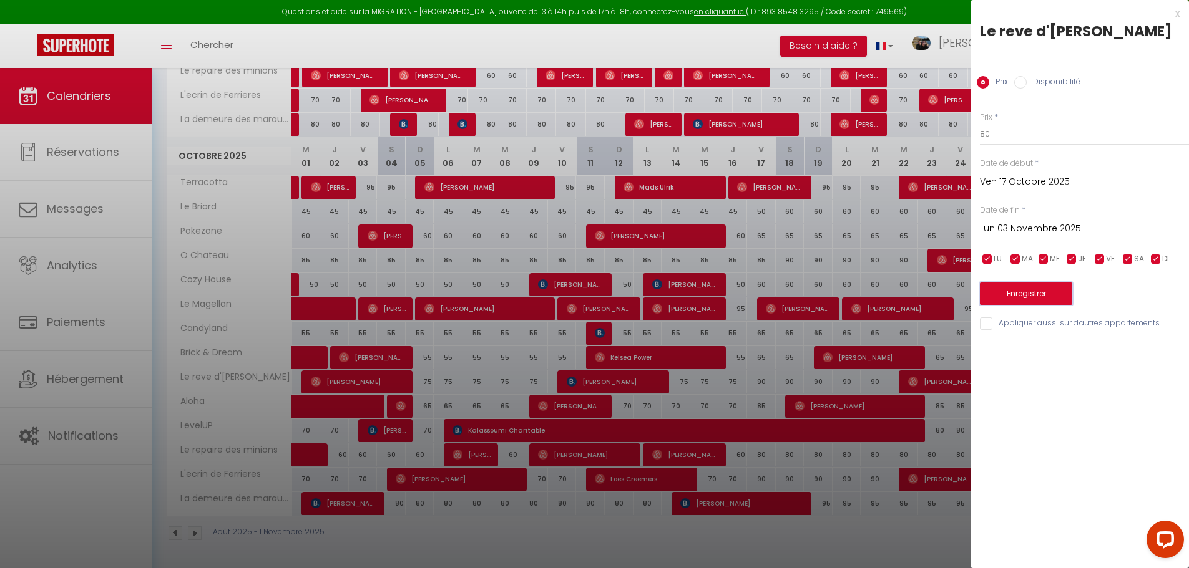
click at [1053, 297] on button "Enregistrer" at bounding box center [1026, 294] width 92 height 22
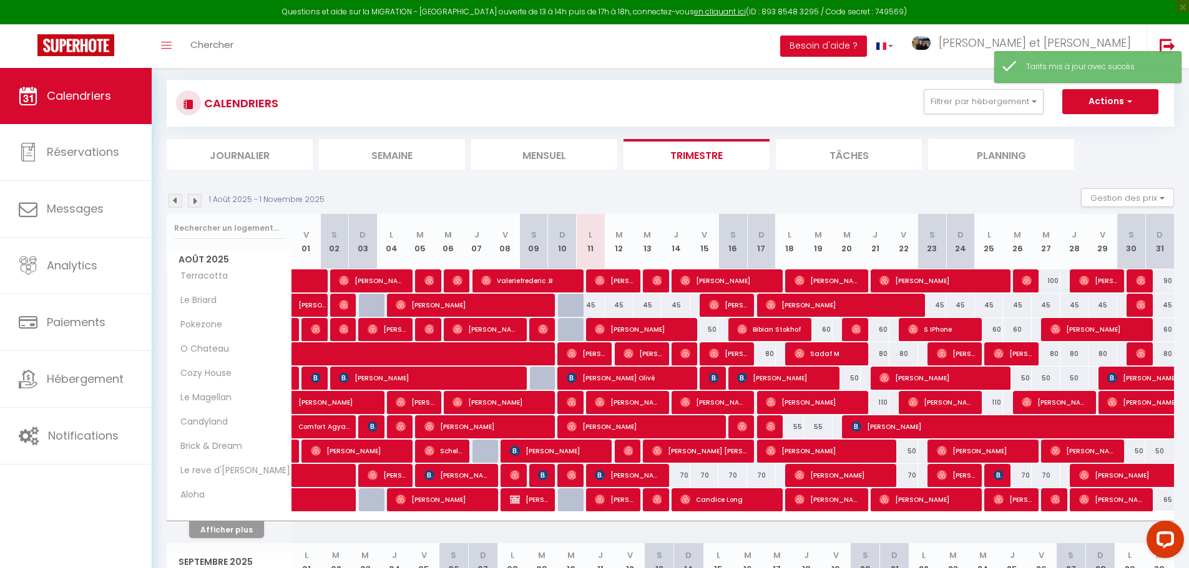
scroll to position [719, 0]
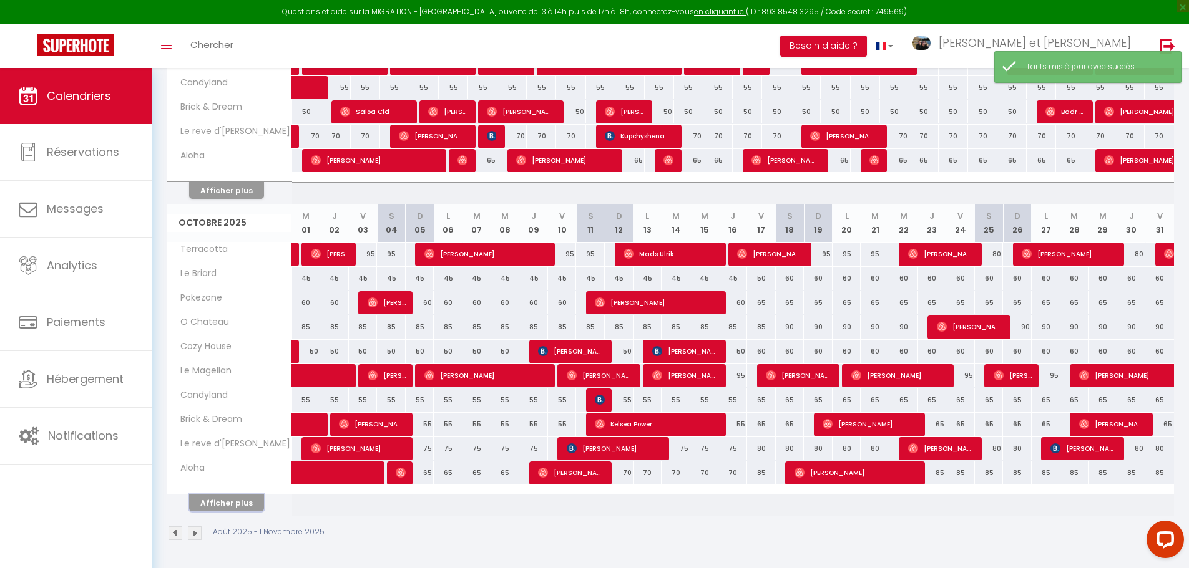
click at [250, 509] on button "Afficher plus" at bounding box center [226, 503] width 75 height 17
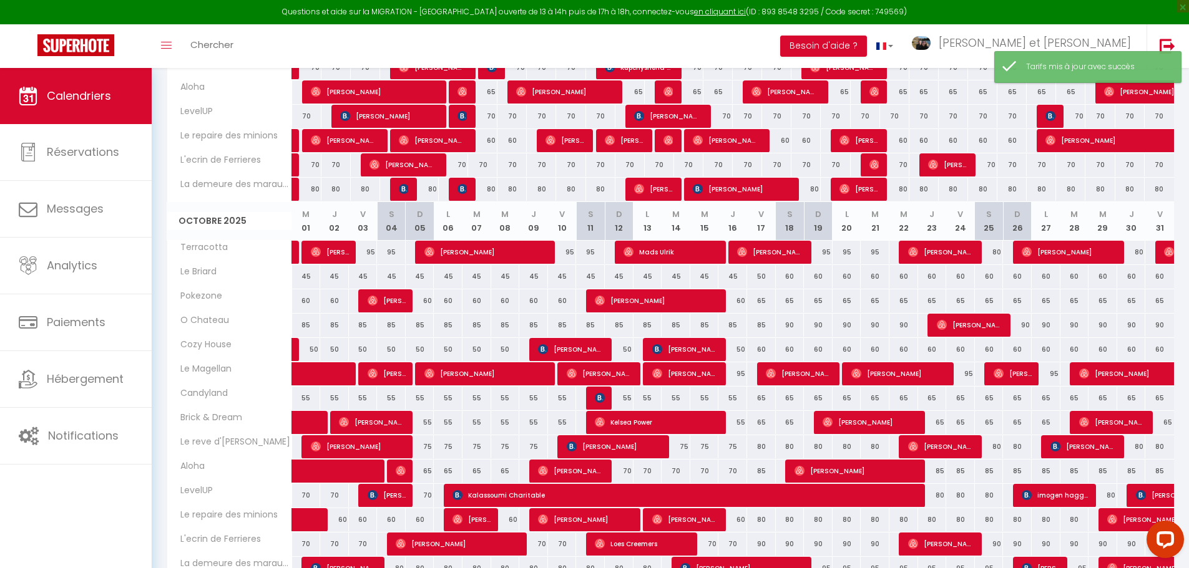
scroll to position [920, 0]
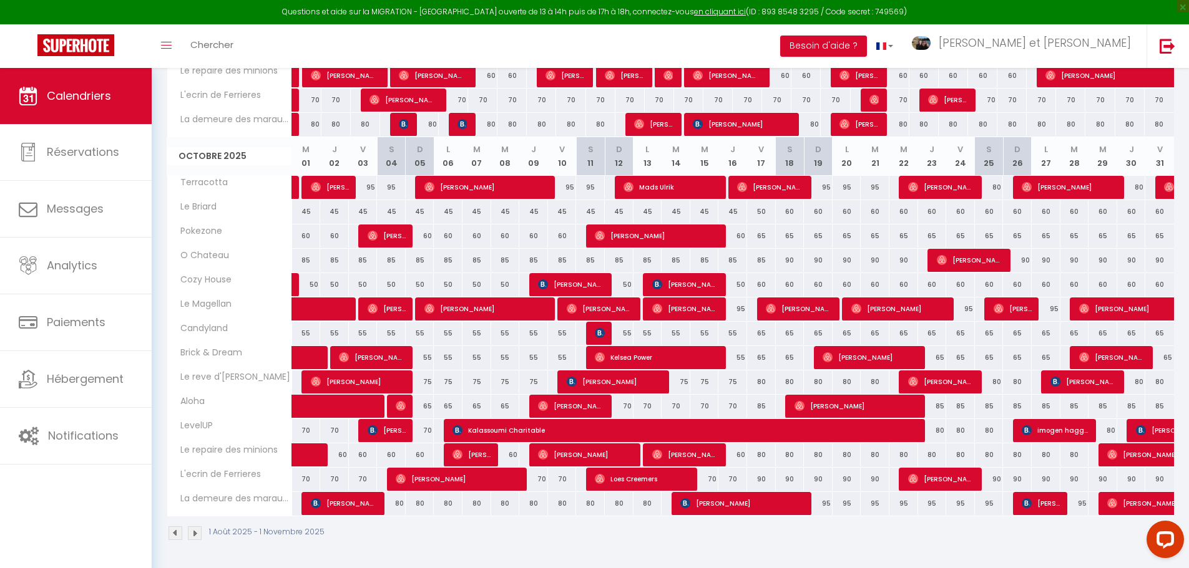
click at [761, 406] on div "85" at bounding box center [761, 406] width 29 height 23
type input "85"
type input "Ven 17 Octobre 2025"
type input "[PERSON_NAME] 18 Octobre 2025"
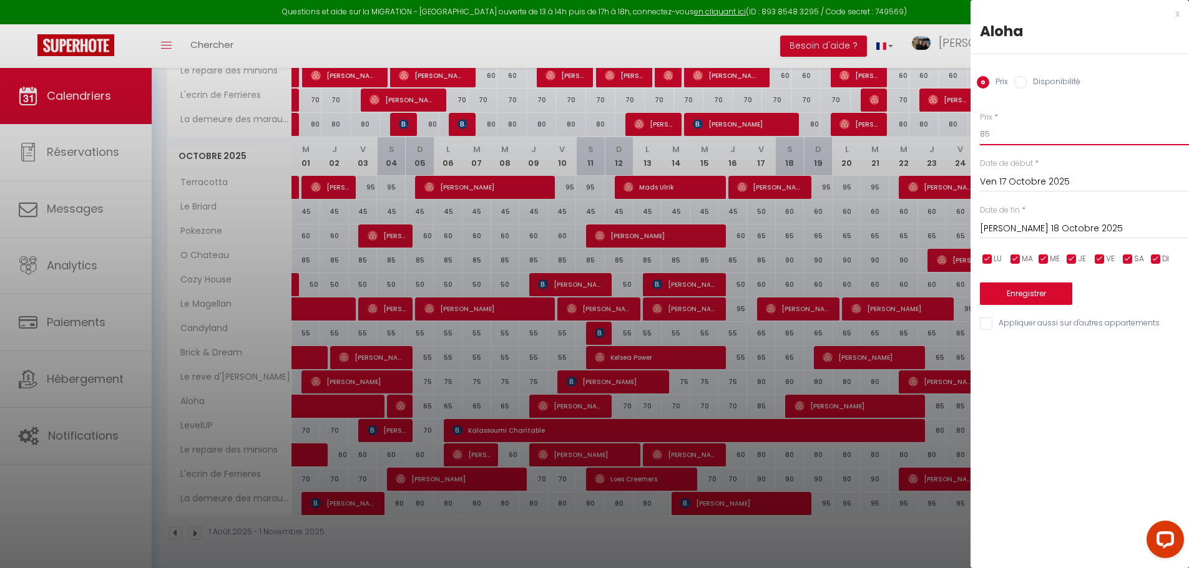
type input "75"
click at [1054, 236] on input "[PERSON_NAME] 18 Octobre 2025" at bounding box center [1084, 229] width 209 height 16
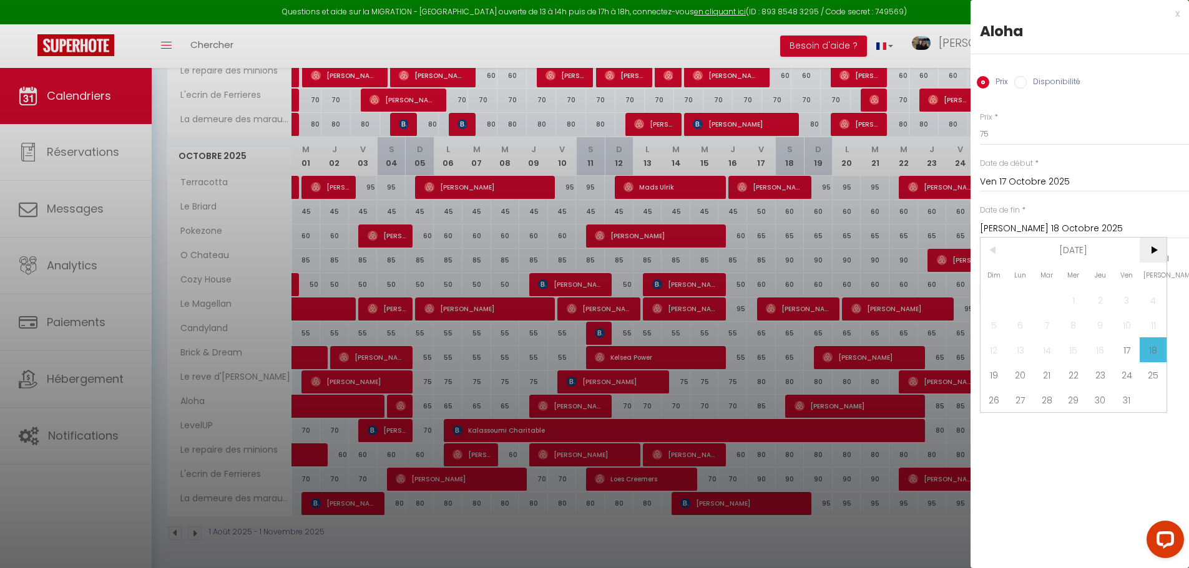
click at [1149, 253] on span ">" at bounding box center [1152, 250] width 27 height 25
click at [1020, 332] on span "3" at bounding box center [1020, 325] width 27 height 25
type input "Lun 03 Novembre 2025"
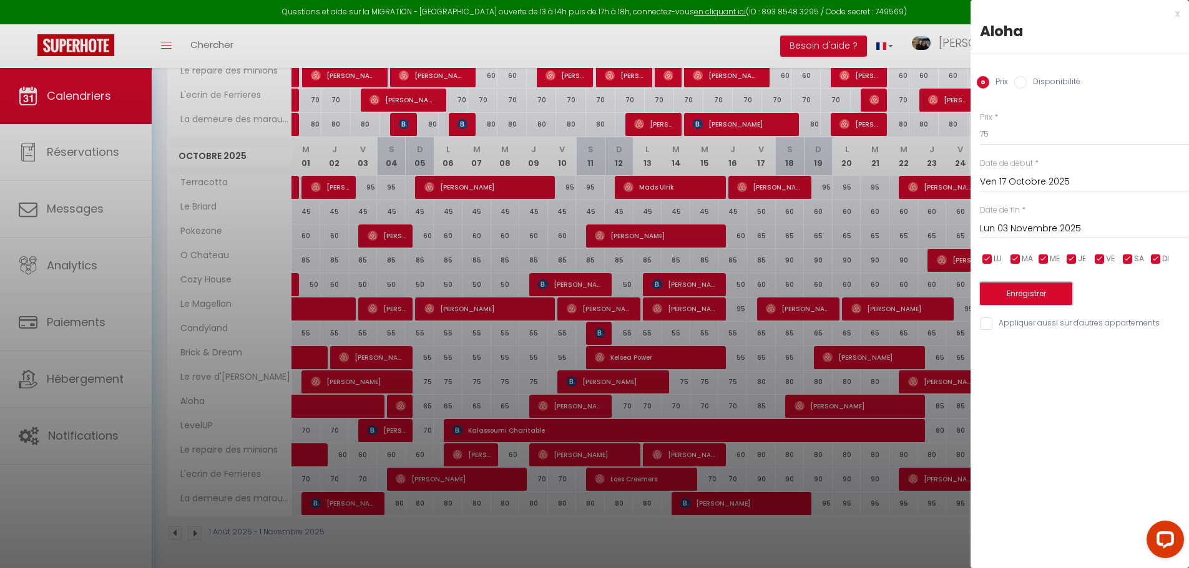
click at [1054, 298] on button "Enregistrer" at bounding box center [1026, 294] width 92 height 22
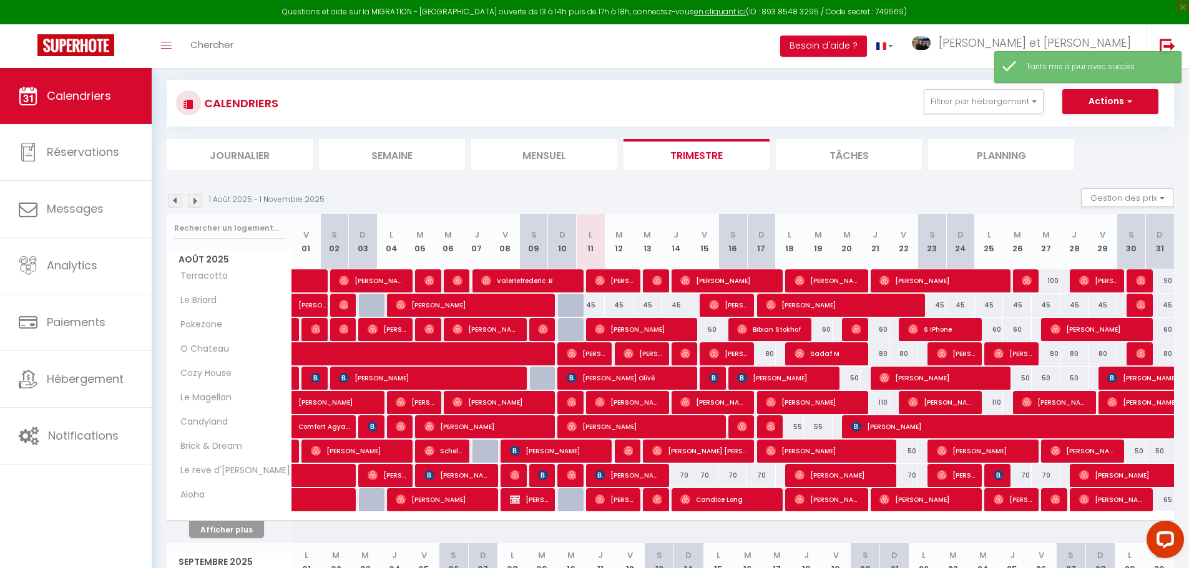
scroll to position [719, 0]
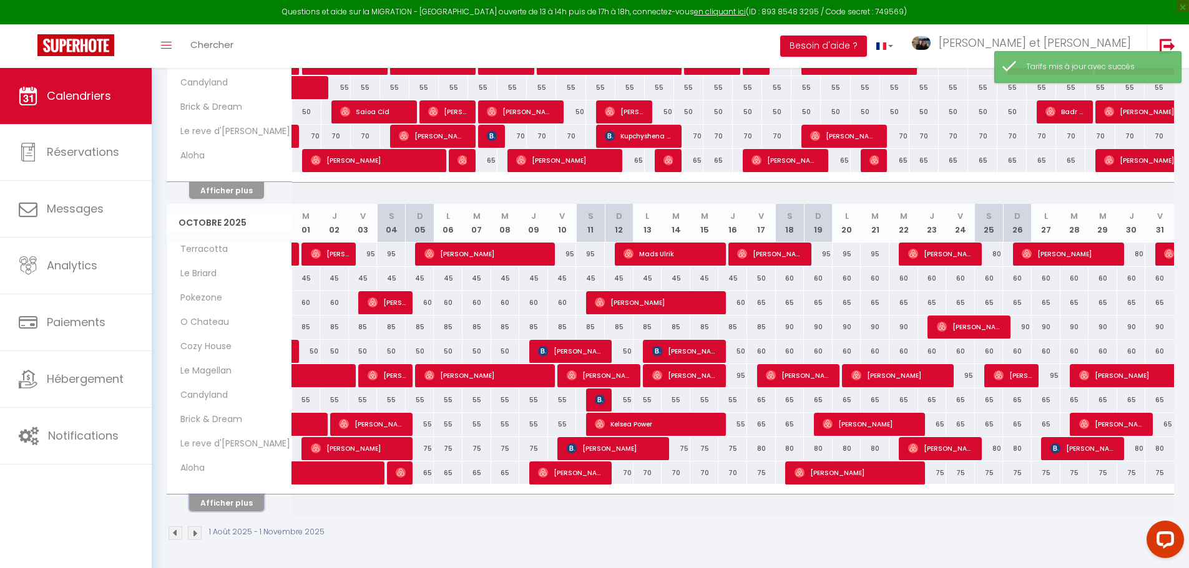
click at [236, 510] on button "Afficher plus" at bounding box center [226, 503] width 75 height 17
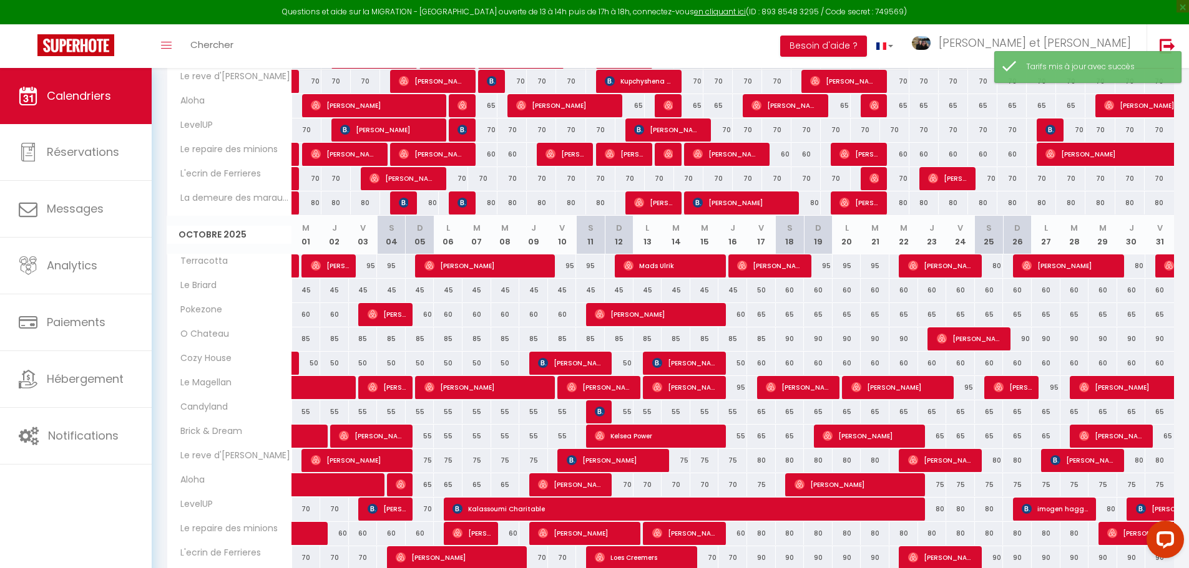
scroll to position [920, 0]
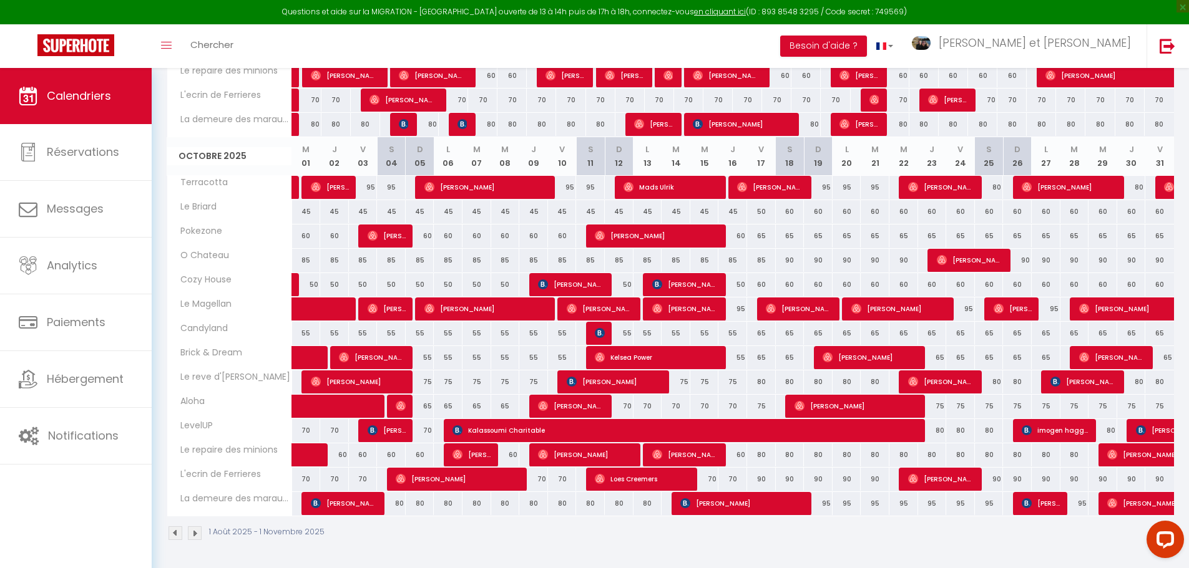
click at [761, 461] on div "80" at bounding box center [761, 455] width 29 height 23
type input "80"
type input "Ven 17 Octobre 2025"
type input "[PERSON_NAME] 18 Octobre 2025"
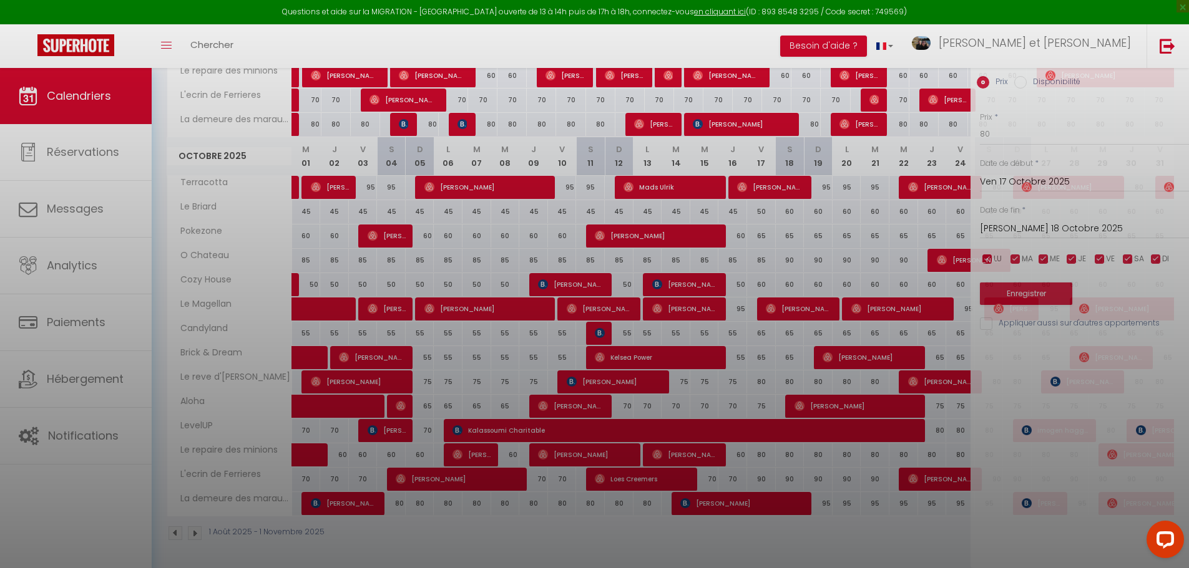
click at [763, 453] on div at bounding box center [594, 284] width 1189 height 568
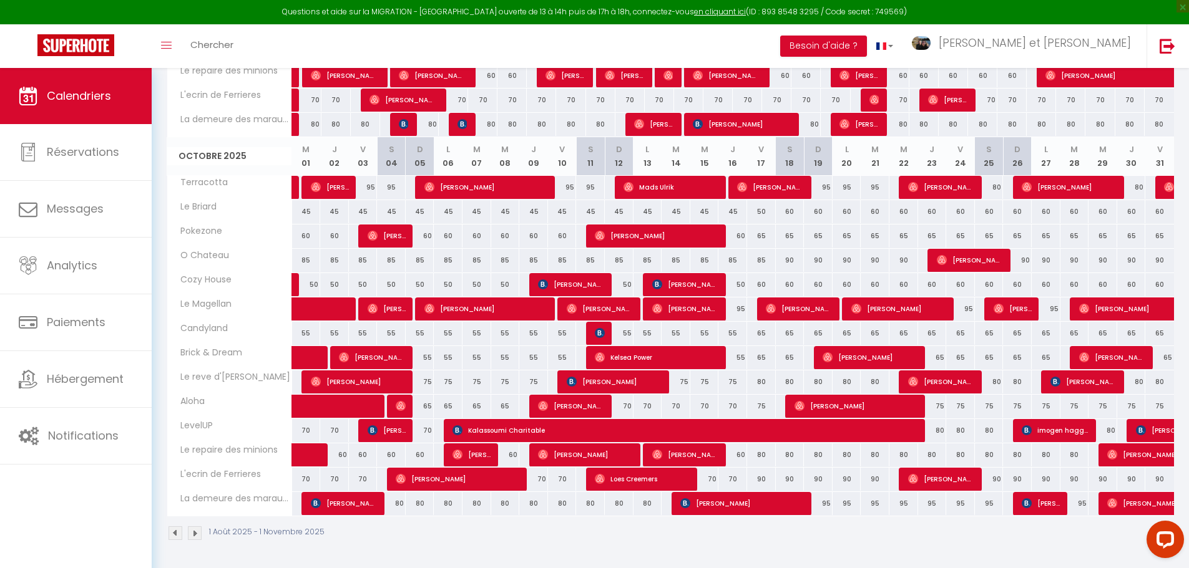
click at [763, 455] on div "80" at bounding box center [761, 455] width 29 height 23
type input "80"
type input "Ven 17 Octobre 2025"
type input "[PERSON_NAME] 18 Octobre 2025"
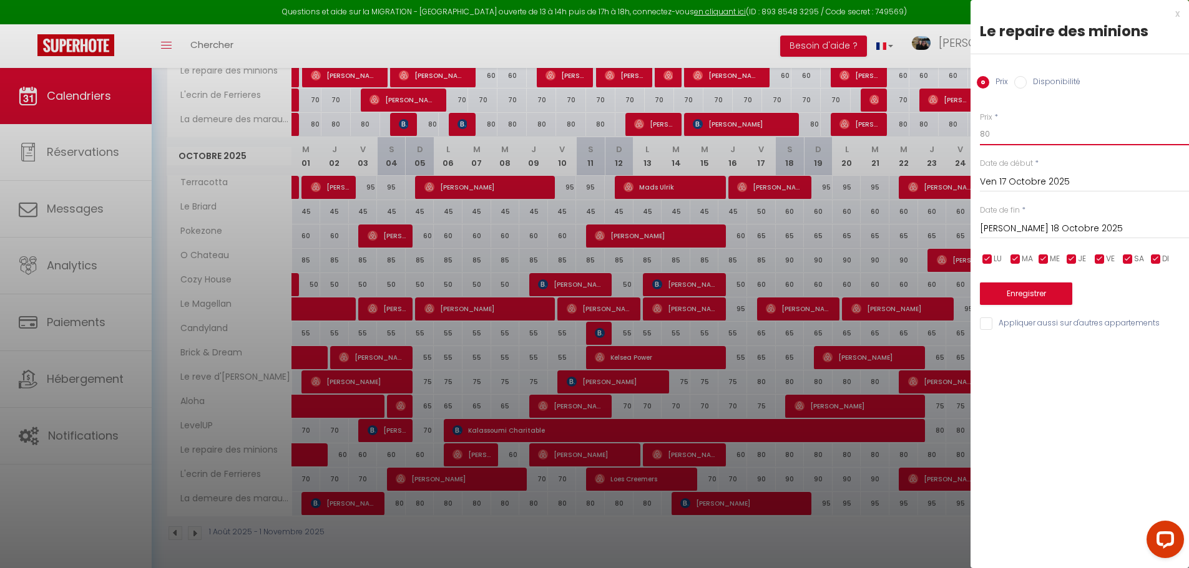
drag, startPoint x: 1038, startPoint y: 139, endPoint x: 859, endPoint y: 124, distance: 180.3
type input "70"
click at [1070, 224] on input "[PERSON_NAME] 18 Octobre 2025" at bounding box center [1084, 229] width 209 height 16
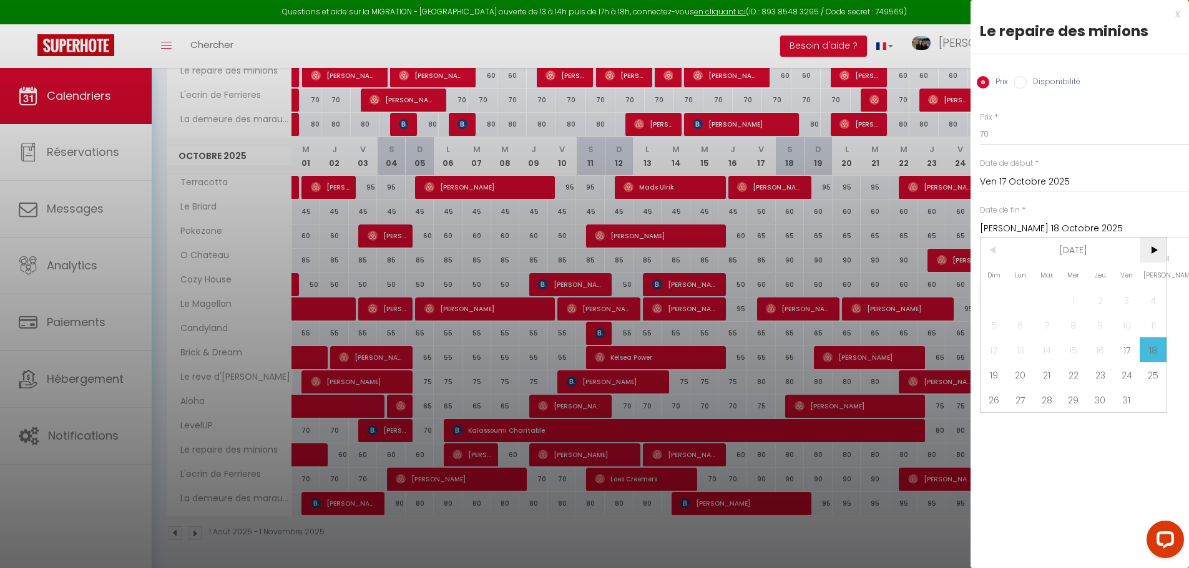
click at [1149, 254] on span ">" at bounding box center [1152, 250] width 27 height 25
click at [1018, 323] on span "3" at bounding box center [1020, 325] width 27 height 25
type input "Lun 03 Novembre 2025"
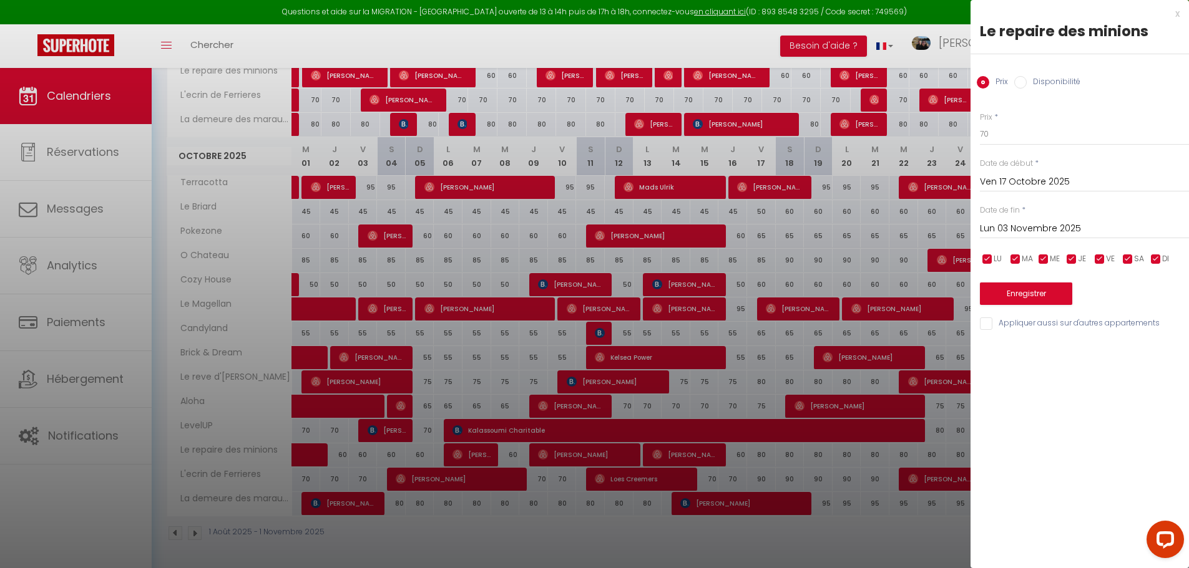
click at [1057, 282] on div "Enregistrer" at bounding box center [1084, 286] width 209 height 38
click at [1057, 292] on button "Enregistrer" at bounding box center [1026, 294] width 92 height 22
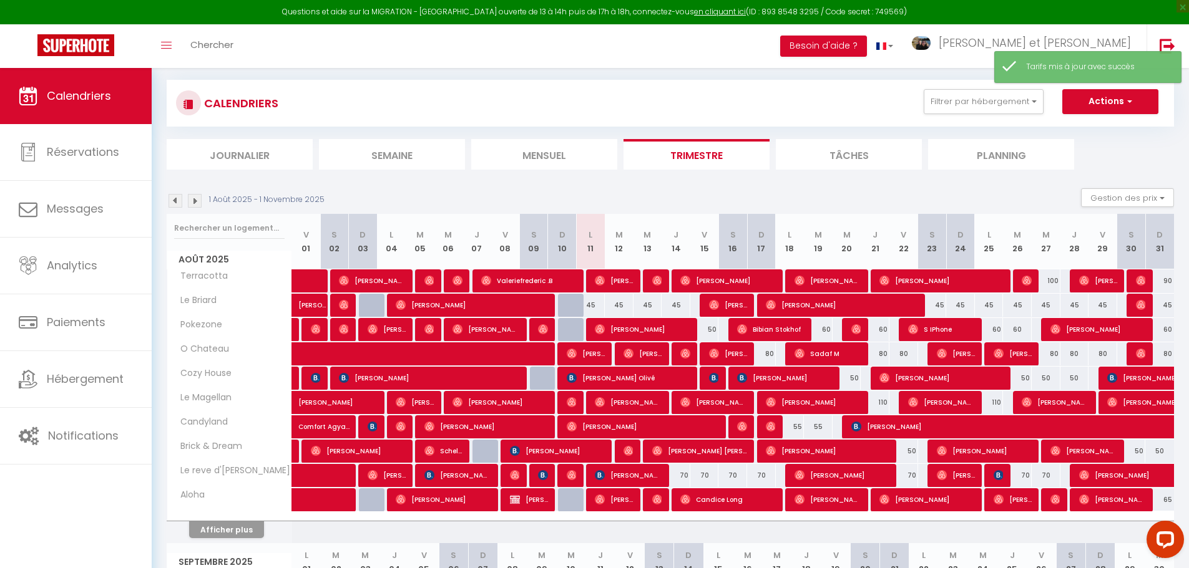
scroll to position [719, 0]
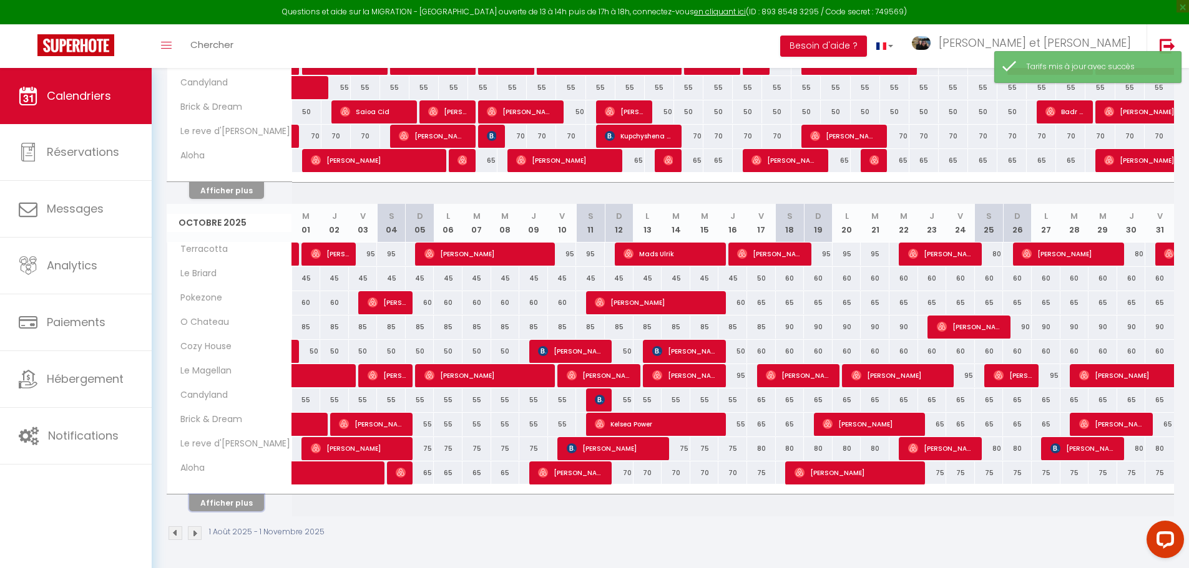
click at [241, 505] on button "Afficher plus" at bounding box center [226, 503] width 75 height 17
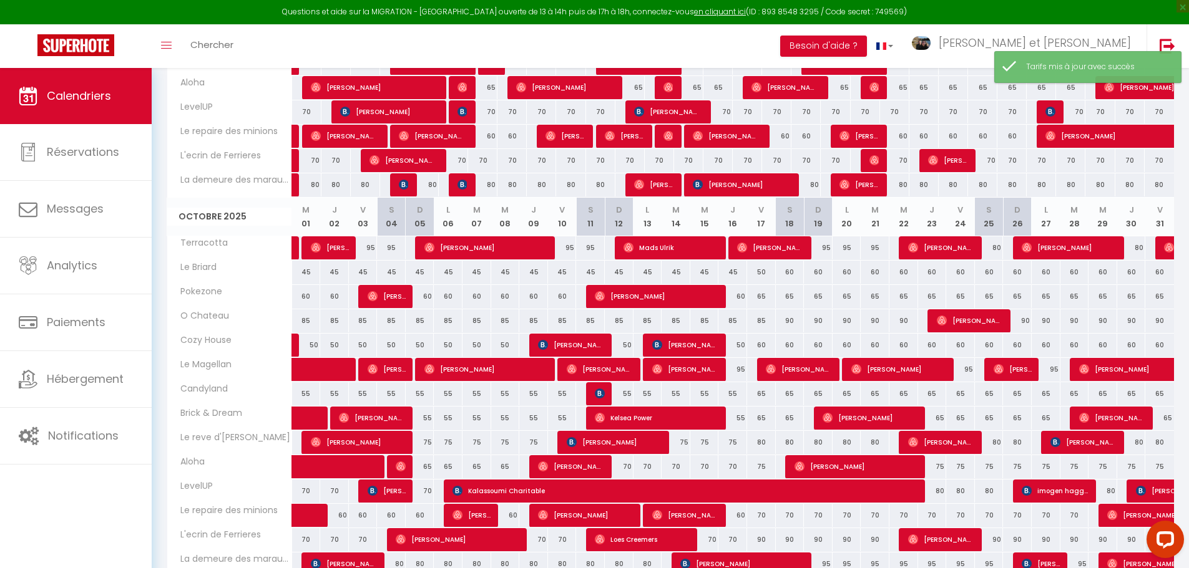
scroll to position [920, 0]
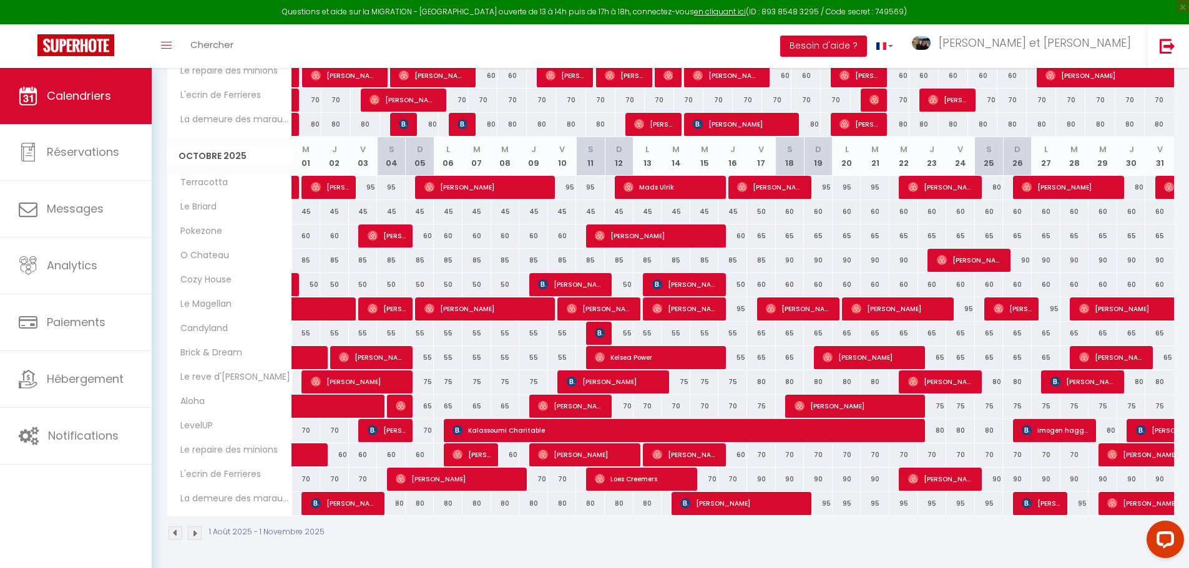
click at [762, 481] on div "90" at bounding box center [761, 479] width 29 height 23
type input "90"
type input "Ven 17 Octobre 2025"
type input "[PERSON_NAME] 18 Octobre 2025"
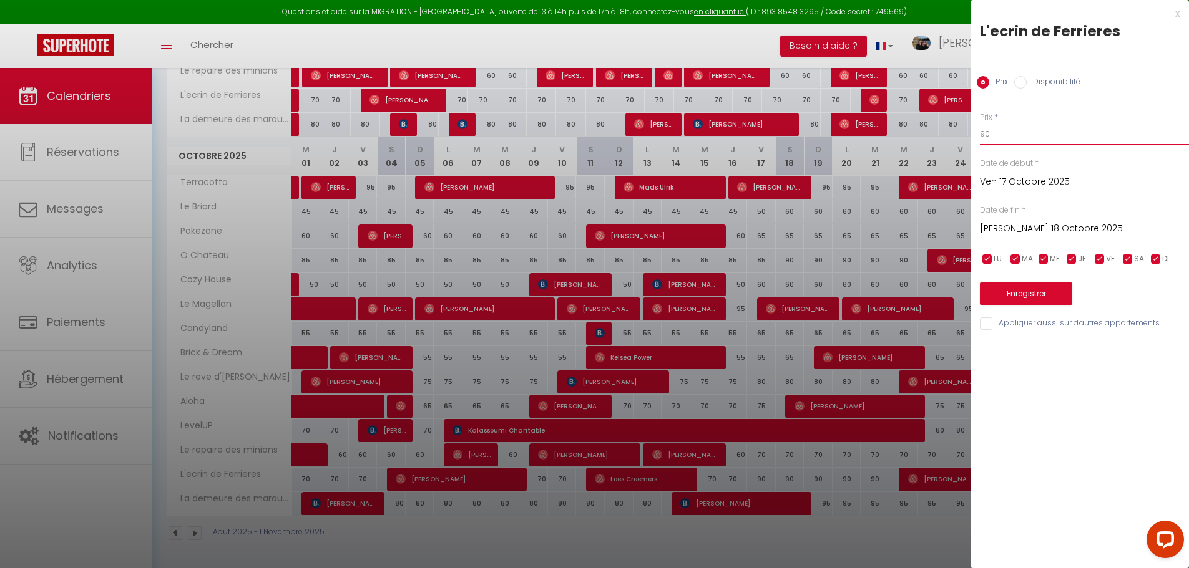
drag, startPoint x: 963, startPoint y: 136, endPoint x: 887, endPoint y: 119, distance: 78.0
type input "80"
click at [1059, 215] on div "Date de fin * Sam 18 Octobre 2025 < Oct 2025 > Dim Lun Mar Mer Jeu Ven Sam 1 2 …" at bounding box center [1084, 222] width 209 height 34
click at [1053, 232] on input "[PERSON_NAME] 18 Octobre 2025" at bounding box center [1084, 229] width 209 height 16
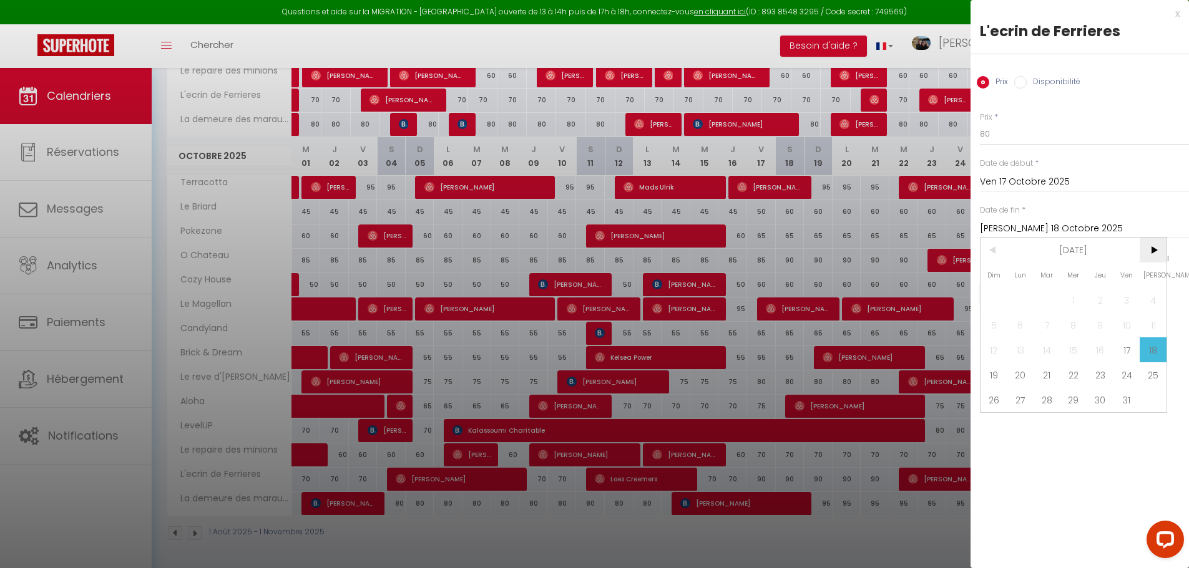
click at [1145, 250] on span ">" at bounding box center [1152, 250] width 27 height 25
click at [1024, 331] on span "3" at bounding box center [1020, 325] width 27 height 25
type input "Lun 03 Novembre 2025"
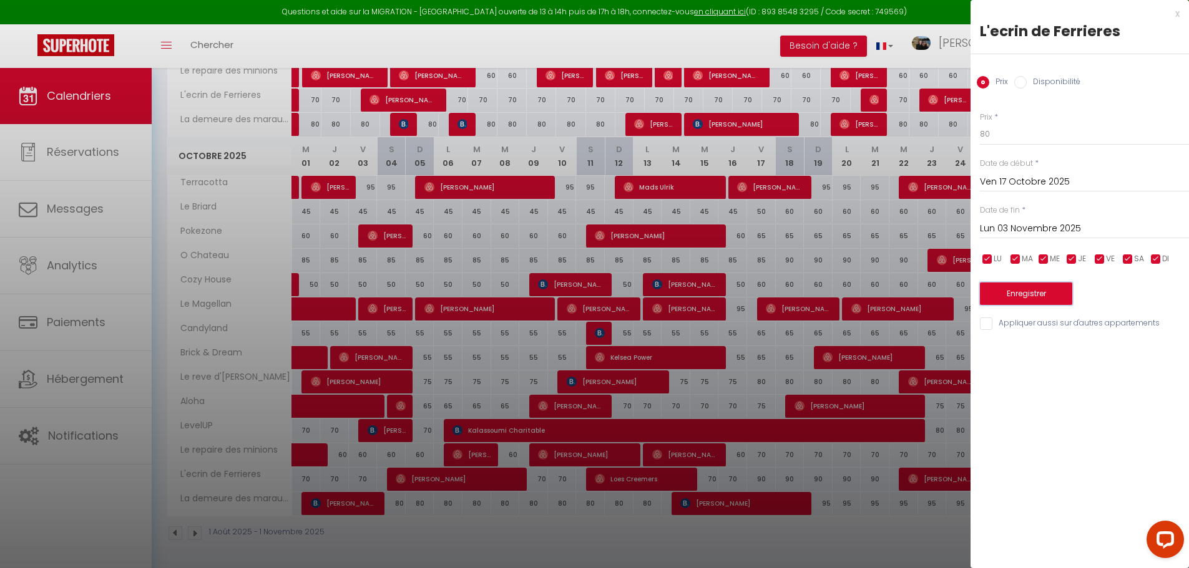
click at [1043, 296] on button "Enregistrer" at bounding box center [1026, 294] width 92 height 22
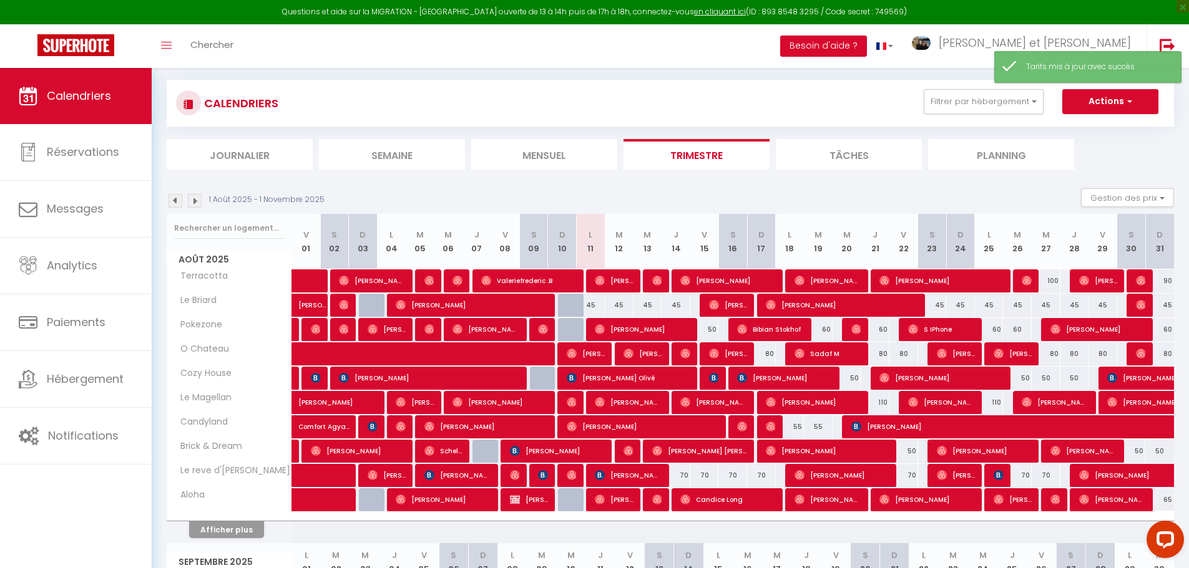
scroll to position [719, 0]
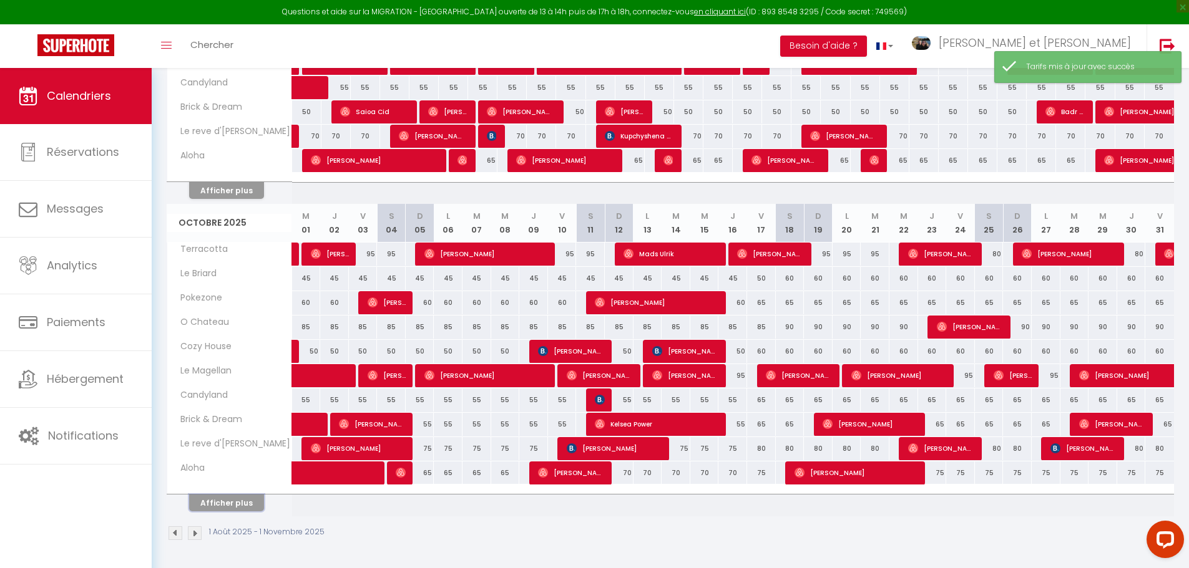
click at [240, 504] on button "Afficher plus" at bounding box center [226, 503] width 75 height 17
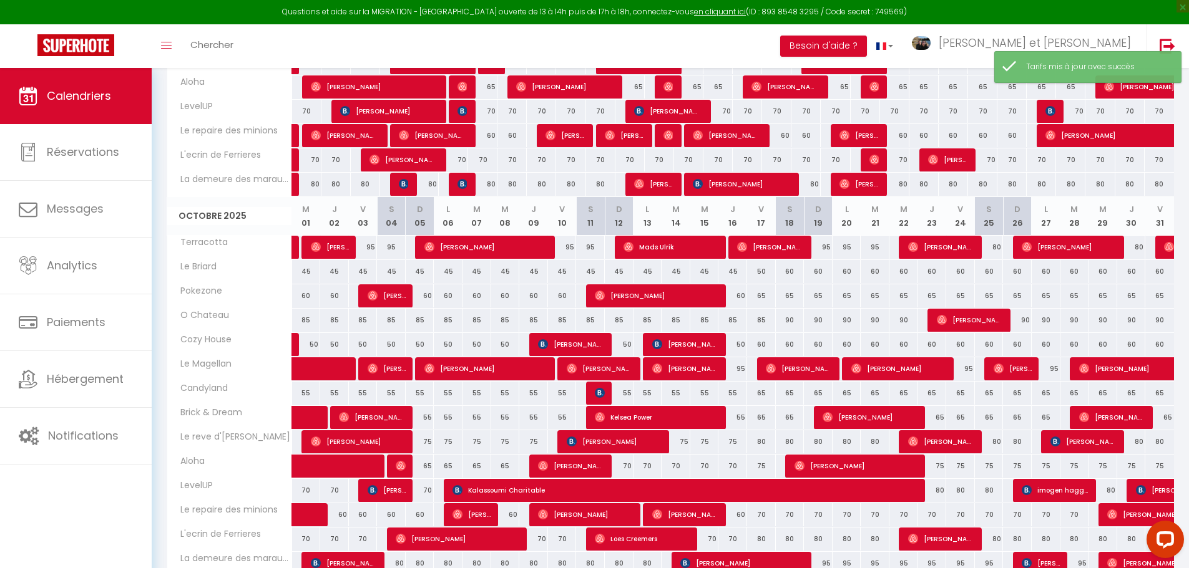
scroll to position [920, 0]
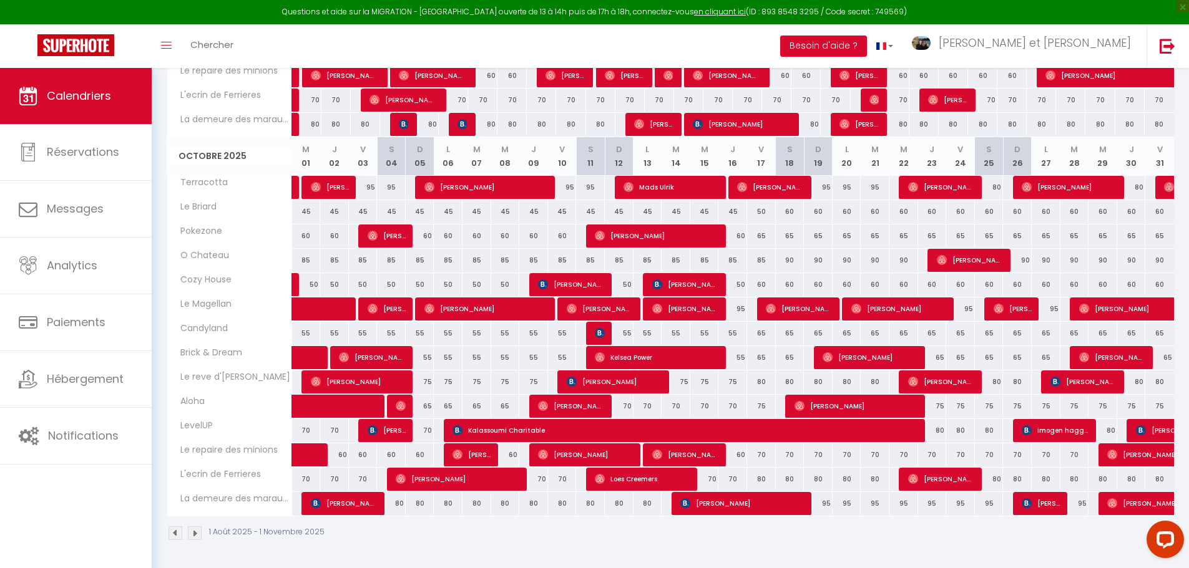
click at [825, 505] on div "95" at bounding box center [818, 503] width 29 height 23
type input "95"
type input "Dim 19 Octobre 2025"
type input "Lun 20 Octobre 2025"
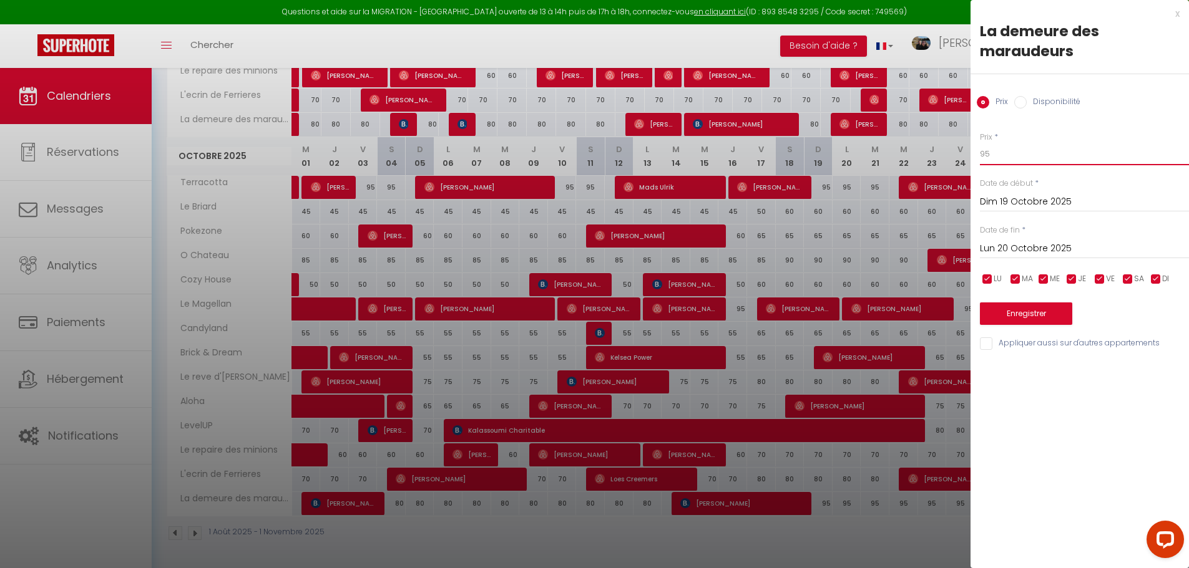
drag, startPoint x: 973, startPoint y: 155, endPoint x: 880, endPoint y: 144, distance: 93.7
type input "85"
click at [1050, 243] on input "Lun 20 Octobre 2025" at bounding box center [1084, 249] width 209 height 16
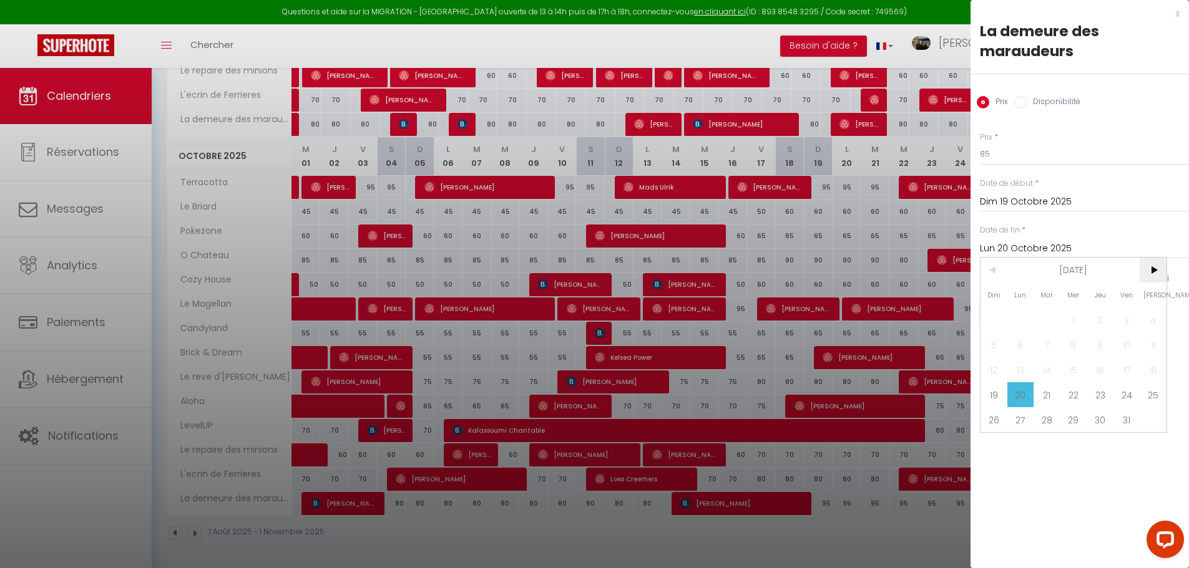
click at [1144, 271] on span ">" at bounding box center [1152, 270] width 27 height 25
click at [1020, 341] on span "3" at bounding box center [1020, 345] width 27 height 25
type input "Lun 03 Novembre 2025"
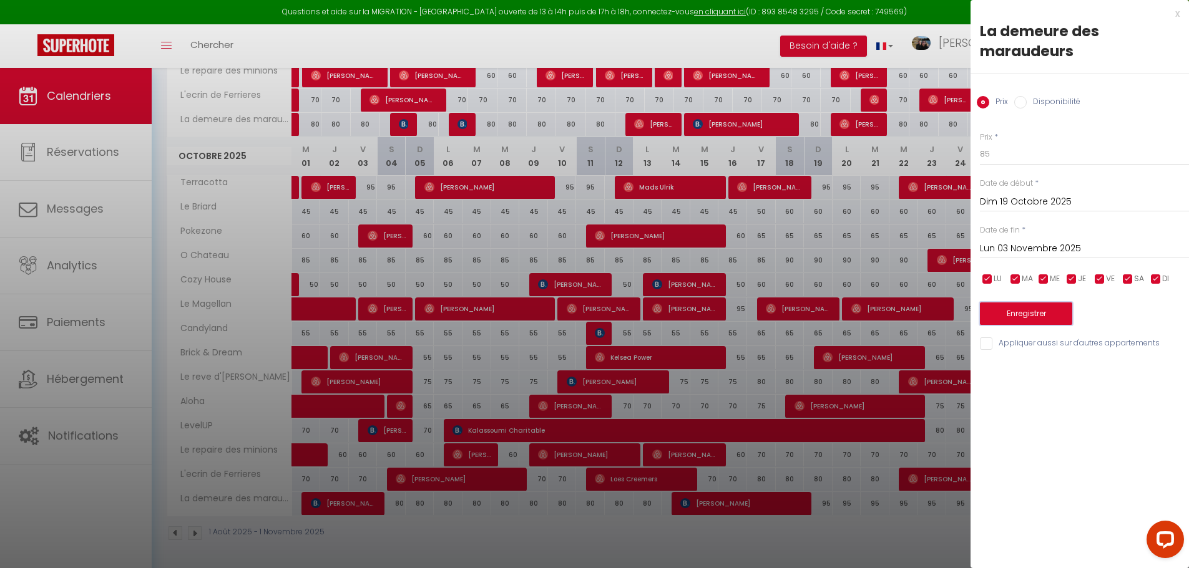
click at [1043, 317] on button "Enregistrer" at bounding box center [1026, 314] width 92 height 22
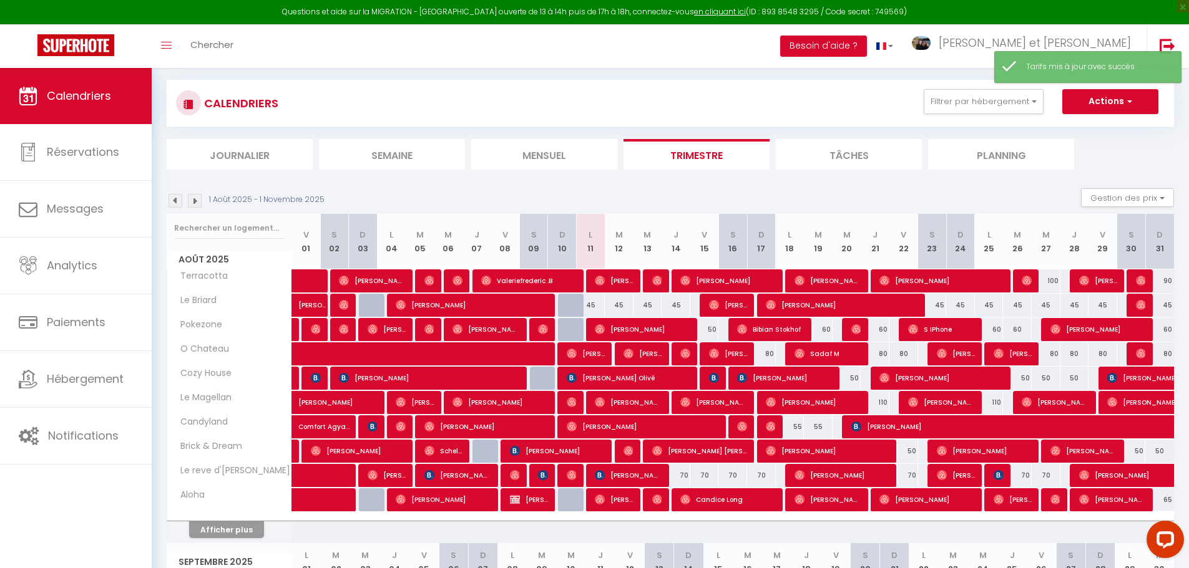
scroll to position [719, 0]
